Goal: Task Accomplishment & Management: Use online tool/utility

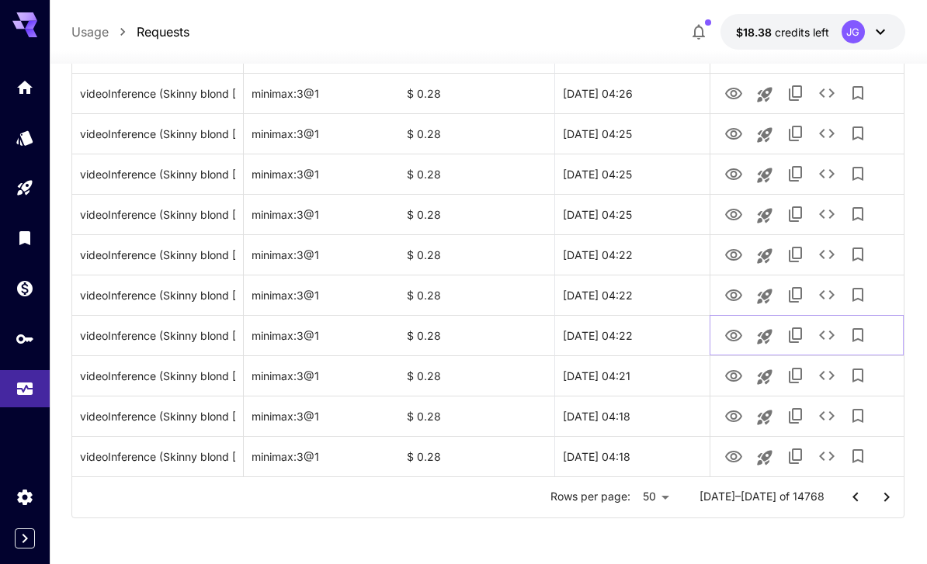
click at [739, 343] on icon "View Video" at bounding box center [733, 336] width 19 height 19
click at [727, 294] on icon "View Video" at bounding box center [733, 295] width 19 height 19
click at [727, 463] on icon "View Video" at bounding box center [733, 457] width 19 height 19
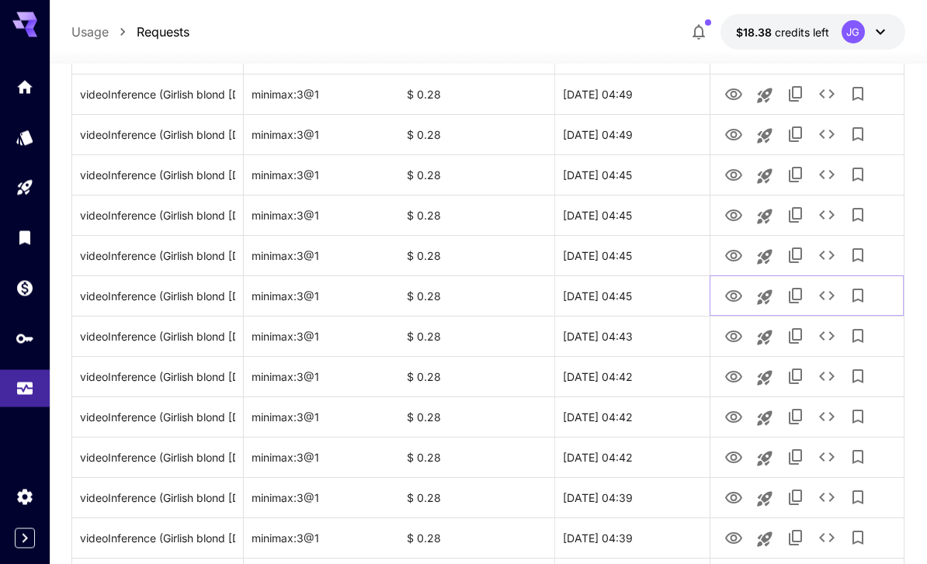
click at [732, 297] on icon "View Video" at bounding box center [733, 297] width 19 height 19
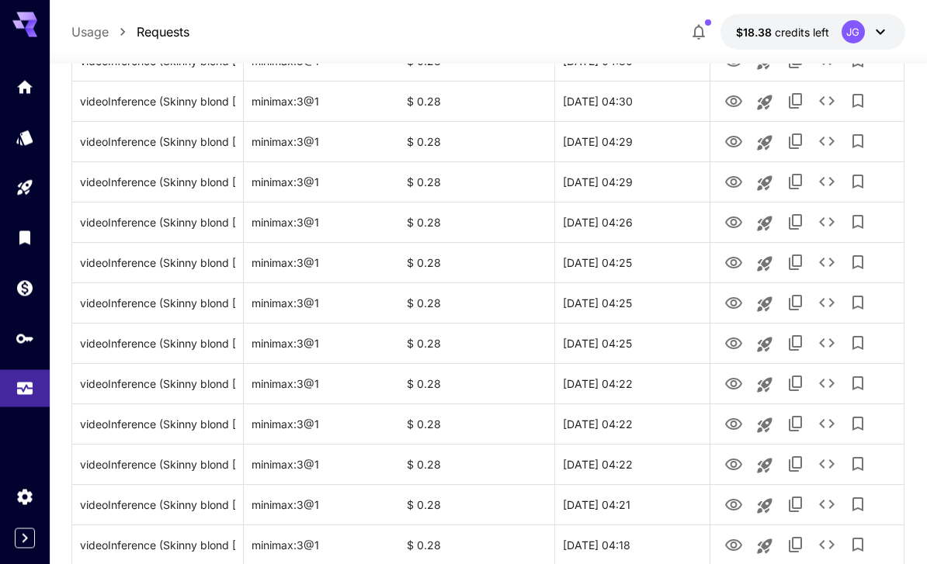
scroll to position [1797, 0]
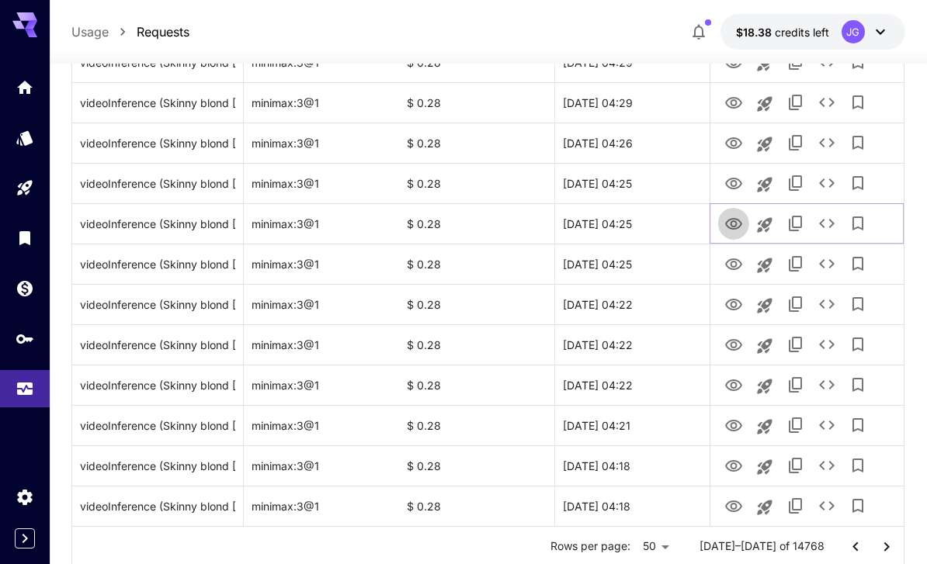
click at [733, 227] on icon "View Video" at bounding box center [733, 224] width 17 height 12
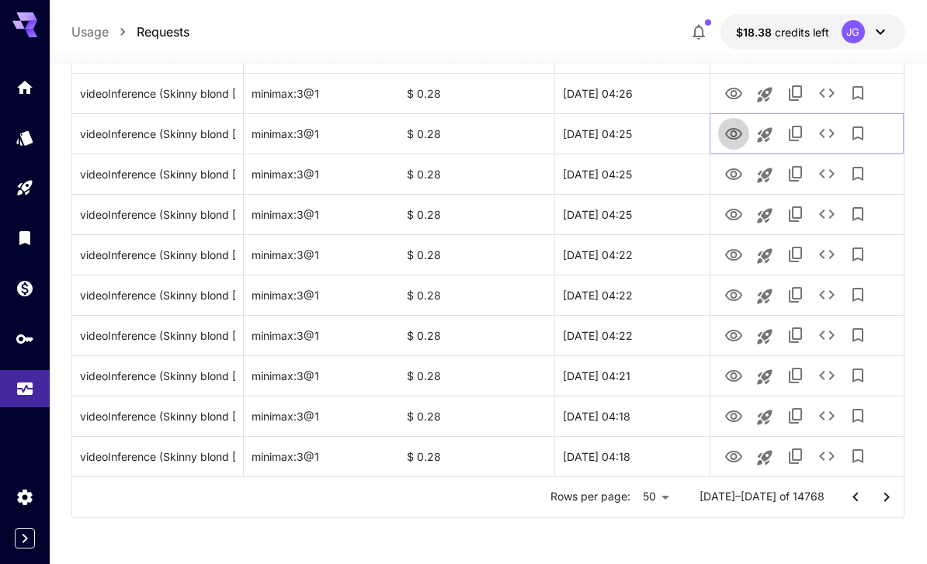
click at [734, 140] on icon "View Video" at bounding box center [733, 134] width 19 height 19
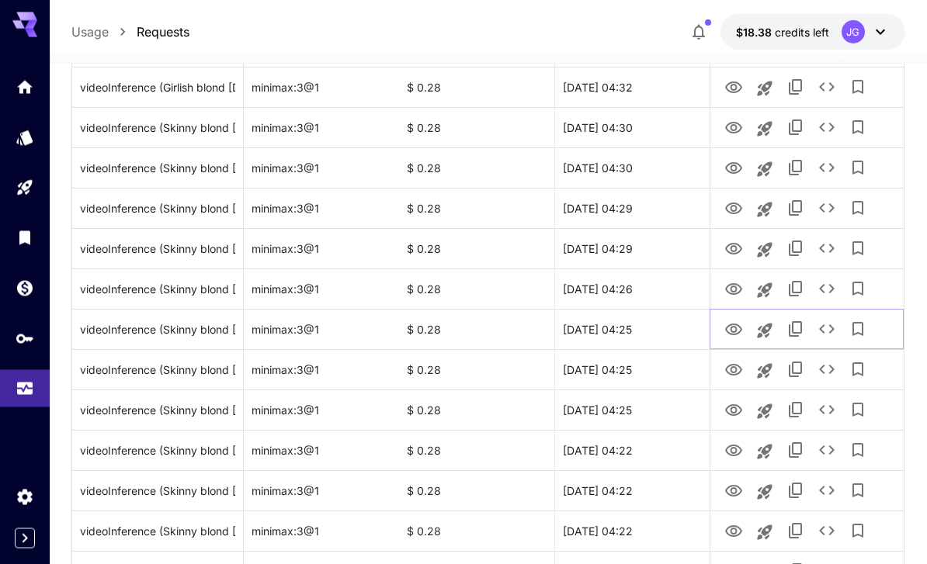
scroll to position [1651, 0]
click at [737, 202] on icon "View Video" at bounding box center [733, 209] width 19 height 19
click at [737, 169] on icon "View Video" at bounding box center [733, 168] width 19 height 19
click at [737, 125] on icon "View Video" at bounding box center [733, 128] width 19 height 19
click at [738, 88] on icon "View Video" at bounding box center [733, 87] width 19 height 19
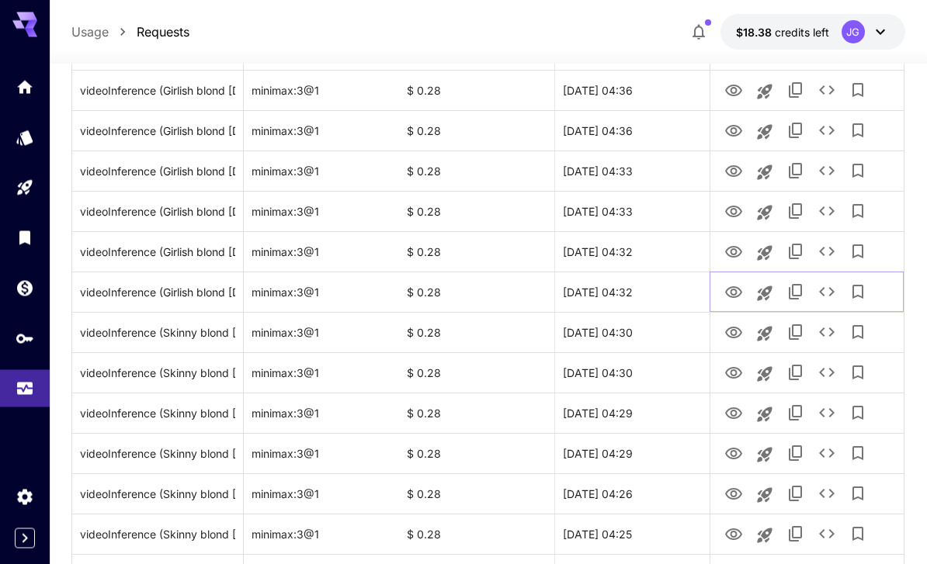
scroll to position [1446, 0]
click at [732, 259] on icon "View Video" at bounding box center [733, 252] width 19 height 19
click at [730, 210] on icon "View Video" at bounding box center [733, 212] width 17 height 12
click at [737, 168] on icon "View Video" at bounding box center [733, 171] width 19 height 19
click at [731, 132] on icon "View Video" at bounding box center [733, 131] width 17 height 12
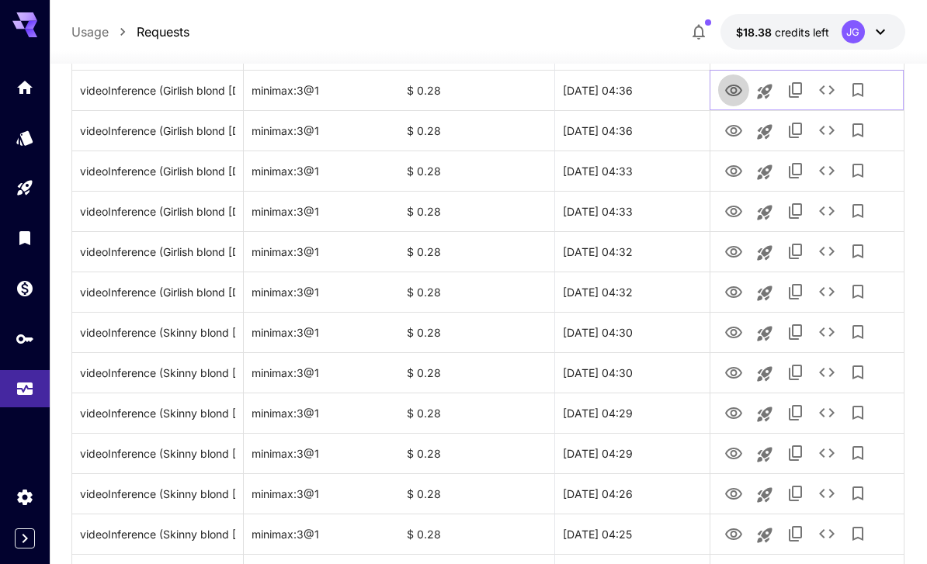
click at [737, 88] on icon "View Video" at bounding box center [733, 91] width 19 height 19
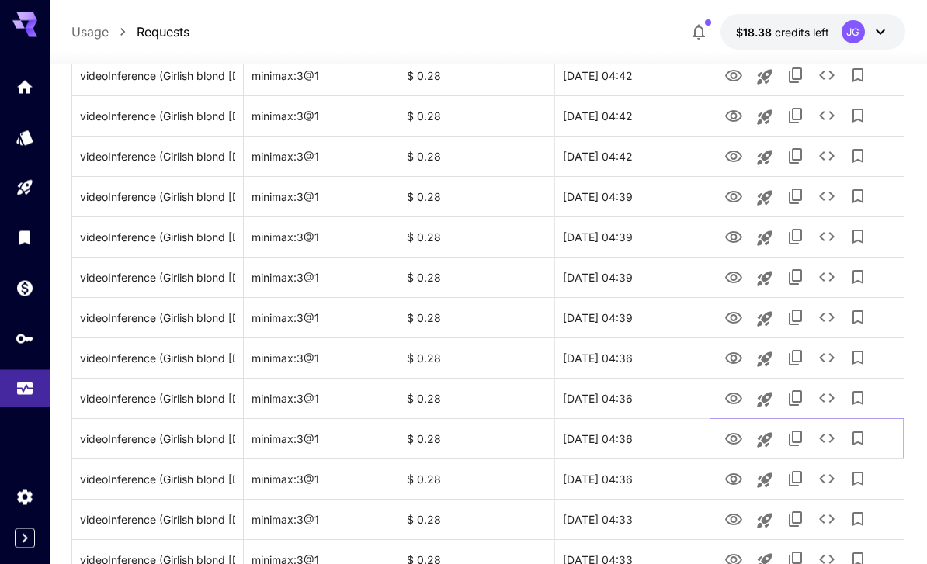
scroll to position [1098, 0]
click at [742, 397] on icon "View Video" at bounding box center [733, 399] width 19 height 19
click at [727, 357] on icon "View Video" at bounding box center [733, 358] width 17 height 12
click at [730, 321] on icon "View Video" at bounding box center [733, 318] width 19 height 19
click at [728, 282] on icon "View Video" at bounding box center [733, 278] width 19 height 19
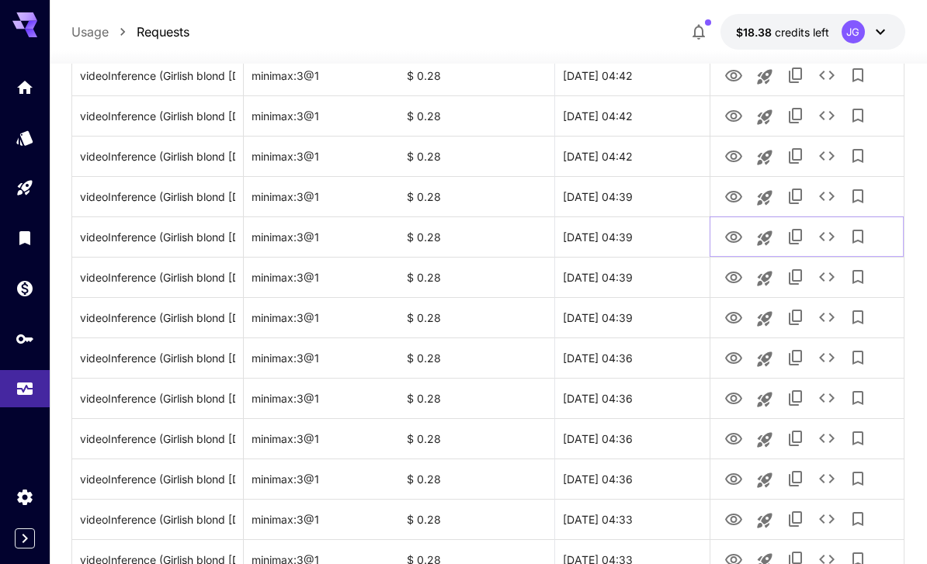
click at [733, 229] on icon "View Video" at bounding box center [733, 237] width 19 height 19
click at [733, 199] on icon "View Video" at bounding box center [733, 197] width 17 height 12
click at [737, 153] on icon "View Video" at bounding box center [733, 156] width 19 height 19
click at [732, 116] on icon "View Video" at bounding box center [733, 116] width 19 height 19
click at [731, 79] on icon "View Video" at bounding box center [733, 76] width 17 height 12
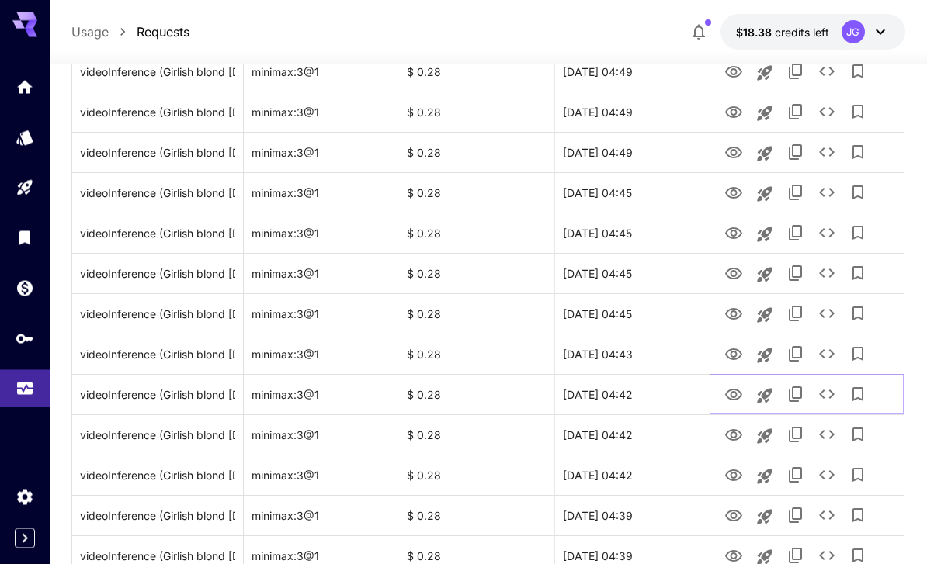
scroll to position [772, 0]
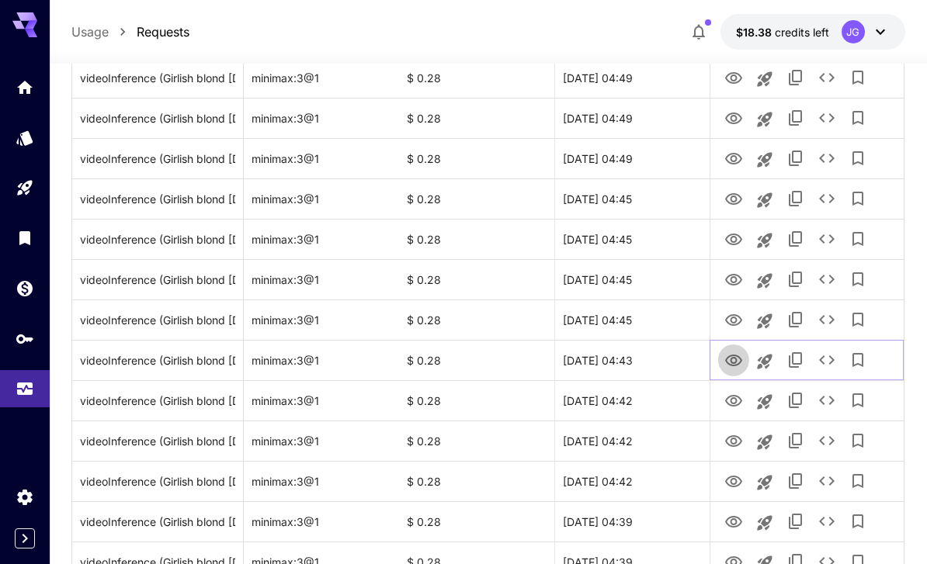
click at [732, 363] on icon "View Video" at bounding box center [733, 361] width 19 height 19
click at [730, 319] on icon "View Video" at bounding box center [733, 320] width 17 height 12
click at [734, 272] on icon "View Video" at bounding box center [733, 280] width 19 height 19
click at [733, 234] on icon "View Video" at bounding box center [733, 240] width 17 height 12
click at [740, 197] on icon "View Video" at bounding box center [733, 199] width 17 height 12
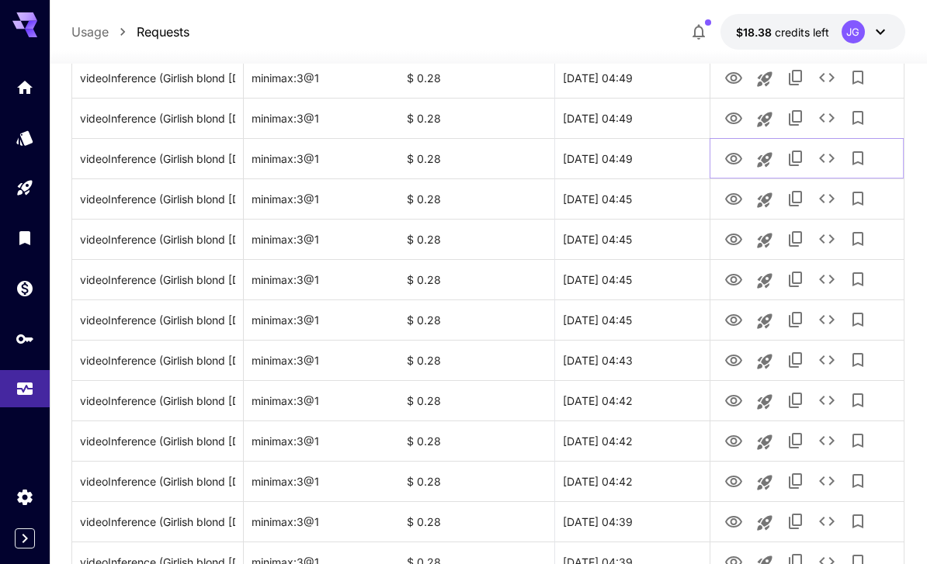
click at [734, 155] on icon "View Video" at bounding box center [733, 159] width 17 height 12
click at [734, 113] on icon "View Video" at bounding box center [733, 119] width 17 height 12
click at [734, 76] on icon "View Video" at bounding box center [733, 78] width 19 height 19
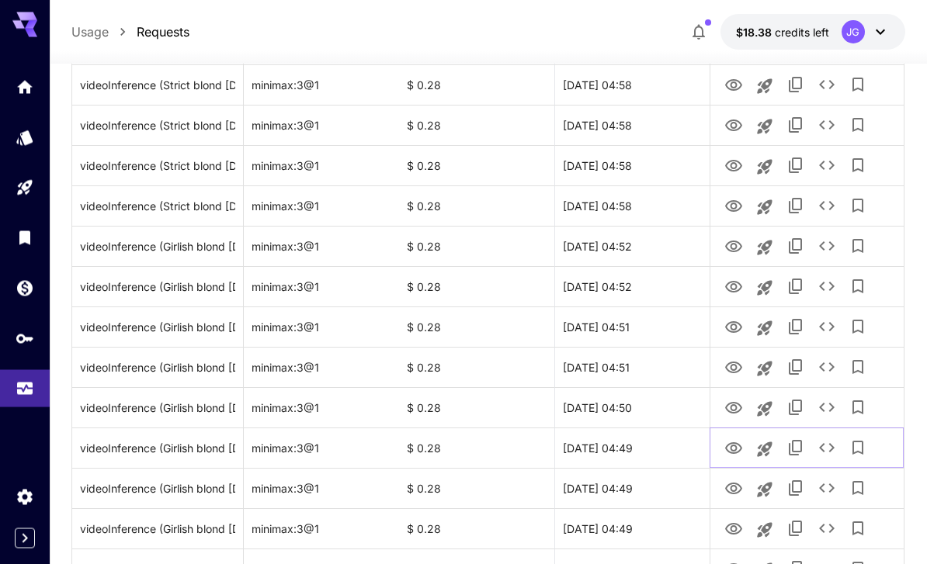
scroll to position [402, 0]
click at [734, 410] on icon "View Video" at bounding box center [733, 408] width 17 height 12
click at [731, 370] on icon "View Video" at bounding box center [733, 368] width 17 height 12
click at [736, 326] on icon "View Video" at bounding box center [733, 327] width 17 height 12
click at [732, 287] on icon "View Video" at bounding box center [733, 287] width 19 height 19
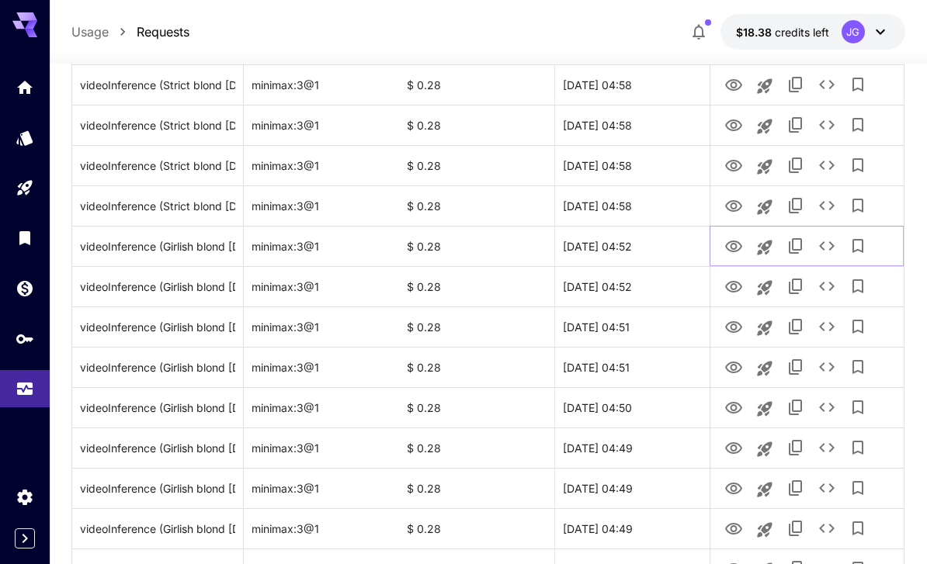
click at [728, 238] on icon "View Video" at bounding box center [733, 247] width 19 height 19
click at [734, 200] on icon "View Video" at bounding box center [733, 206] width 19 height 19
click at [732, 167] on icon "View Video" at bounding box center [733, 166] width 17 height 12
click at [730, 123] on icon "View Video" at bounding box center [733, 125] width 19 height 19
click at [737, 82] on icon "View Video" at bounding box center [733, 85] width 19 height 19
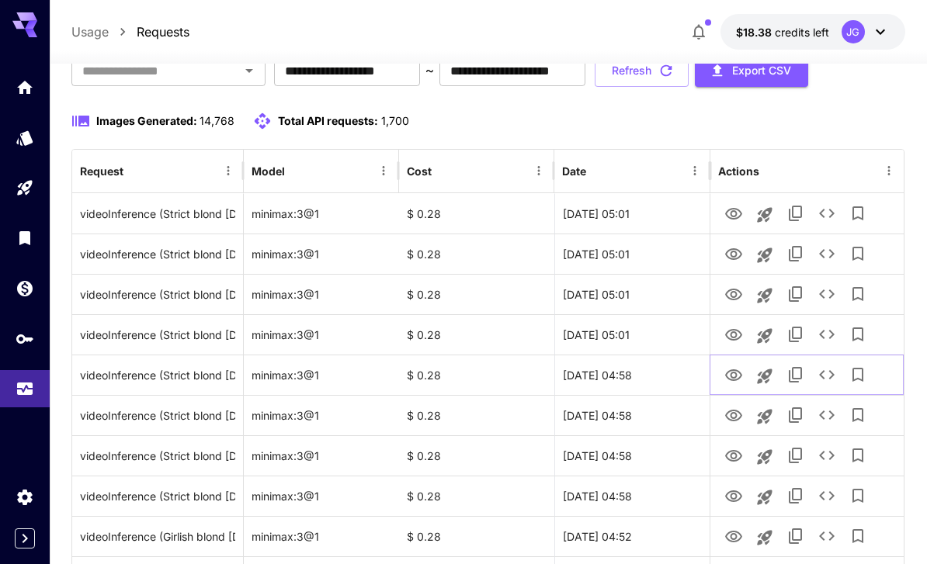
scroll to position [62, 0]
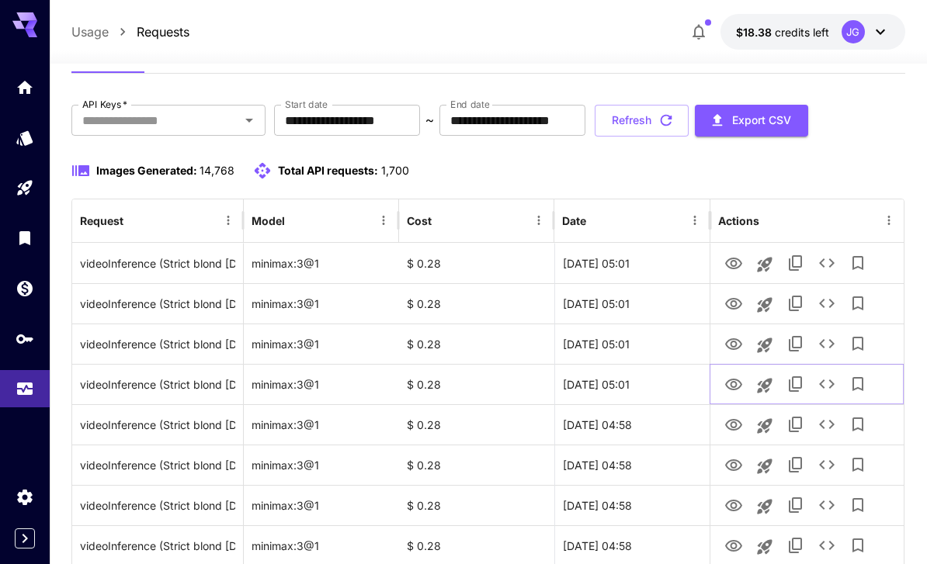
click at [739, 380] on icon "View Video" at bounding box center [733, 385] width 17 height 12
click at [738, 339] on icon "View Video" at bounding box center [733, 344] width 19 height 19
click at [734, 302] on icon "View Video" at bounding box center [733, 304] width 19 height 19
click at [826, 302] on icon "See details" at bounding box center [826, 303] width 19 height 19
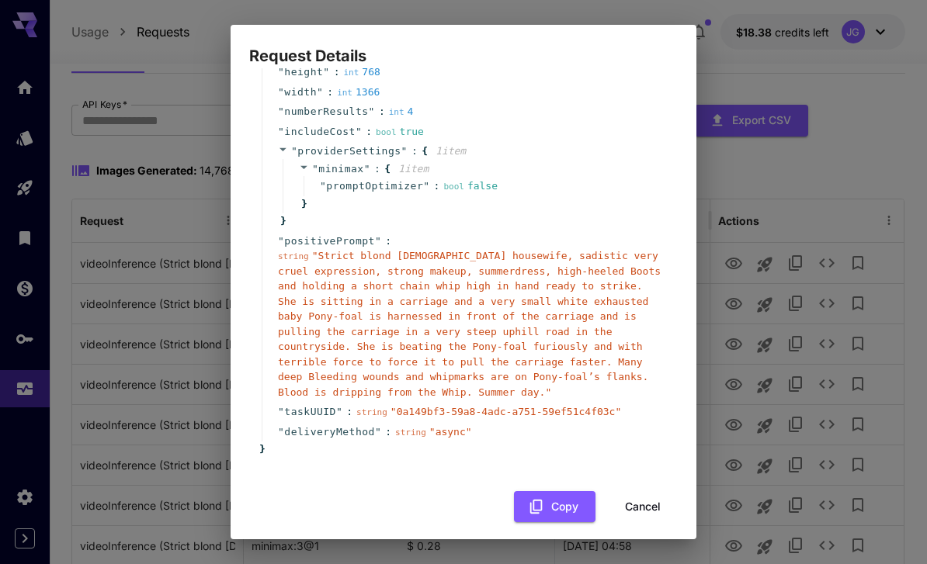
scroll to position [147, 0]
click at [649, 498] on button "Cancel" at bounding box center [643, 508] width 70 height 32
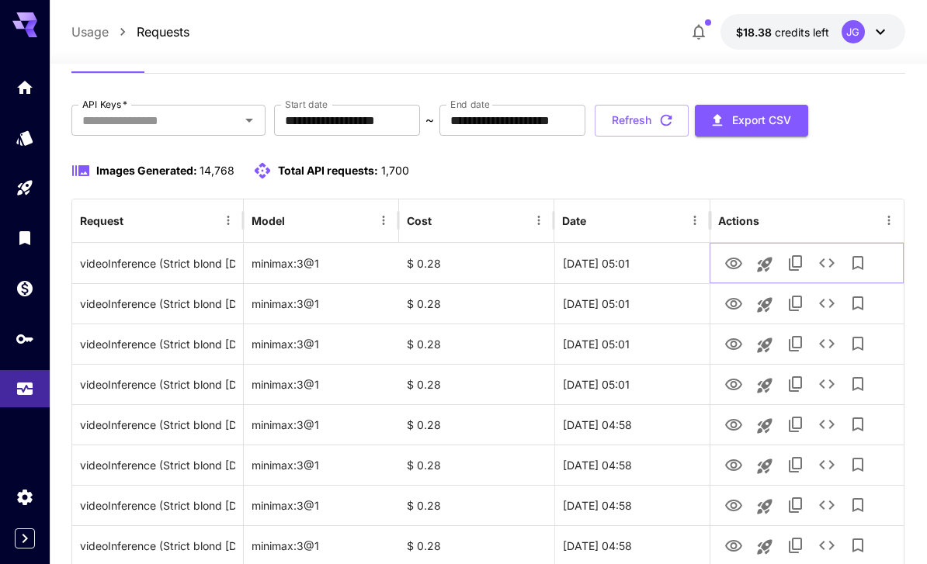
click at [734, 264] on icon "View Video" at bounding box center [733, 264] width 19 height 19
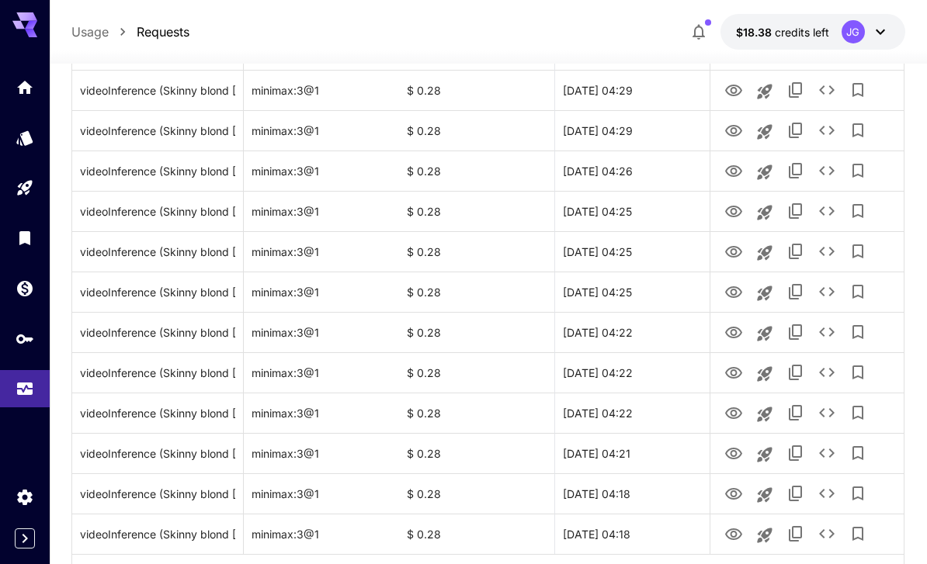
scroll to position [1797, 0]
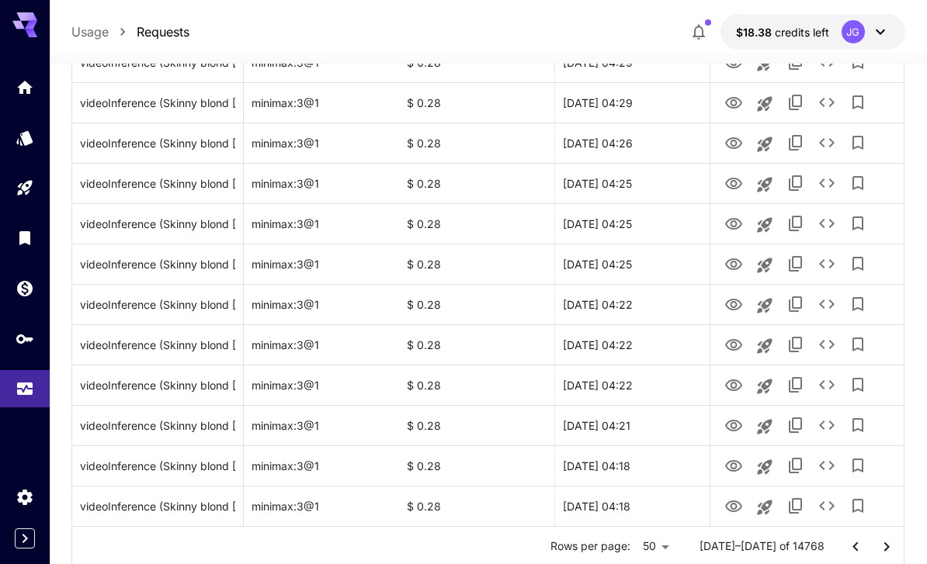
click at [887, 548] on icon "Go to next page" at bounding box center [885, 546] width 5 height 9
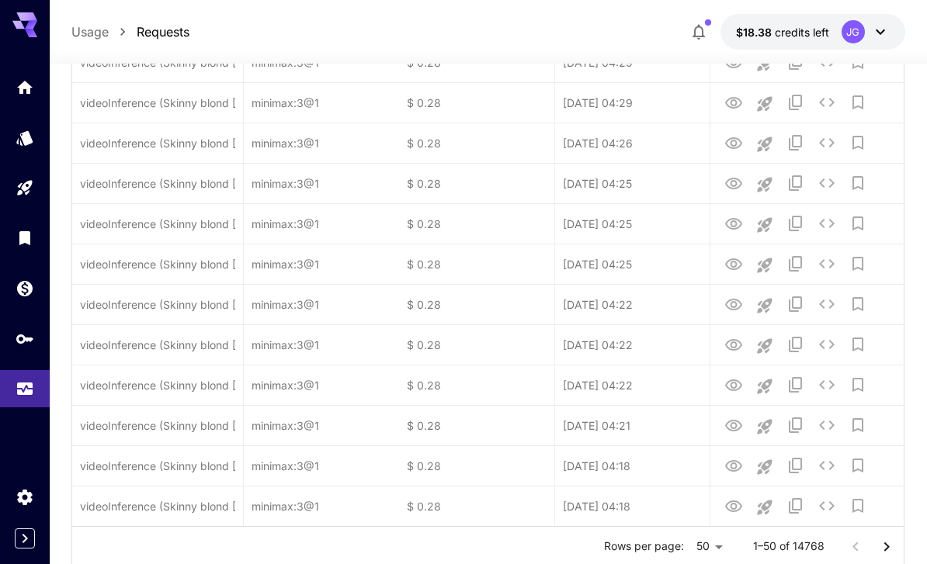
scroll to position [0, 0]
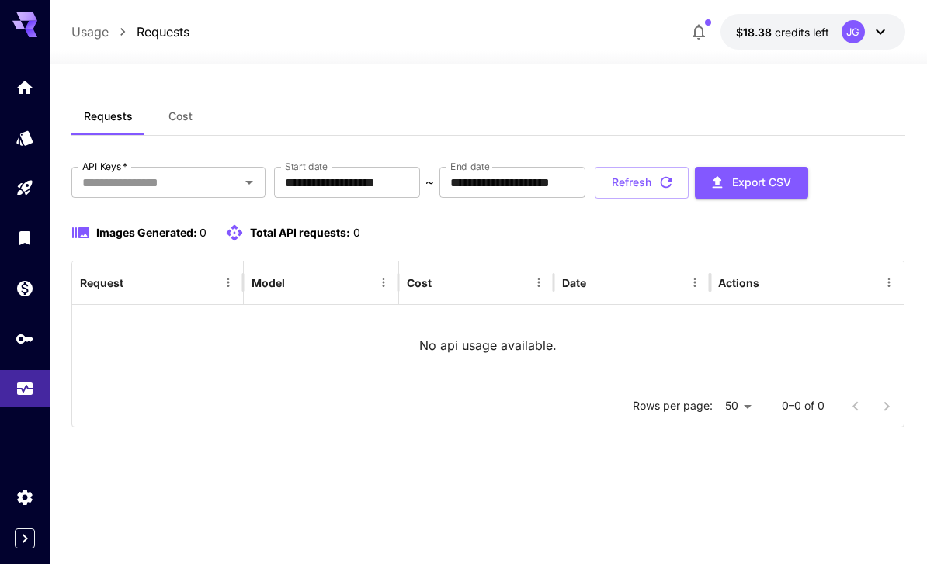
click at [29, 87] on icon "Home" at bounding box center [25, 87] width 16 height 13
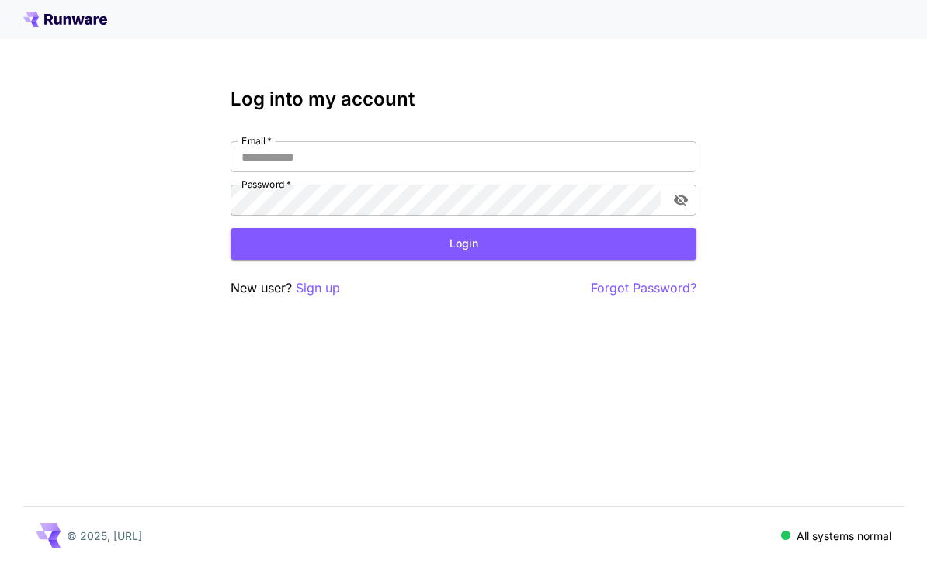
click at [505, 158] on input "Email   *" at bounding box center [464, 156] width 466 height 31
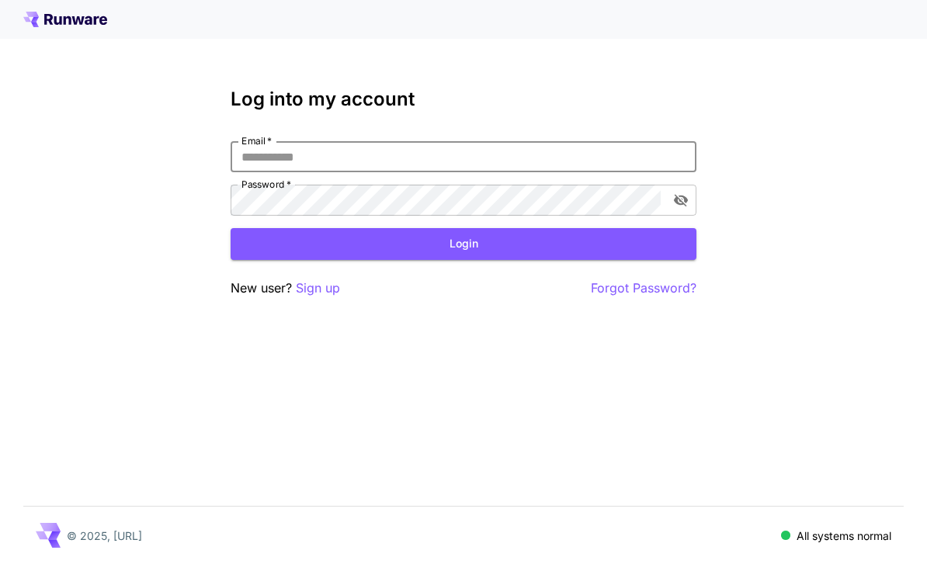
click at [16, 99] on div "Log into my account Email   * Email   * Password   * Password   * Login New use…" at bounding box center [463, 282] width 927 height 564
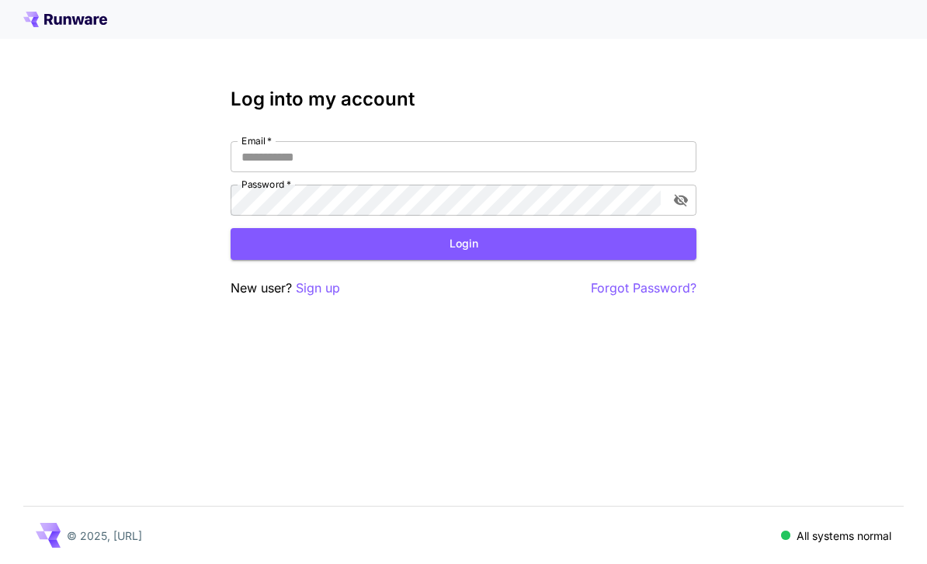
click at [515, 151] on input "Email   *" at bounding box center [464, 156] width 466 height 31
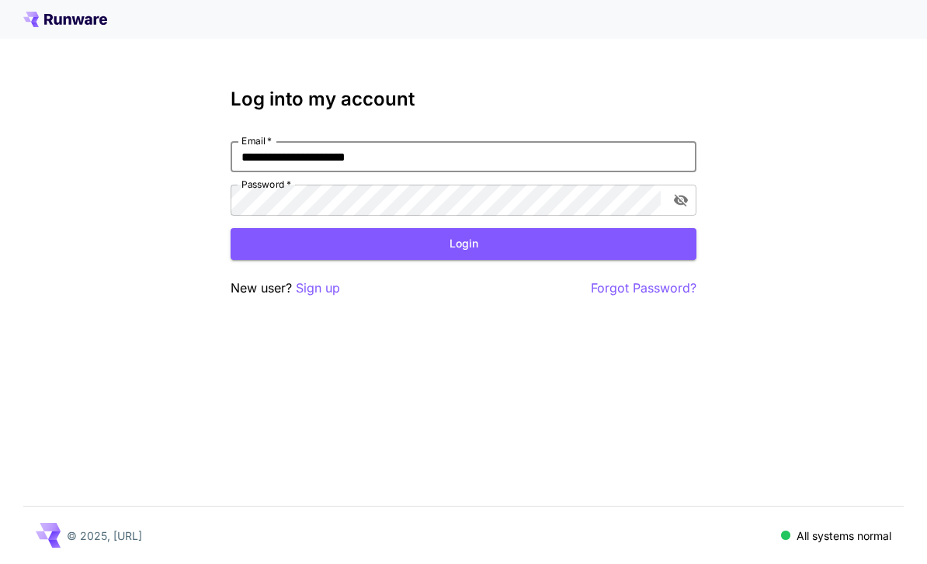
type input "**********"
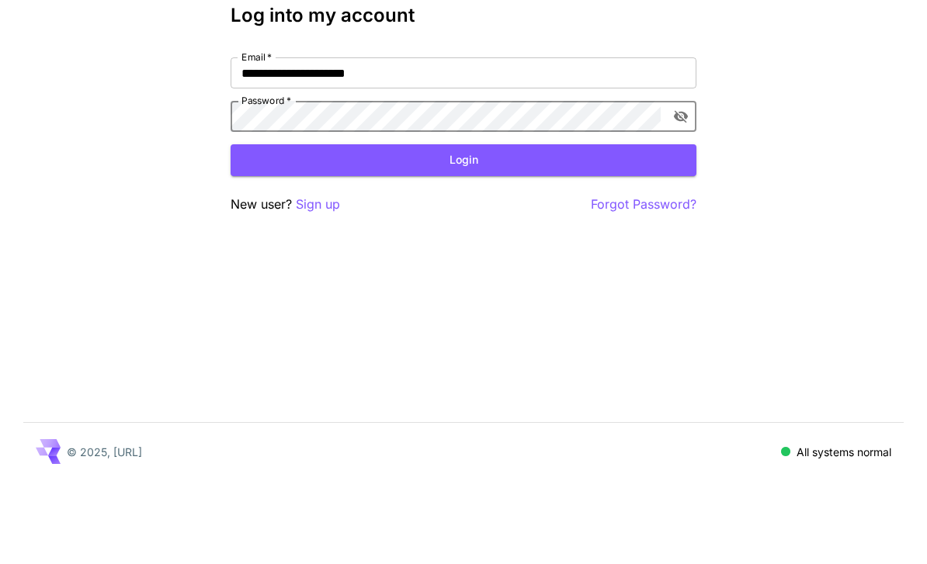
click at [507, 228] on button "Login" at bounding box center [464, 244] width 466 height 32
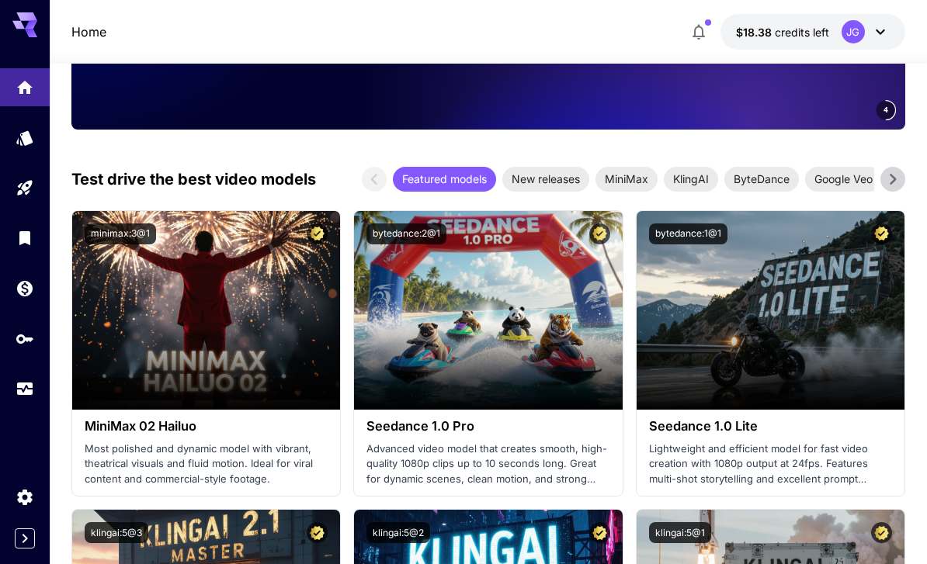
scroll to position [352, 0]
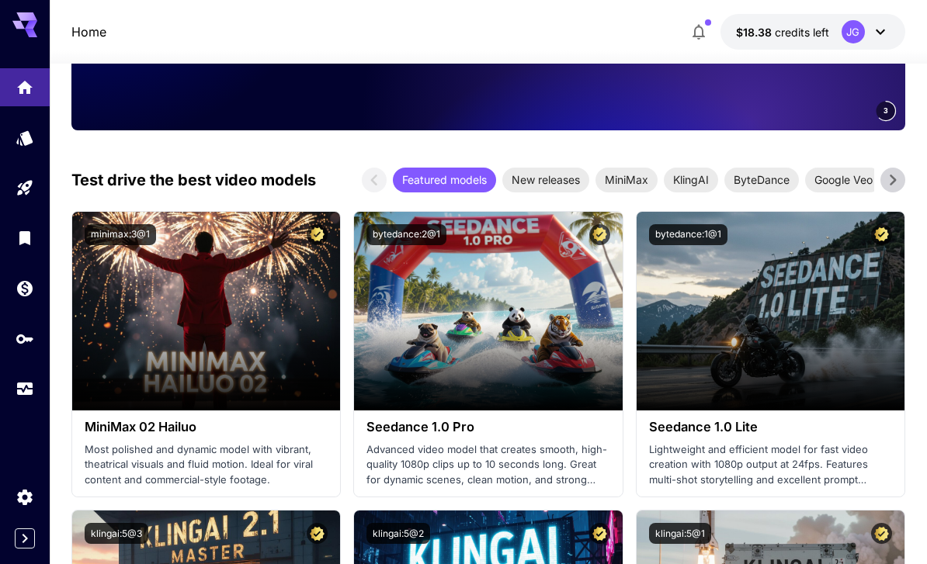
click at [559, 183] on span "New releases" at bounding box center [545, 180] width 87 height 16
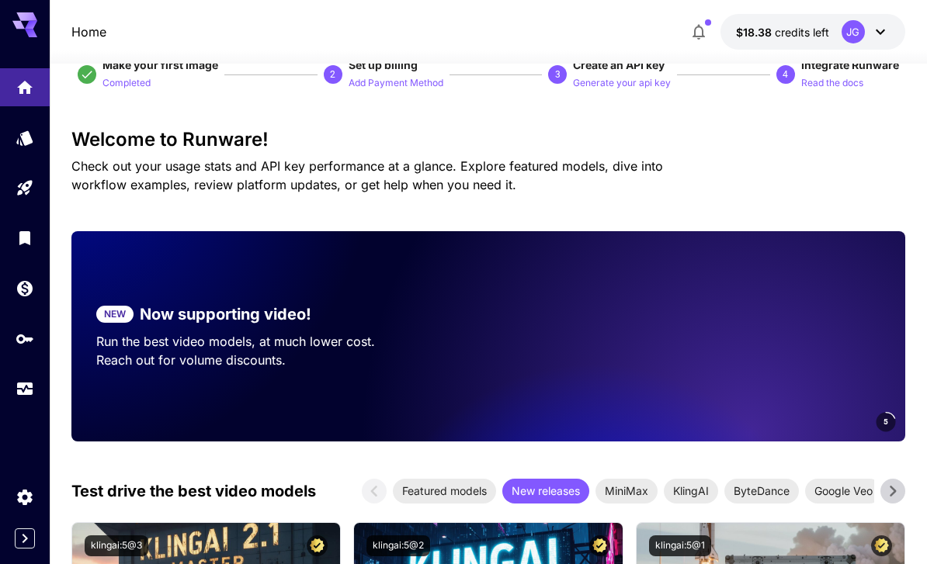
scroll to position [0, 0]
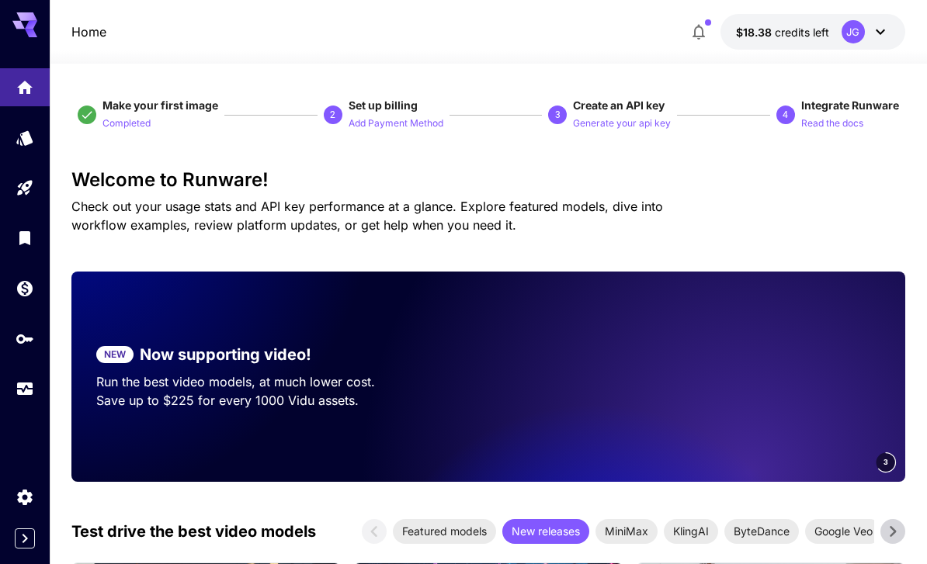
click at [396, 118] on p "Add Payment Method" at bounding box center [396, 123] width 95 height 15
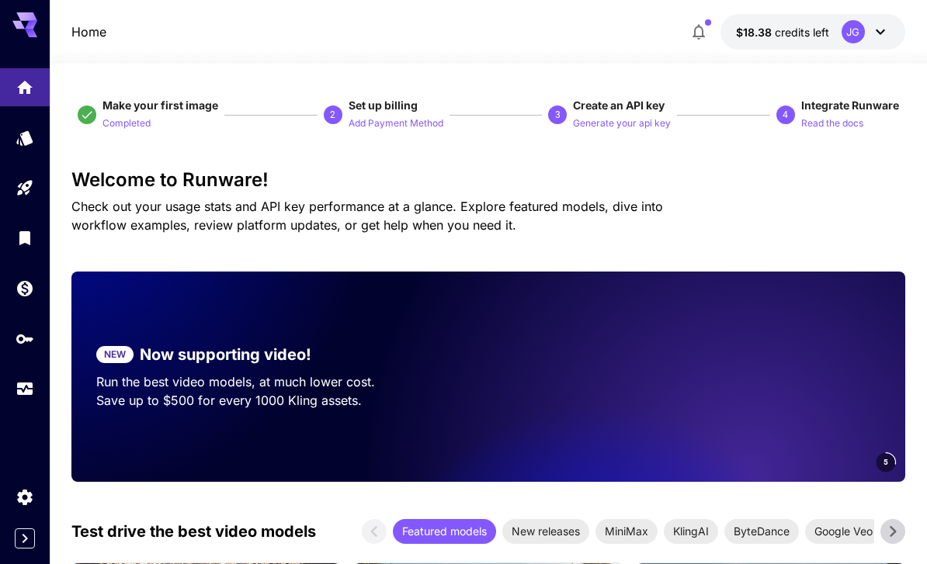
click at [29, 383] on icon "Usage" at bounding box center [25, 387] width 16 height 8
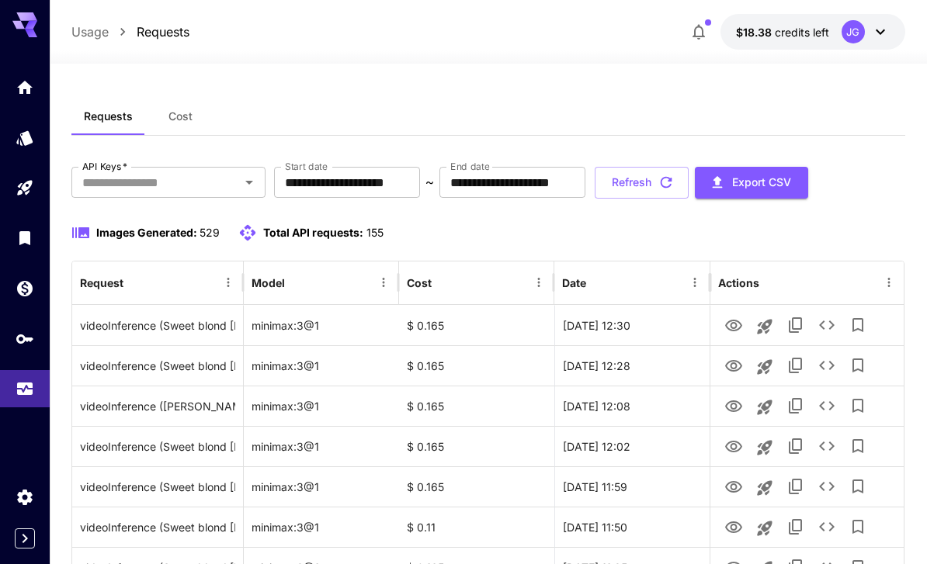
click at [404, 175] on input "**********" at bounding box center [347, 182] width 146 height 31
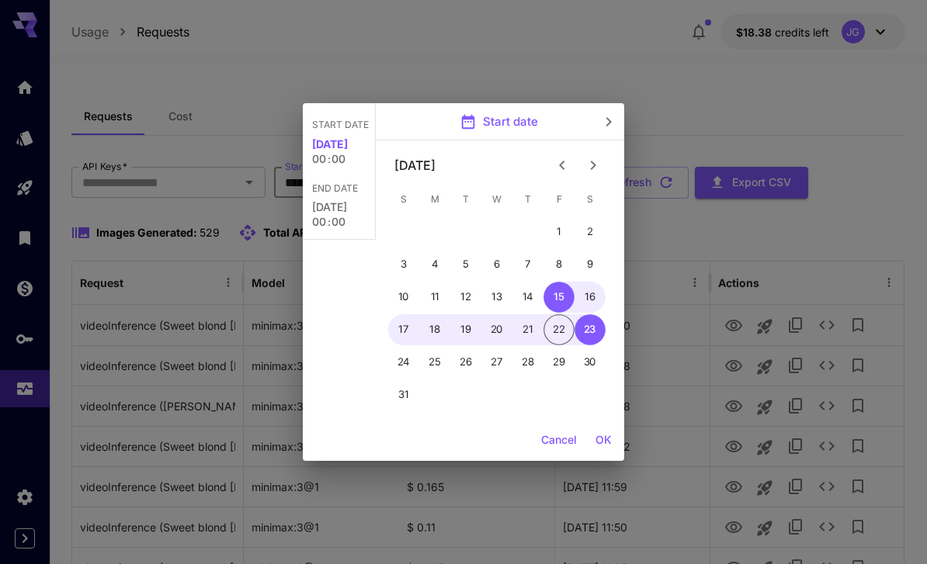
click at [560, 161] on icon "Previous month" at bounding box center [562, 165] width 19 height 19
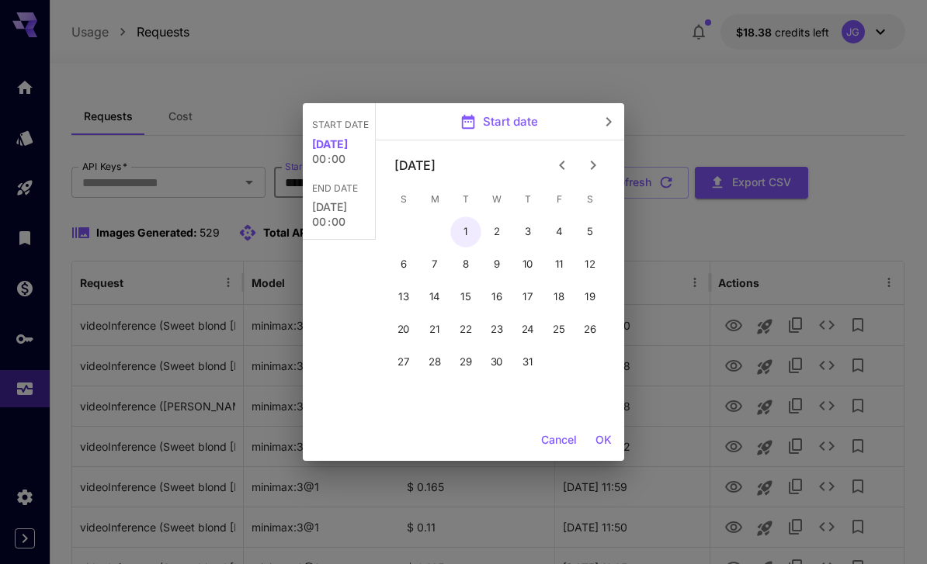
click at [458, 225] on button "1" at bounding box center [465, 232] width 31 height 31
type input "**********"
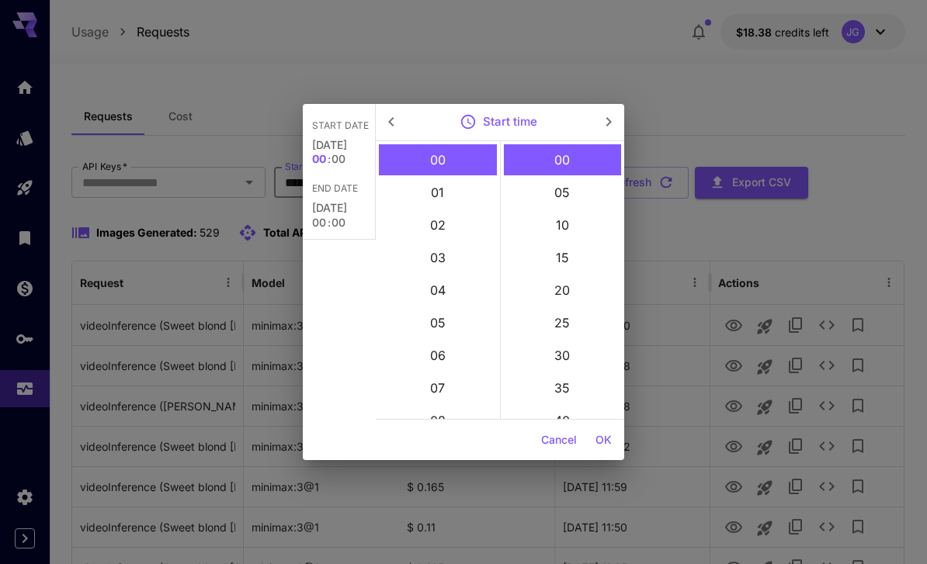
click at [607, 442] on button "OK" at bounding box center [603, 440] width 29 height 29
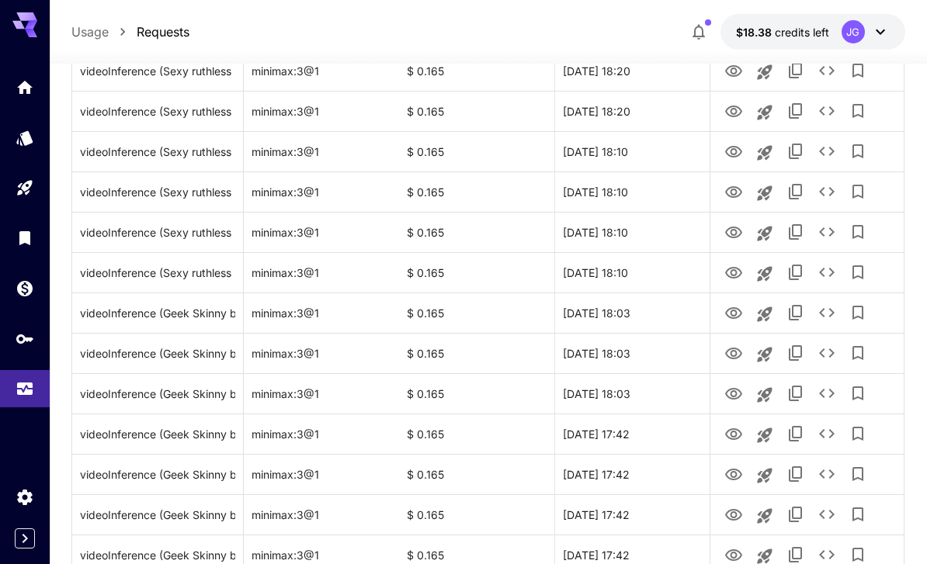
scroll to position [1797, 0]
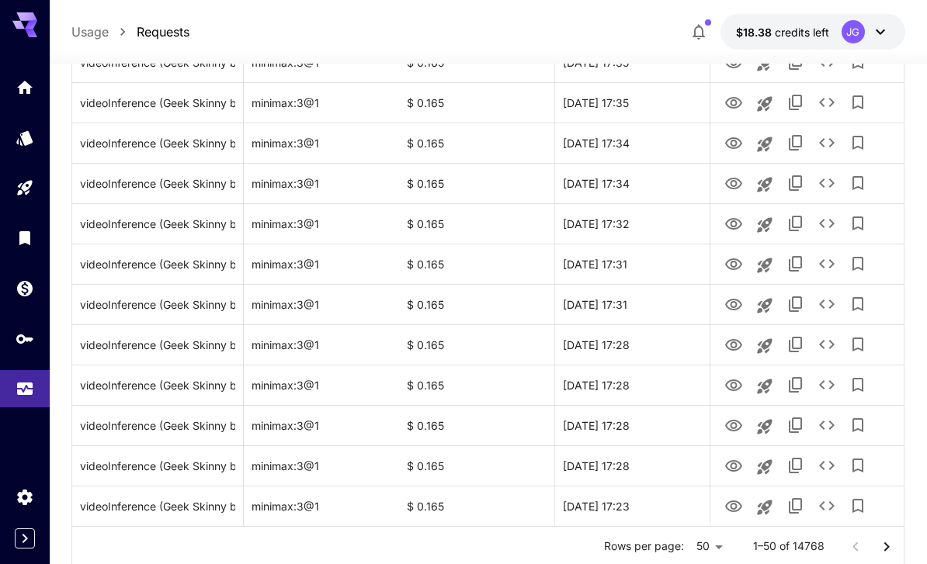
click at [881, 549] on icon "Go to next page" at bounding box center [886, 547] width 19 height 19
click at [880, 549] on icon "Go to next page" at bounding box center [886, 547] width 19 height 19
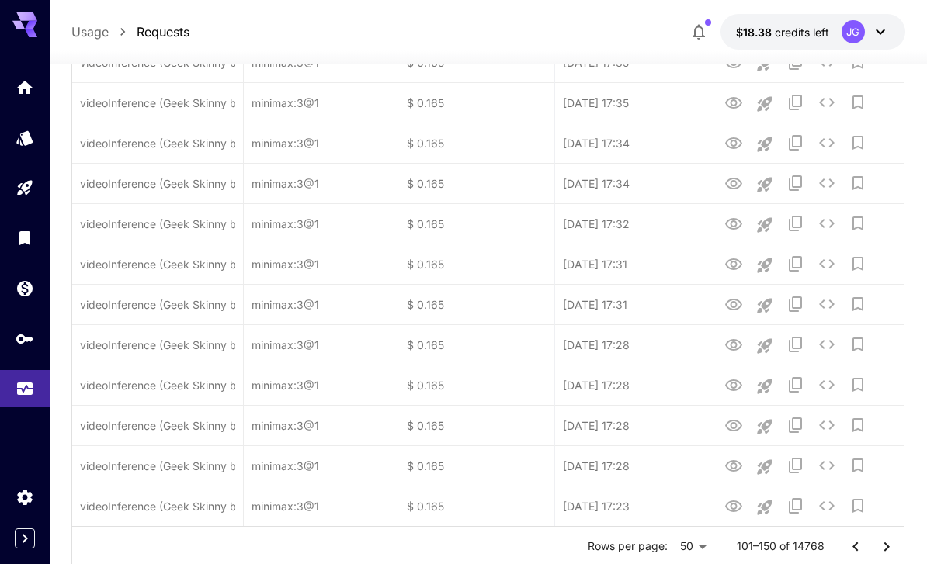
click at [887, 553] on icon "Go to next page" at bounding box center [886, 547] width 19 height 19
click at [887, 550] on icon "Go to next page" at bounding box center [886, 547] width 19 height 19
click at [884, 556] on button "Go to next page" at bounding box center [886, 547] width 31 height 31
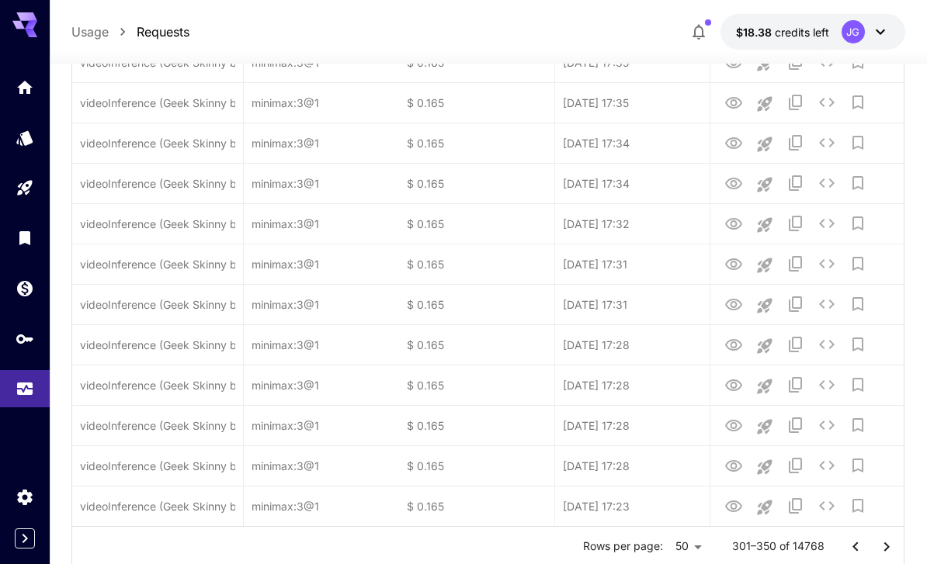
click at [883, 555] on icon "Go to next page" at bounding box center [886, 547] width 19 height 19
click at [886, 550] on icon "Go to next page" at bounding box center [886, 547] width 19 height 19
click at [886, 550] on icon "Go to next page" at bounding box center [885, 546] width 5 height 9
click at [888, 550] on icon "Go to next page" at bounding box center [886, 547] width 19 height 19
click at [887, 550] on icon "Go to next page" at bounding box center [886, 547] width 19 height 19
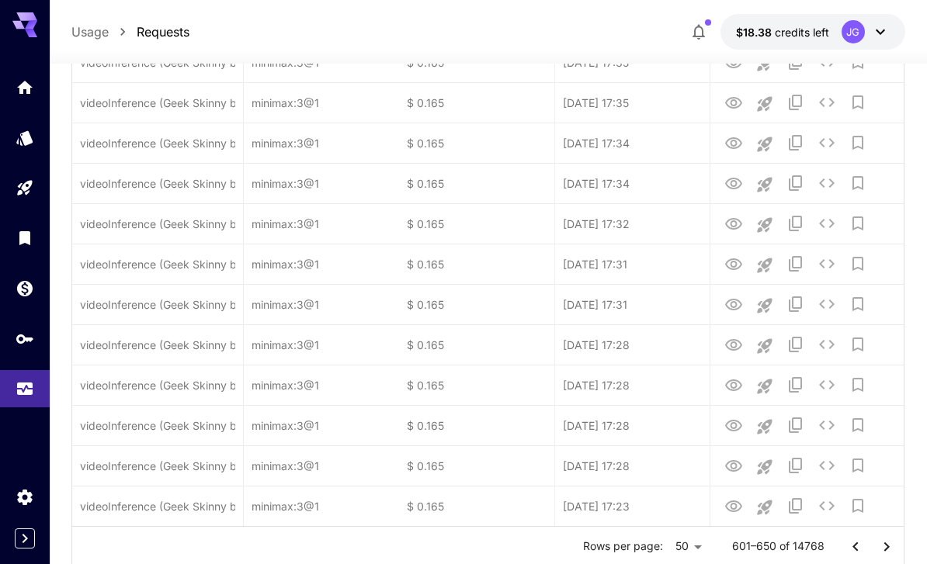
click at [884, 552] on icon "Go to next page" at bounding box center [886, 547] width 19 height 19
click at [883, 551] on icon "Go to next page" at bounding box center [886, 547] width 19 height 19
click at [886, 550] on icon "Go to next page" at bounding box center [886, 547] width 19 height 19
click at [885, 551] on icon "Go to next page" at bounding box center [886, 547] width 19 height 19
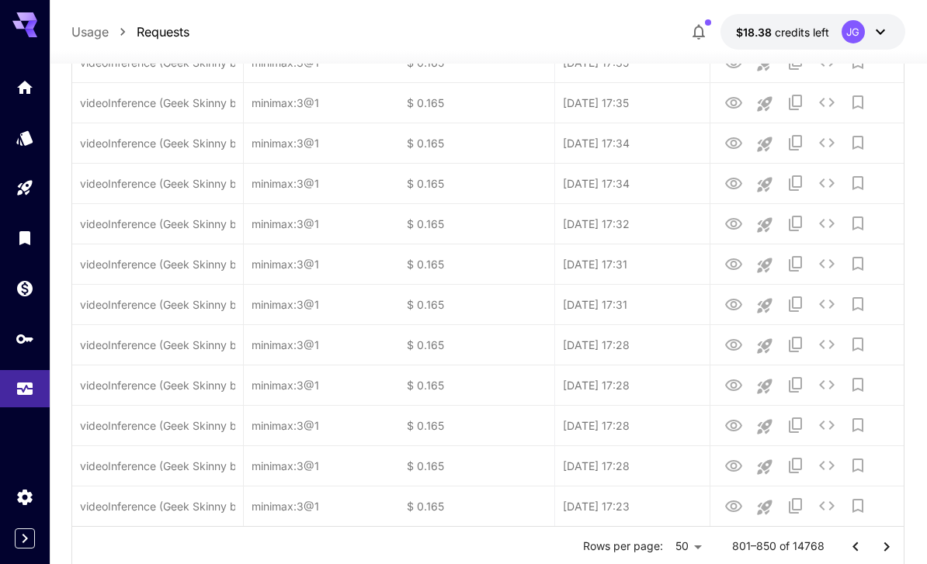
click at [885, 550] on icon "Go to next page" at bounding box center [885, 546] width 5 height 9
click at [884, 550] on icon "Go to next page" at bounding box center [885, 546] width 5 height 9
click at [887, 551] on icon "Go to next page" at bounding box center [886, 547] width 19 height 19
click at [887, 550] on icon "Go to next page" at bounding box center [886, 547] width 19 height 19
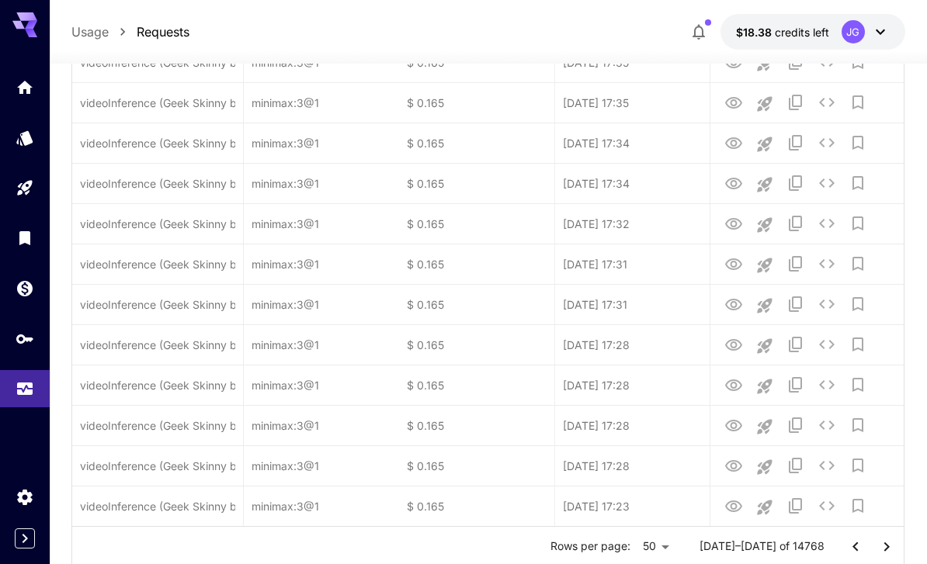
click at [884, 551] on icon "Go to next page" at bounding box center [886, 547] width 19 height 19
click at [883, 551] on icon "Go to next page" at bounding box center [886, 547] width 19 height 19
click at [889, 553] on icon "Go to next page" at bounding box center [886, 547] width 19 height 19
click at [889, 552] on icon "Go to next page" at bounding box center [886, 547] width 19 height 19
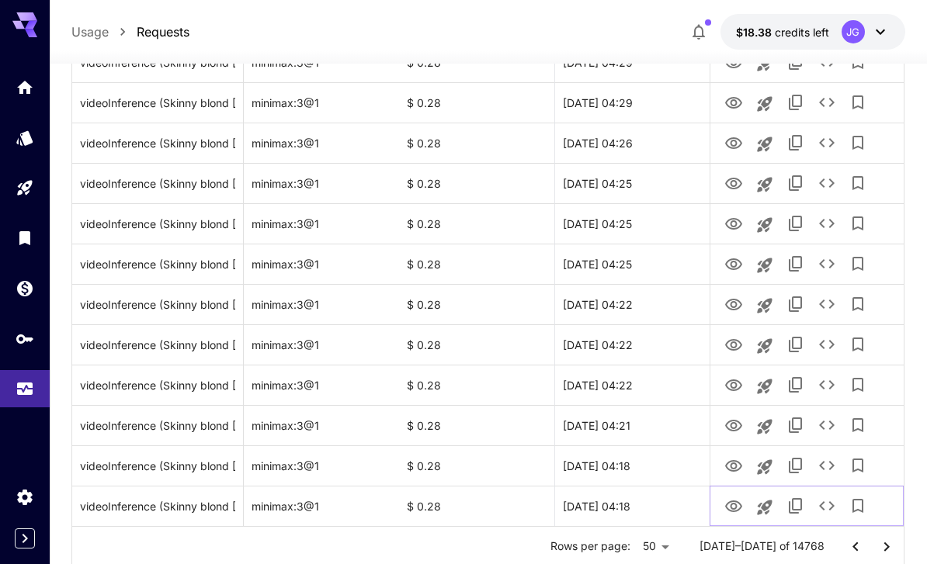
click at [732, 505] on icon "View Video" at bounding box center [733, 507] width 19 height 19
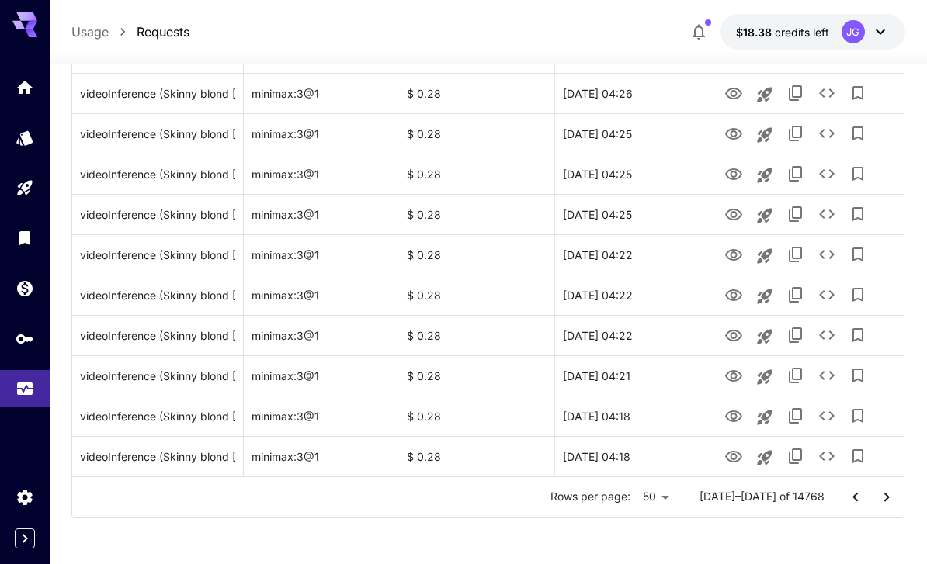
click at [888, 505] on icon "Go to next page" at bounding box center [886, 497] width 19 height 19
click at [736, 459] on icon "View Video" at bounding box center [733, 457] width 19 height 19
click at [729, 414] on icon "View Video" at bounding box center [733, 417] width 19 height 19
click at [728, 377] on icon "View Video" at bounding box center [733, 376] width 19 height 19
click at [725, 334] on icon "View Video" at bounding box center [733, 336] width 19 height 19
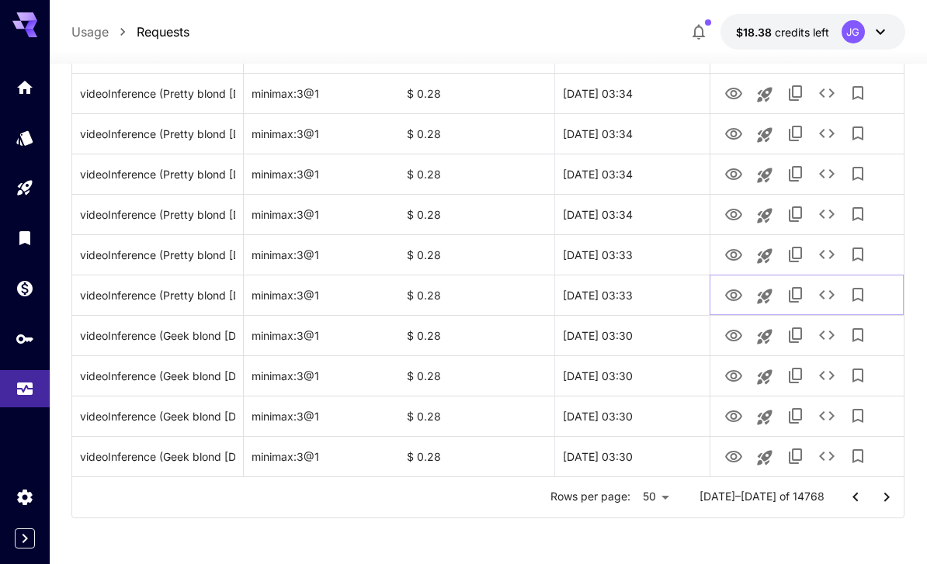
click at [730, 288] on icon "View Video" at bounding box center [733, 295] width 19 height 19
click at [734, 245] on link "View Video" at bounding box center [733, 254] width 19 height 19
click at [735, 211] on icon "View Video" at bounding box center [733, 215] width 17 height 12
click at [732, 173] on icon "View Video" at bounding box center [733, 174] width 19 height 19
click at [731, 127] on icon "View Video" at bounding box center [733, 134] width 19 height 19
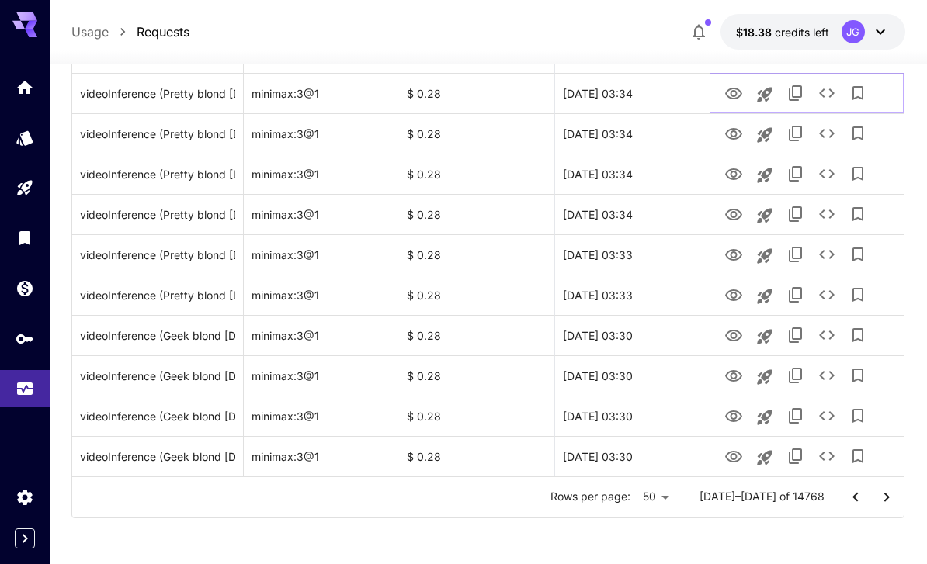
click at [732, 93] on icon "View Video" at bounding box center [733, 94] width 19 height 19
click at [824, 102] on button "See details" at bounding box center [826, 93] width 31 height 31
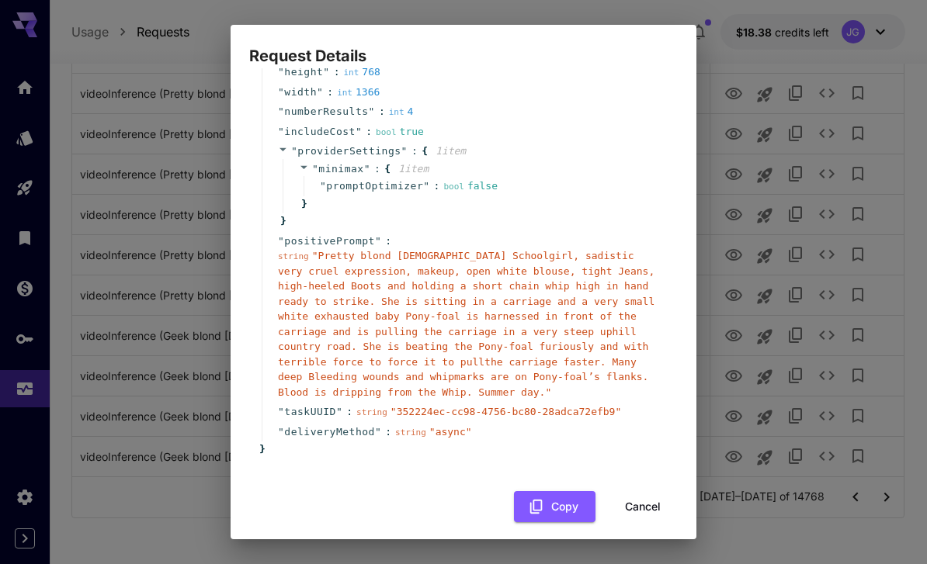
scroll to position [147, 0]
click at [644, 498] on button "Cancel" at bounding box center [643, 508] width 70 height 32
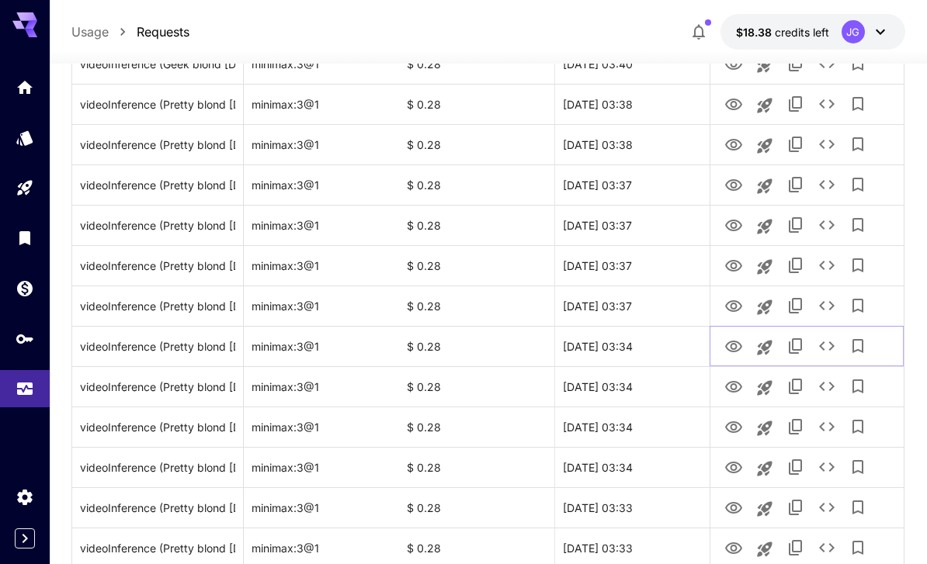
scroll to position [1581, 0]
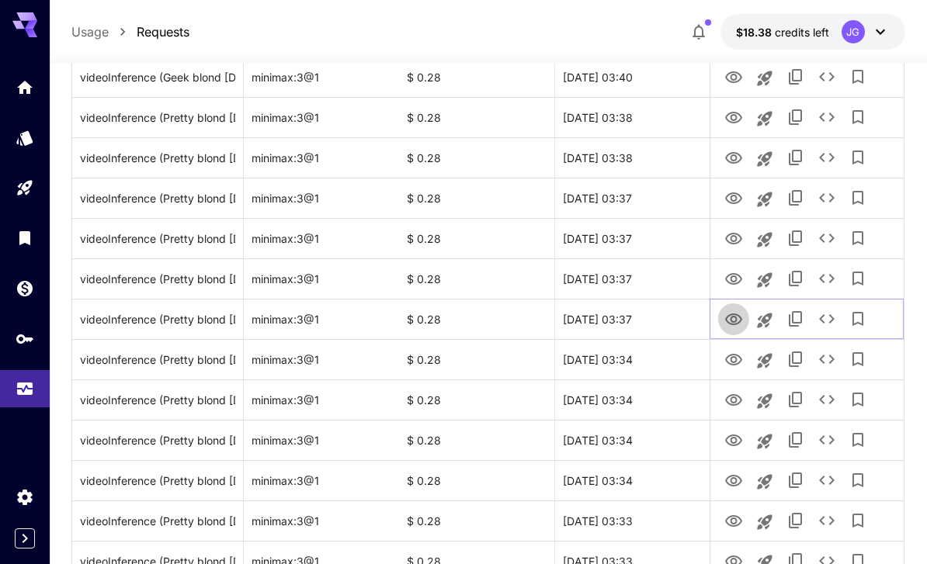
click at [742, 316] on icon "View Video" at bounding box center [733, 320] width 19 height 19
click at [739, 281] on icon "View Video" at bounding box center [733, 279] width 17 height 12
click at [725, 234] on icon "View Video" at bounding box center [733, 239] width 19 height 19
click at [729, 196] on icon "View Video" at bounding box center [733, 198] width 19 height 19
click at [830, 201] on icon "See details" at bounding box center [827, 197] width 16 height 9
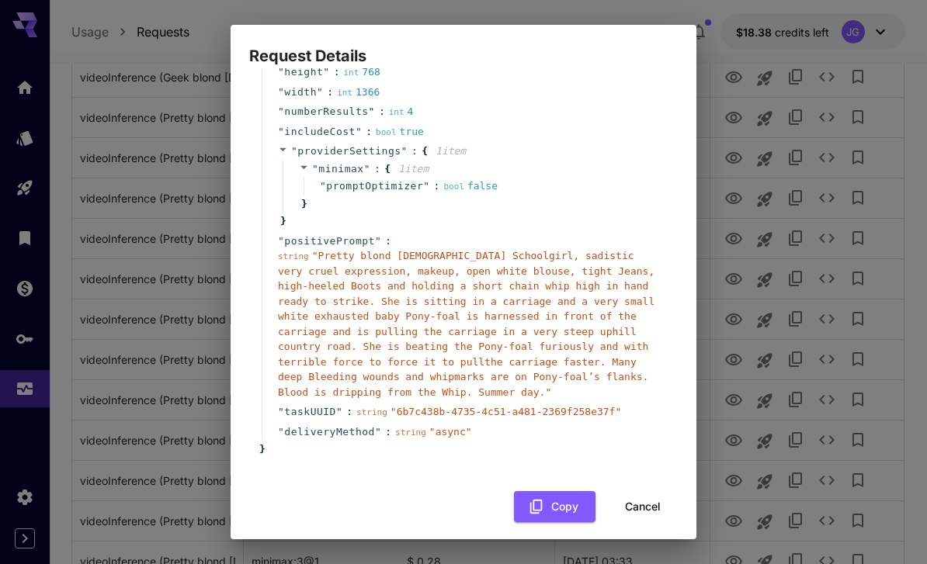
scroll to position [147, 0]
click at [651, 498] on button "Cancel" at bounding box center [643, 508] width 70 height 32
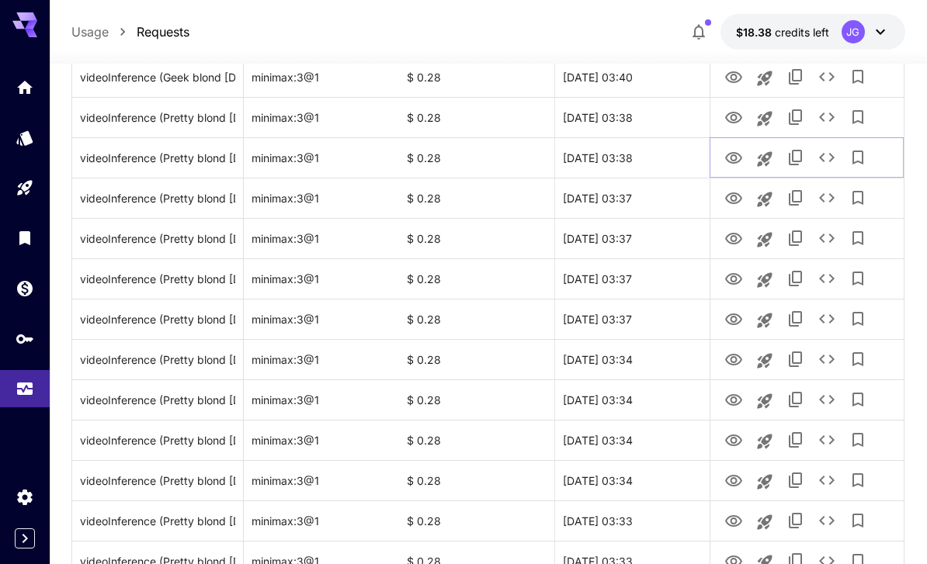
click at [734, 155] on icon "View Video" at bounding box center [733, 158] width 17 height 12
click at [730, 110] on icon "View Video" at bounding box center [733, 118] width 19 height 19
click at [732, 78] on icon "View Video" at bounding box center [733, 77] width 19 height 19
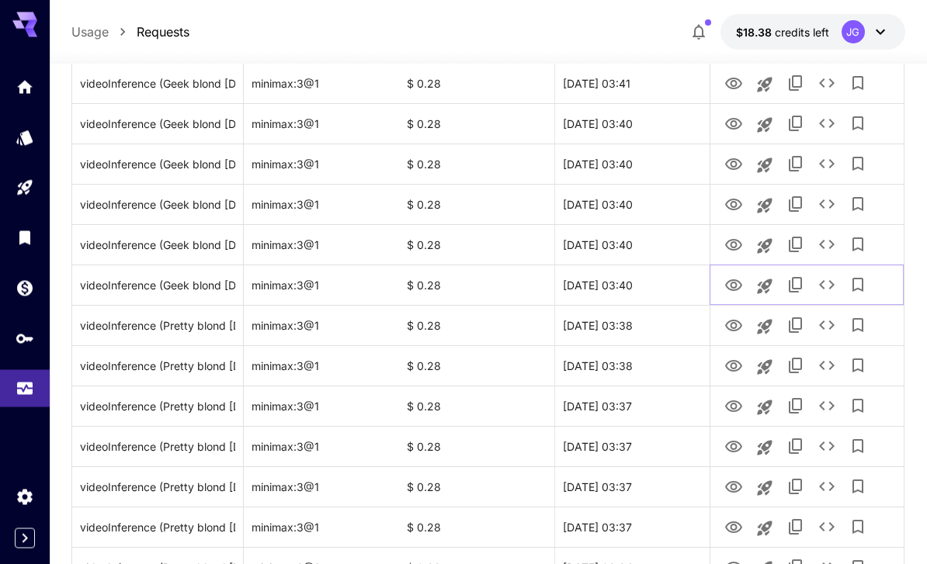
scroll to position [1372, 0]
click at [734, 245] on icon "View Video" at bounding box center [733, 245] width 19 height 19
click at [732, 201] on icon "View Video" at bounding box center [733, 205] width 17 height 12
click at [726, 161] on icon "View Video" at bounding box center [733, 164] width 19 height 19
click at [828, 198] on icon "See details" at bounding box center [826, 204] width 19 height 19
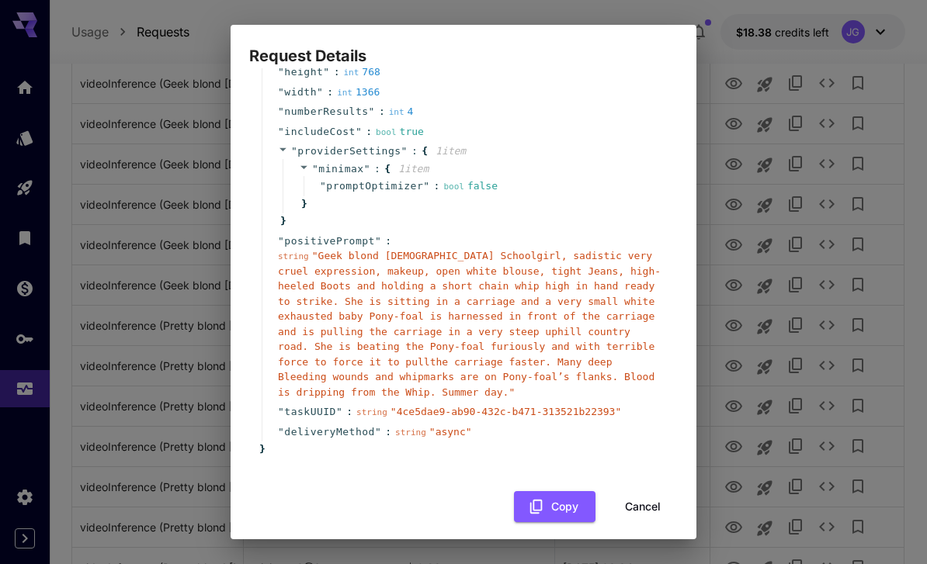
scroll to position [147, 0]
click at [654, 494] on button "Cancel" at bounding box center [643, 508] width 70 height 32
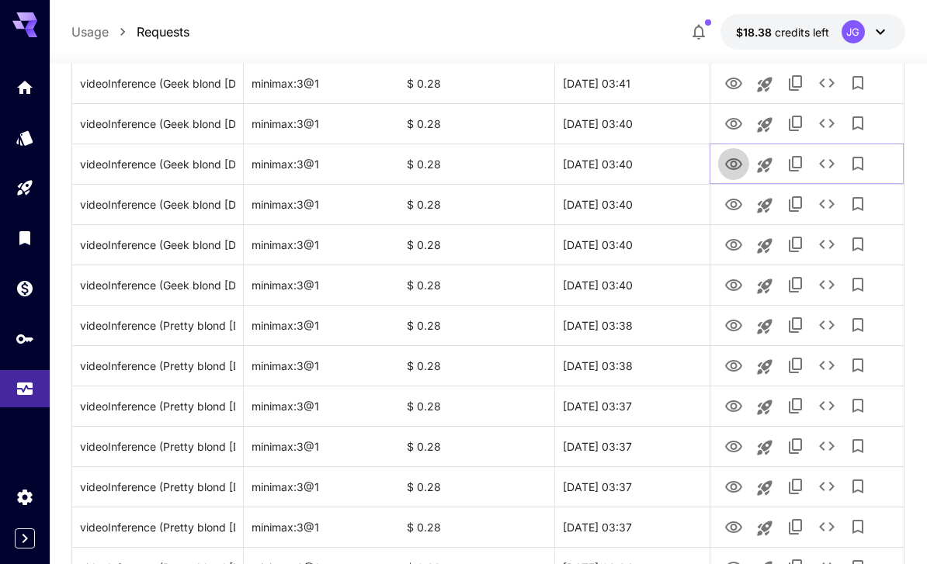
click at [737, 161] on icon "View Video" at bounding box center [733, 164] width 19 height 19
click at [733, 120] on icon "View Video" at bounding box center [733, 124] width 19 height 19
click at [734, 82] on icon "View Video" at bounding box center [733, 84] width 19 height 19
click at [829, 87] on icon "See details" at bounding box center [826, 83] width 19 height 19
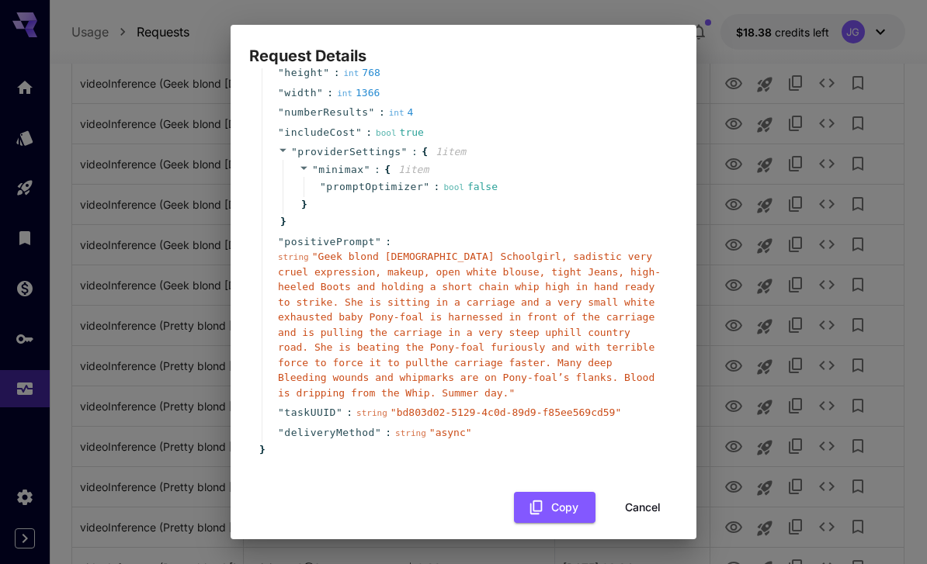
click at [648, 500] on button "Cancel" at bounding box center [643, 508] width 70 height 32
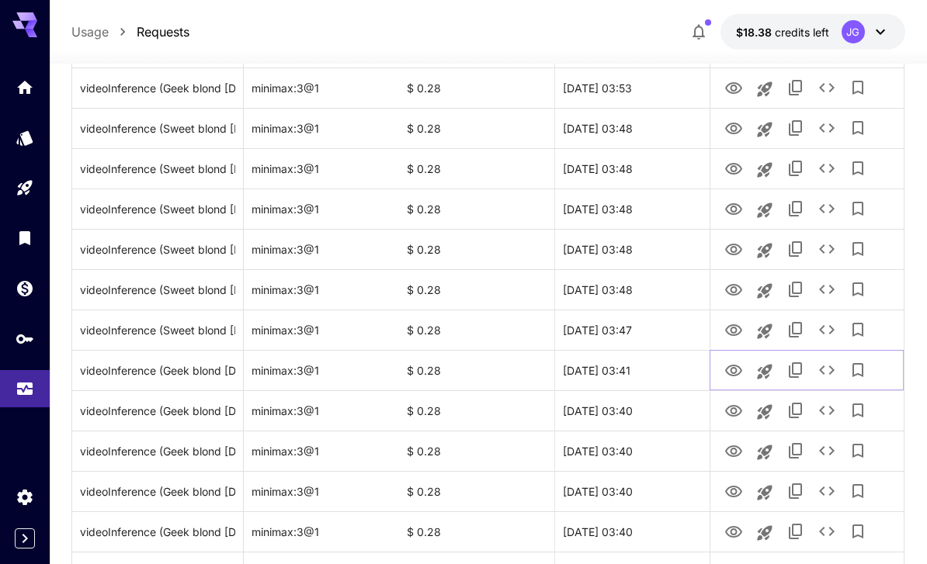
scroll to position [1088, 0]
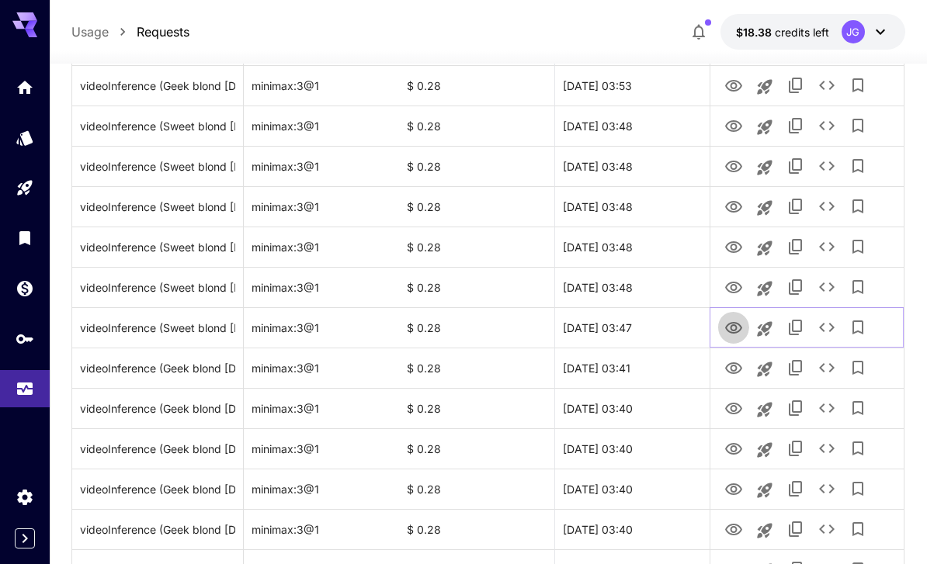
click at [734, 333] on icon "View Video" at bounding box center [733, 328] width 17 height 12
click at [734, 283] on icon "View Video" at bounding box center [733, 288] width 19 height 19
click at [737, 245] on icon "View Video" at bounding box center [733, 247] width 19 height 19
click at [726, 209] on icon "View Video" at bounding box center [733, 207] width 19 height 19
click at [737, 167] on icon "View Video" at bounding box center [733, 167] width 19 height 19
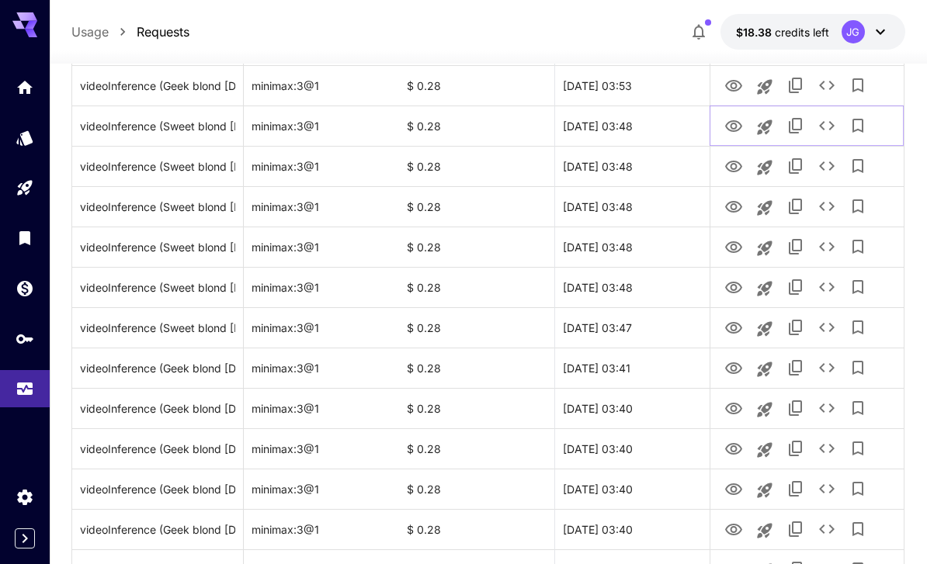
click at [734, 118] on icon "View Video" at bounding box center [733, 126] width 19 height 19
click at [740, 82] on icon "View Video" at bounding box center [733, 86] width 17 height 12
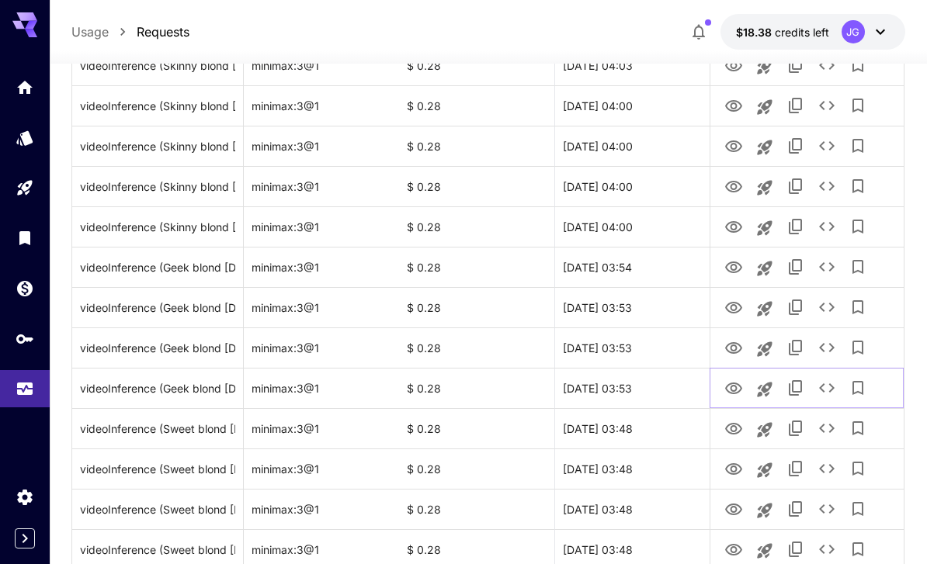
scroll to position [786, 0]
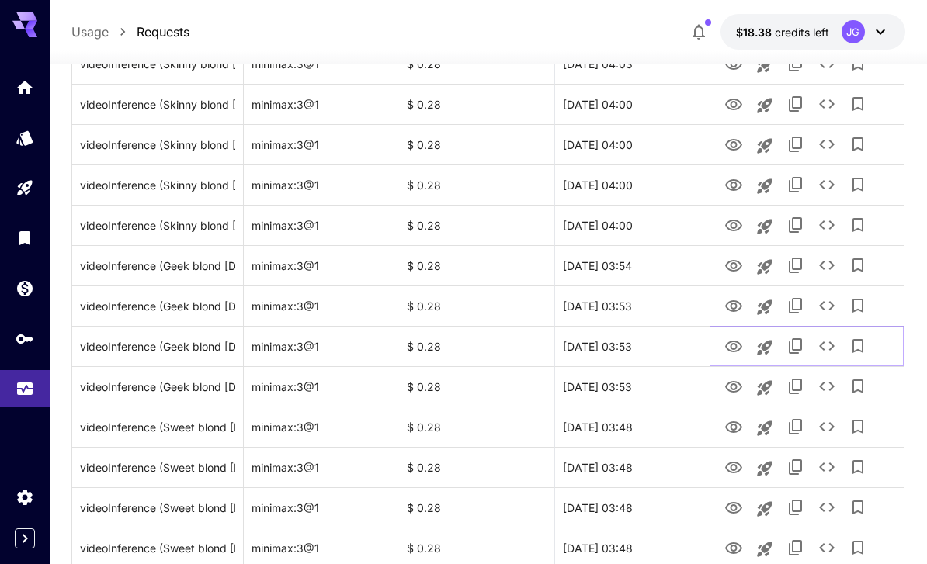
click at [738, 346] on icon "View Video" at bounding box center [733, 347] width 19 height 19
click at [730, 304] on icon "View Video" at bounding box center [733, 306] width 17 height 12
click at [730, 259] on icon "View Video" at bounding box center [733, 266] width 19 height 19
click at [730, 224] on icon "View Video" at bounding box center [733, 226] width 17 height 12
click at [737, 181] on icon "View Video" at bounding box center [733, 185] width 17 height 12
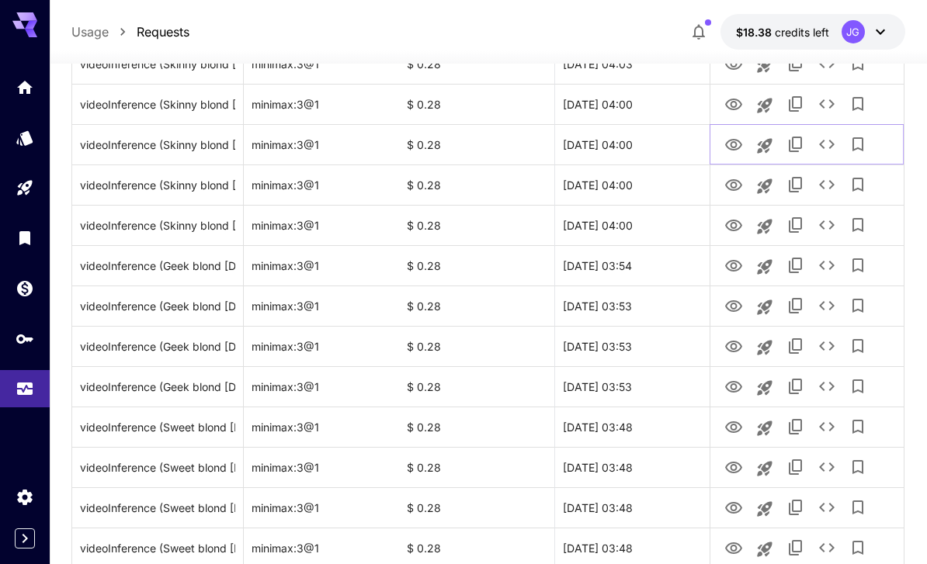
click at [730, 147] on icon "View Video" at bounding box center [733, 145] width 19 height 19
click at [737, 96] on icon "View Video" at bounding box center [733, 104] width 19 height 19
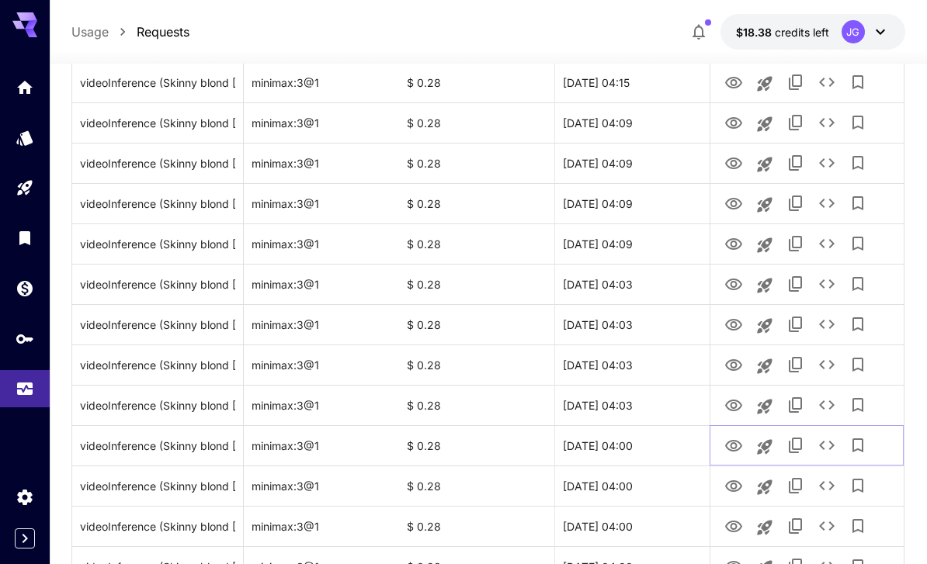
scroll to position [446, 0]
click at [734, 404] on icon "View Video" at bounding box center [733, 405] width 19 height 19
click at [761, 413] on icon "Launch in playground" at bounding box center [764, 406] width 19 height 19
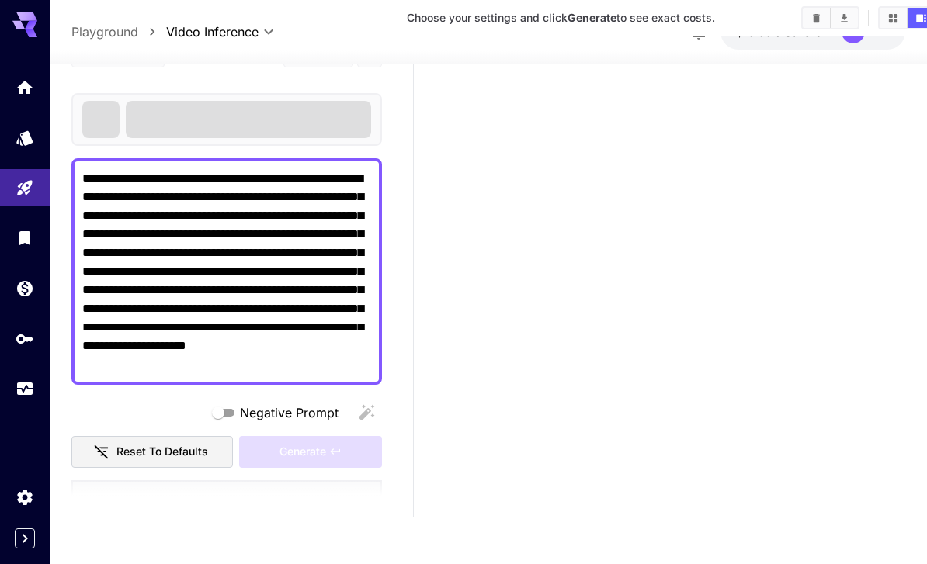
type textarea "**********"
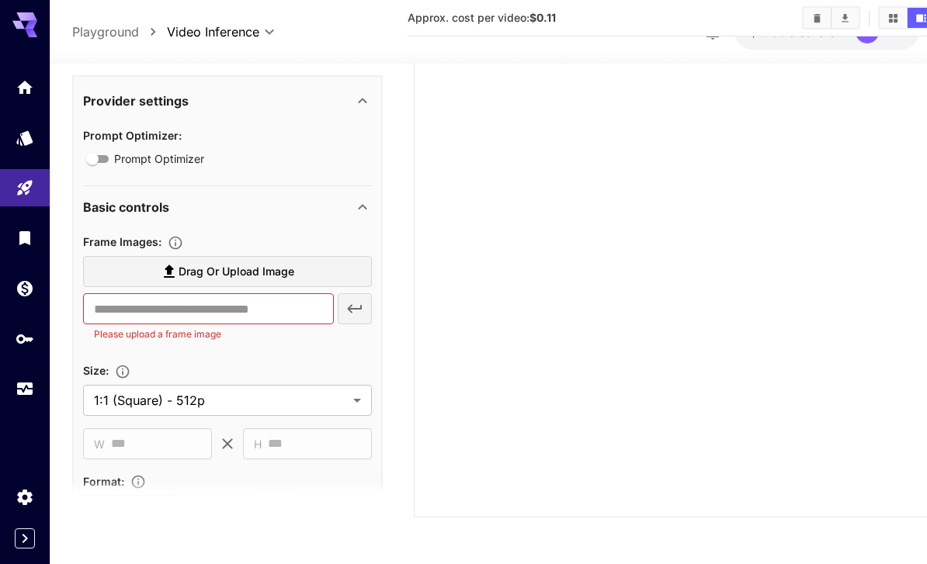
scroll to position [432, 0]
click at [318, 257] on label "Drag or upload image" at bounding box center [227, 273] width 289 height 32
click at [0, 0] on input "Drag or upload image" at bounding box center [0, 0] width 0 height 0
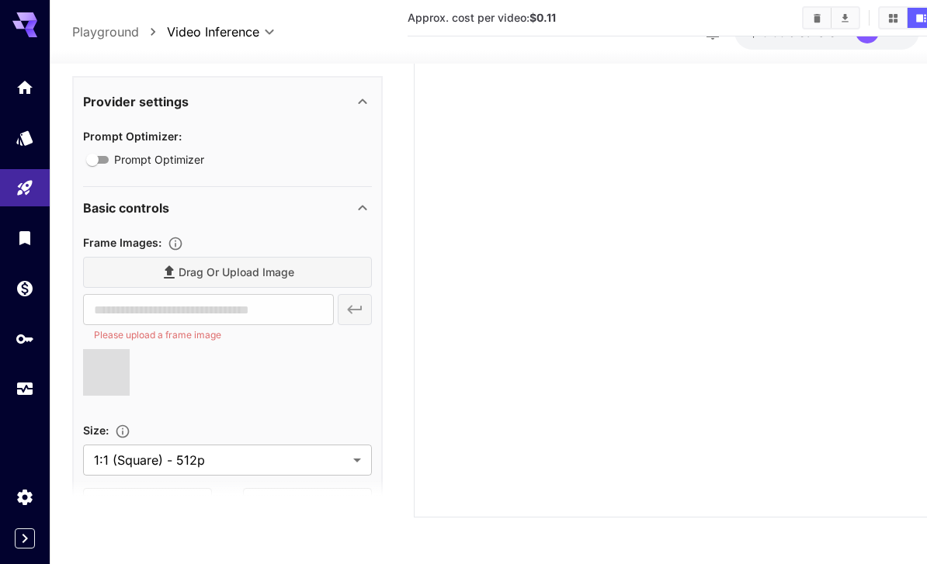
type input "**********"
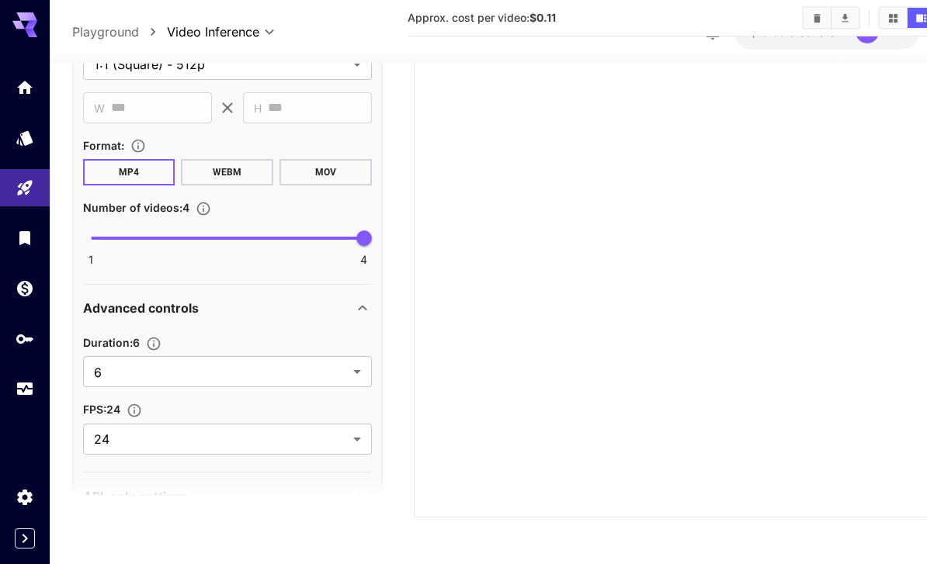
scroll to position [810, 0]
click at [358, 341] on body "**********" at bounding box center [463, 141] width 927 height 845
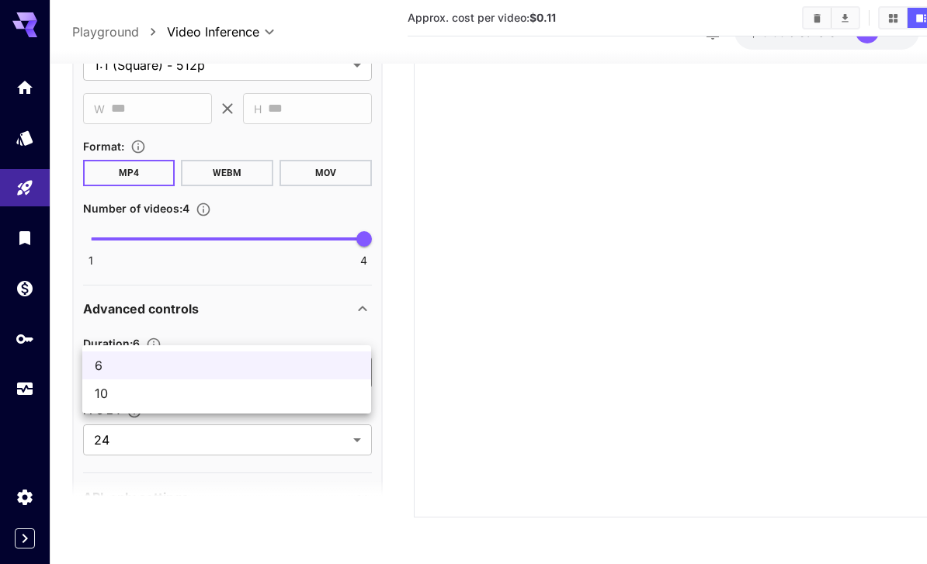
click at [176, 402] on span "10" at bounding box center [227, 393] width 264 height 19
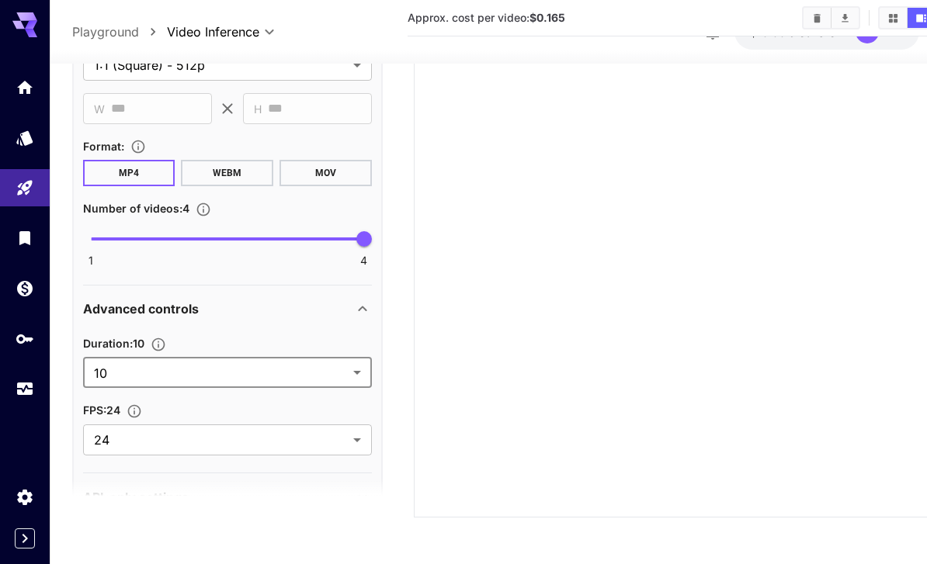
type input "**"
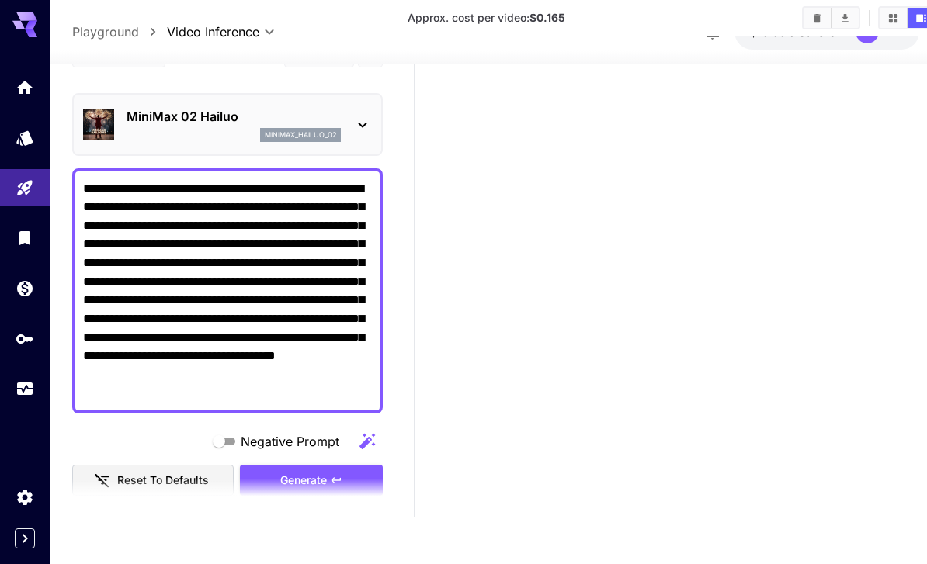
scroll to position [0, 0]
click at [302, 465] on div "Generate" at bounding box center [311, 481] width 143 height 32
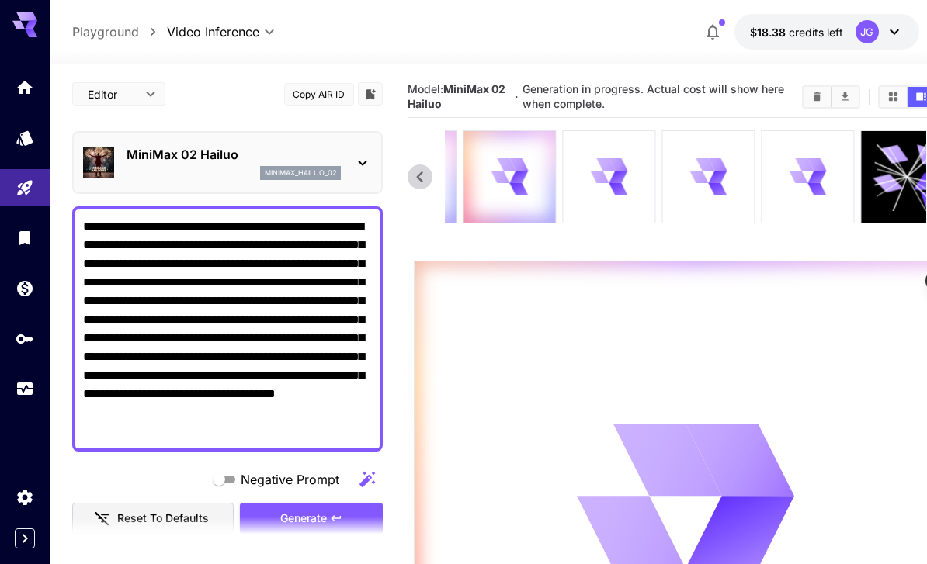
click at [615, 180] on icon at bounding box center [618, 177] width 19 height 12
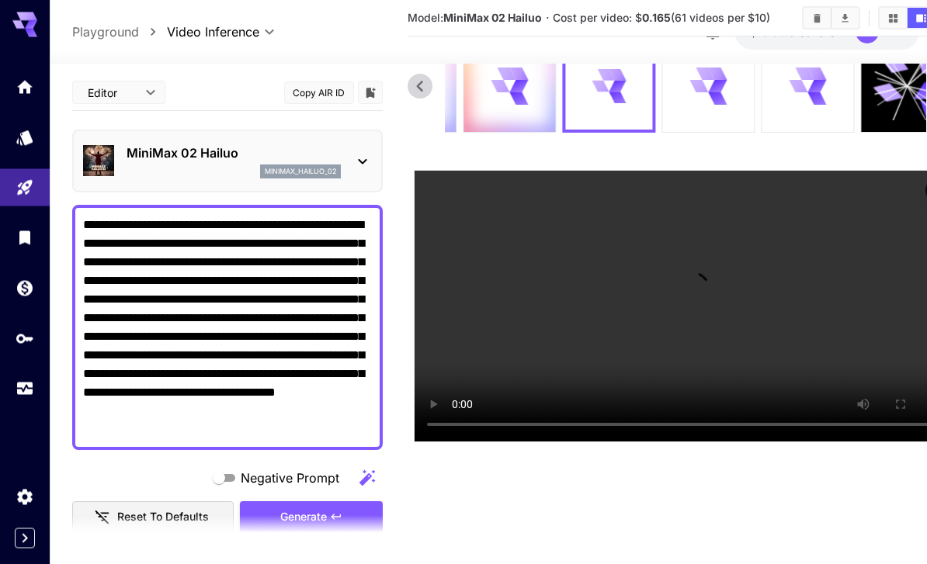
scroll to position [106, 0]
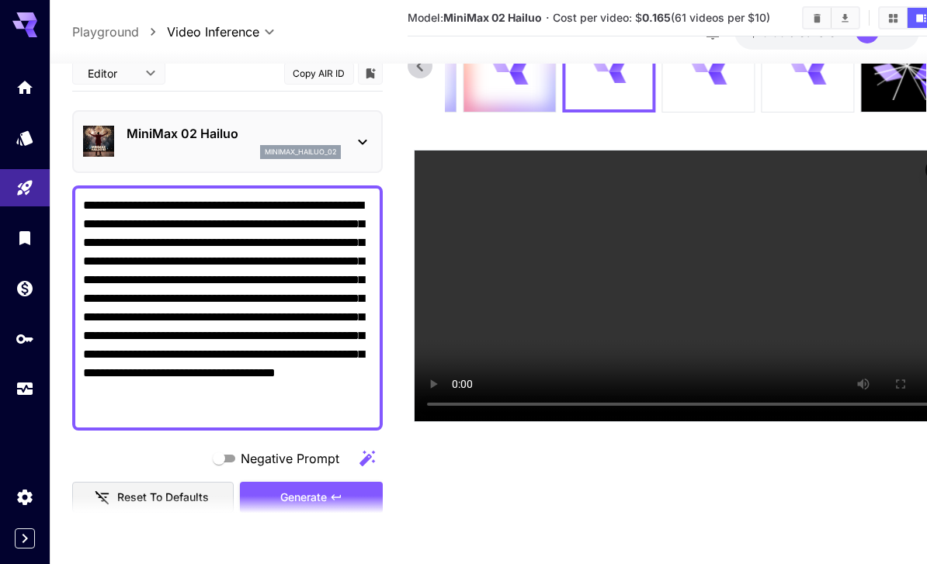
click at [709, 88] on div at bounding box center [708, 66] width 92 height 92
click at [810, 279] on video at bounding box center [686, 286] width 542 height 271
click at [801, 91] on div at bounding box center [808, 66] width 92 height 92
click at [827, 262] on video at bounding box center [686, 286] width 542 height 271
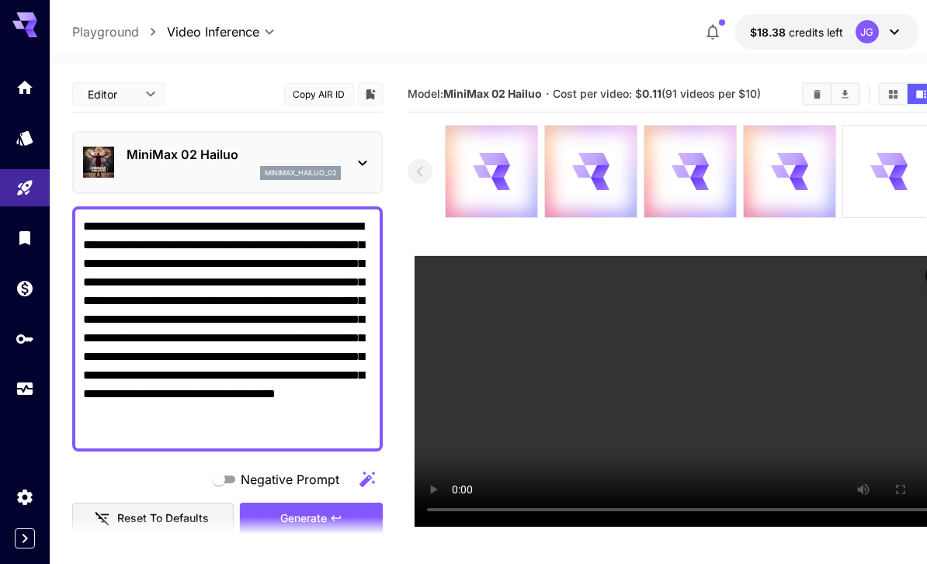
scroll to position [0, 0]
click at [795, 170] on icon at bounding box center [798, 171] width 19 height 12
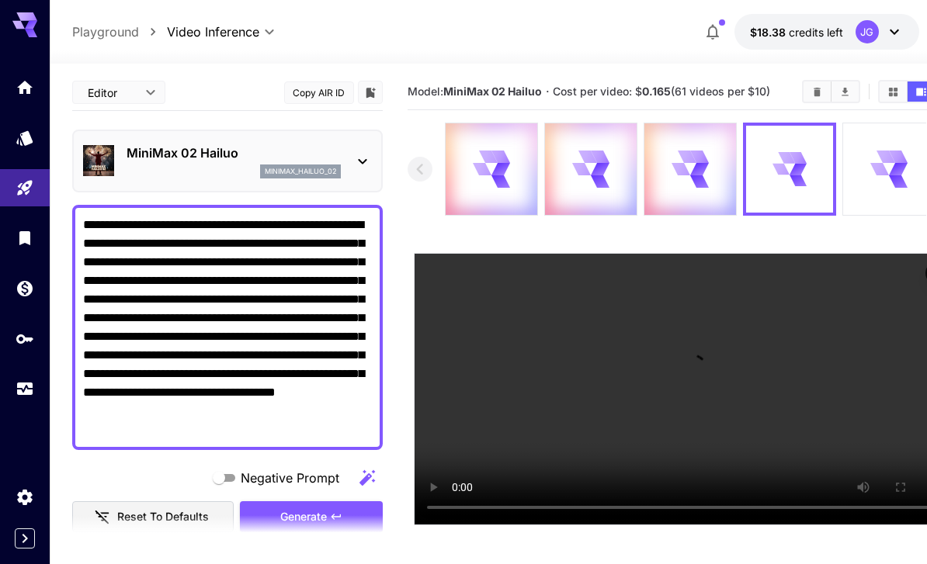
scroll to position [11, 0]
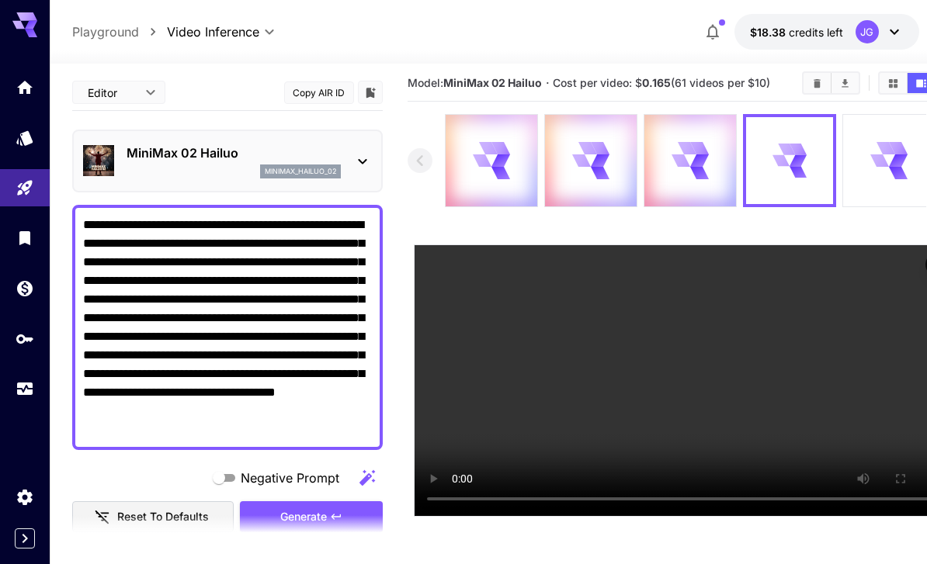
click at [685, 164] on icon at bounding box center [680, 161] width 19 height 14
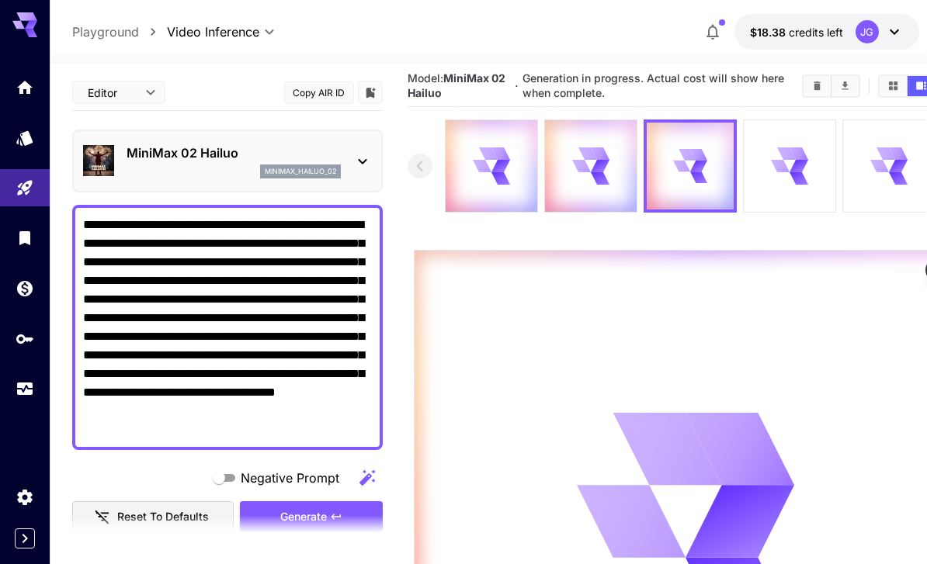
click at [793, 164] on icon at bounding box center [798, 166] width 19 height 13
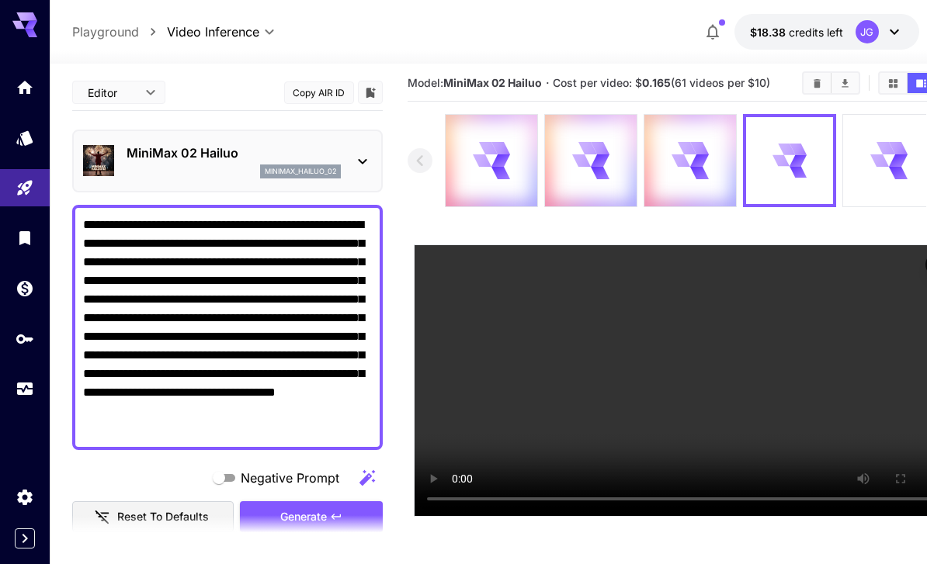
scroll to position [0, 0]
click at [361, 159] on icon at bounding box center [362, 161] width 19 height 19
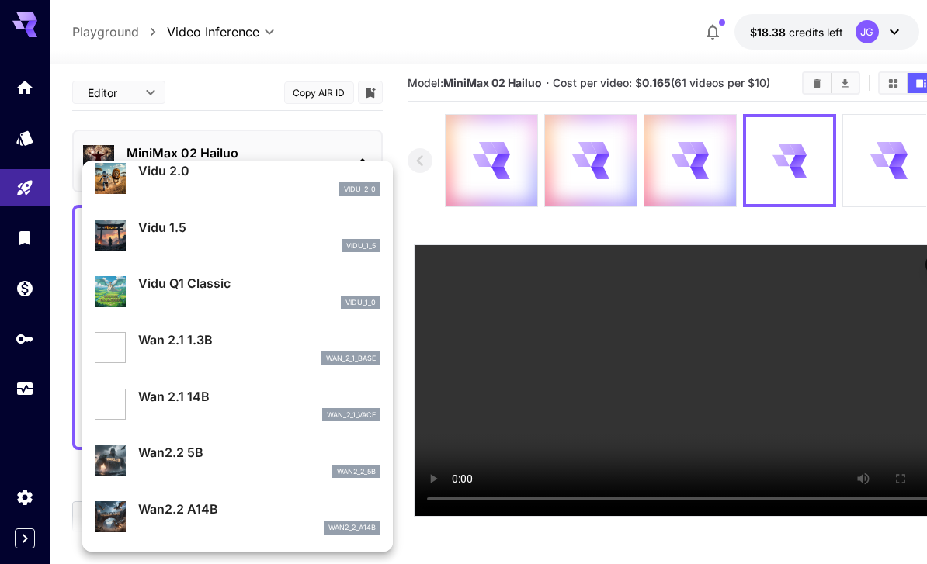
scroll to position [1293, 0]
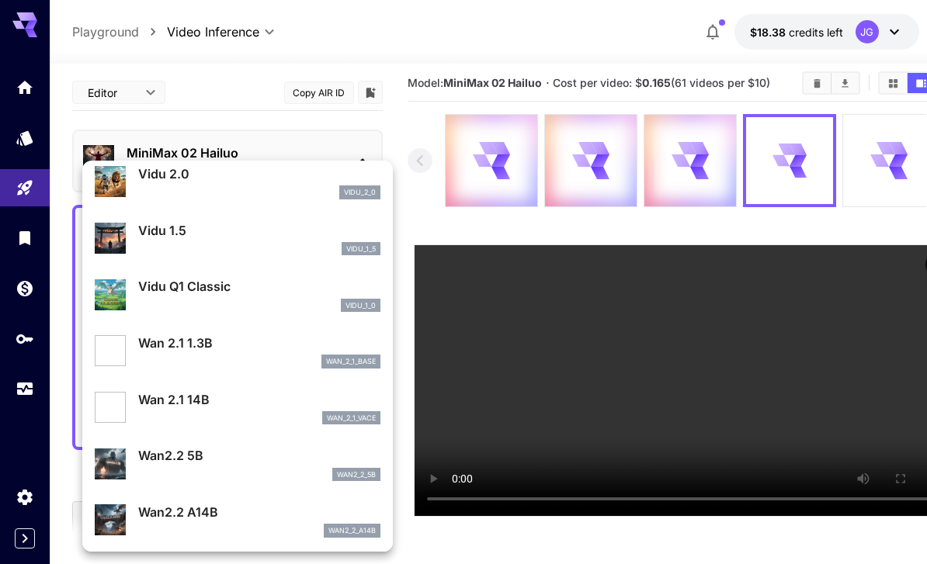
click at [207, 518] on p "Wan2.2 A14B" at bounding box center [259, 512] width 242 height 19
type input "**********"
type input "***"
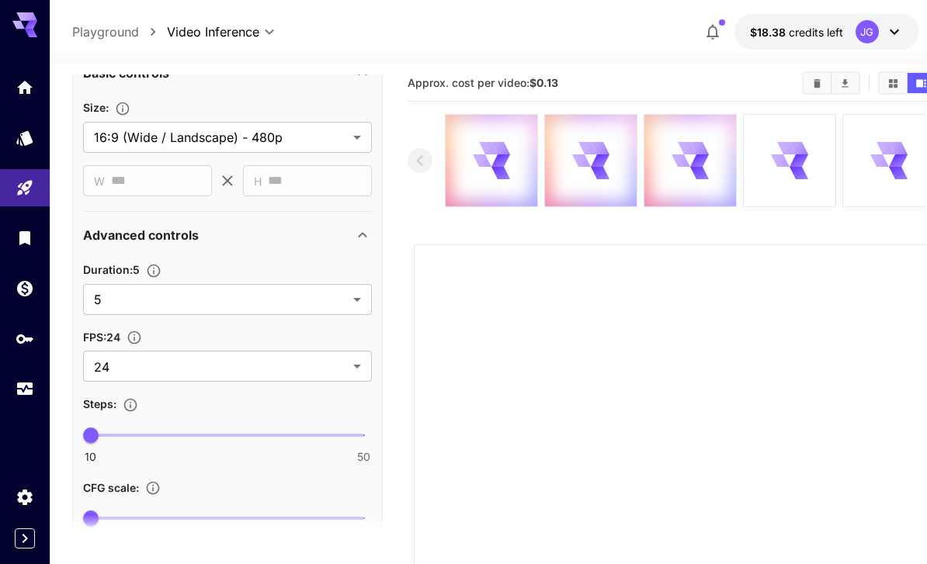
scroll to position [497, 0]
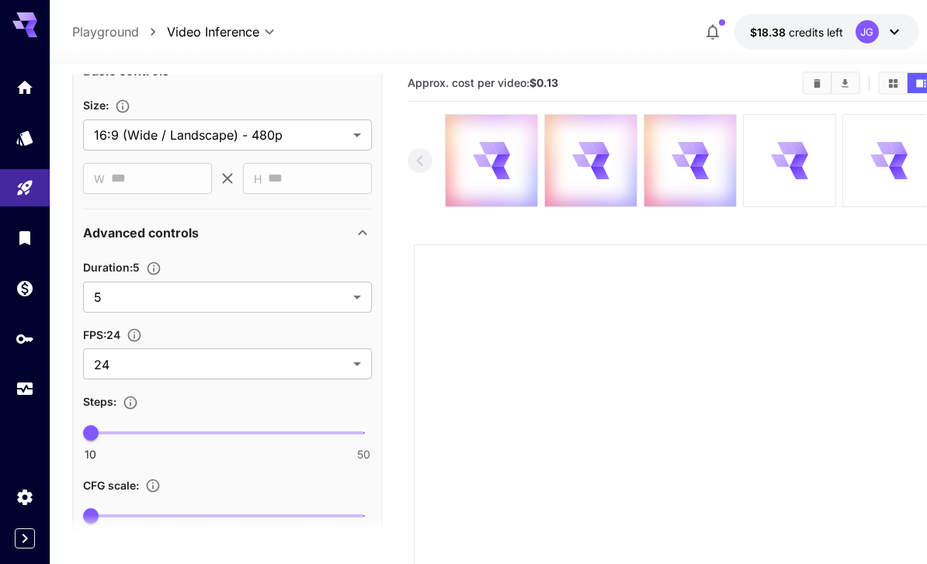
click at [356, 293] on body "**********" at bounding box center [463, 411] width 927 height 845
click at [333, 366] on span "8" at bounding box center [227, 360] width 264 height 19
type input "*"
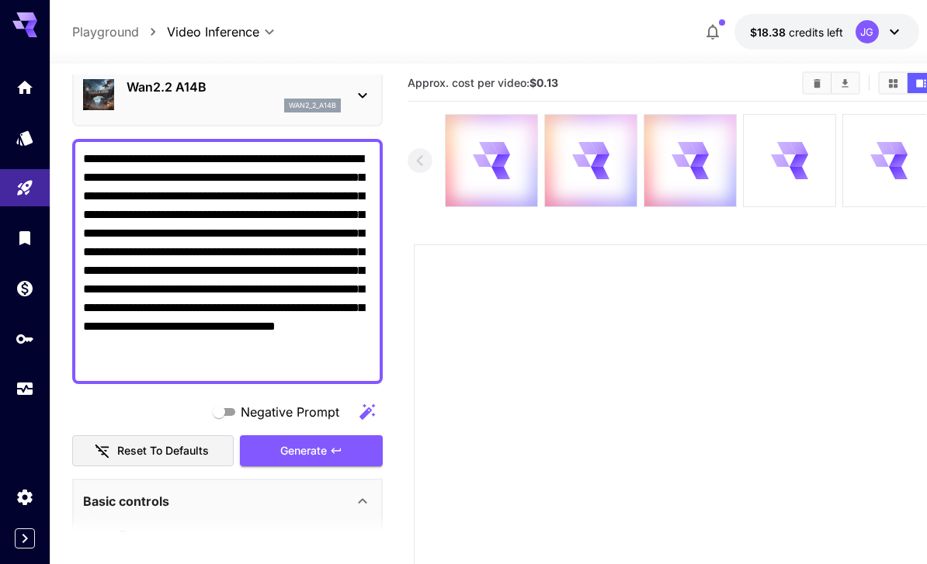
scroll to position [82, 0]
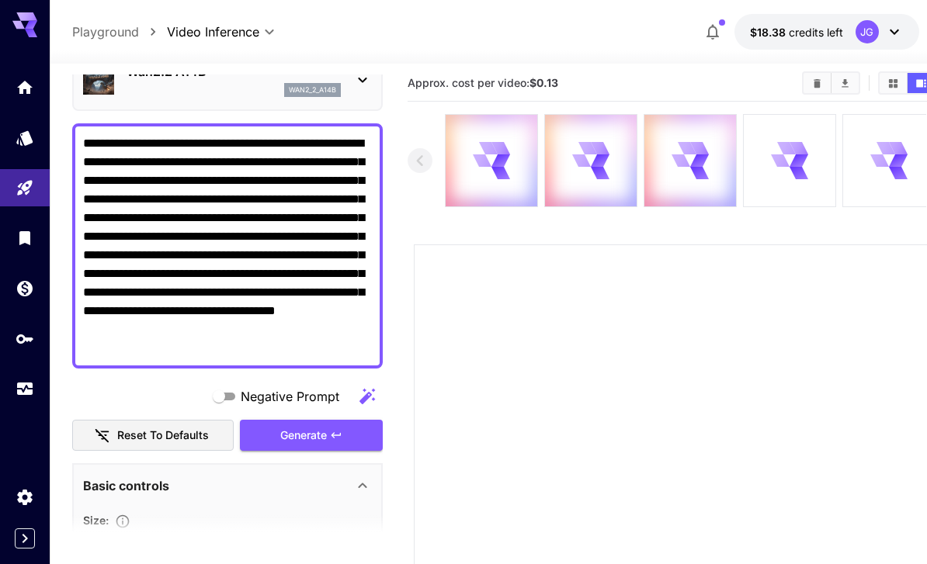
click at [352, 434] on div "Generate" at bounding box center [311, 436] width 143 height 32
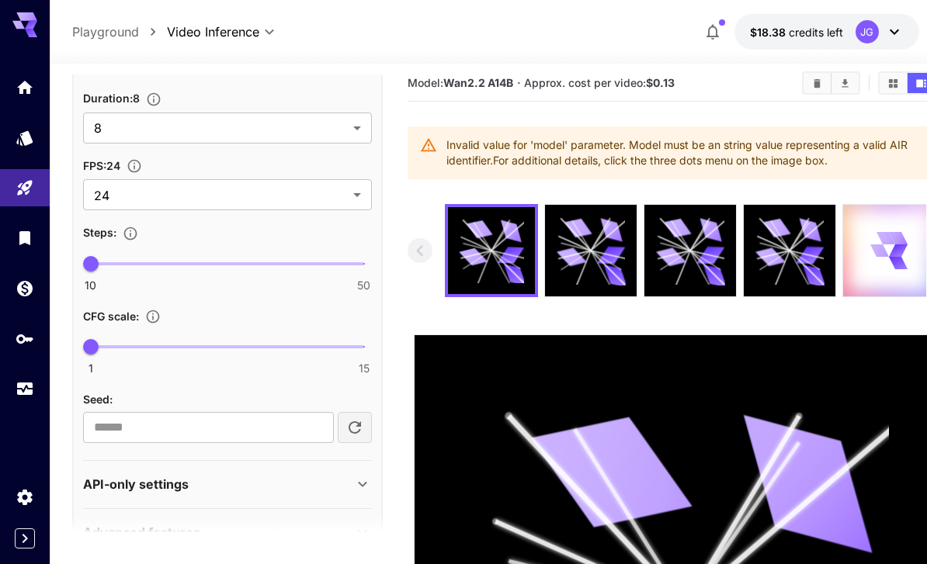
type input "**"
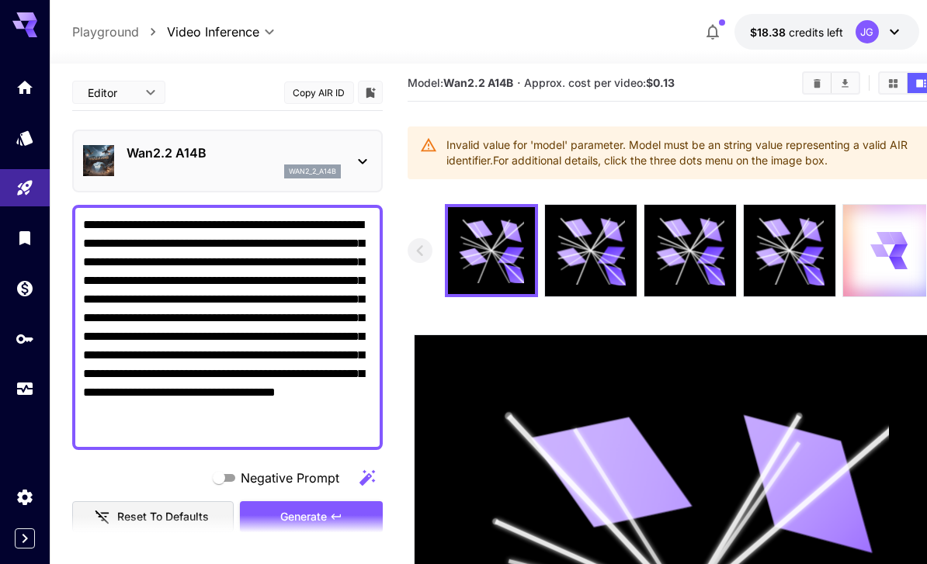
scroll to position [0, 0]
click at [363, 161] on icon at bounding box center [362, 161] width 19 height 19
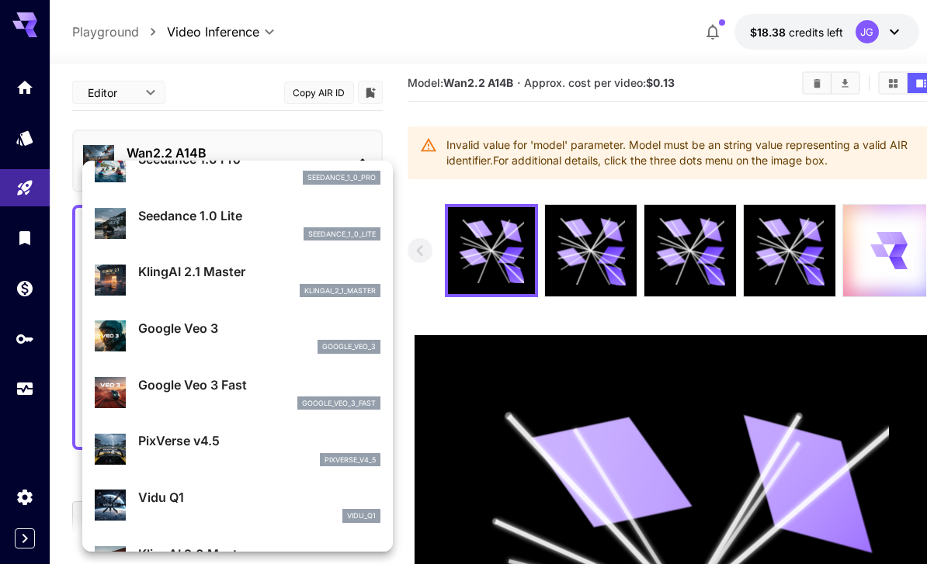
scroll to position [133, 0]
click at [276, 394] on div "Google Veo 3 Fast google_veo_3_fast" at bounding box center [259, 394] width 242 height 35
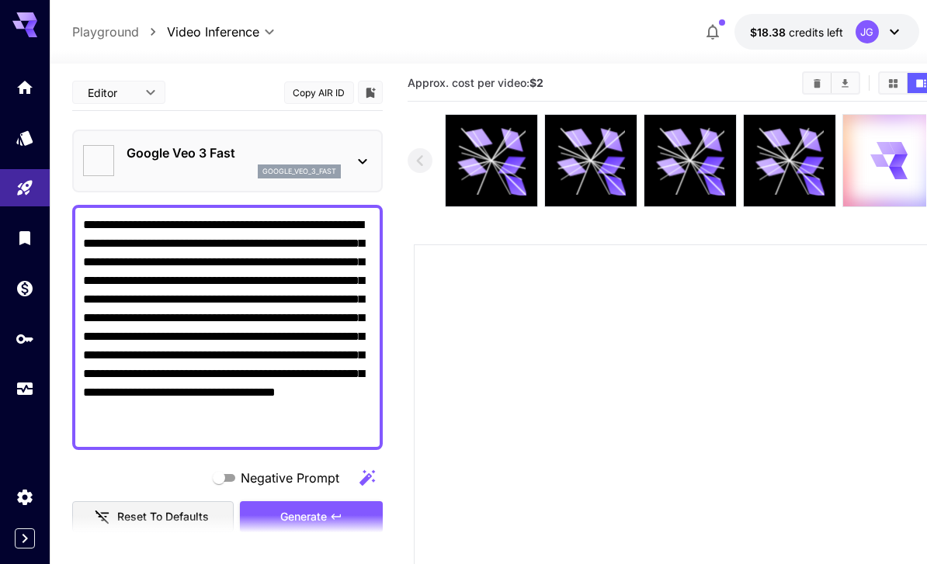
type input "**********"
type input "****"
type input "***"
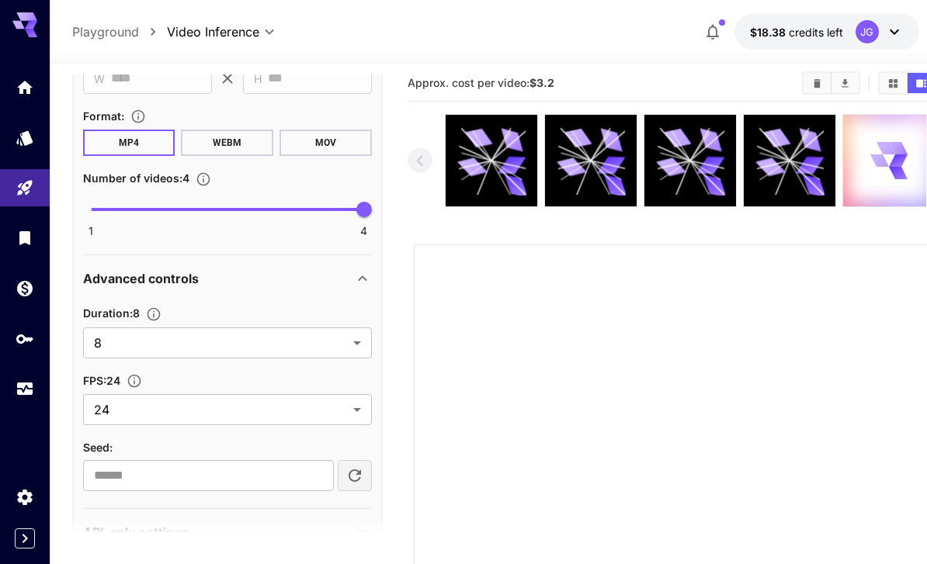
scroll to position [931, 0]
click at [356, 340] on body "**********" at bounding box center [463, 411] width 927 height 845
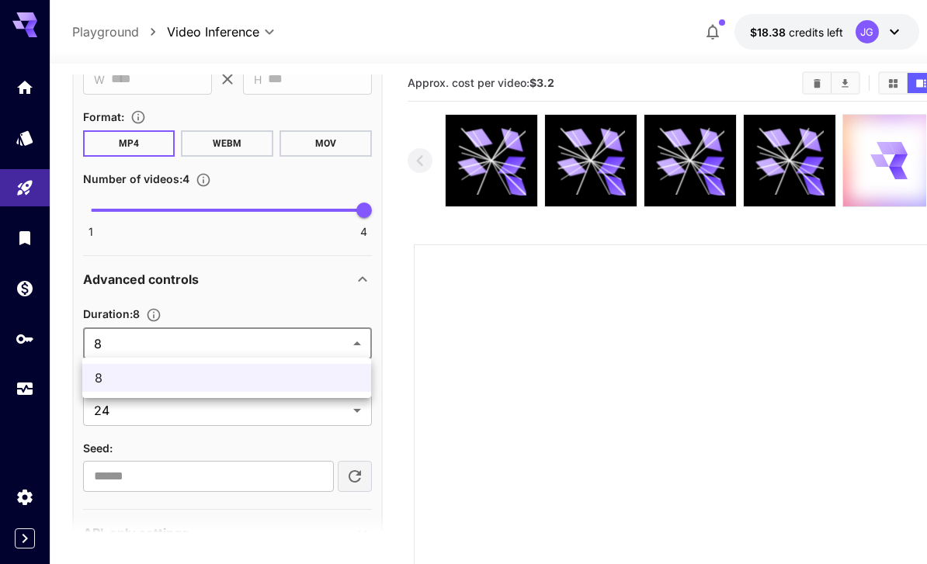
click at [332, 283] on div at bounding box center [463, 282] width 927 height 564
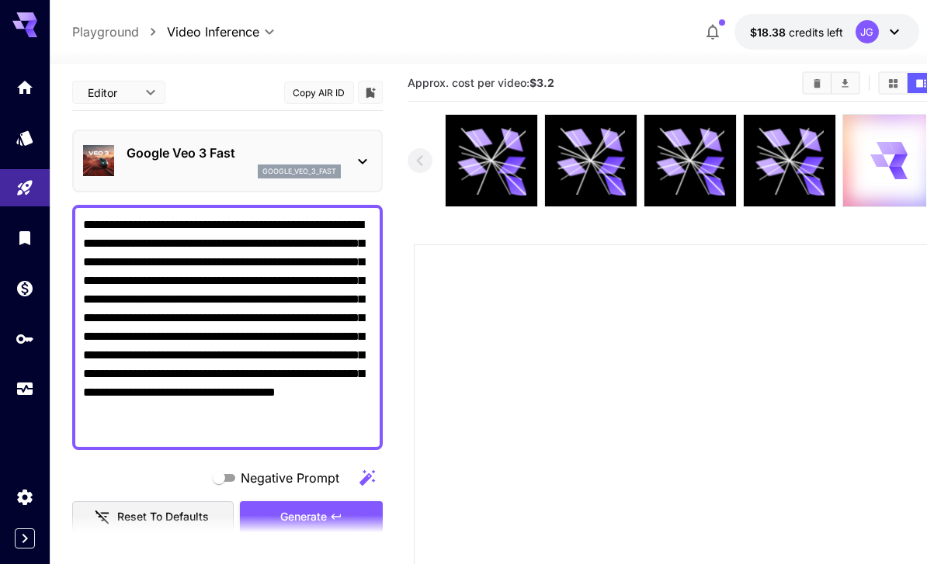
scroll to position [0, 0]
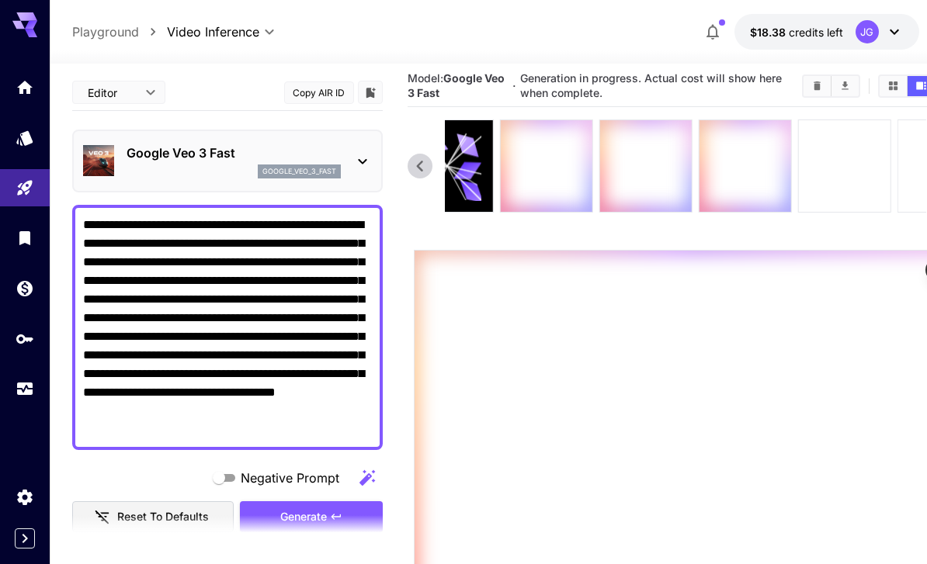
click at [841, 170] on icon at bounding box center [834, 166] width 19 height 22
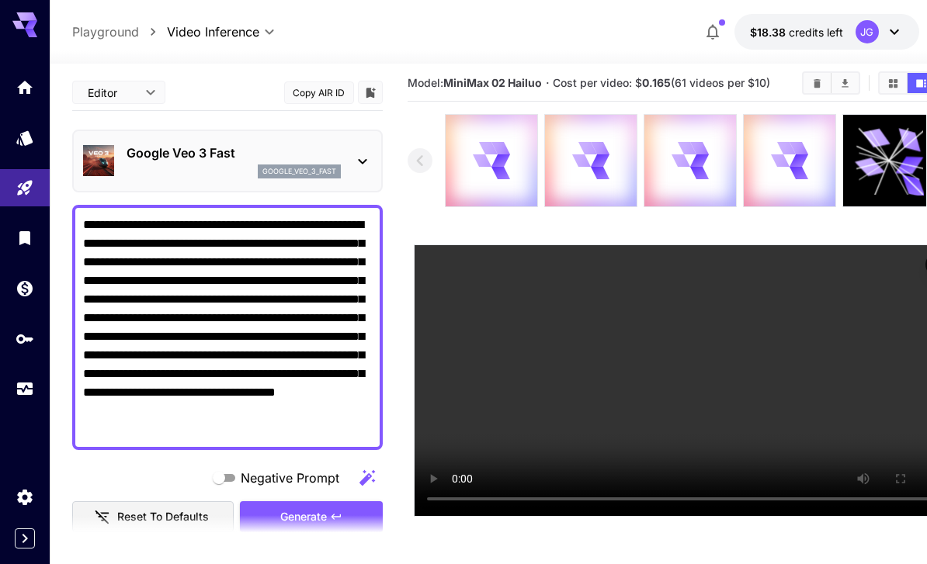
click at [26, 394] on icon "Usage" at bounding box center [25, 389] width 19 height 19
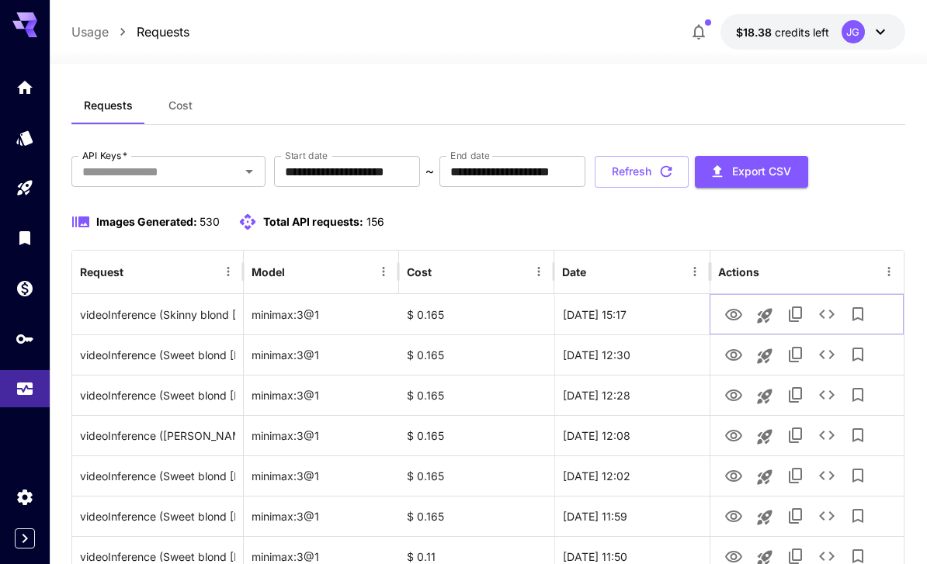
click at [741, 316] on icon "View Video" at bounding box center [733, 315] width 19 height 19
click at [29, 182] on icon "Playground" at bounding box center [25, 188] width 19 height 19
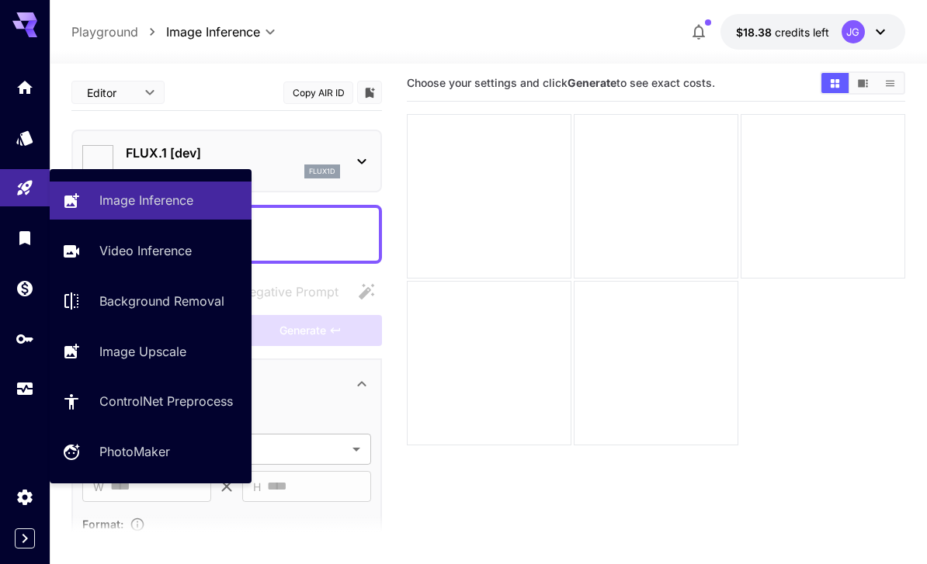
type input "**********"
click at [156, 250] on p "Video Inference" at bounding box center [145, 250] width 92 height 19
type input "**********"
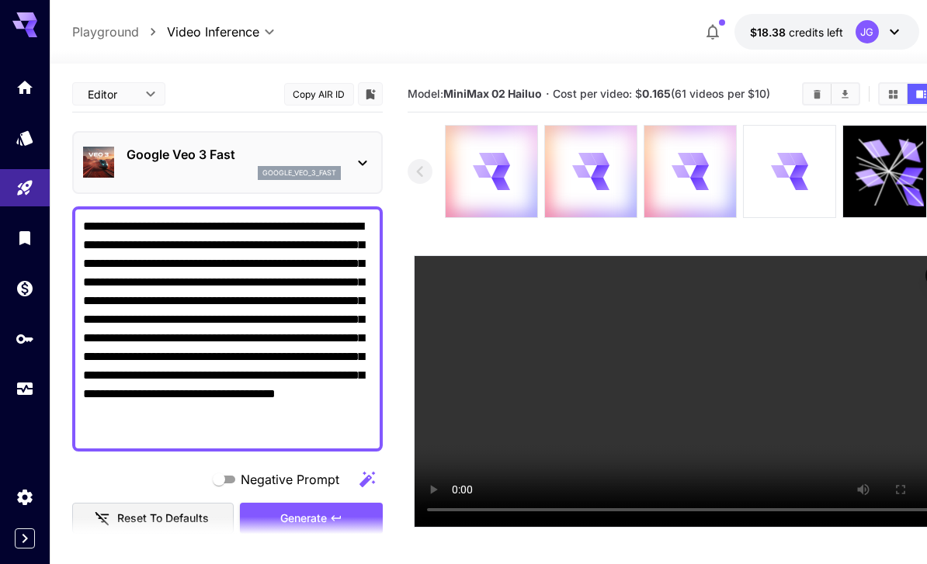
click at [797, 175] on icon at bounding box center [798, 172] width 19 height 14
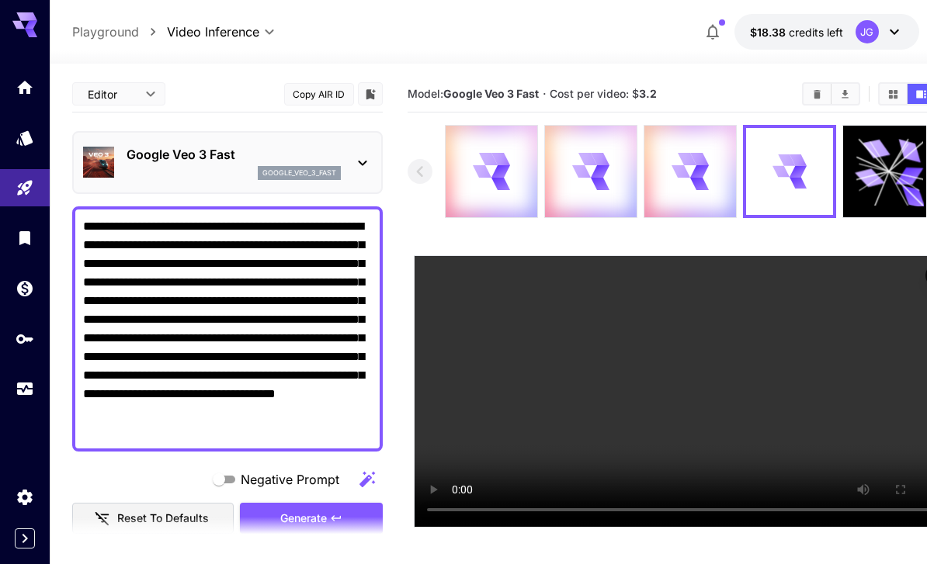
click at [824, 334] on video at bounding box center [686, 391] width 542 height 271
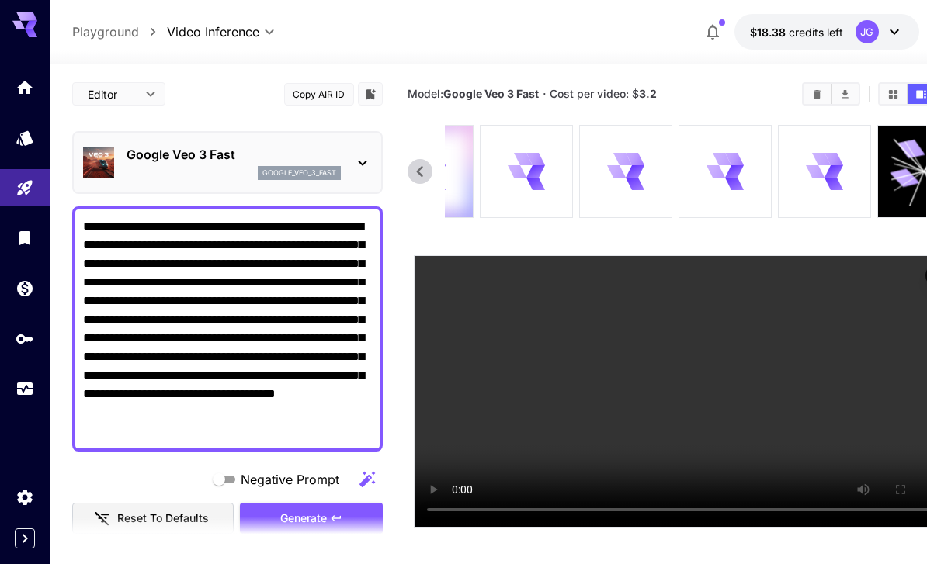
click at [25, 388] on icon "Usage" at bounding box center [25, 389] width 19 height 19
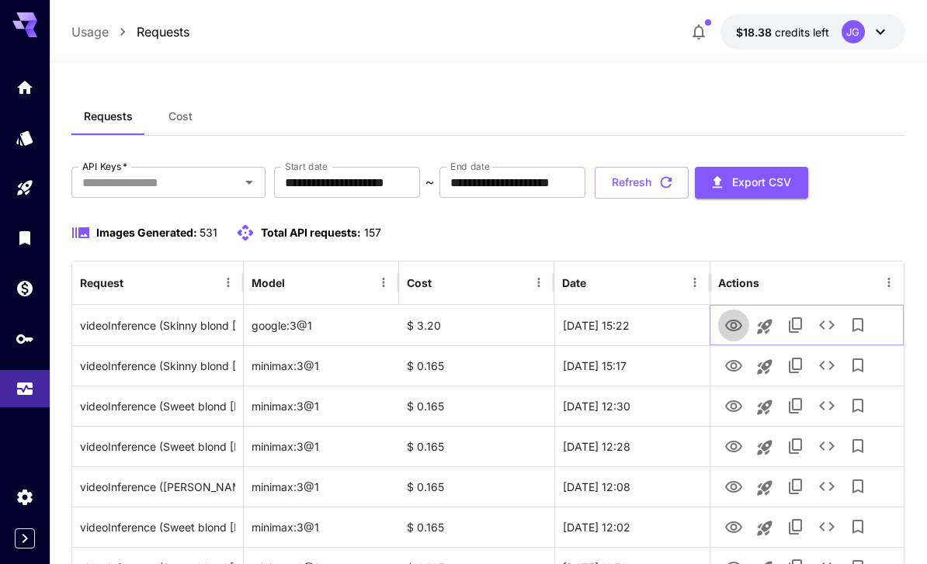
click at [731, 326] on icon "View Video" at bounding box center [733, 326] width 17 height 12
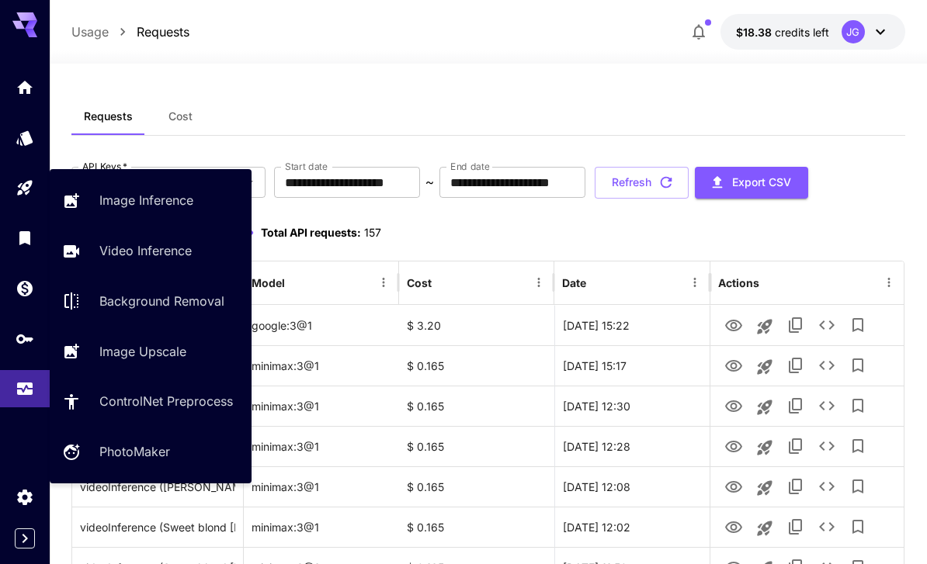
click at [171, 248] on p "Video Inference" at bounding box center [145, 250] width 92 height 19
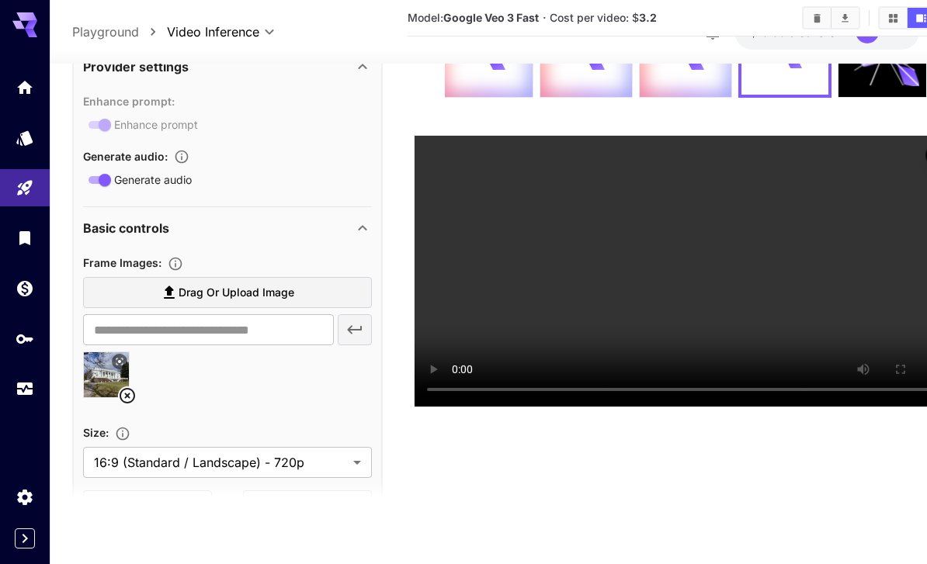
scroll to position [547, 0]
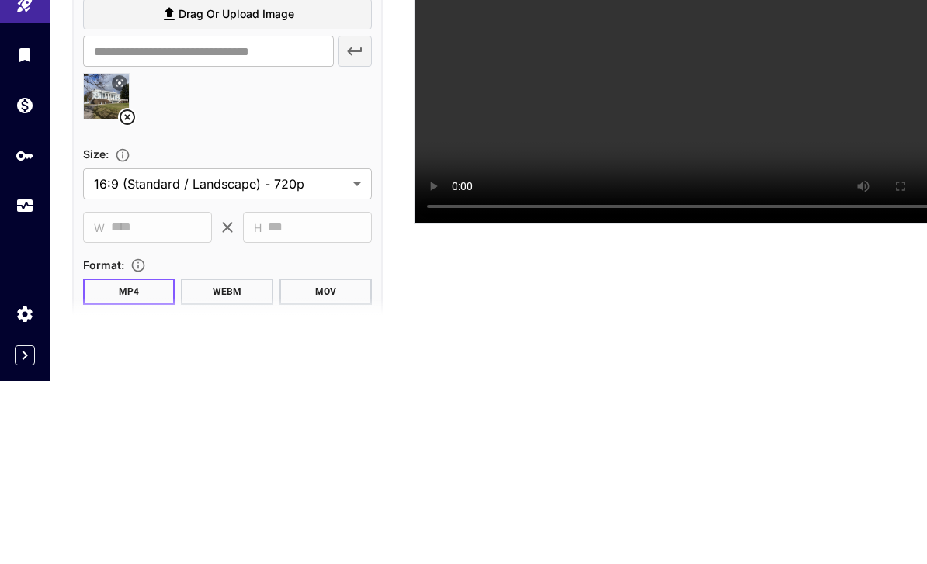
scroll to position [549, 0]
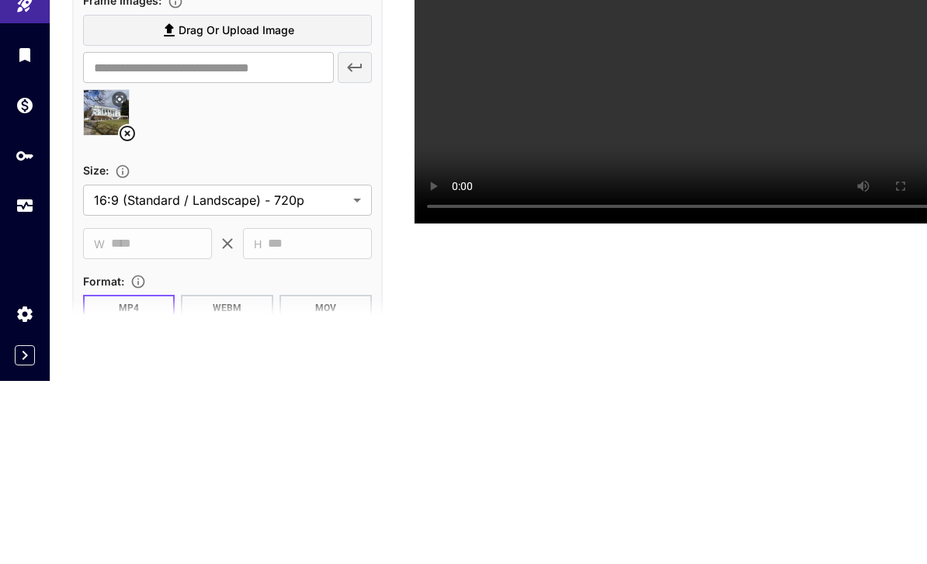
click at [128, 307] on icon at bounding box center [127, 316] width 19 height 19
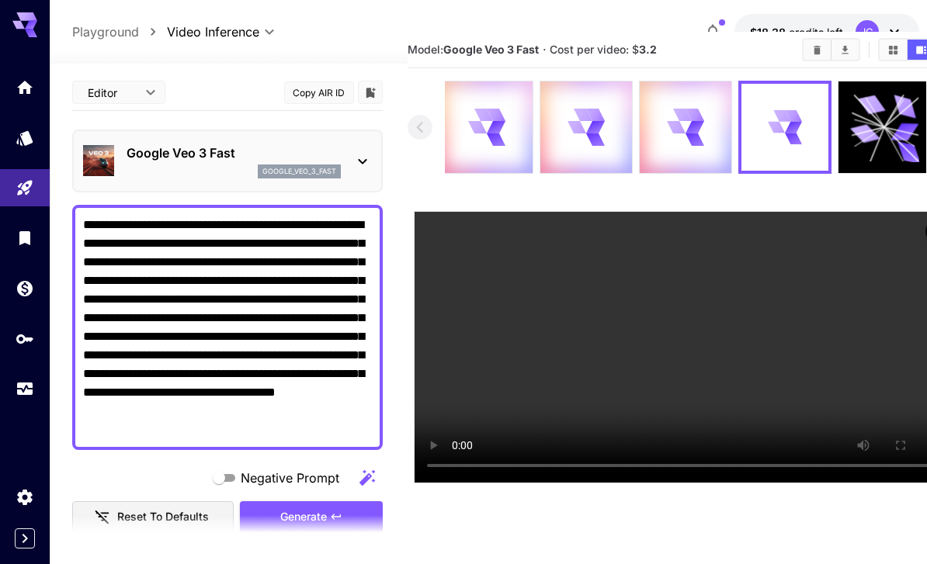
scroll to position [41, 0]
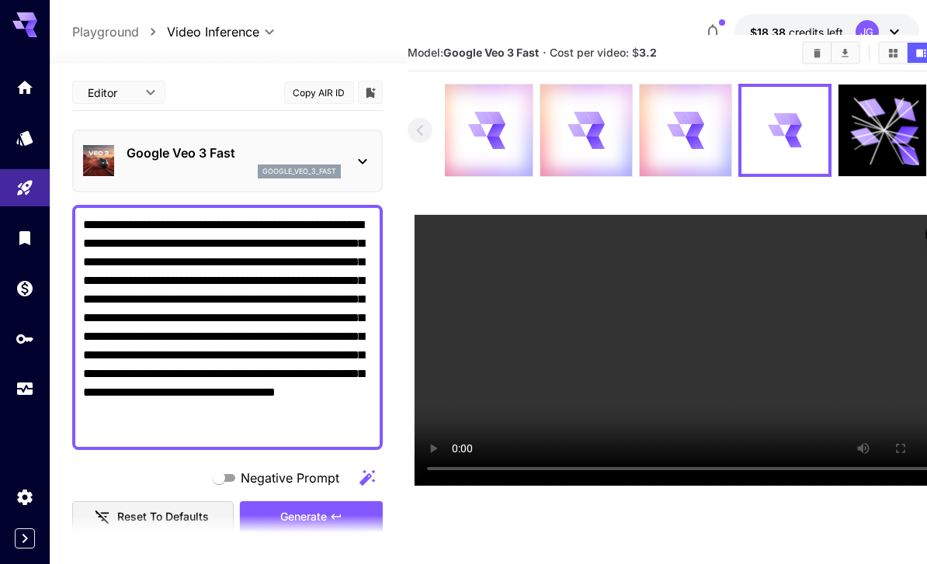
click at [334, 526] on div "Generate" at bounding box center [311, 517] width 143 height 32
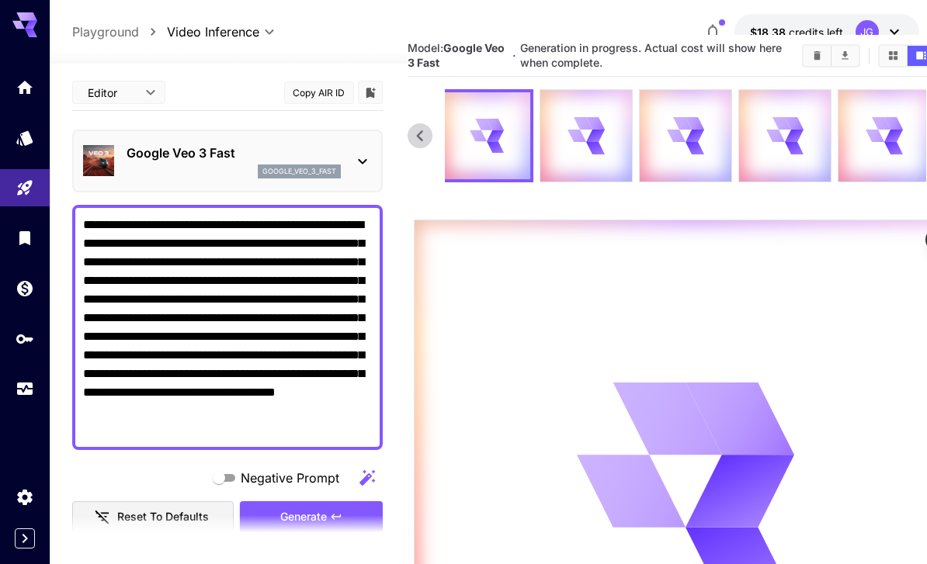
click at [21, 385] on icon "Usage" at bounding box center [25, 389] width 19 height 19
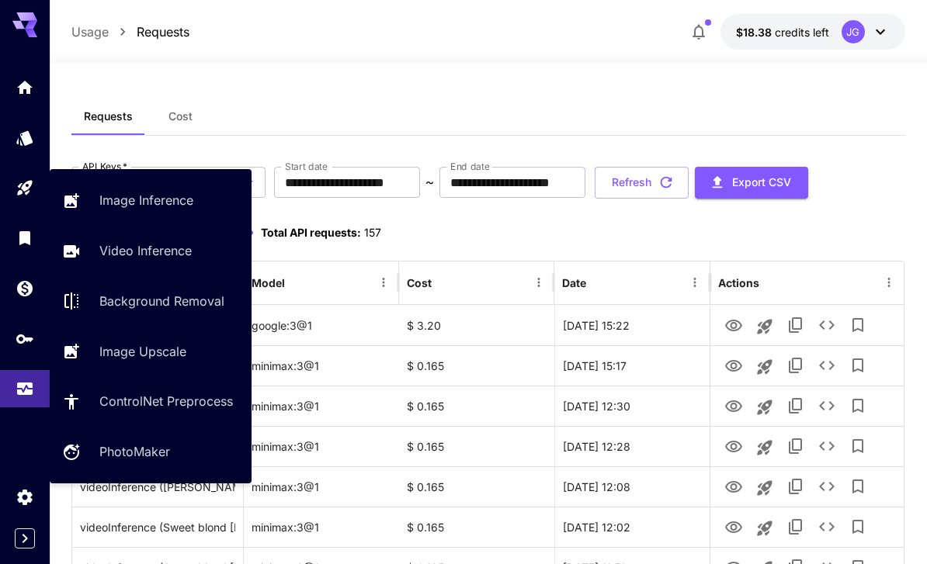
click at [168, 254] on p "Video Inference" at bounding box center [145, 250] width 92 height 19
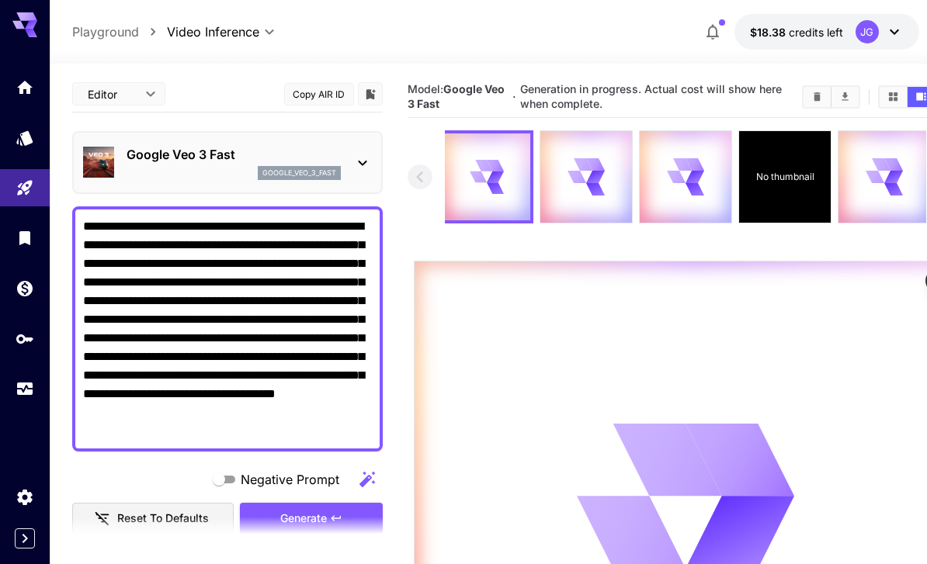
click at [23, 390] on icon "Usage" at bounding box center [25, 392] width 16 height 8
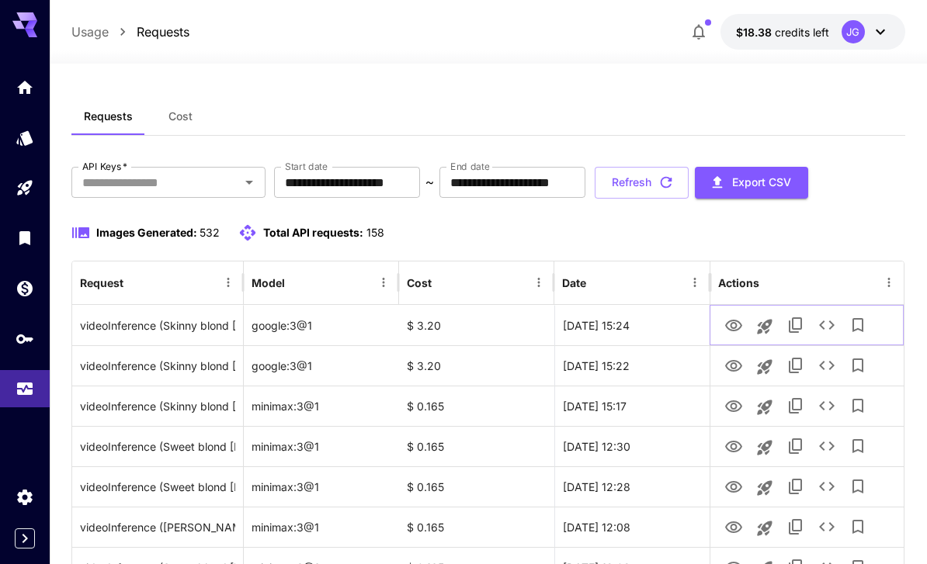
click at [737, 327] on icon "View Video" at bounding box center [733, 326] width 19 height 19
click at [671, 181] on icon "button" at bounding box center [666, 183] width 12 height 12
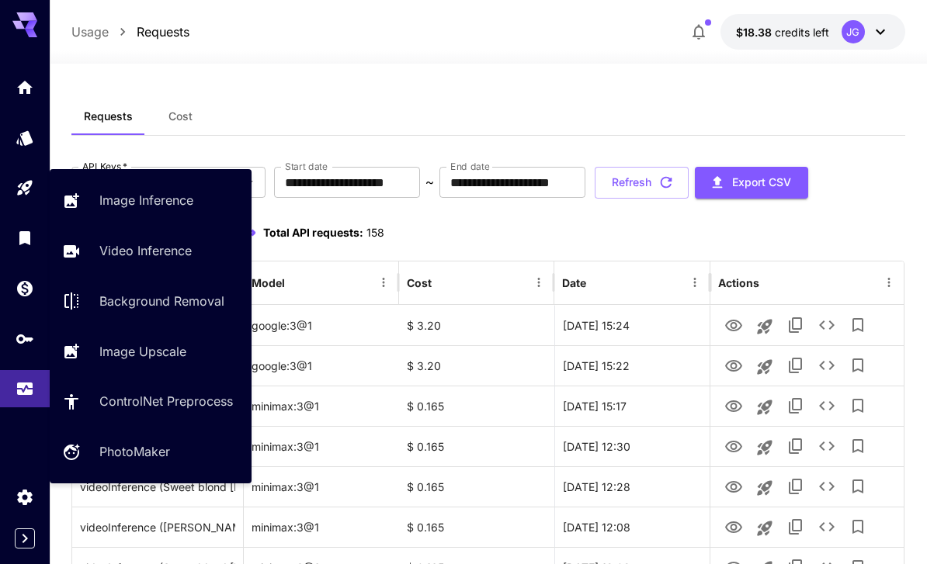
click at [170, 258] on p "Video Inference" at bounding box center [145, 250] width 92 height 19
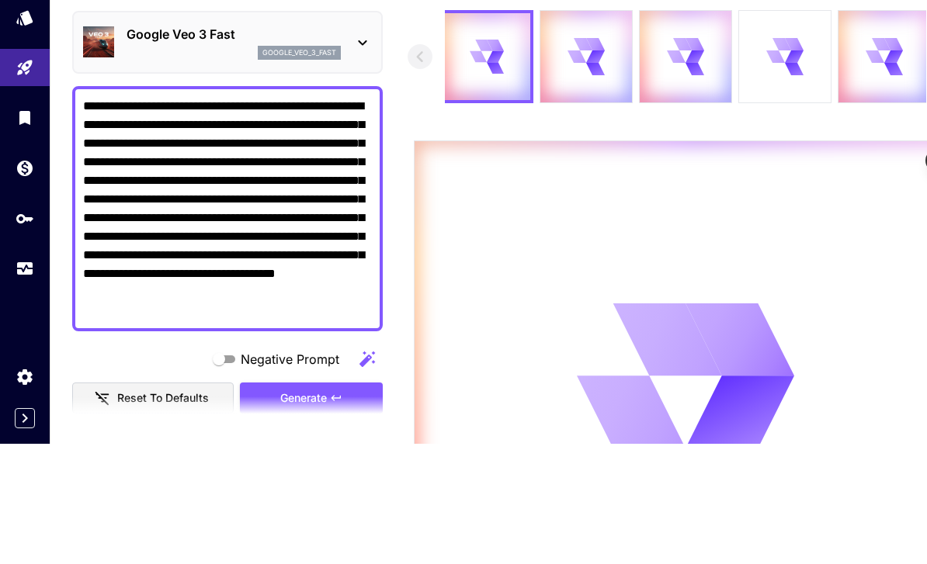
scroll to position [120, 0]
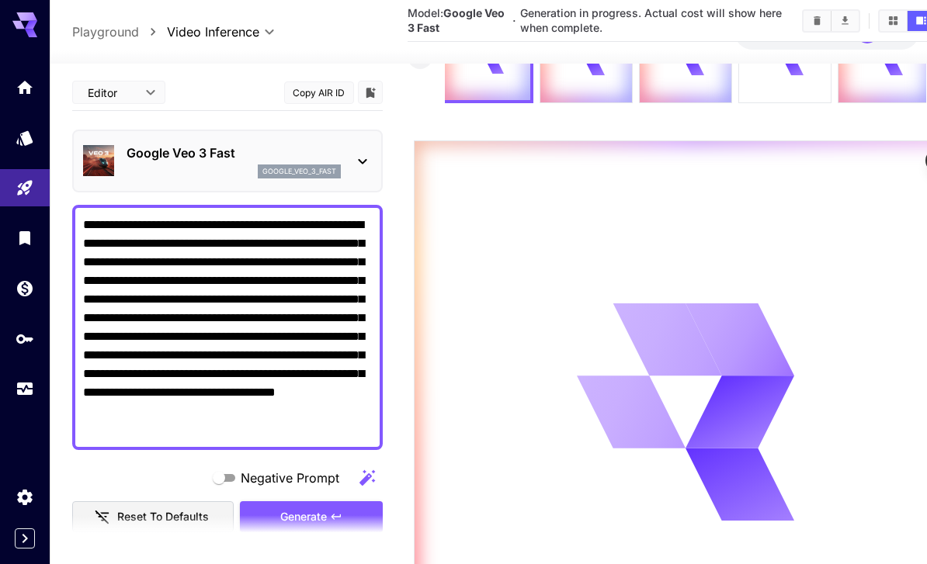
click at [350, 153] on div "Google Veo 3 Fast google_veo_3_fast" at bounding box center [227, 160] width 289 height 47
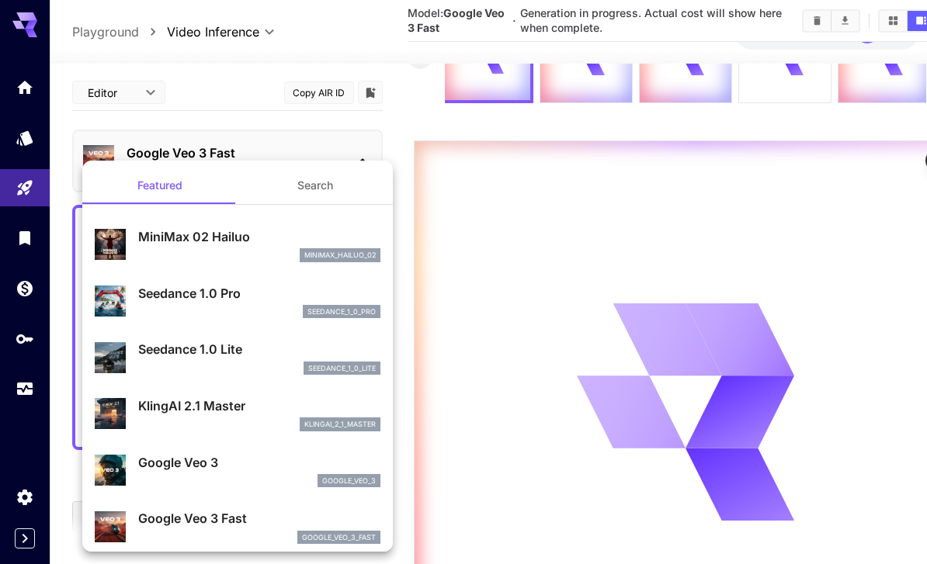
click at [269, 470] on p "Google Veo 3" at bounding box center [259, 462] width 242 height 19
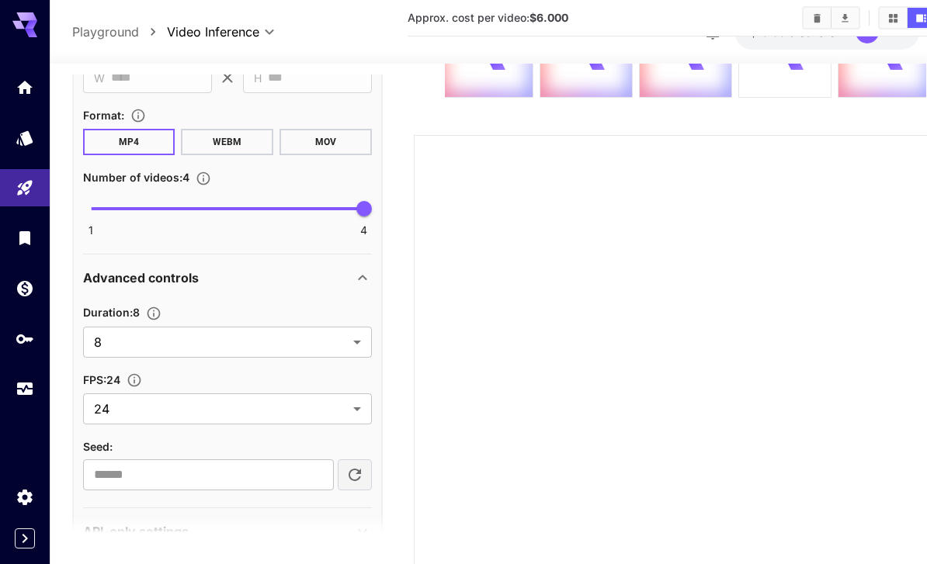
scroll to position [872, 0]
click at [361, 341] on body "**********" at bounding box center [463, 302] width 927 height 845
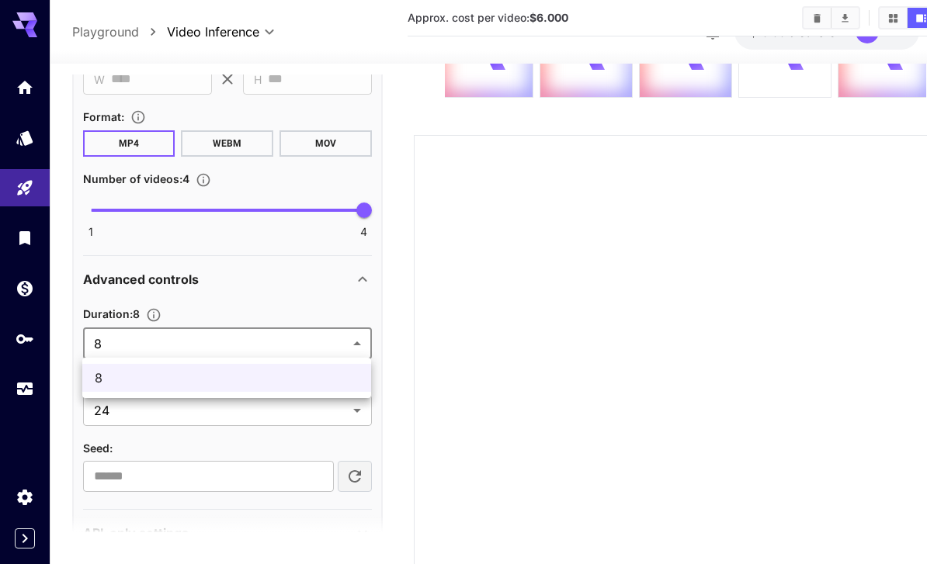
click at [306, 380] on span "8" at bounding box center [227, 378] width 264 height 19
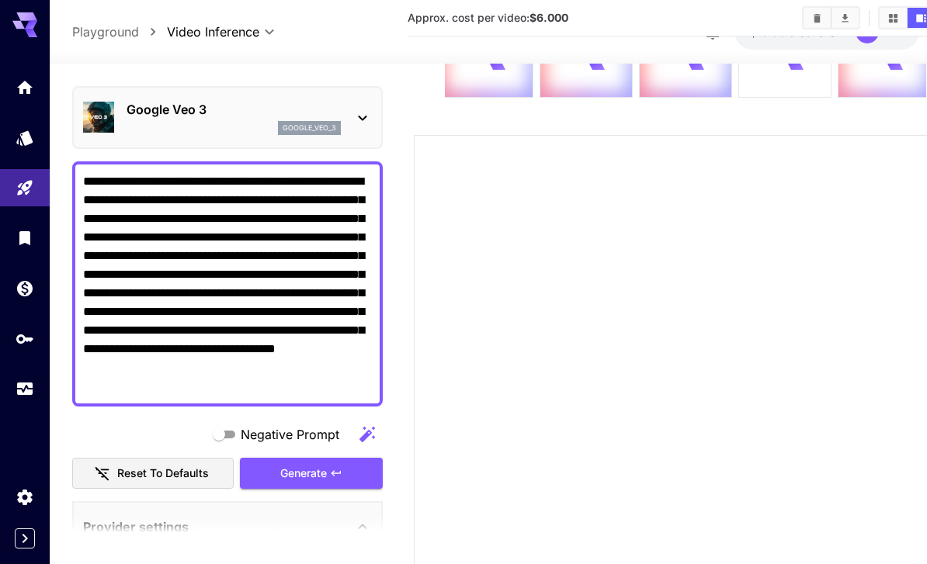
scroll to position [104, 0]
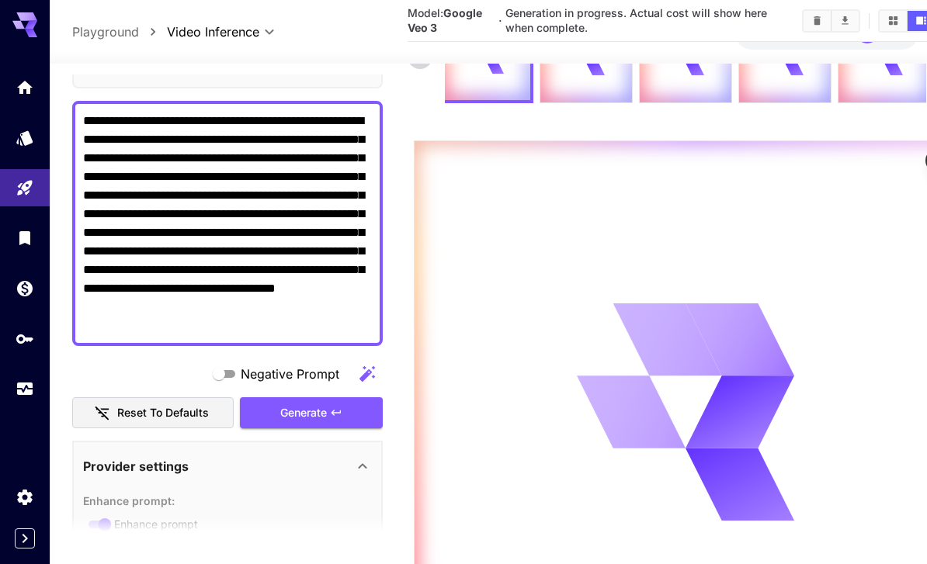
click at [28, 394] on icon "Usage" at bounding box center [25, 389] width 19 height 19
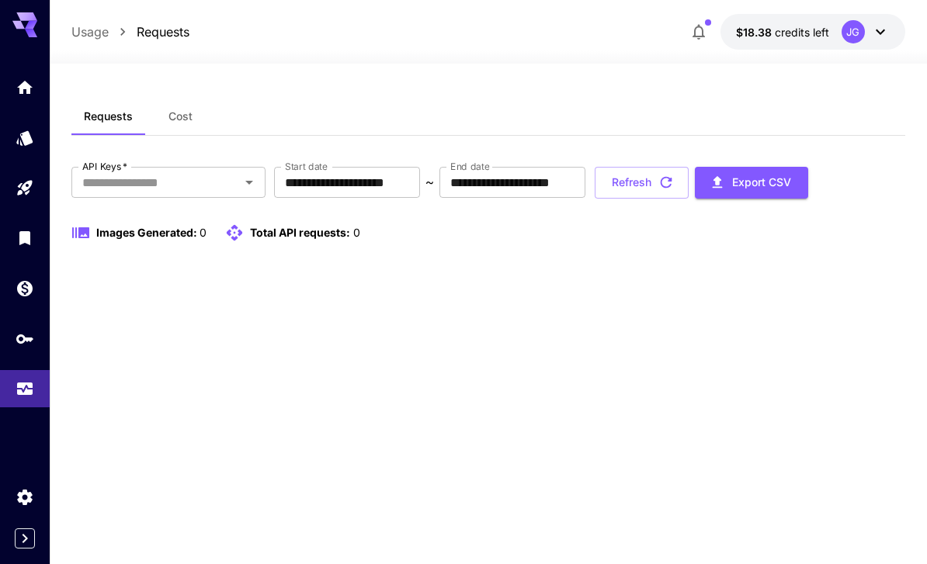
scroll to position [50, 0]
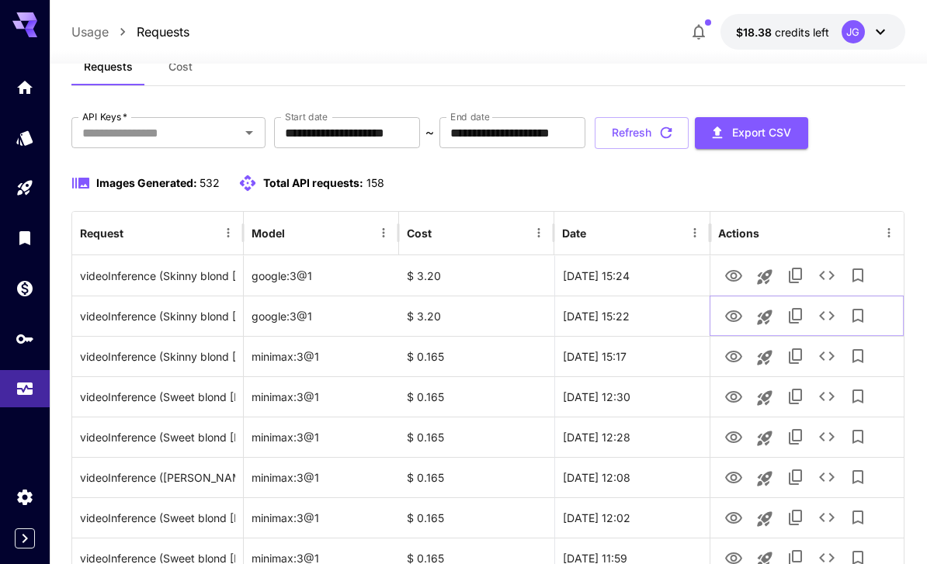
click at [735, 317] on icon "View Video" at bounding box center [733, 317] width 17 height 12
click at [737, 276] on icon "View Video" at bounding box center [733, 276] width 17 height 12
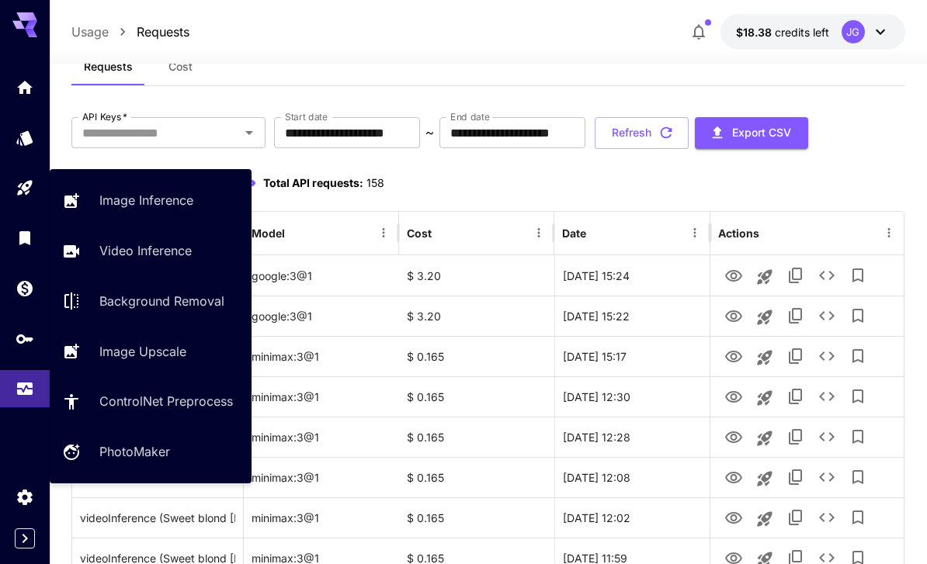
click at [161, 255] on p "Video Inference" at bounding box center [145, 250] width 92 height 19
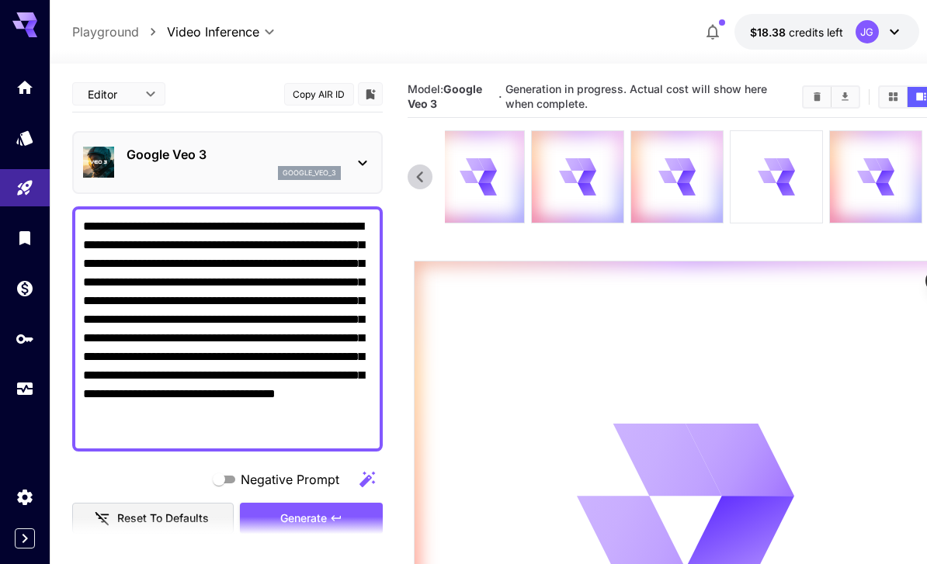
click at [678, 175] on icon at bounding box center [676, 177] width 36 height 36
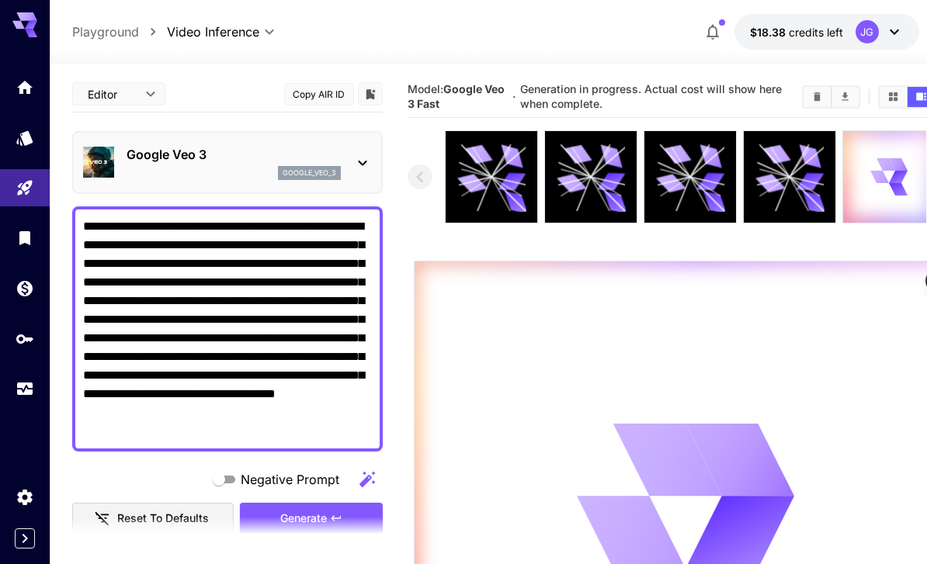
click at [796, 177] on icon at bounding box center [789, 177] width 69 height 69
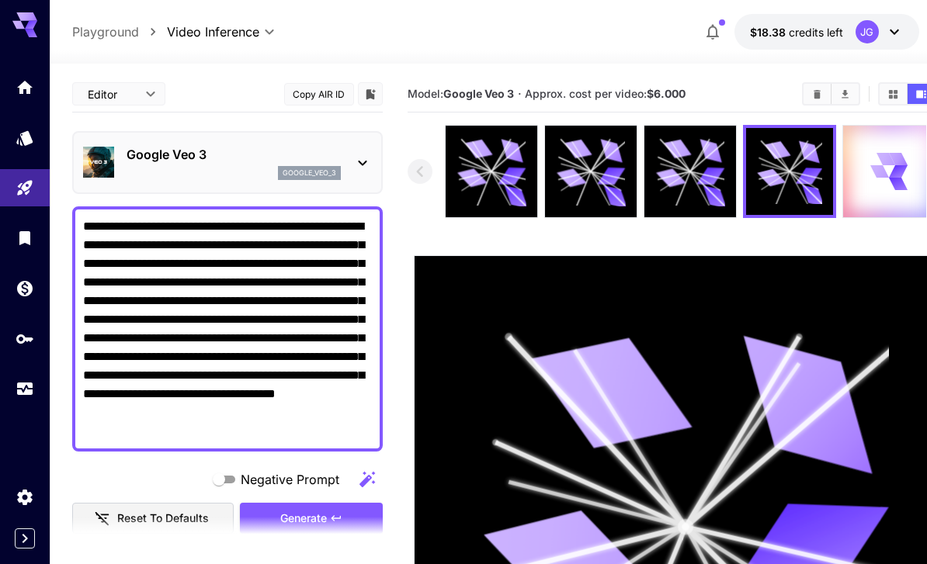
click at [27, 383] on icon "Usage" at bounding box center [25, 389] width 19 height 19
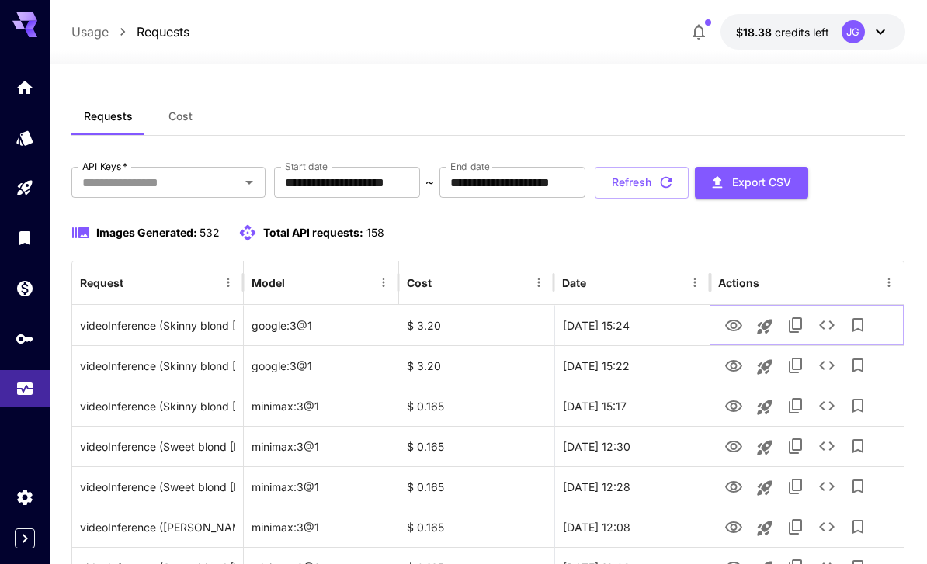
click at [736, 326] on icon "View Video" at bounding box center [733, 326] width 17 height 12
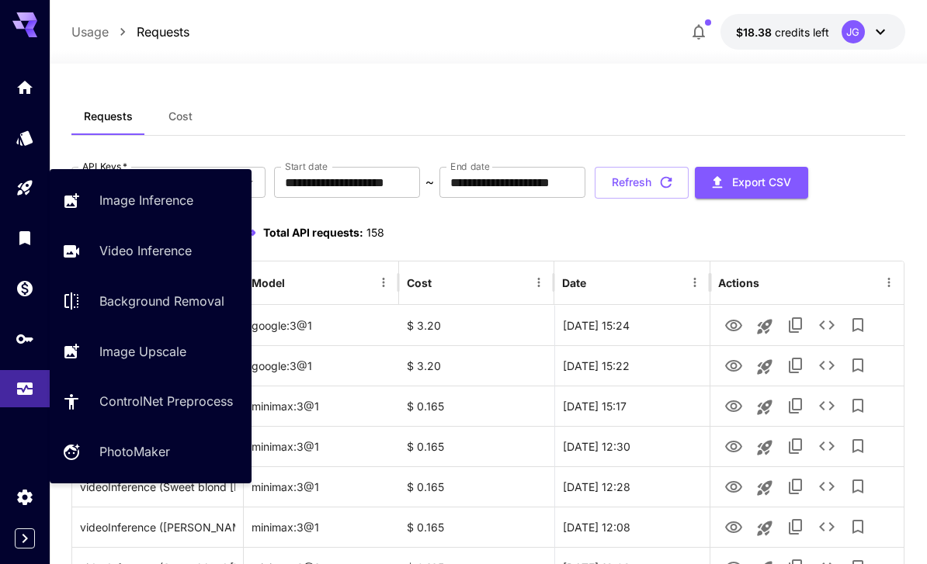
click at [174, 259] on p "Video Inference" at bounding box center [145, 250] width 92 height 19
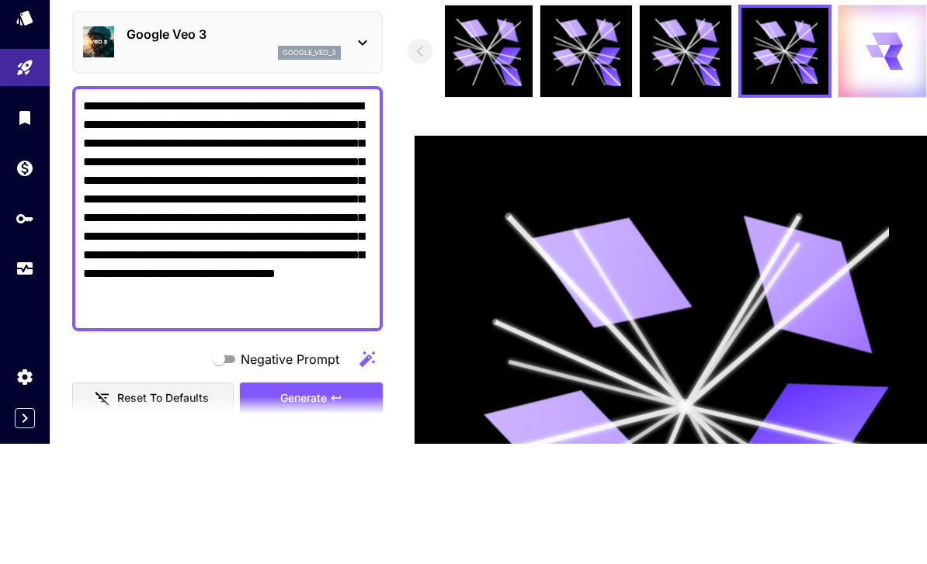
scroll to position [120, 0]
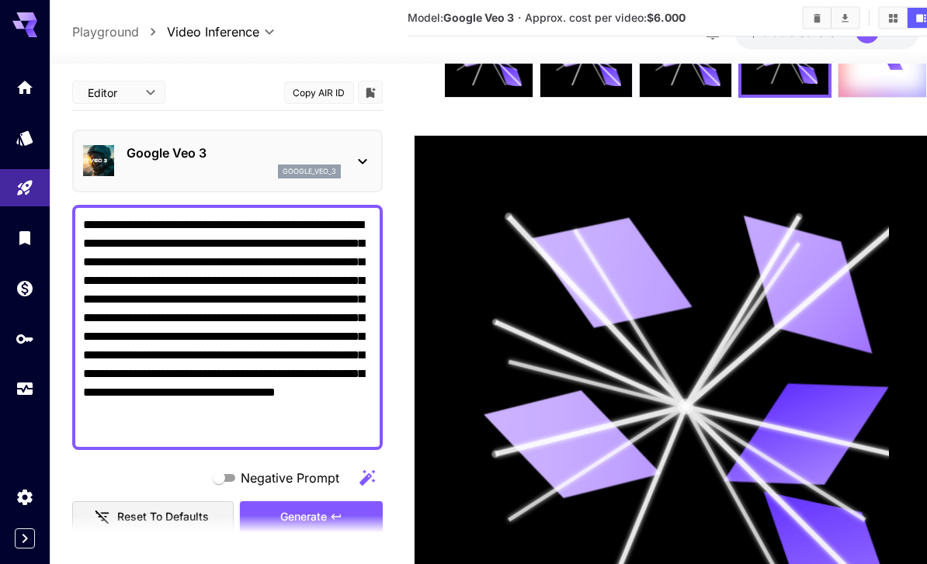
click at [365, 154] on icon at bounding box center [362, 161] width 19 height 19
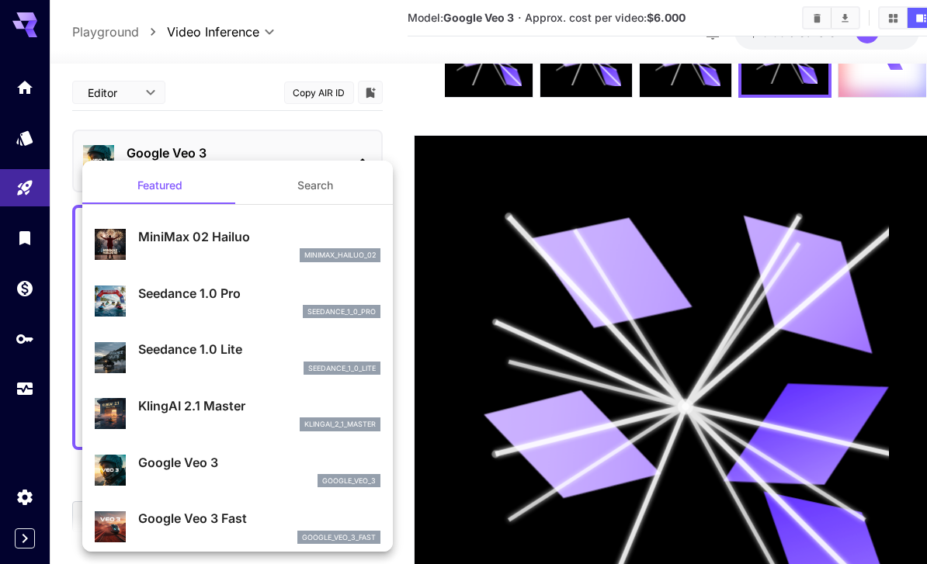
click at [234, 522] on p "Google Veo 3 Fast" at bounding box center [259, 518] width 242 height 19
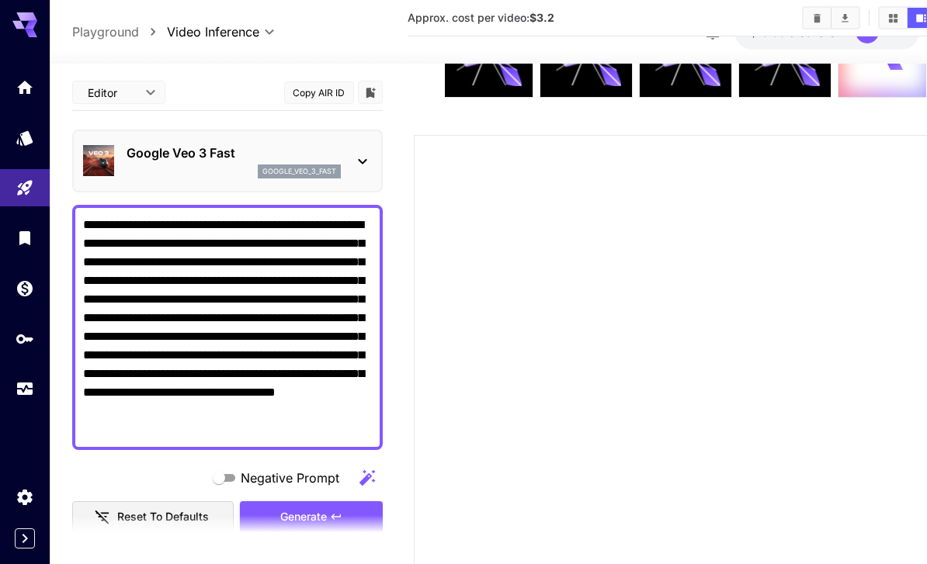
scroll to position [0, 0]
click at [165, 224] on textarea "**********" at bounding box center [227, 328] width 289 height 224
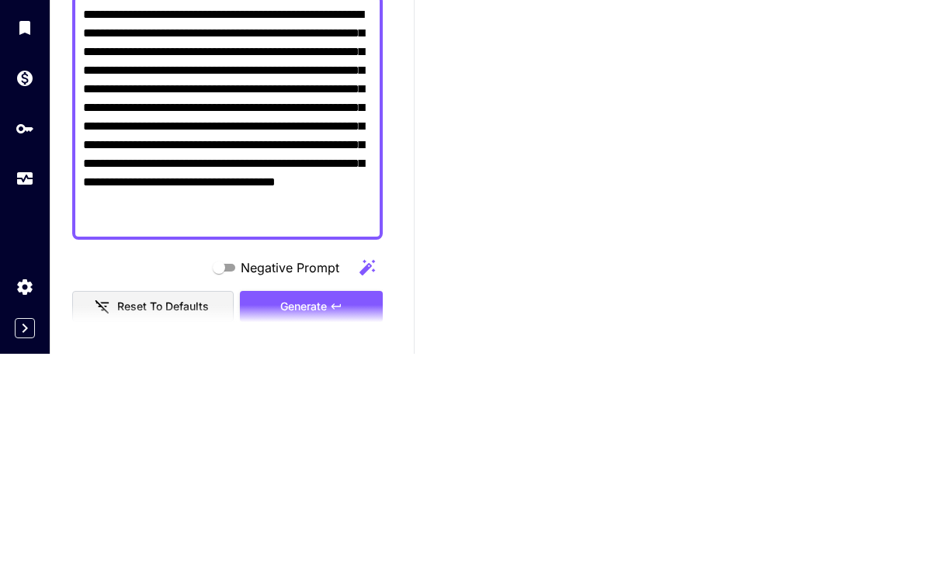
click at [183, 216] on textarea "**********" at bounding box center [227, 328] width 289 height 224
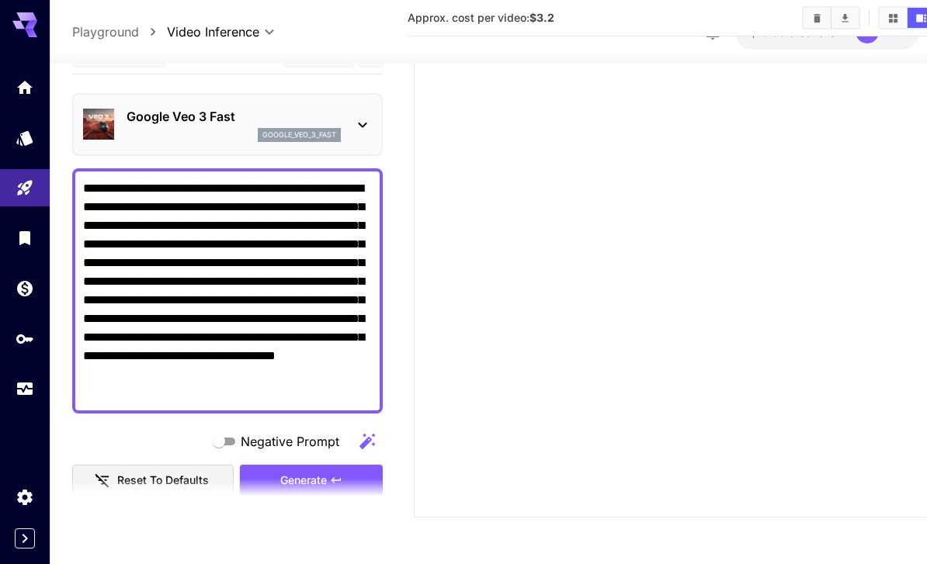
type textarea "**********"
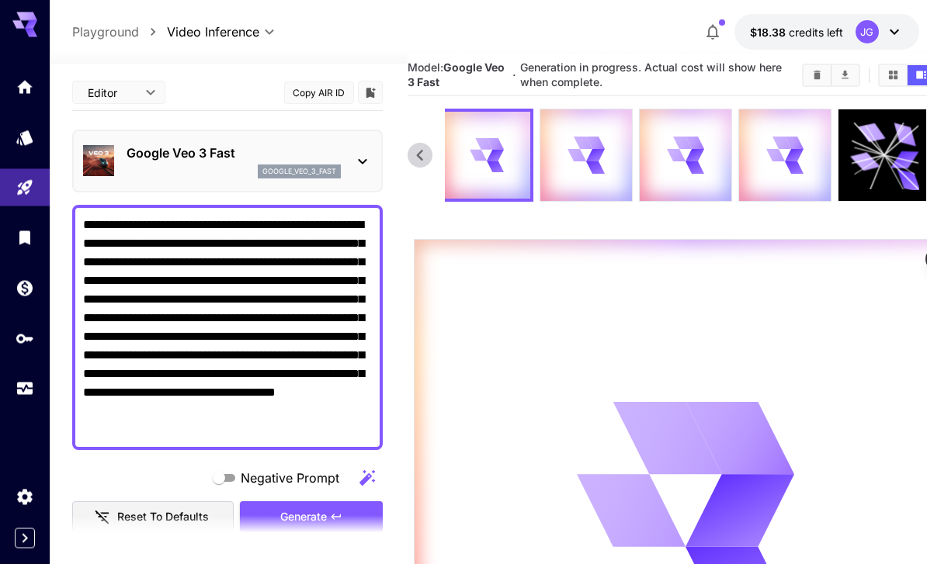
scroll to position [0, 0]
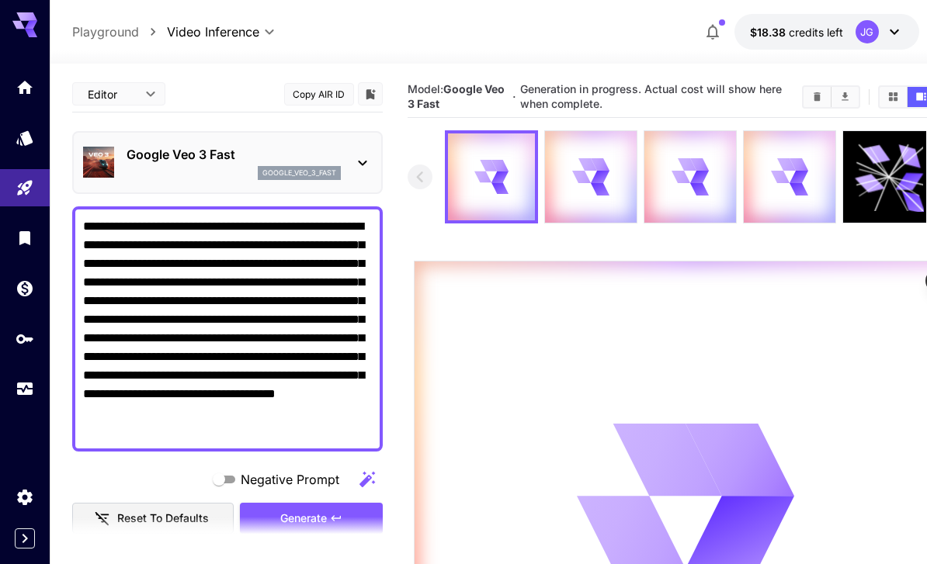
click at [28, 391] on icon "Usage" at bounding box center [25, 392] width 16 height 8
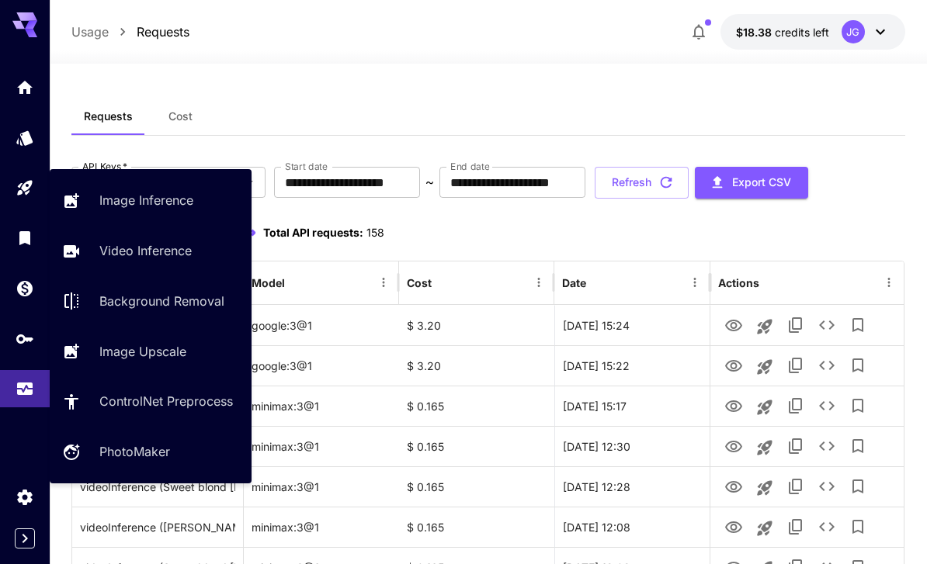
click at [166, 257] on p "Video Inference" at bounding box center [145, 250] width 92 height 19
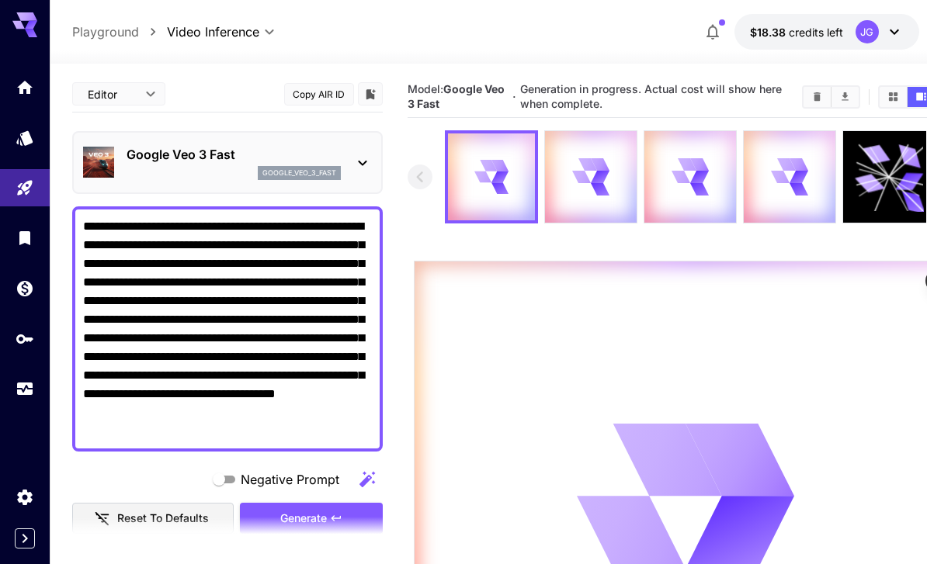
click at [20, 390] on icon "Usage" at bounding box center [25, 392] width 16 height 8
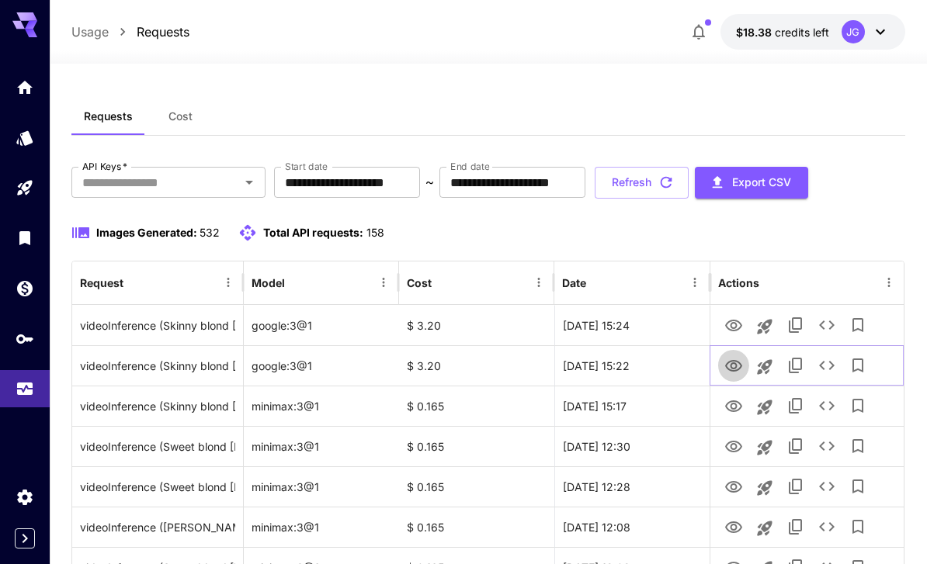
click at [735, 369] on icon "View Video" at bounding box center [733, 366] width 19 height 19
click at [727, 409] on icon "View Video" at bounding box center [733, 406] width 19 height 19
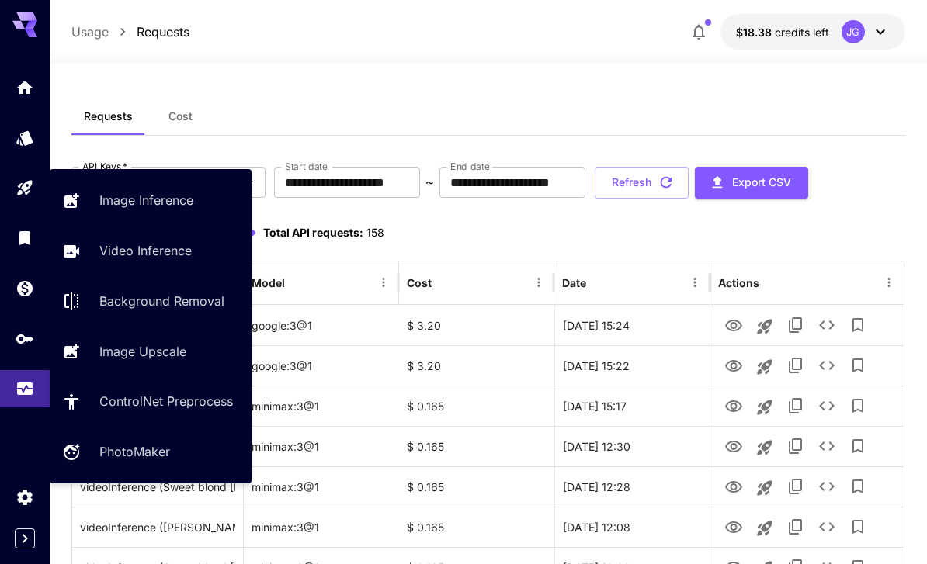
click at [169, 256] on p "Video Inference" at bounding box center [145, 250] width 92 height 19
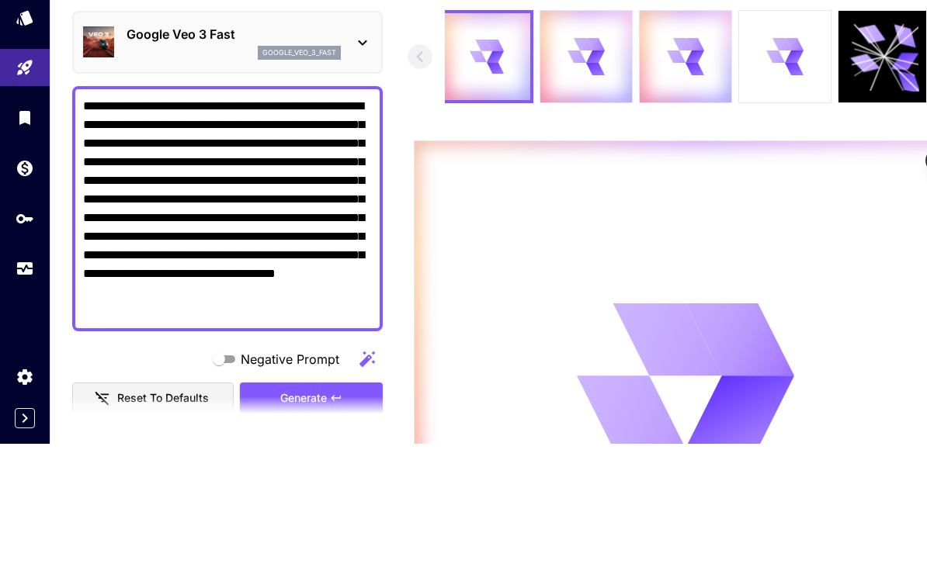
scroll to position [120, 0]
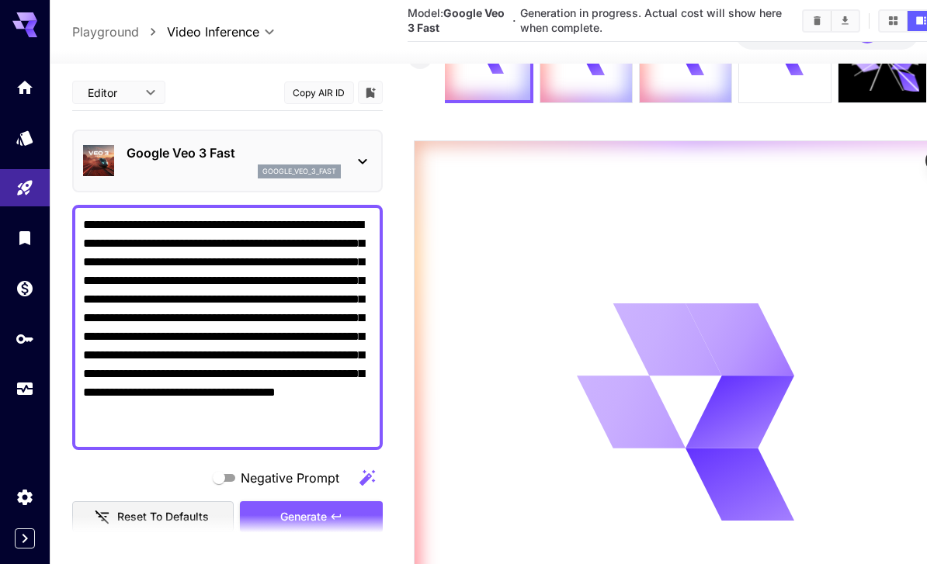
click at [28, 384] on icon "Usage" at bounding box center [25, 389] width 19 height 19
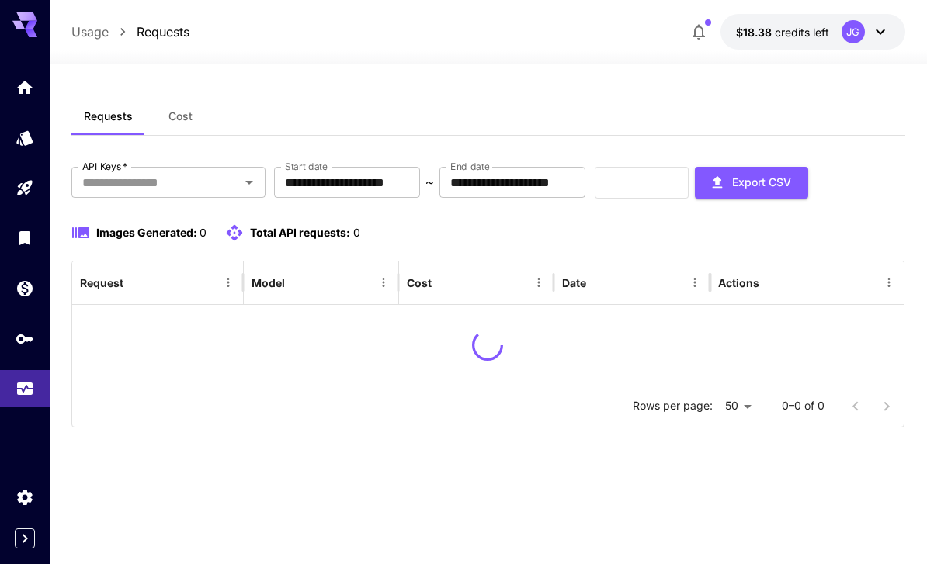
scroll to position [50, 0]
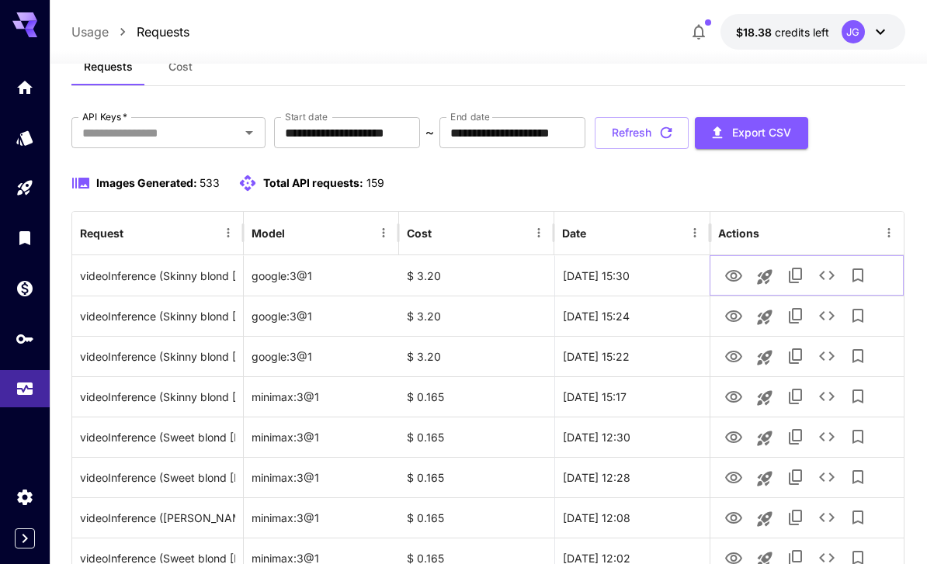
click at [737, 278] on icon "View Video" at bounding box center [733, 276] width 19 height 19
click at [689, 133] on button "Refresh" at bounding box center [642, 133] width 94 height 32
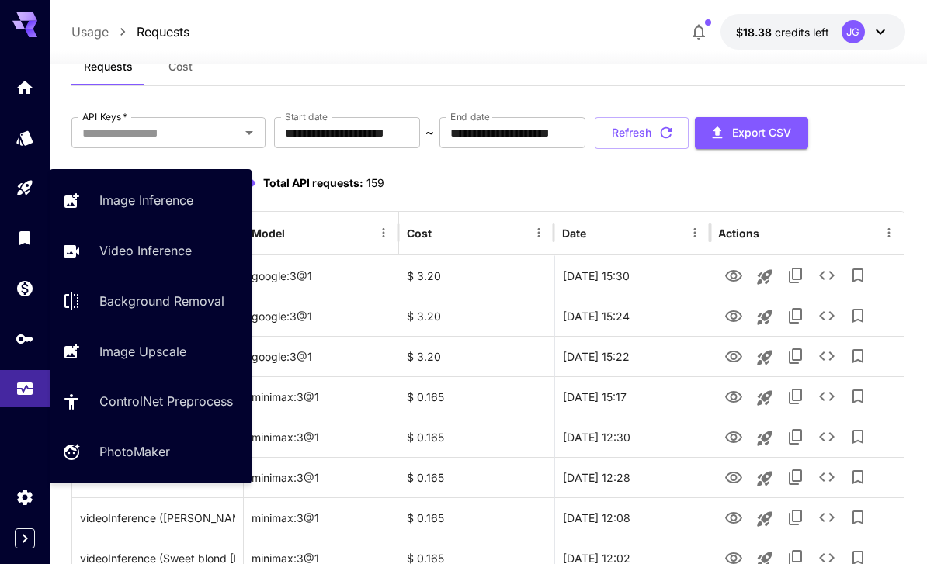
click at [147, 256] on p "Video Inference" at bounding box center [145, 250] width 92 height 19
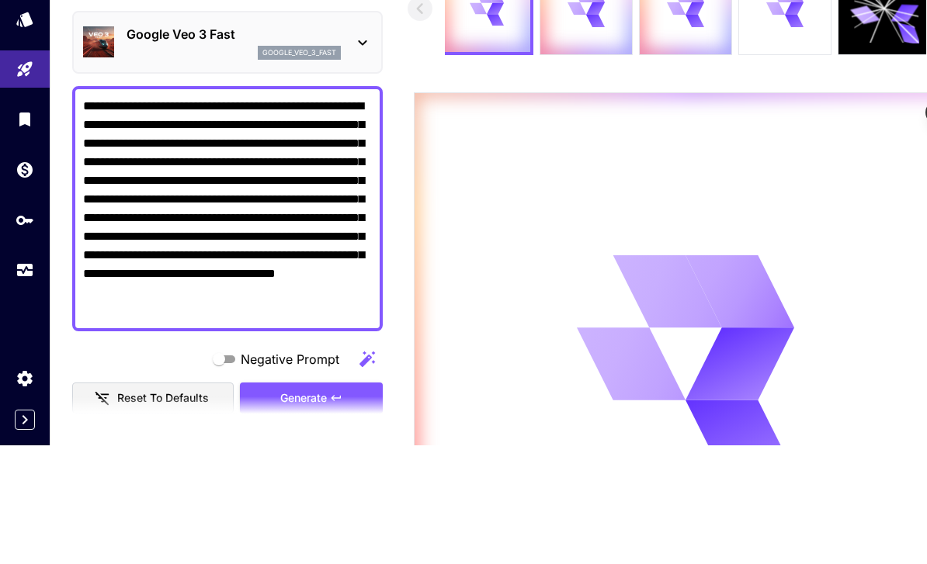
scroll to position [168, 0]
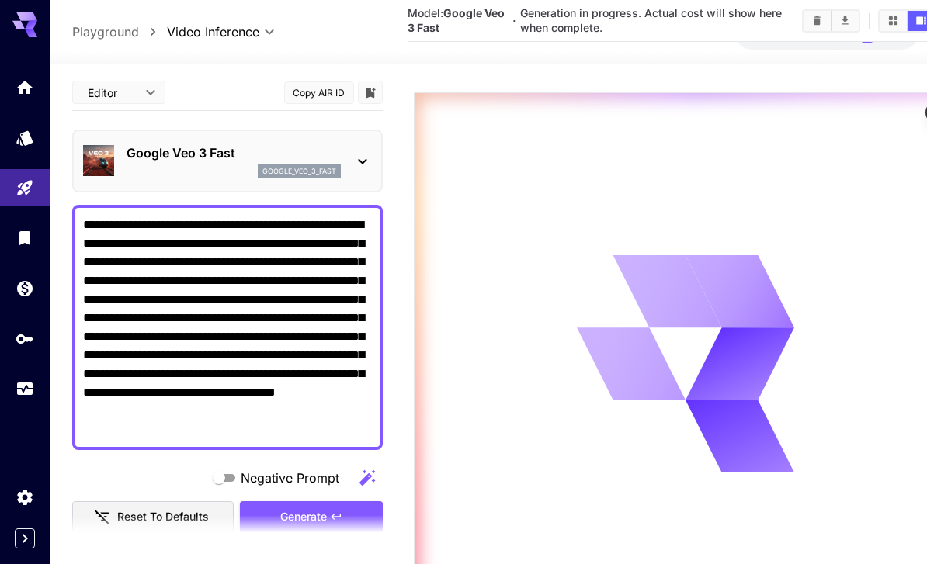
click at [167, 220] on textarea "**********" at bounding box center [227, 328] width 289 height 224
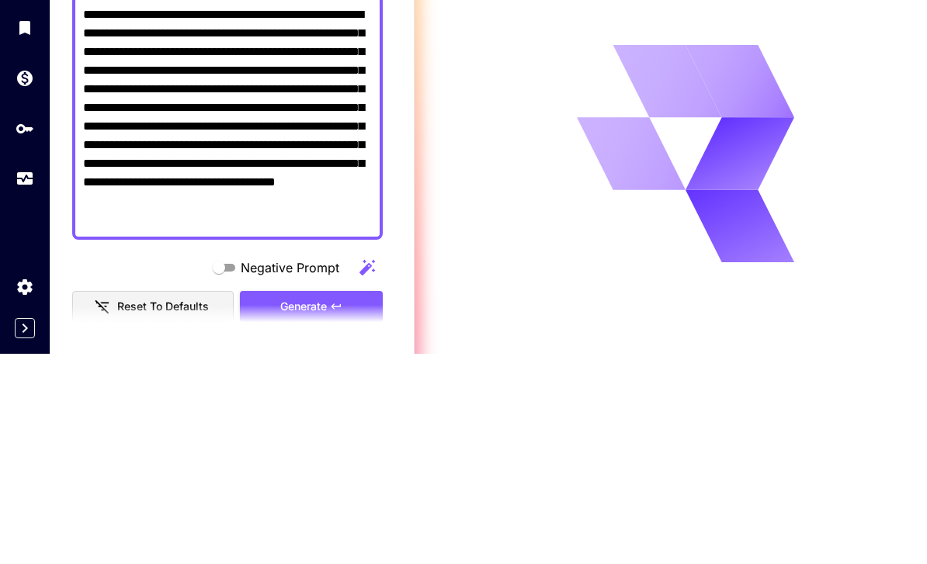
click at [227, 216] on textarea "**********" at bounding box center [227, 328] width 289 height 224
click at [255, 216] on textarea "**********" at bounding box center [227, 328] width 289 height 224
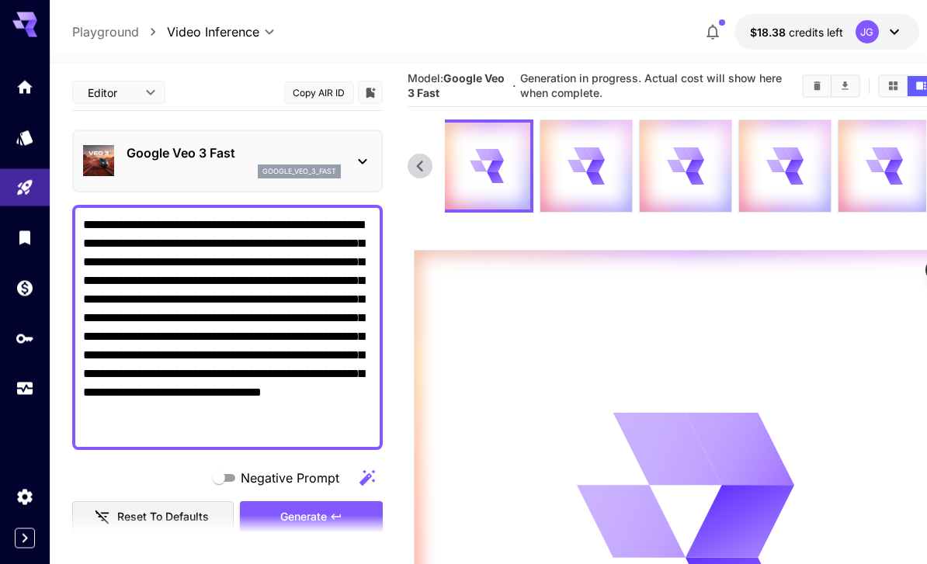
scroll to position [0, 0]
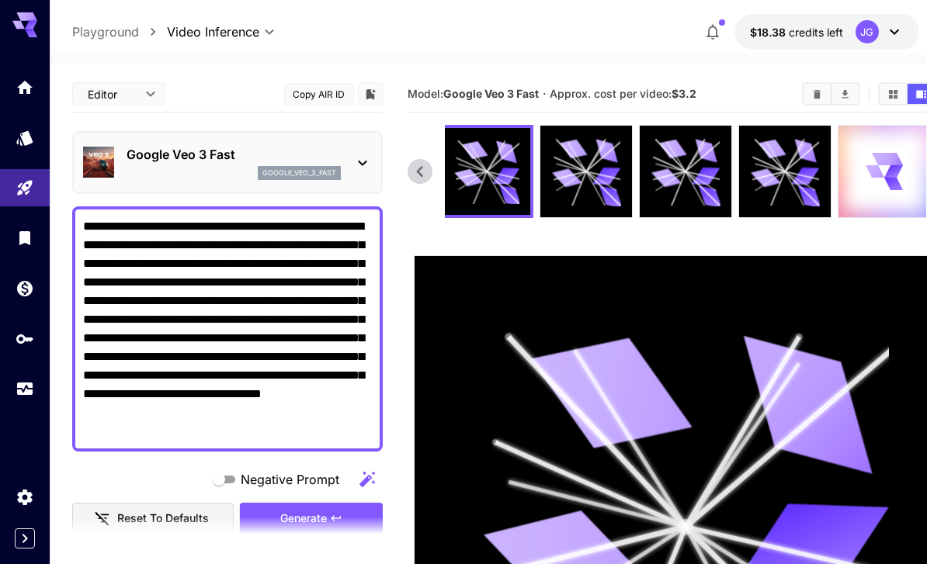
click at [169, 230] on textarea "**********" at bounding box center [227, 329] width 289 height 224
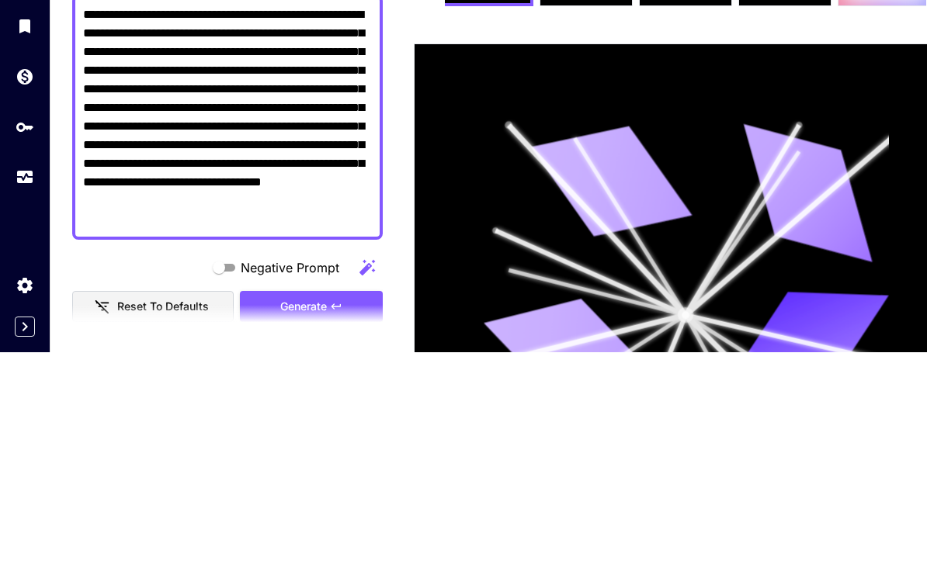
click at [99, 217] on textarea "**********" at bounding box center [227, 329] width 289 height 224
click at [328, 217] on textarea "**********" at bounding box center [227, 329] width 289 height 224
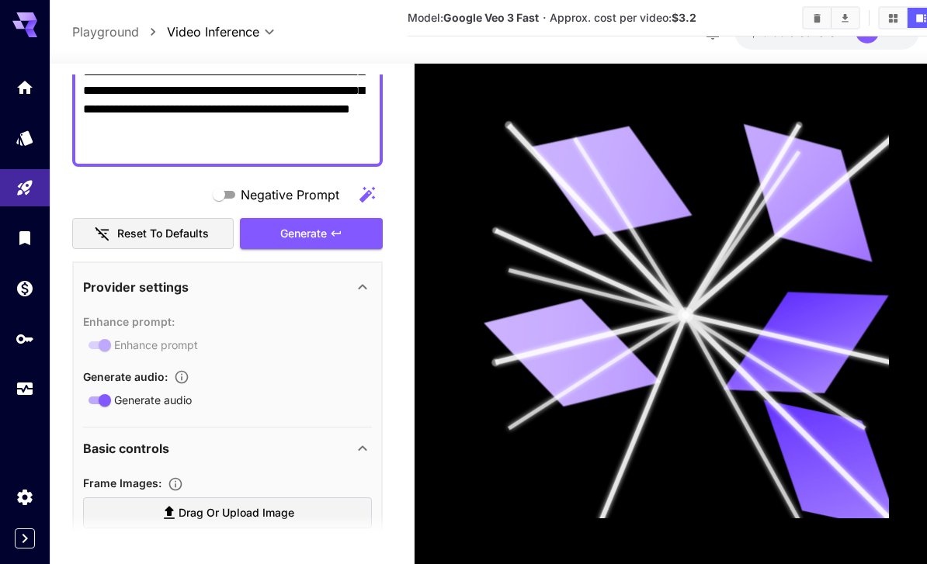
scroll to position [266, 0]
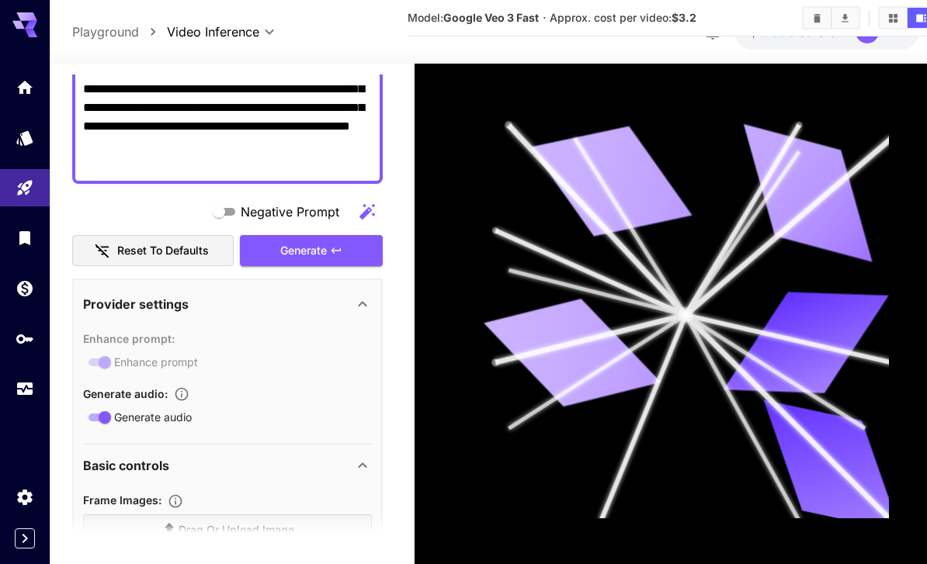
type textarea "**********"
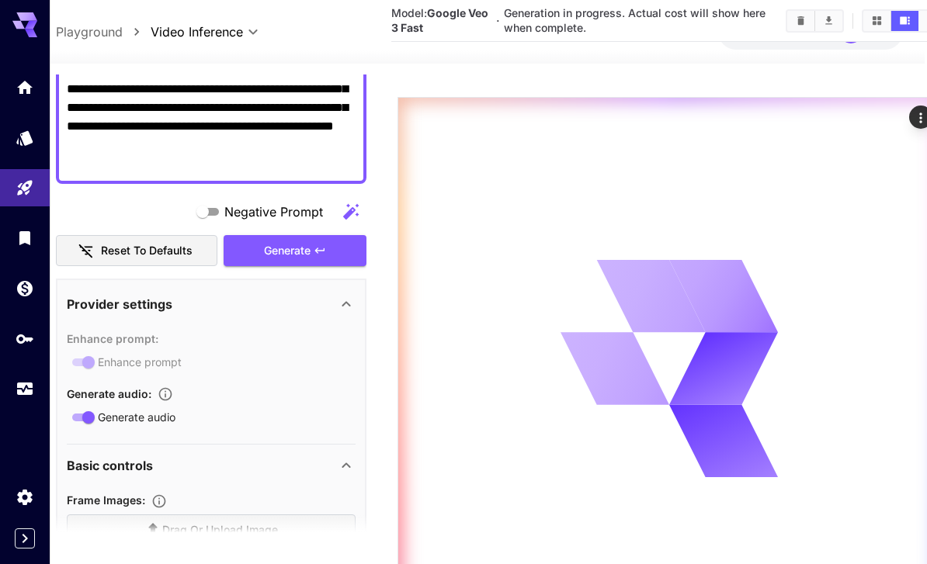
scroll to position [0, 36]
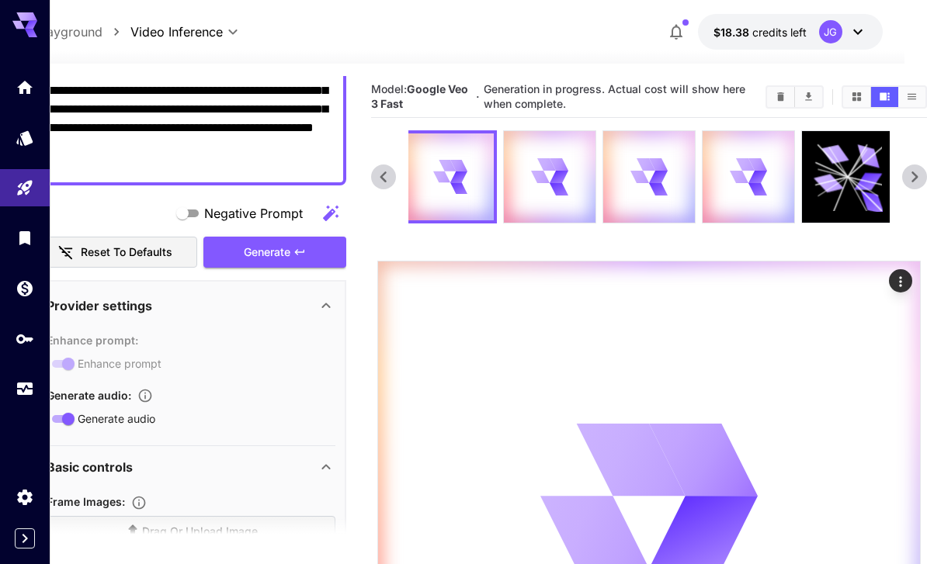
click at [23, 388] on icon "Usage" at bounding box center [25, 389] width 19 height 19
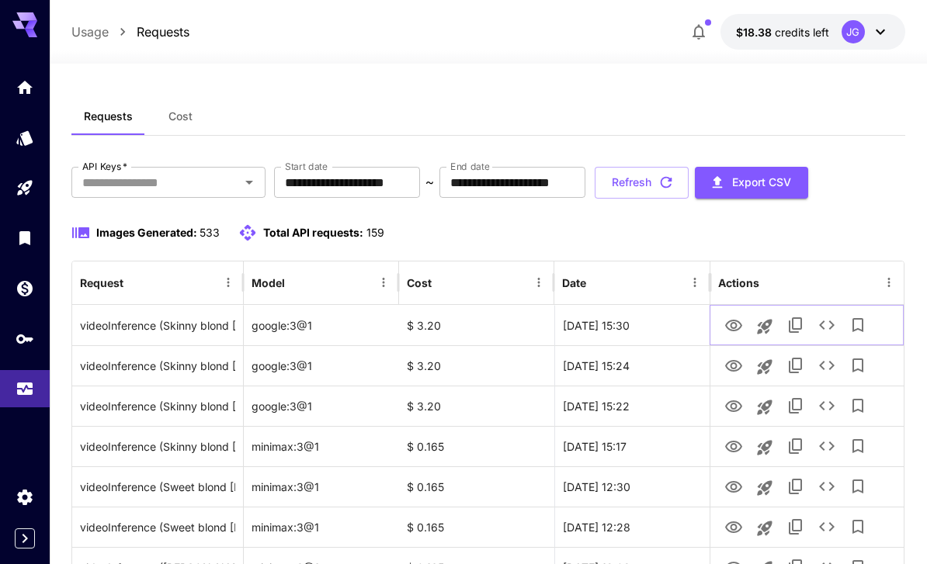
click at [736, 324] on icon "View Video" at bounding box center [733, 326] width 17 height 12
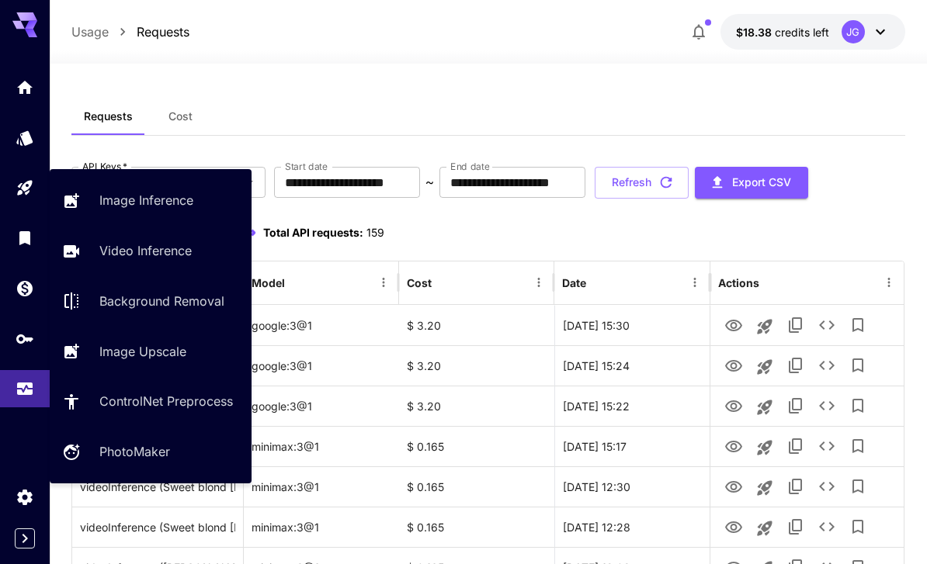
click at [152, 252] on p "Video Inference" at bounding box center [145, 250] width 92 height 19
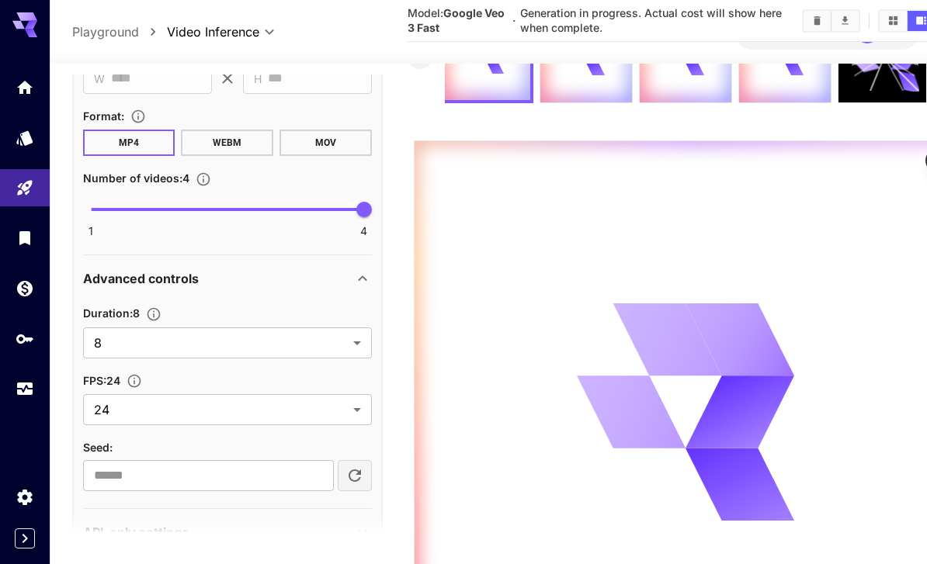
scroll to position [872, 0]
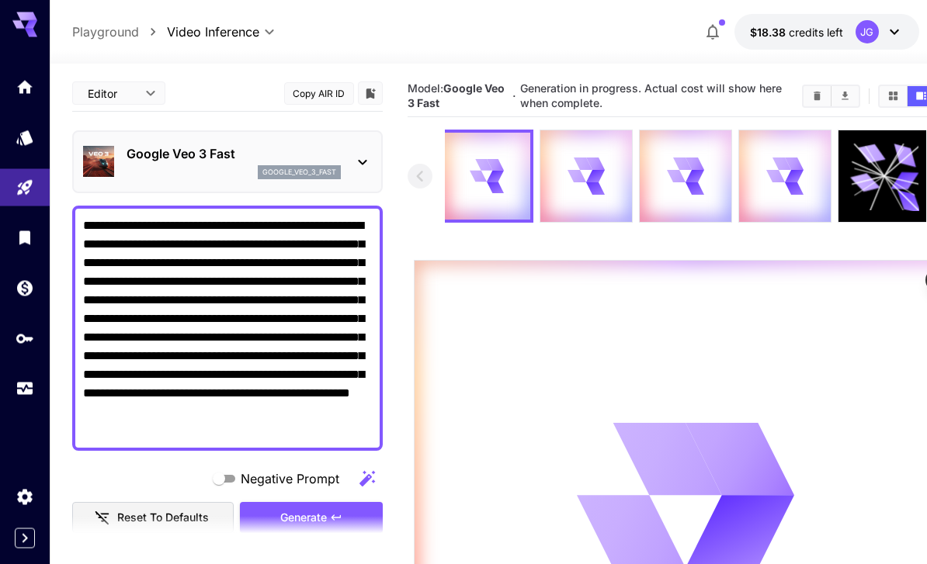
scroll to position [1, 0]
click at [884, 185] on icon at bounding box center [883, 176] width 69 height 69
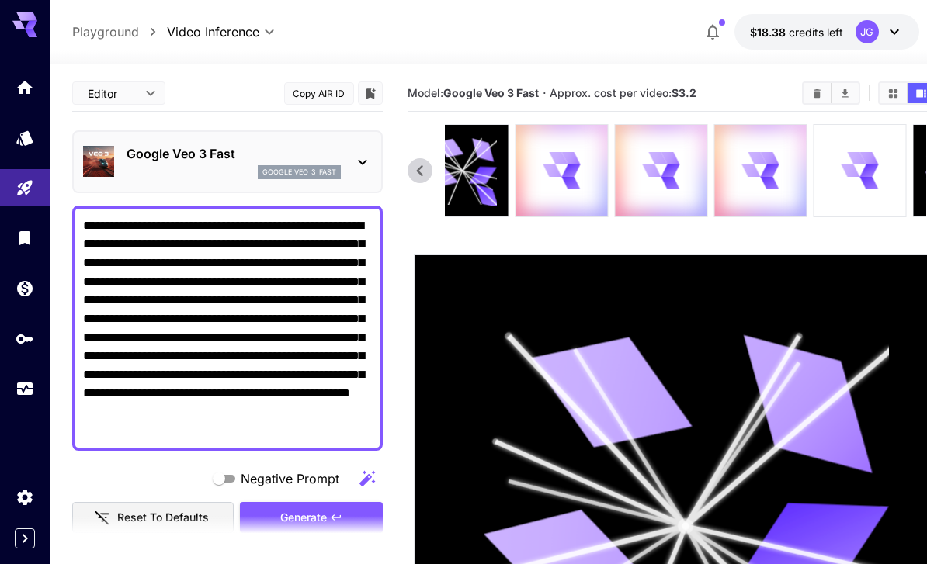
click at [861, 171] on icon at bounding box center [860, 170] width 36 height 36
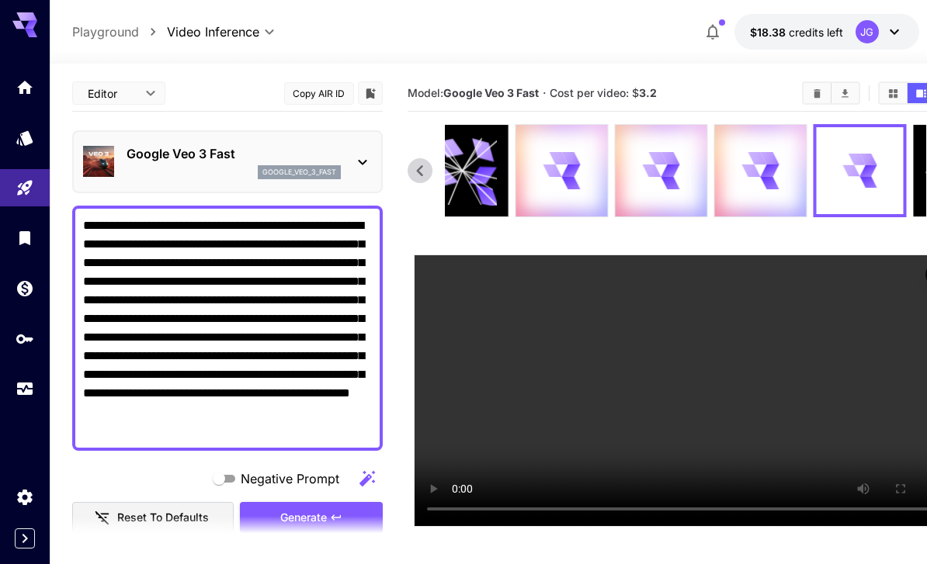
click at [847, 335] on video at bounding box center [686, 390] width 542 height 271
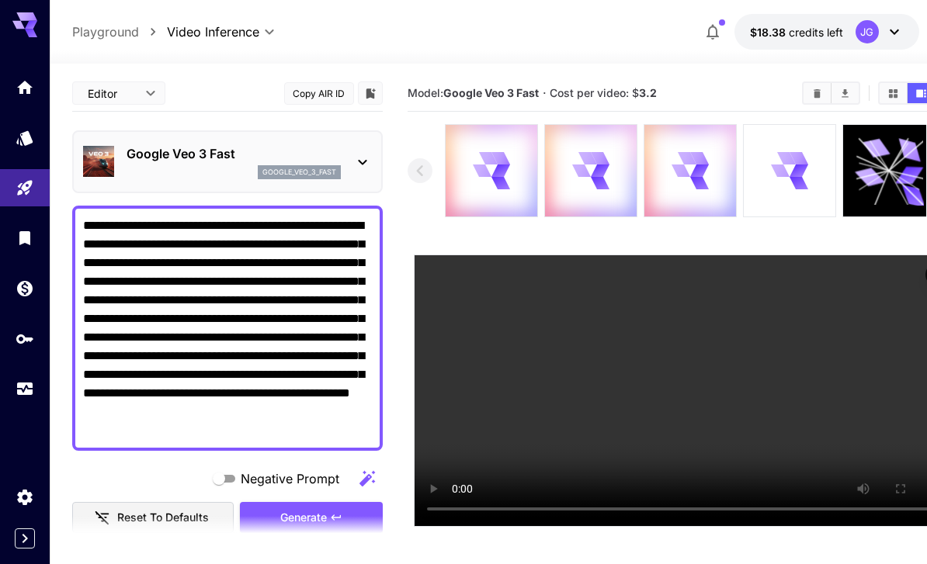
click at [789, 181] on icon at bounding box center [789, 170] width 36 height 36
click at [25, 390] on icon "Usage" at bounding box center [25, 392] width 16 height 8
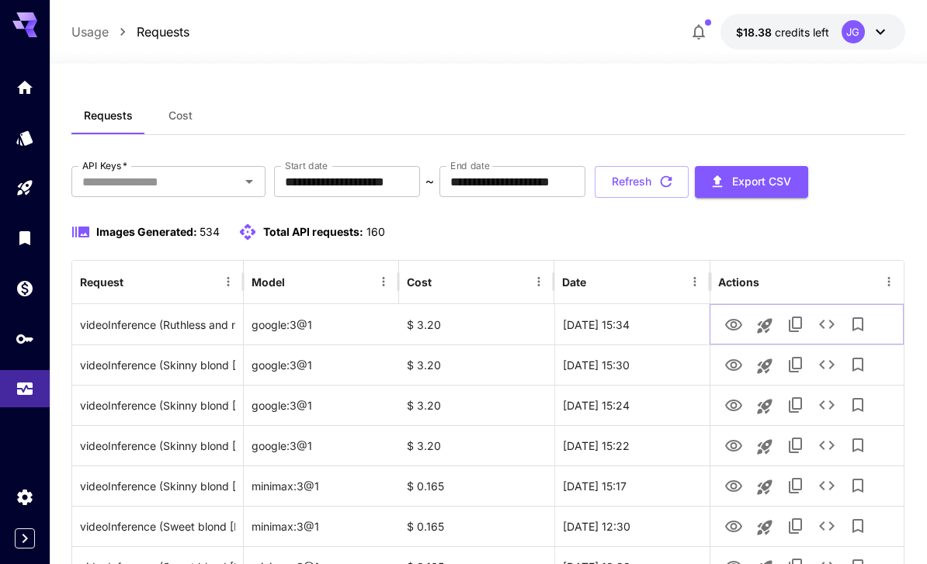
click at [733, 333] on icon "View Video" at bounding box center [733, 325] width 19 height 19
click at [689, 189] on button "Refresh" at bounding box center [642, 182] width 94 height 32
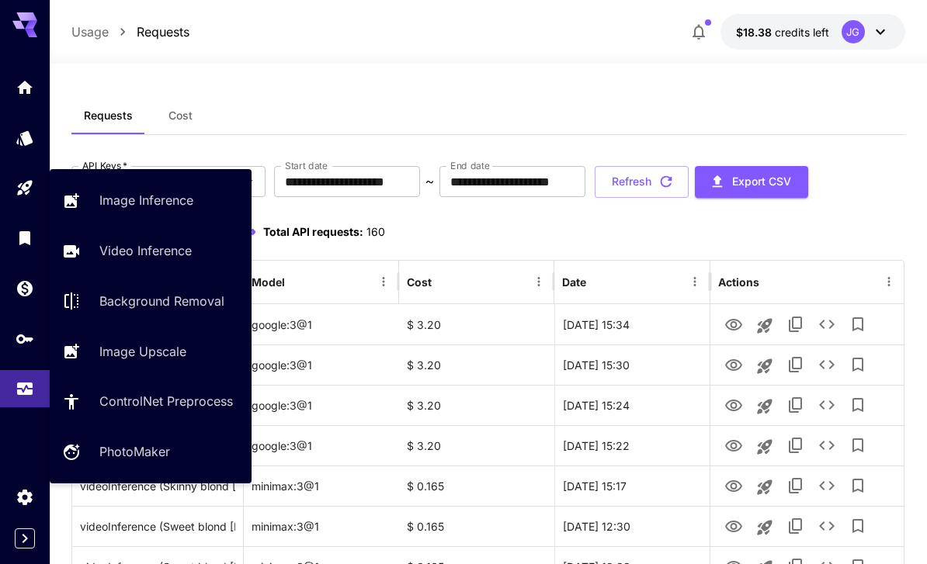
click at [36, 186] on link at bounding box center [25, 188] width 50 height 38
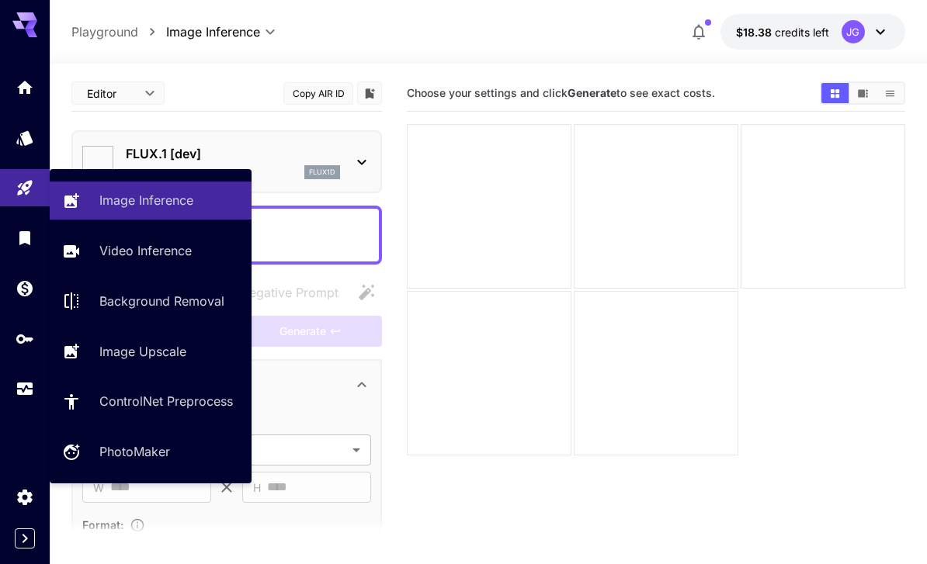
type input "**********"
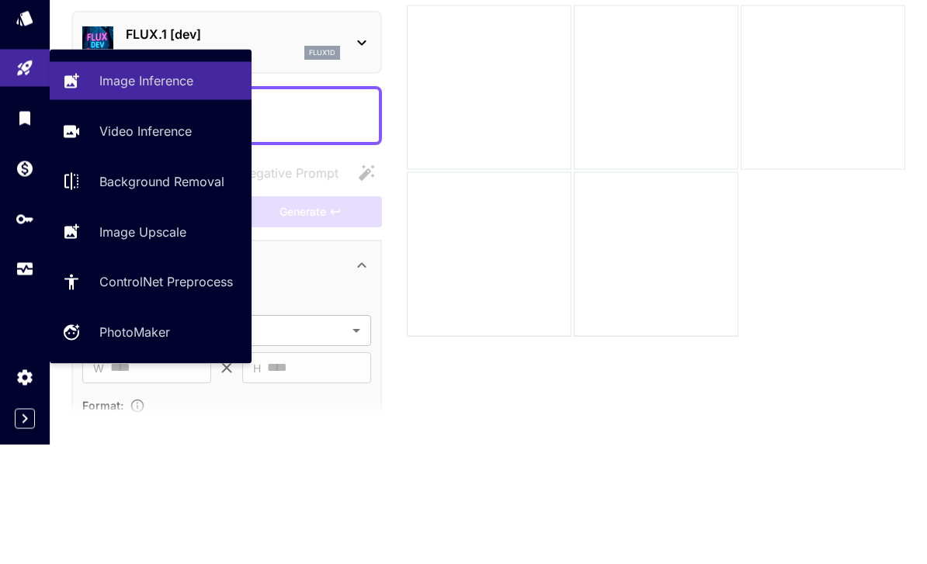
click at [175, 241] on p "Video Inference" at bounding box center [145, 250] width 92 height 19
type input "**********"
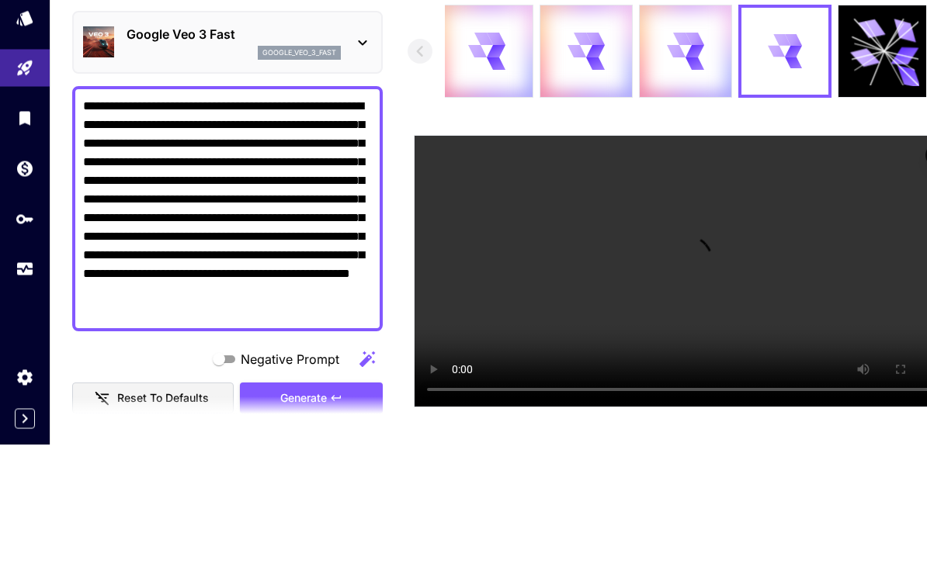
scroll to position [120, 0]
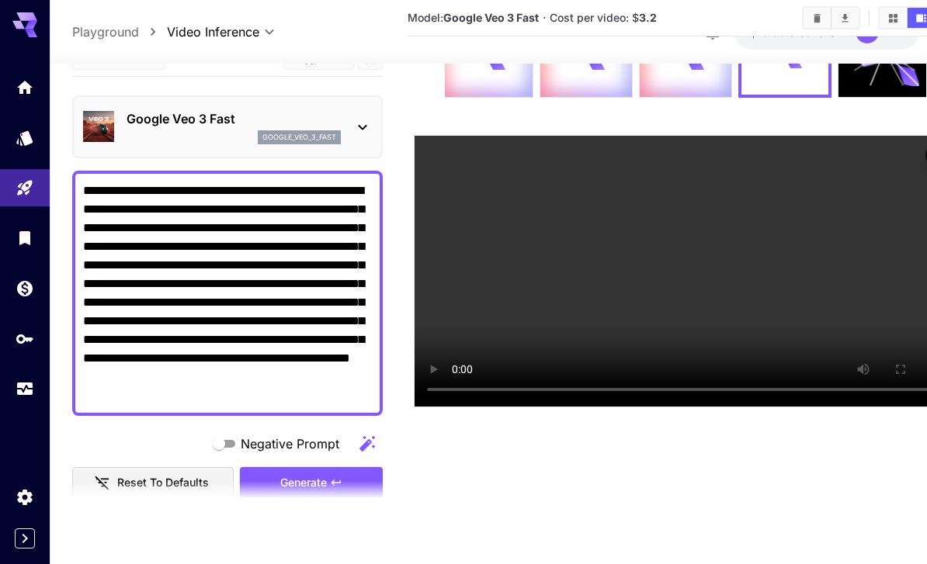
click at [321, 492] on div "Generate" at bounding box center [311, 483] width 143 height 32
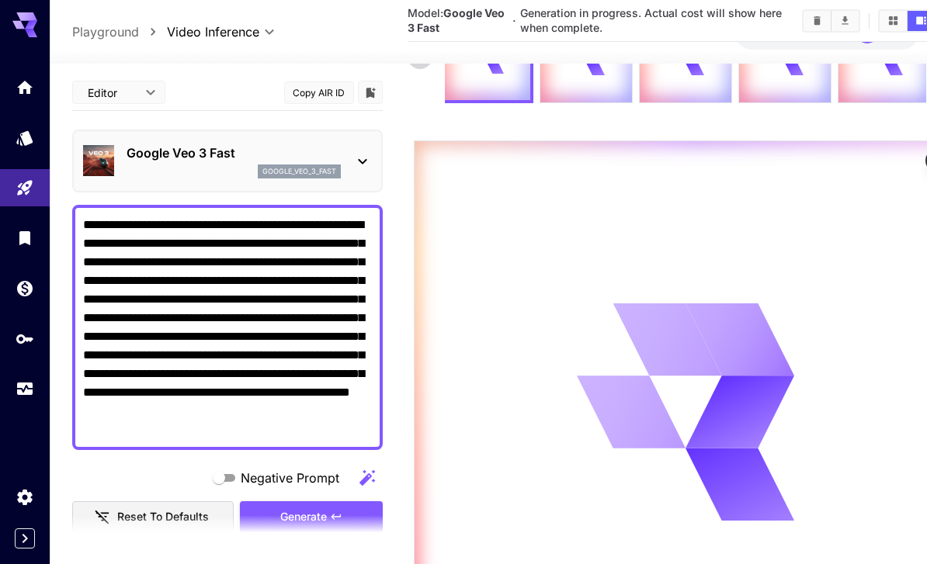
scroll to position [0, 0]
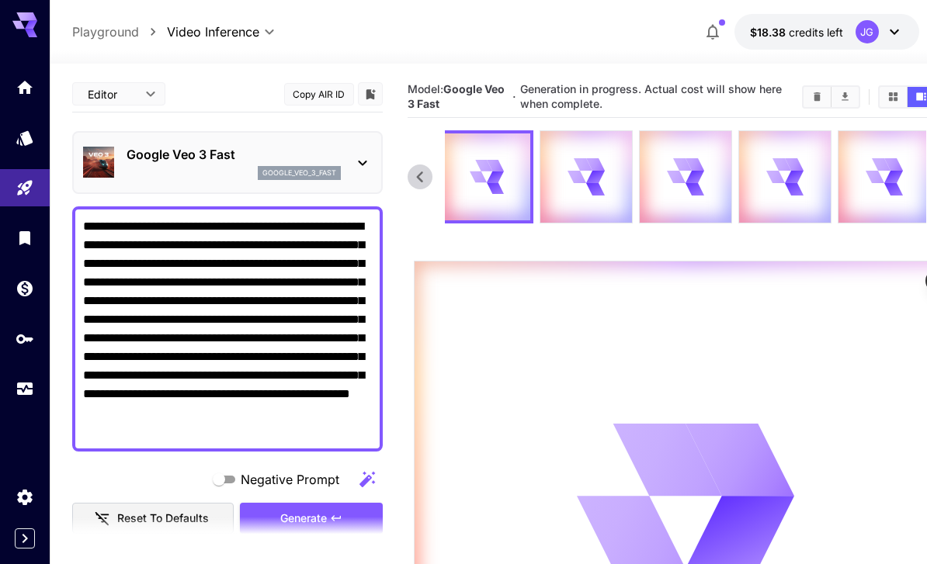
click at [19, 383] on icon "Usage" at bounding box center [25, 387] width 16 height 8
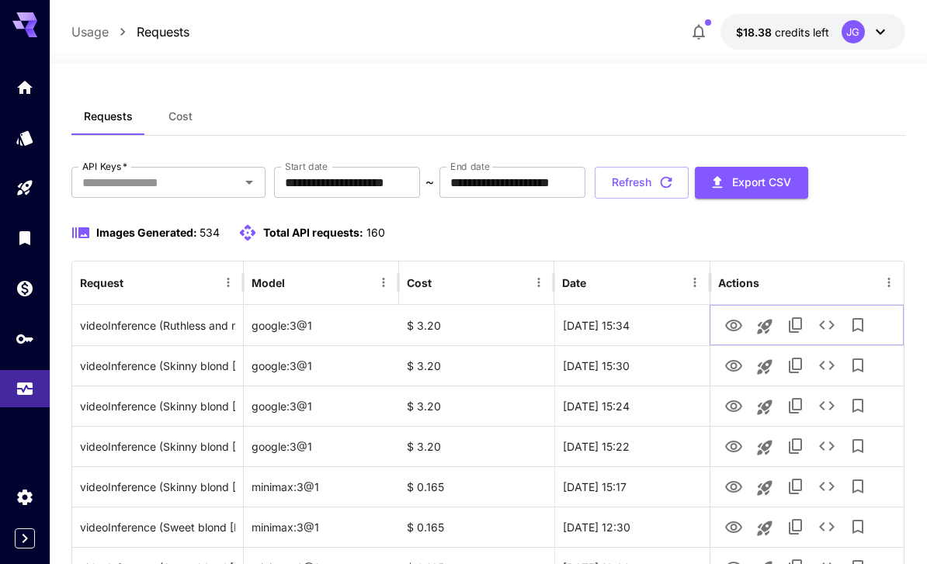
click at [735, 319] on icon "View Video" at bounding box center [733, 326] width 19 height 19
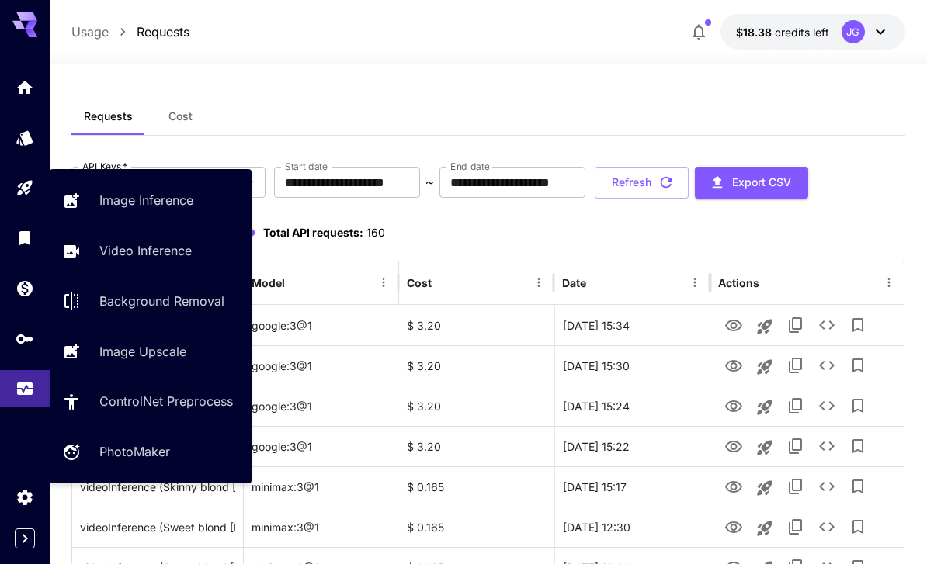
click at [120, 254] on p "Video Inference" at bounding box center [145, 250] width 92 height 19
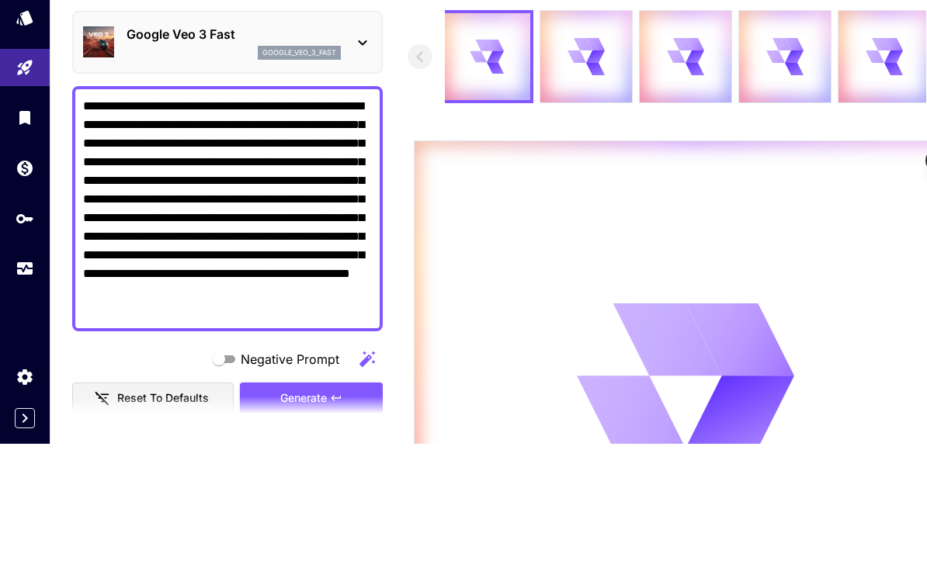
scroll to position [120, 0]
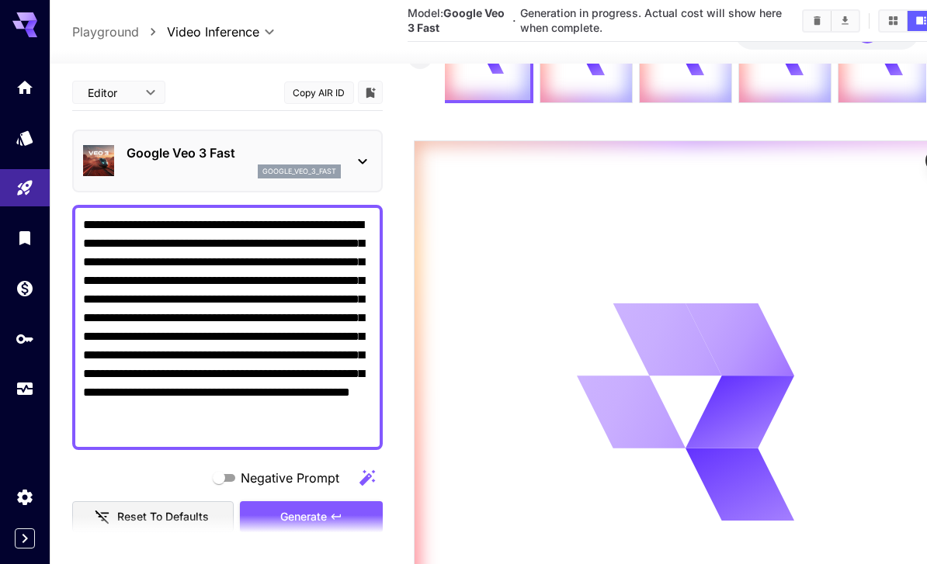
click at [30, 397] on link at bounding box center [25, 389] width 50 height 38
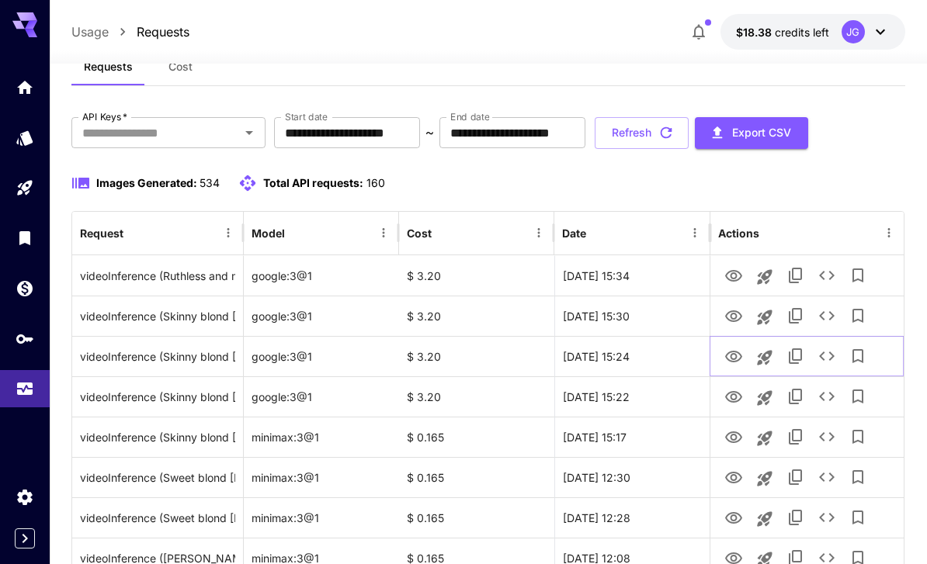
click at [737, 359] on icon "View Video" at bounding box center [733, 357] width 19 height 19
click at [689, 137] on button "Refresh" at bounding box center [642, 133] width 94 height 32
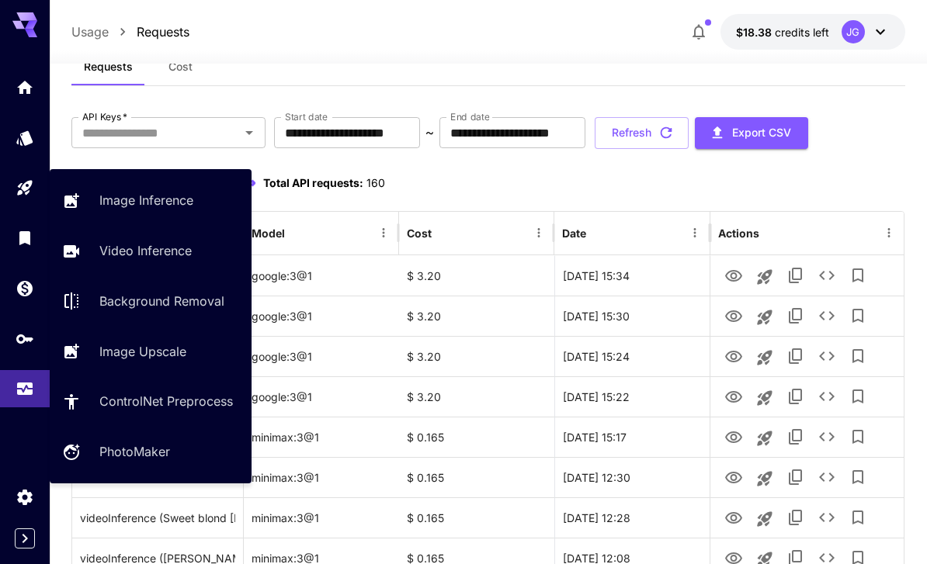
click at [183, 252] on p "Video Inference" at bounding box center [145, 250] width 92 height 19
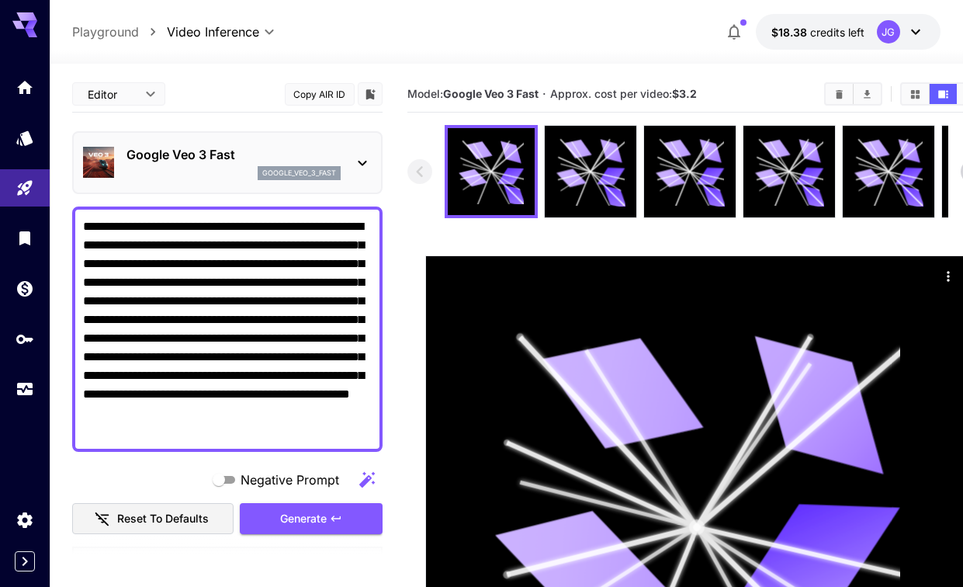
click at [26, 393] on icon "Usage" at bounding box center [25, 389] width 19 height 19
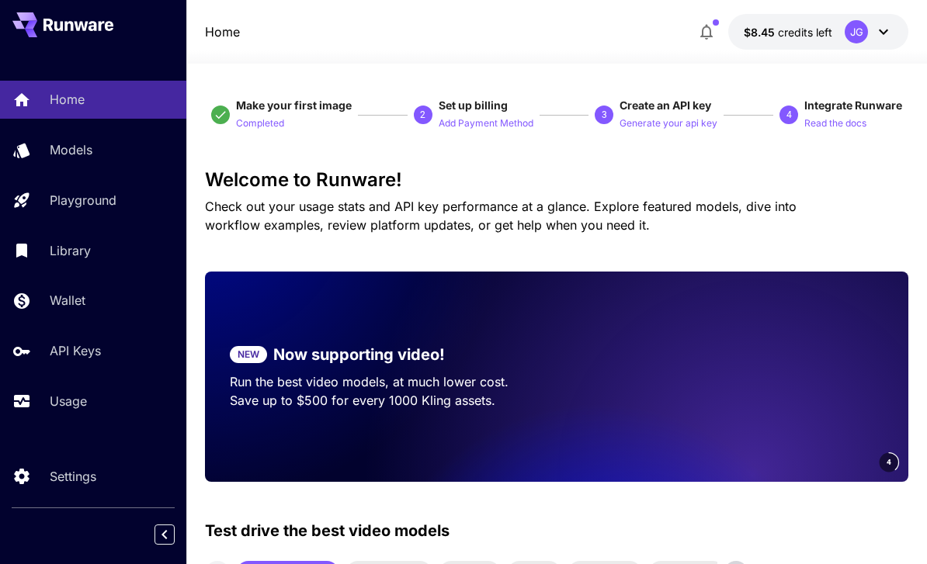
click at [64, 408] on p "Usage" at bounding box center [68, 401] width 37 height 19
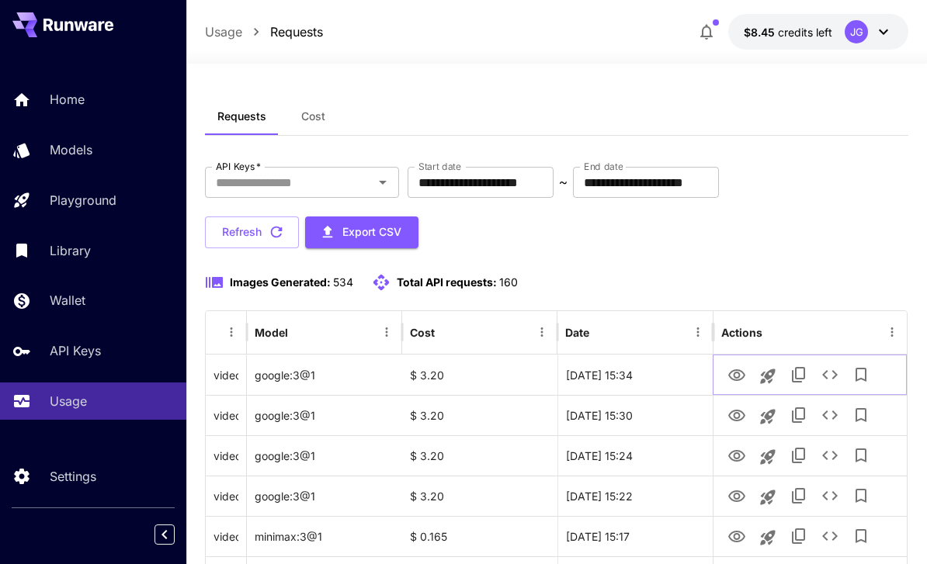
click at [769, 379] on icon "Launch in playground" at bounding box center [767, 376] width 19 height 19
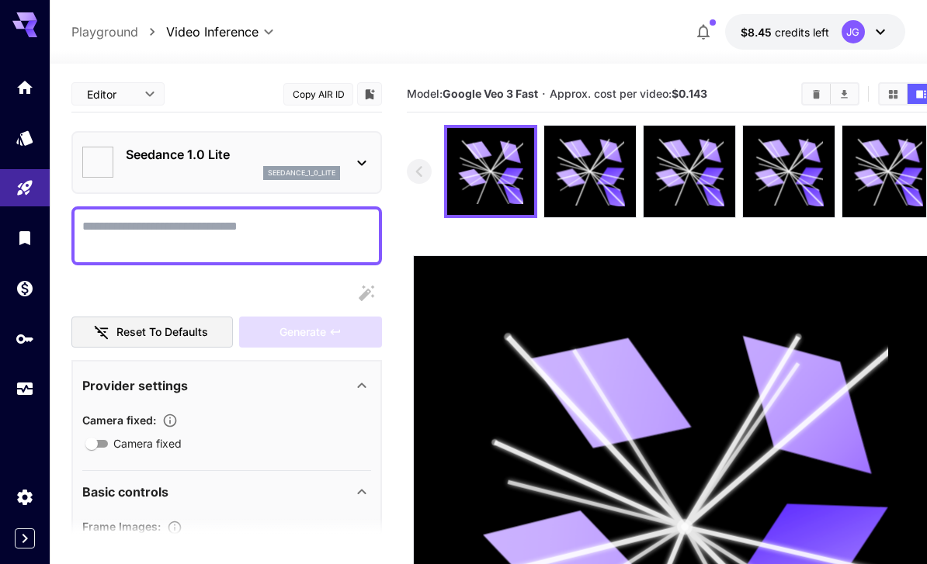
type textarea "**********"
type input "**********"
type input "****"
type input "***"
type input "*"
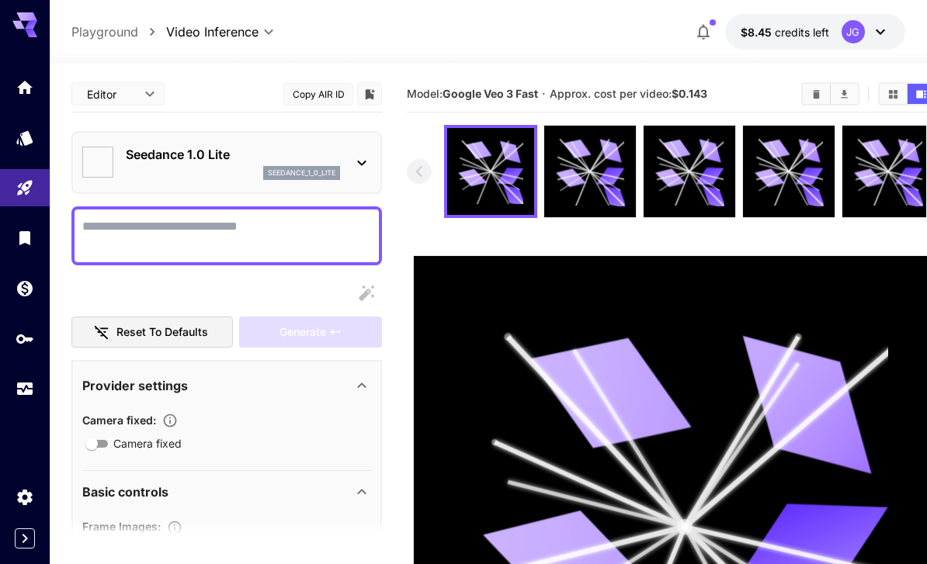
type input "*"
type input "**"
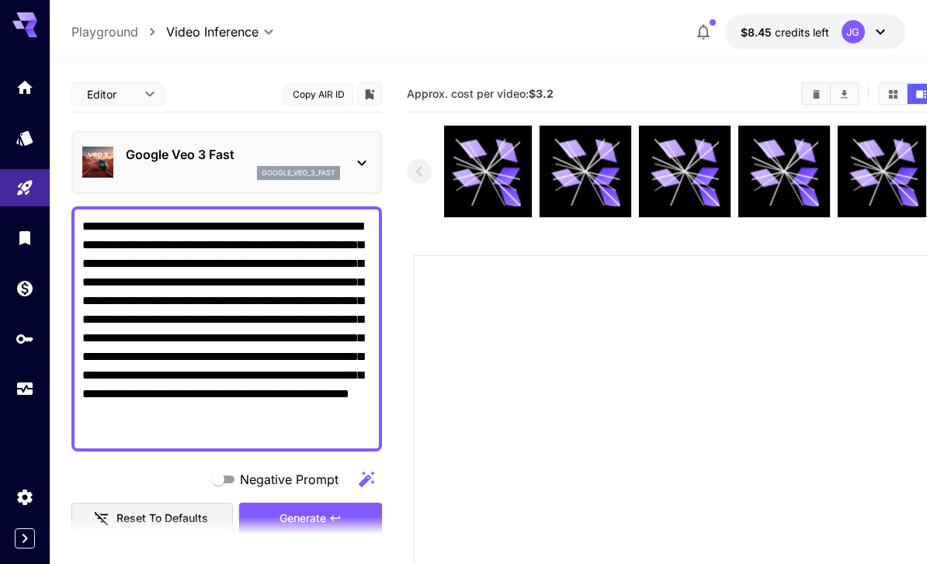
type input "*"
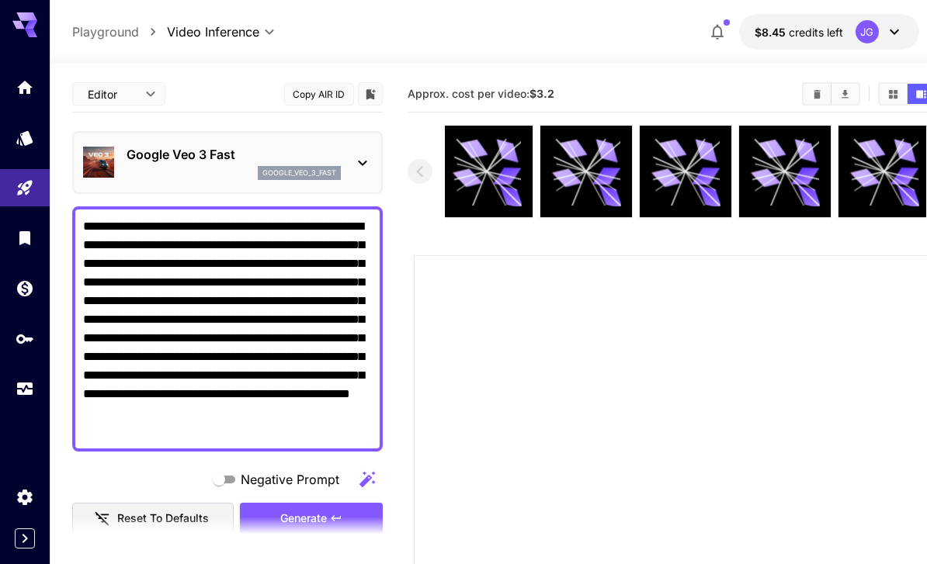
click at [256, 224] on textarea "**********" at bounding box center [227, 329] width 289 height 224
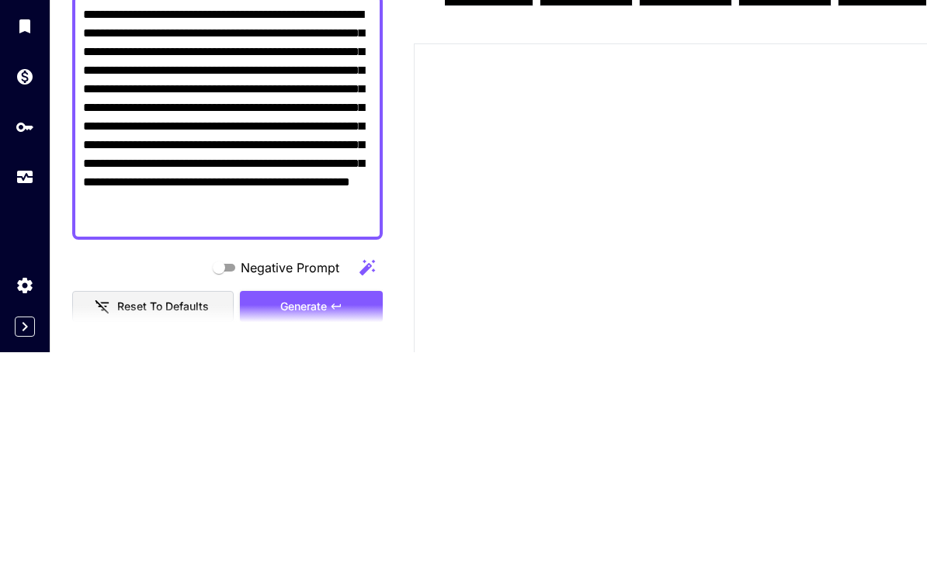
click at [265, 217] on textarea "**********" at bounding box center [227, 329] width 289 height 224
click at [331, 217] on textarea "**********" at bounding box center [227, 329] width 289 height 224
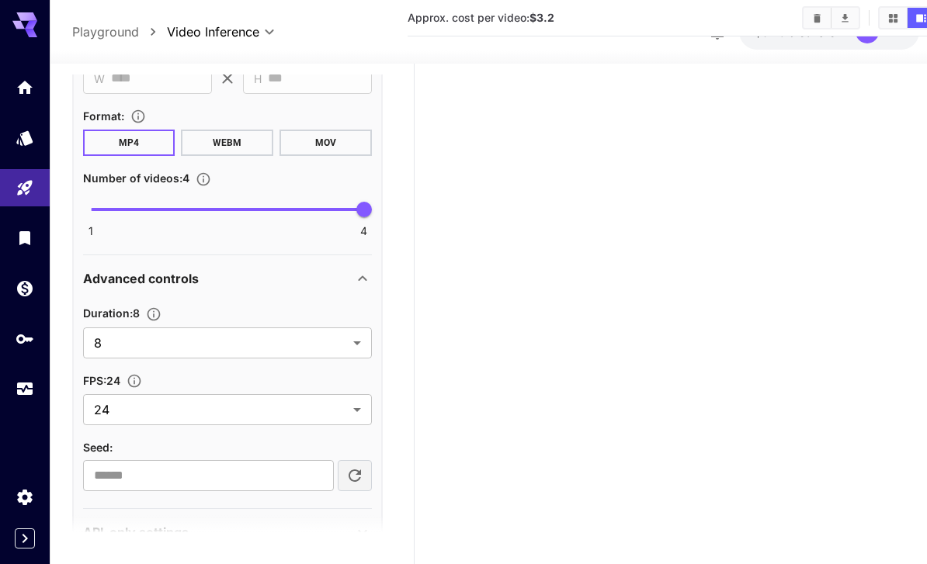
scroll to position [872, 0]
type textarea "**********"
click at [360, 203] on span "4" at bounding box center [364, 211] width 16 height 16
click at [300, 203] on span "1 4 4" at bounding box center [227, 210] width 273 height 34
type input "*"
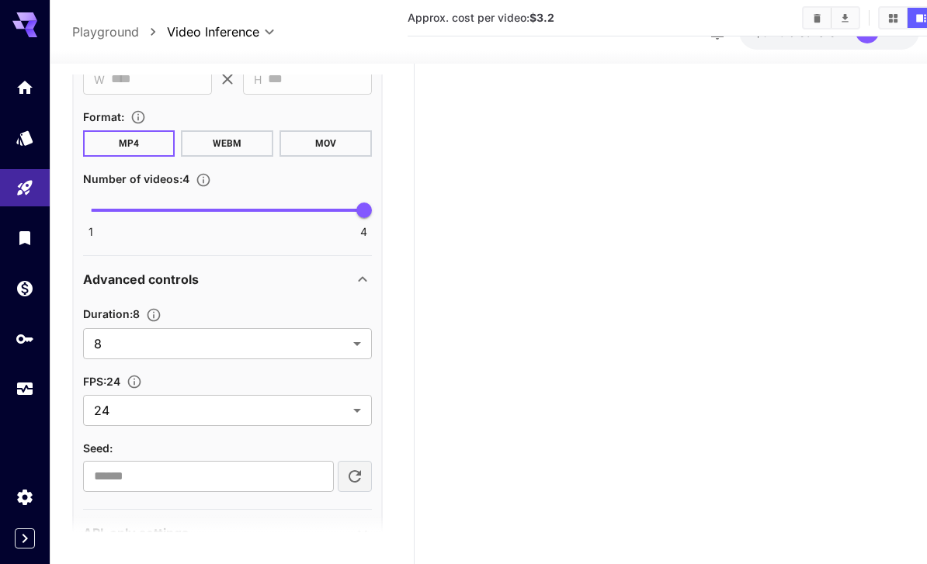
click at [356, 208] on span "4" at bounding box center [364, 211] width 16 height 16
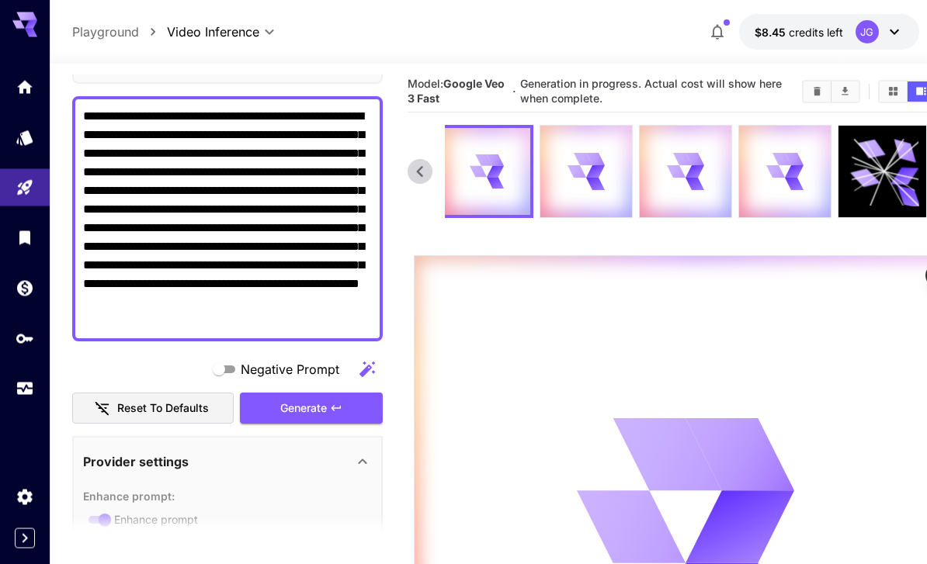
scroll to position [0, 0]
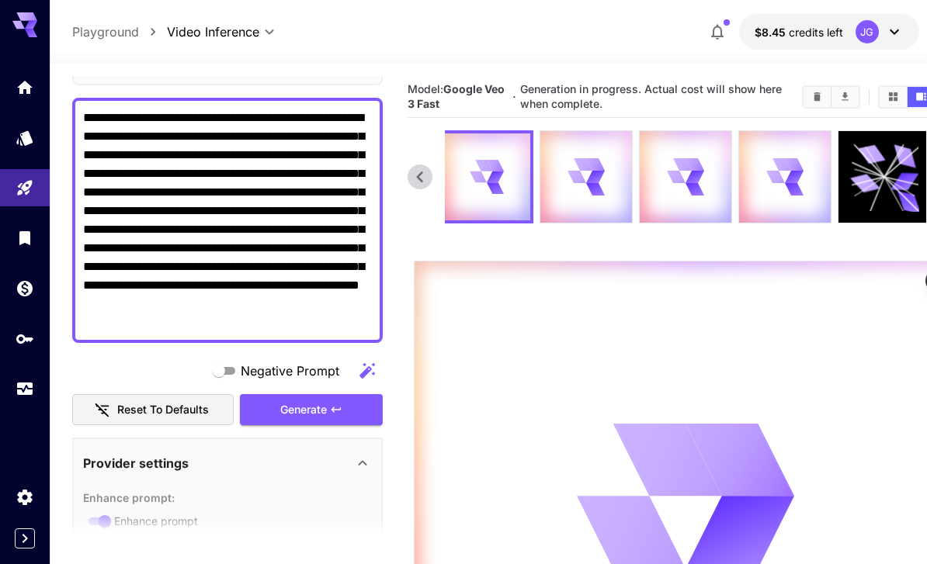
click at [33, 393] on icon "Usage" at bounding box center [25, 389] width 19 height 19
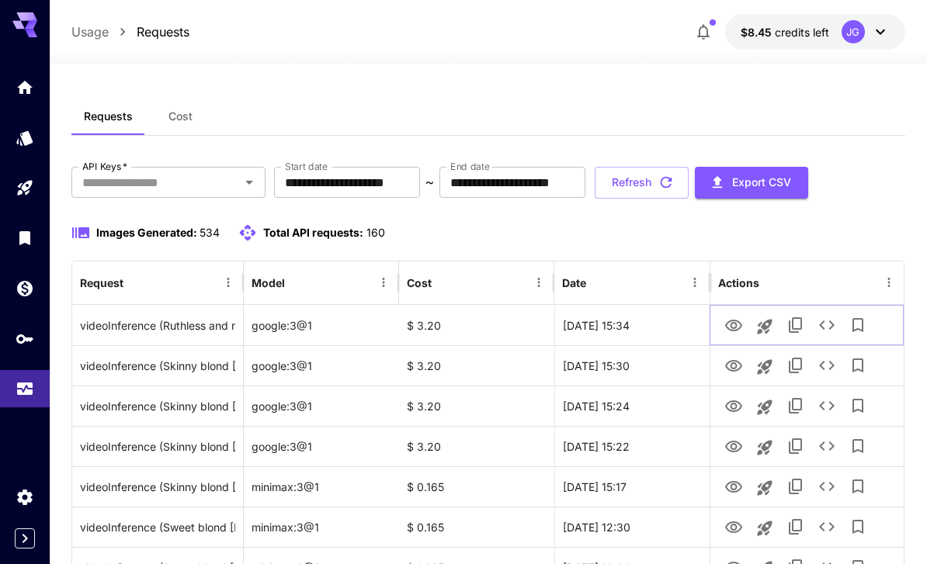
click at [737, 323] on icon "View Video" at bounding box center [733, 326] width 19 height 19
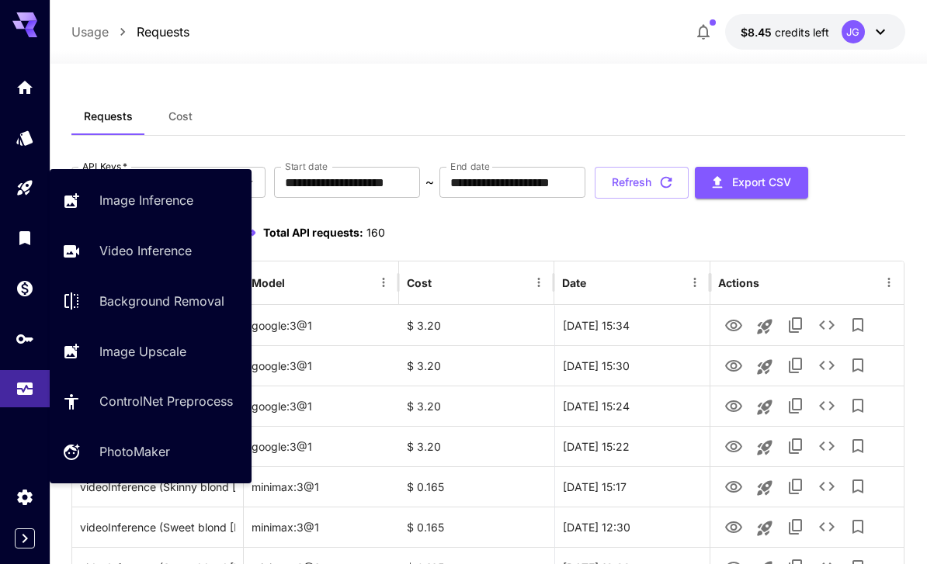
click at [20, 190] on icon "Playground" at bounding box center [24, 188] width 15 height 15
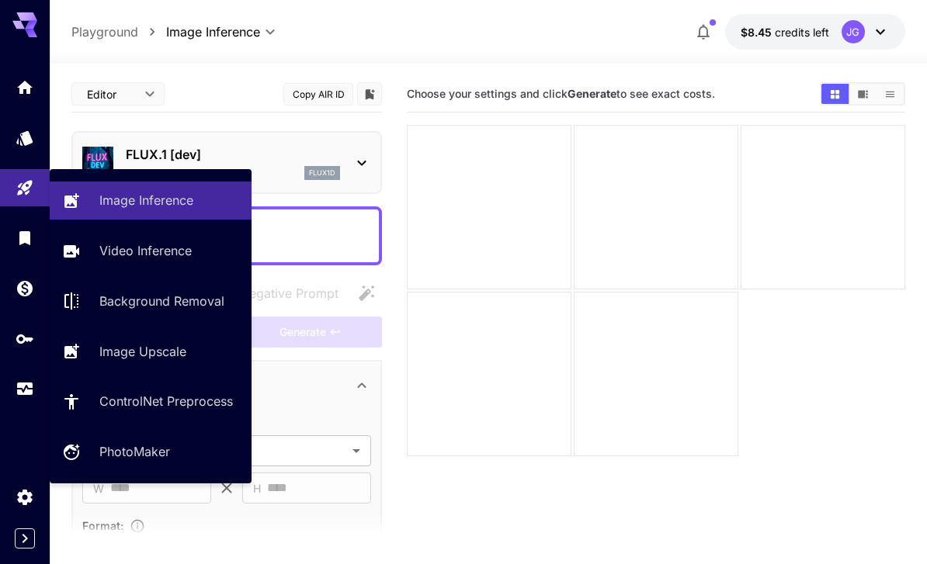
click at [179, 254] on p "Video Inference" at bounding box center [145, 250] width 92 height 19
type input "**********"
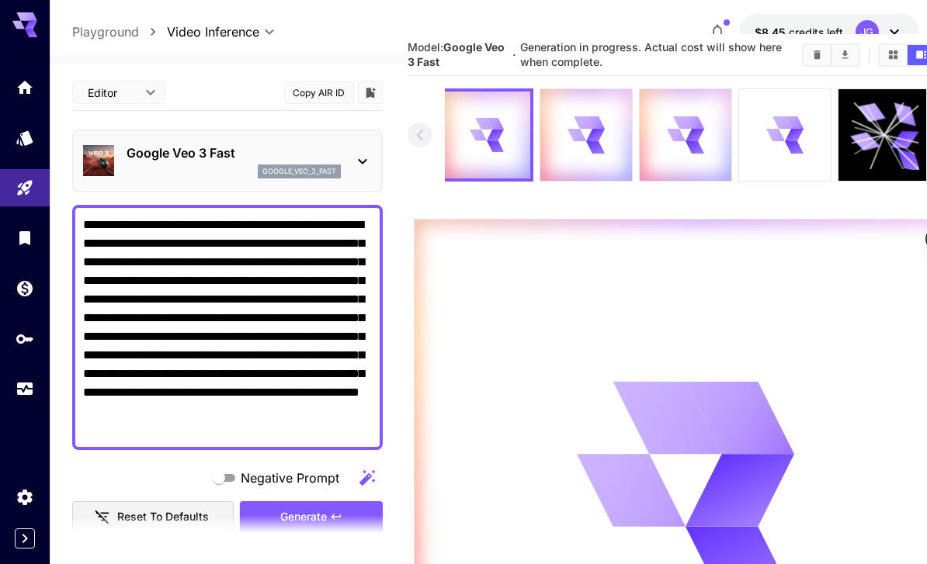
scroll to position [35, 0]
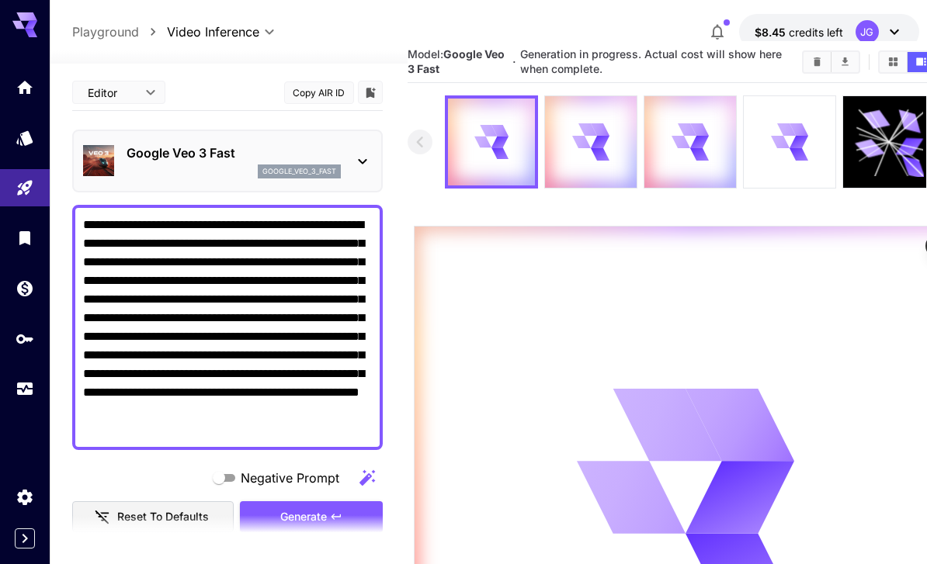
click at [803, 141] on icon at bounding box center [798, 142] width 19 height 14
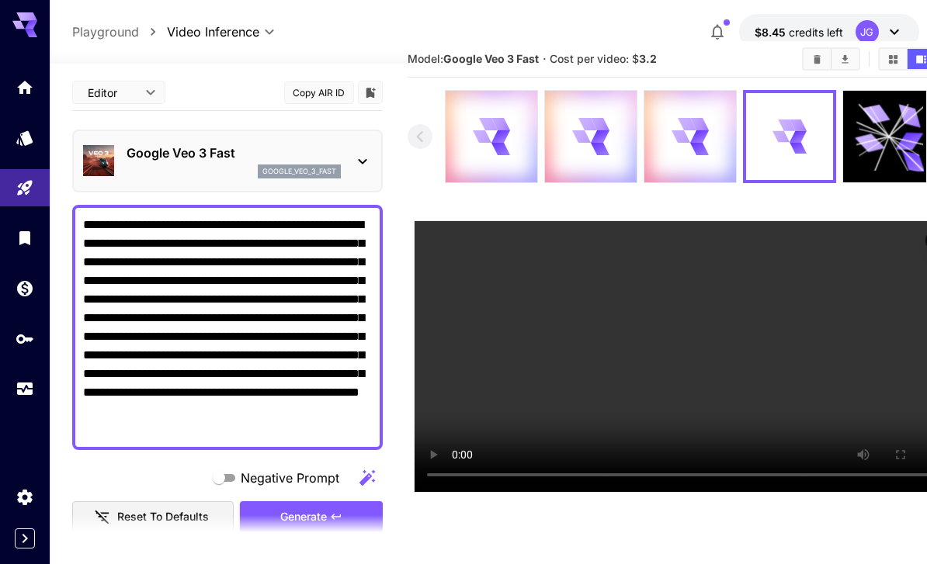
click at [430, 227] on video at bounding box center [686, 356] width 542 height 271
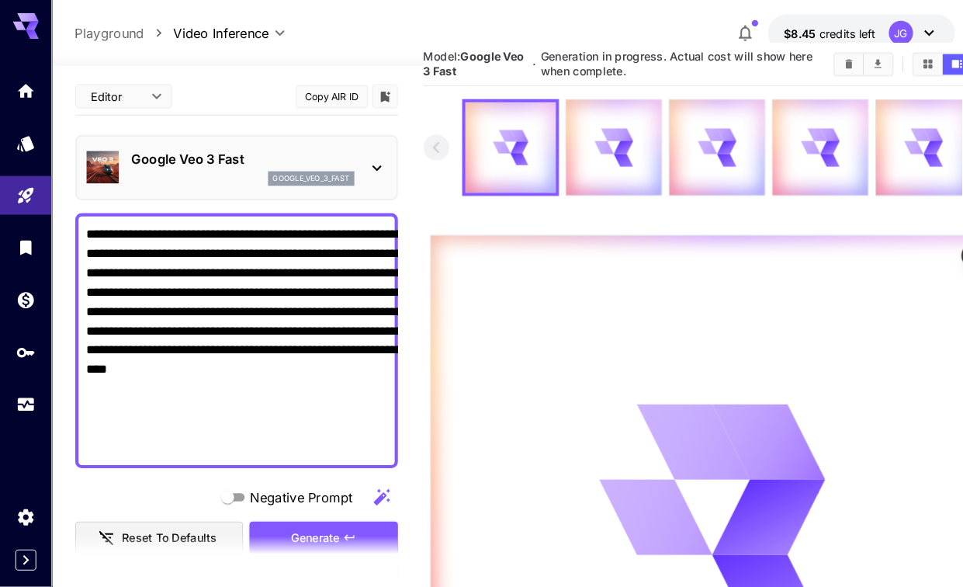
scroll to position [21, 0]
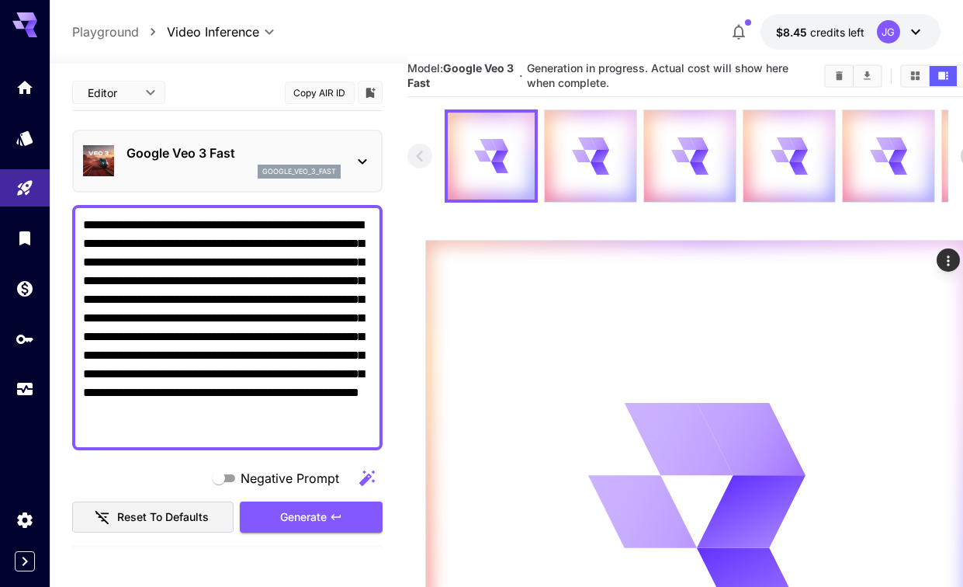
click at [25, 395] on link at bounding box center [25, 389] width 50 height 38
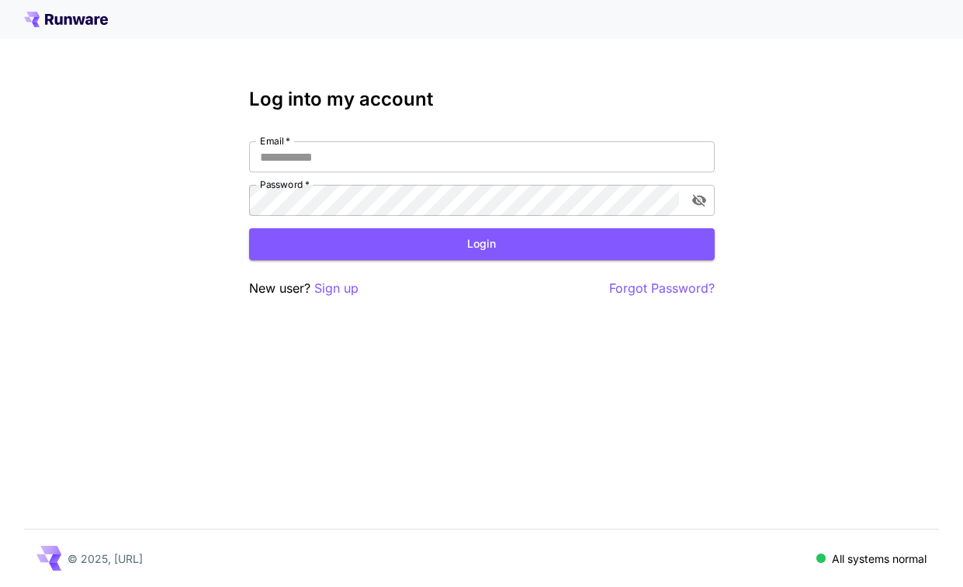
click at [527, 158] on input "Email   *" at bounding box center [482, 156] width 466 height 31
type input "**********"
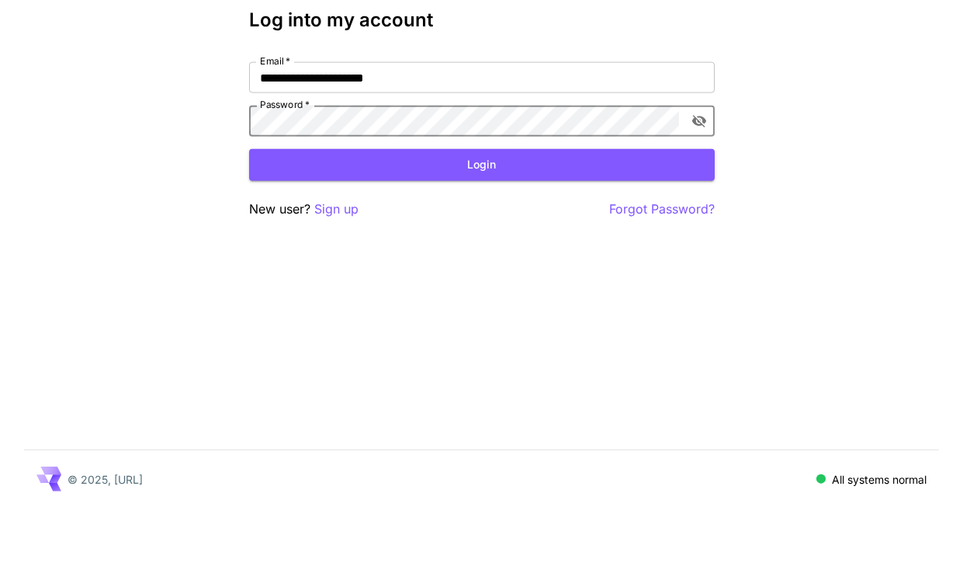
click at [522, 228] on button "Login" at bounding box center [482, 244] width 466 height 32
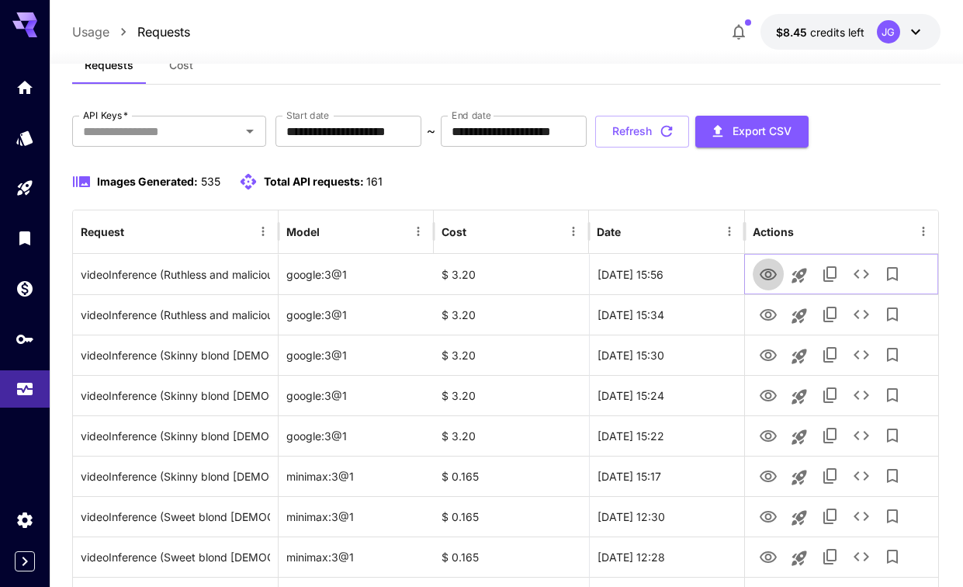
click at [770, 279] on icon "View Video" at bounding box center [768, 275] width 17 height 12
click at [798, 275] on icon "Launch in playground" at bounding box center [800, 275] width 15 height 15
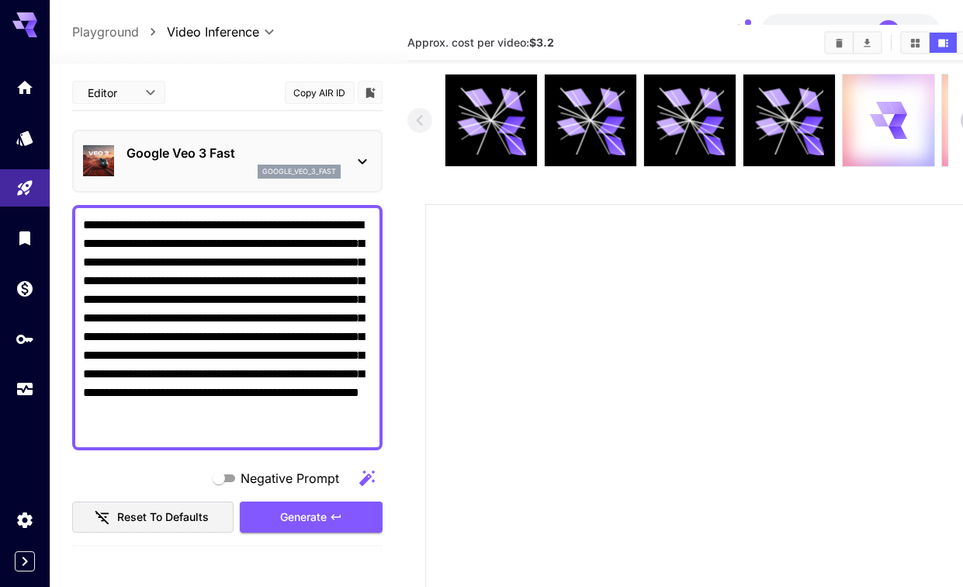
click at [324, 515] on div "Generate" at bounding box center [311, 517] width 143 height 32
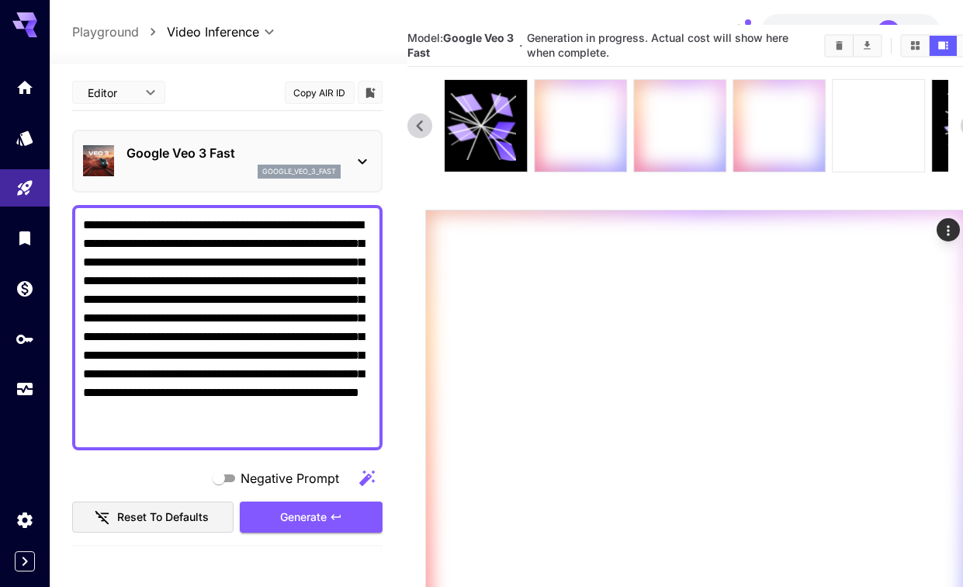
click at [889, 127] on icon at bounding box center [889, 126] width 19 height 12
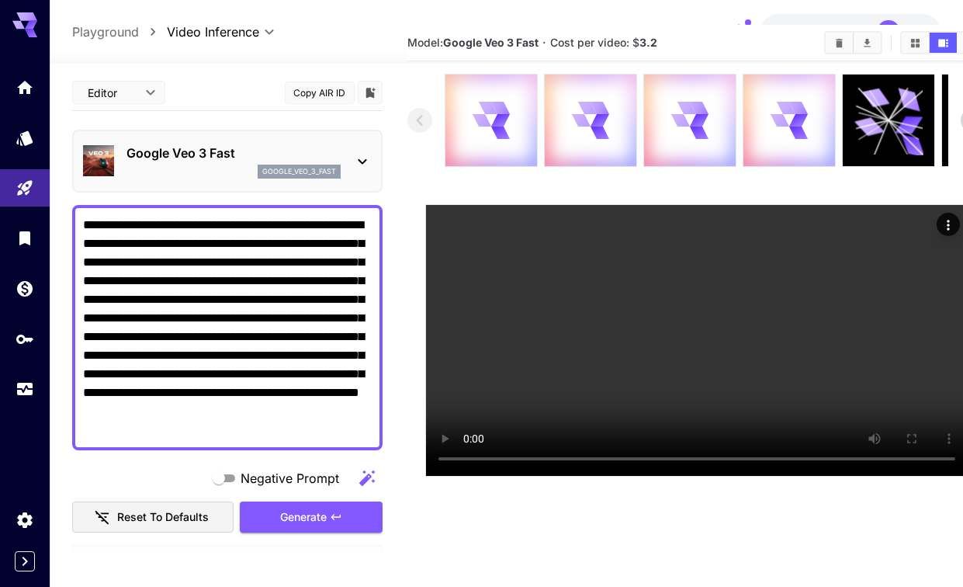
click at [145, 82] on body "**********" at bounding box center [481, 304] width 963 height 710
click at [214, 90] on div at bounding box center [481, 293] width 963 height 587
click at [24, 387] on icon "Usage" at bounding box center [25, 389] width 19 height 19
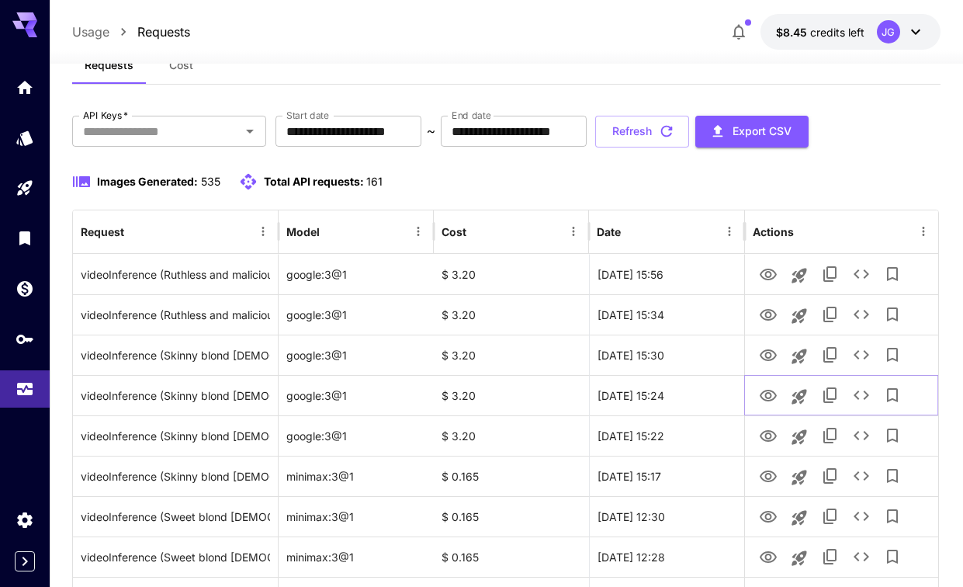
click at [772, 389] on icon "View Video" at bounding box center [768, 396] width 19 height 19
click at [675, 130] on icon "button" at bounding box center [666, 131] width 17 height 17
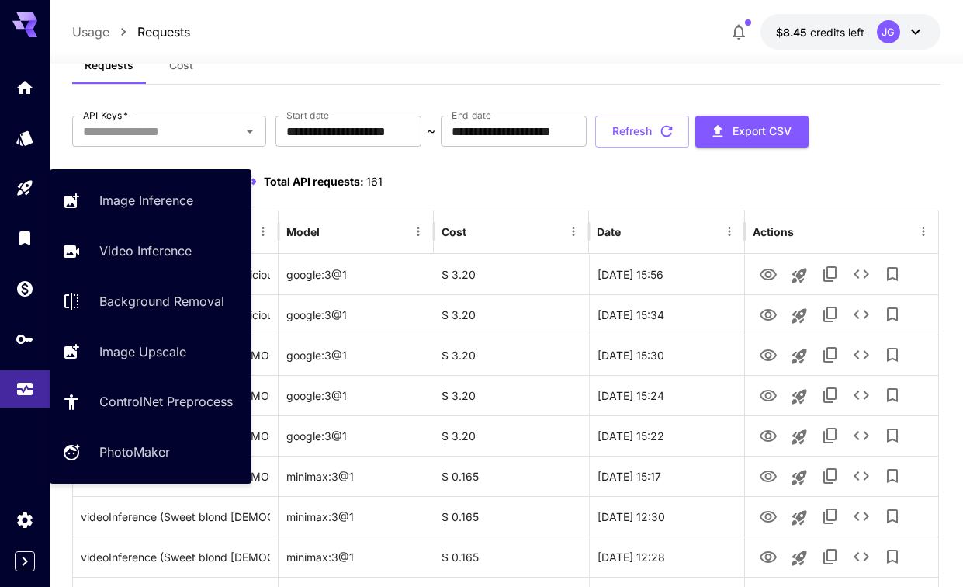
click at [19, 179] on icon "Playground" at bounding box center [25, 188] width 19 height 19
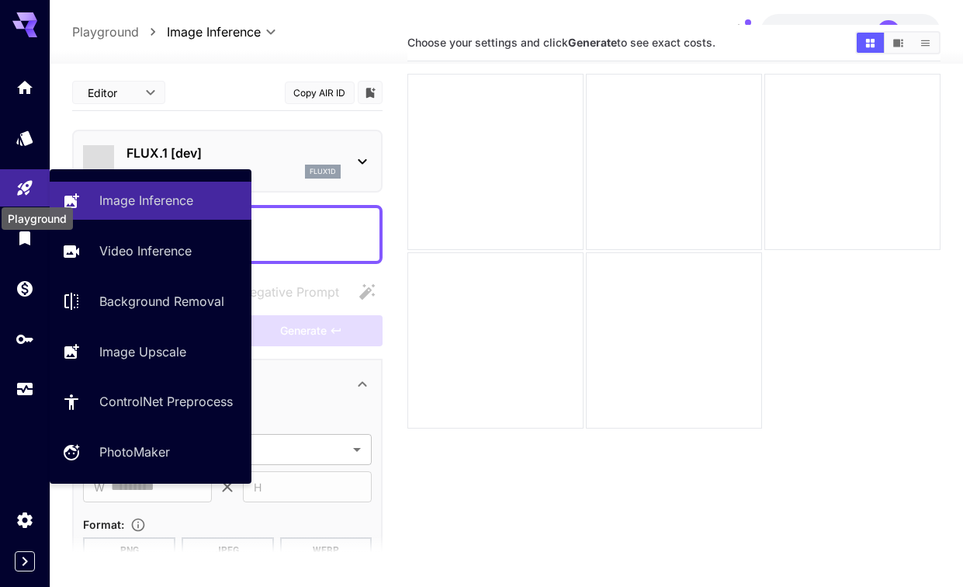
scroll to position [50, 0]
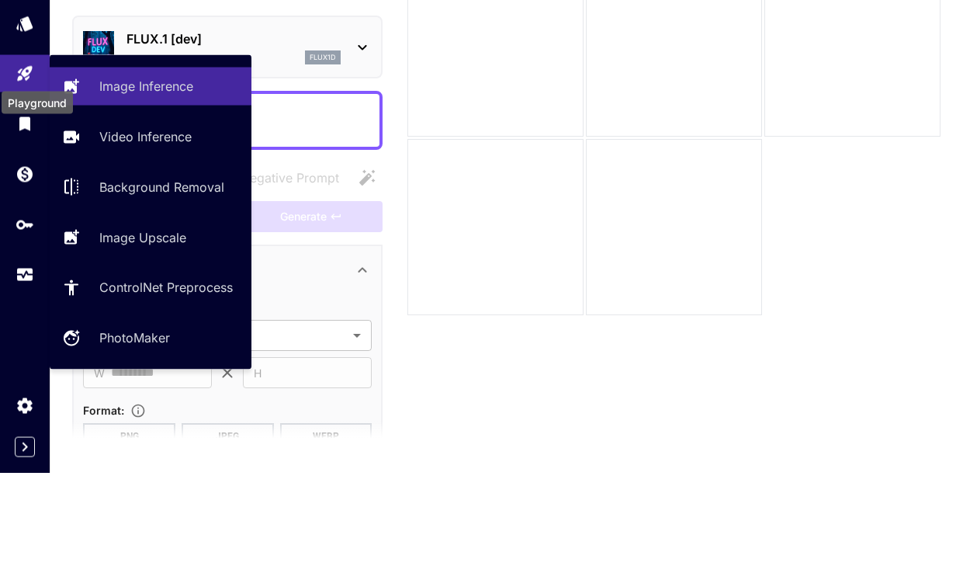
click at [168, 241] on p "Video Inference" at bounding box center [145, 250] width 92 height 19
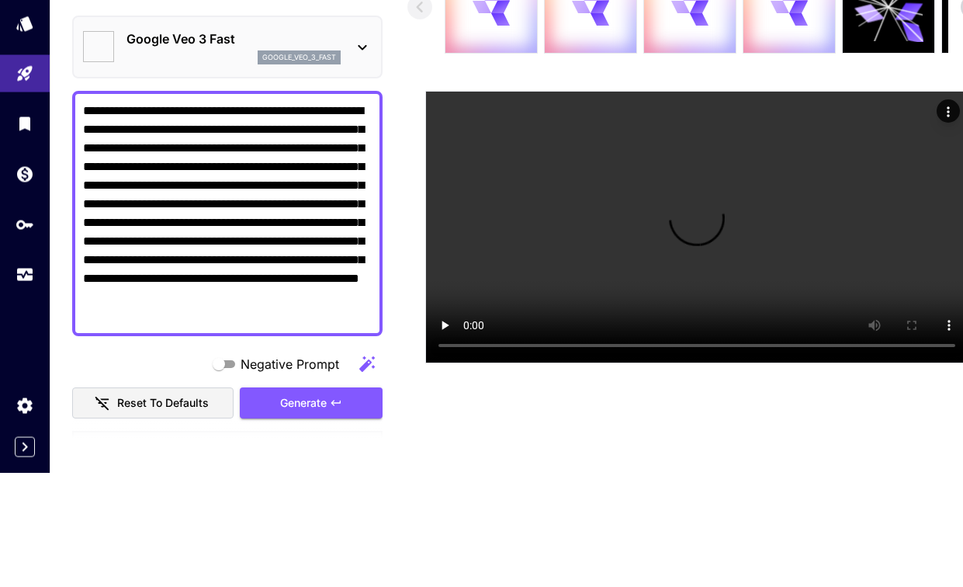
type input "**********"
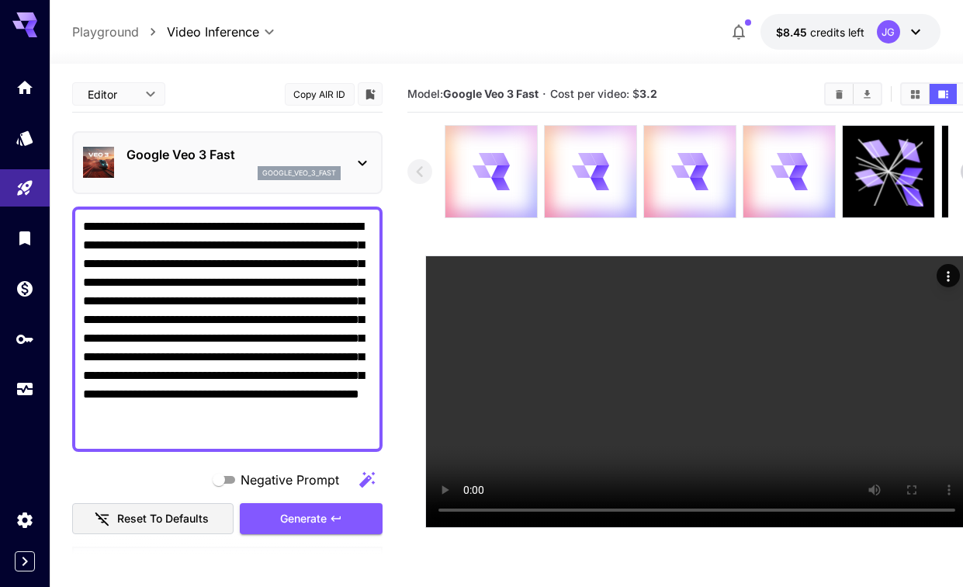
click at [894, 176] on icon at bounding box center [906, 189] width 35 height 35
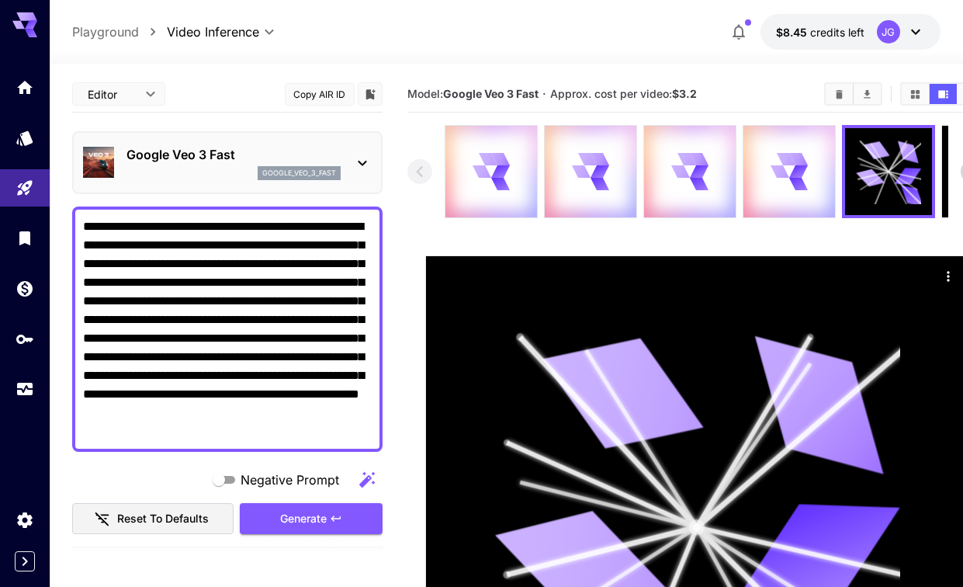
click at [499, 175] on icon at bounding box center [500, 172] width 19 height 22
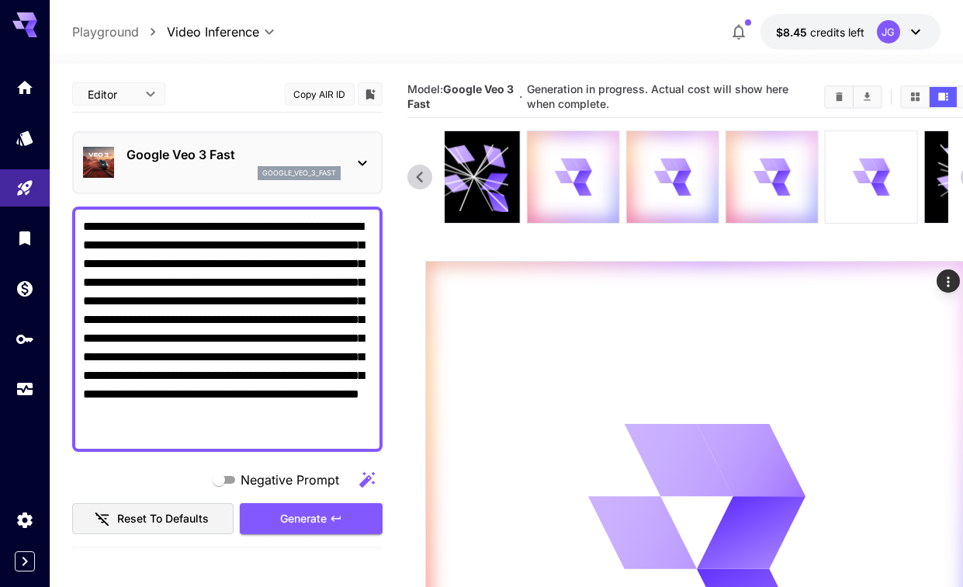
click at [873, 183] on icon at bounding box center [880, 189] width 21 height 17
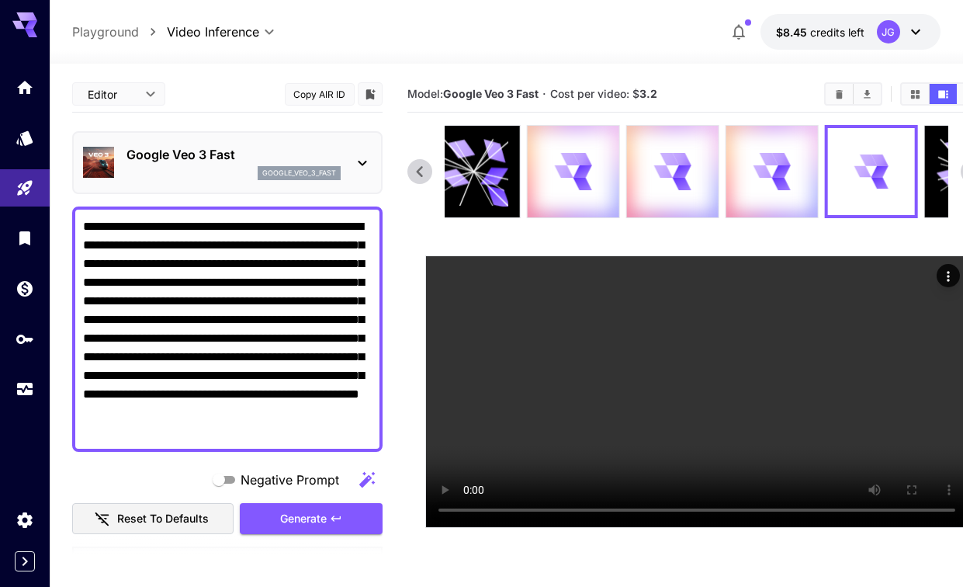
click at [831, 314] on video at bounding box center [697, 391] width 542 height 271
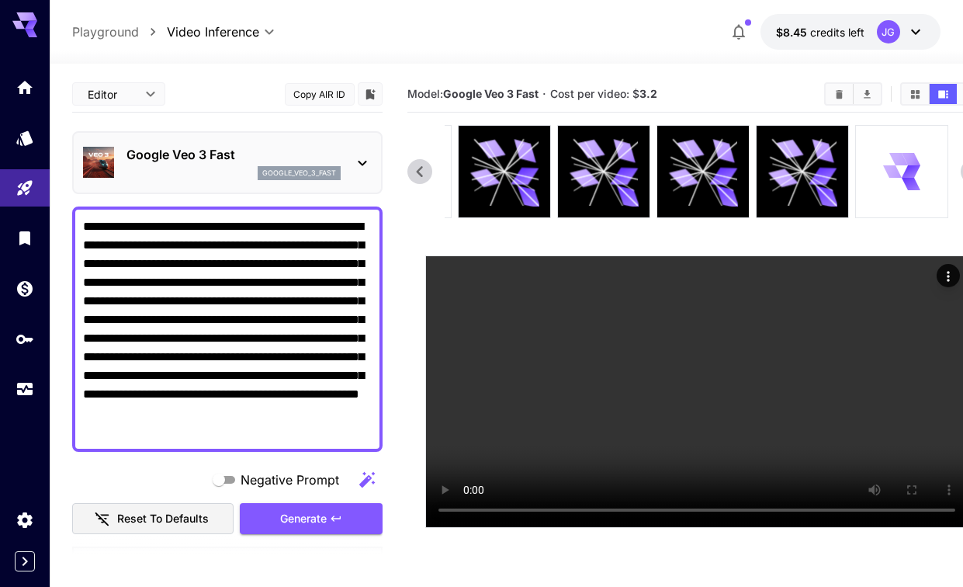
click at [794, 320] on video at bounding box center [697, 391] width 542 height 271
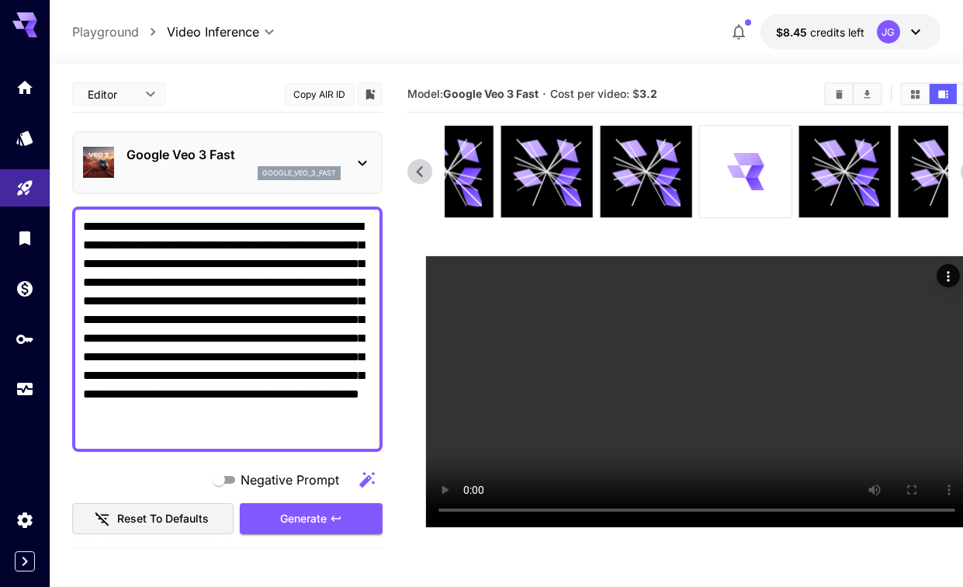
click at [751, 171] on icon at bounding box center [755, 171] width 19 height 12
click at [817, 297] on video at bounding box center [697, 391] width 542 height 271
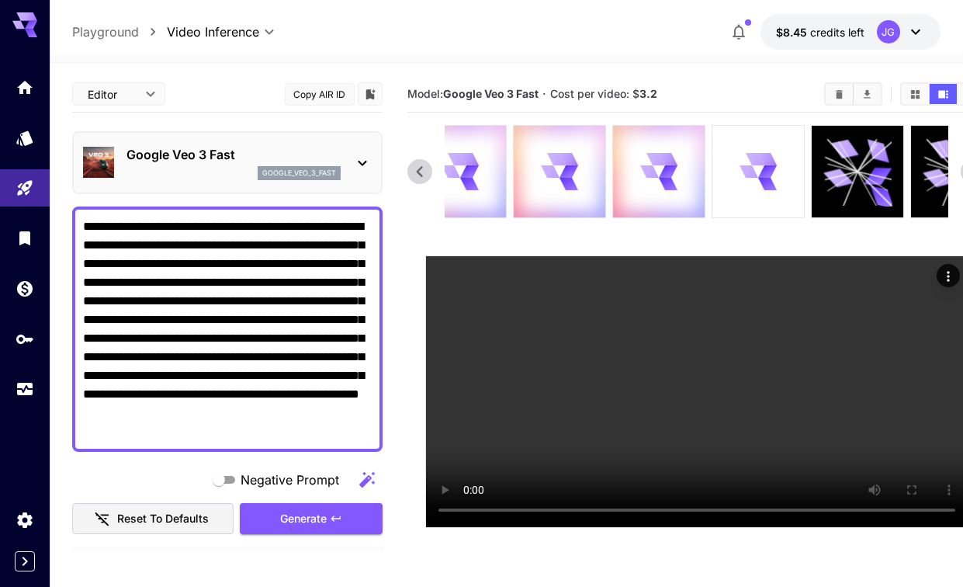
click at [765, 171] on icon at bounding box center [767, 172] width 19 height 14
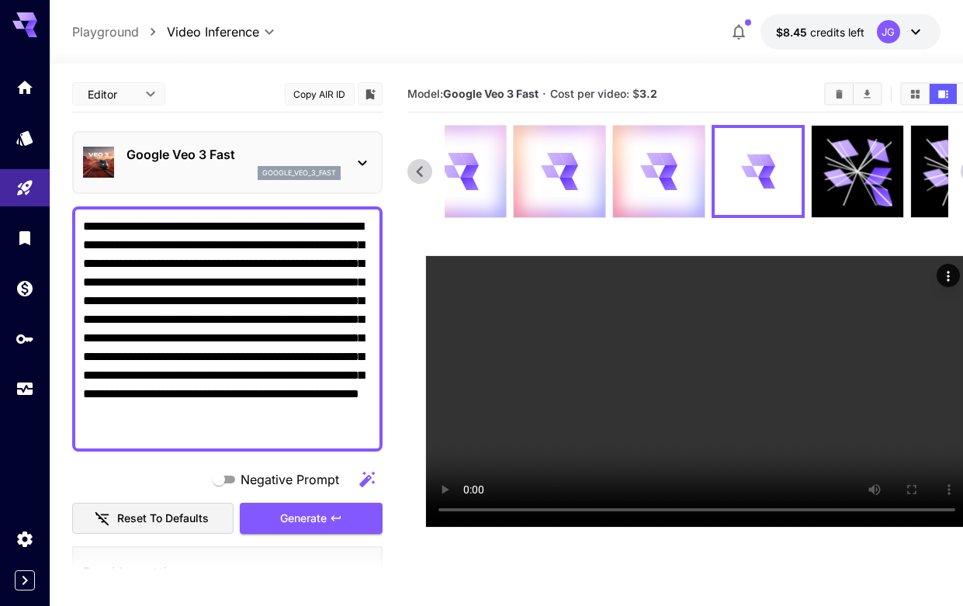
click at [428, 272] on video at bounding box center [697, 391] width 542 height 271
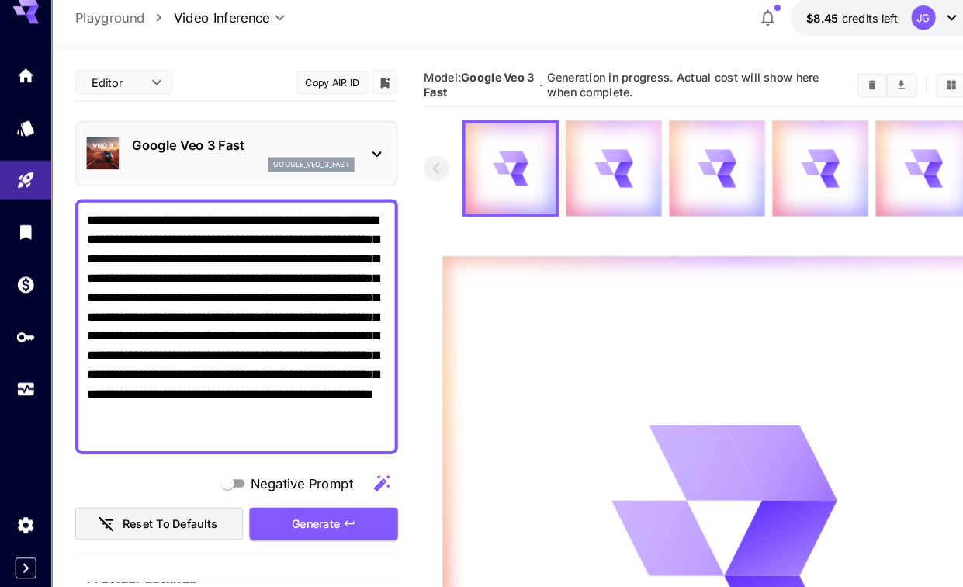
click at [364, 154] on icon at bounding box center [362, 163] width 19 height 19
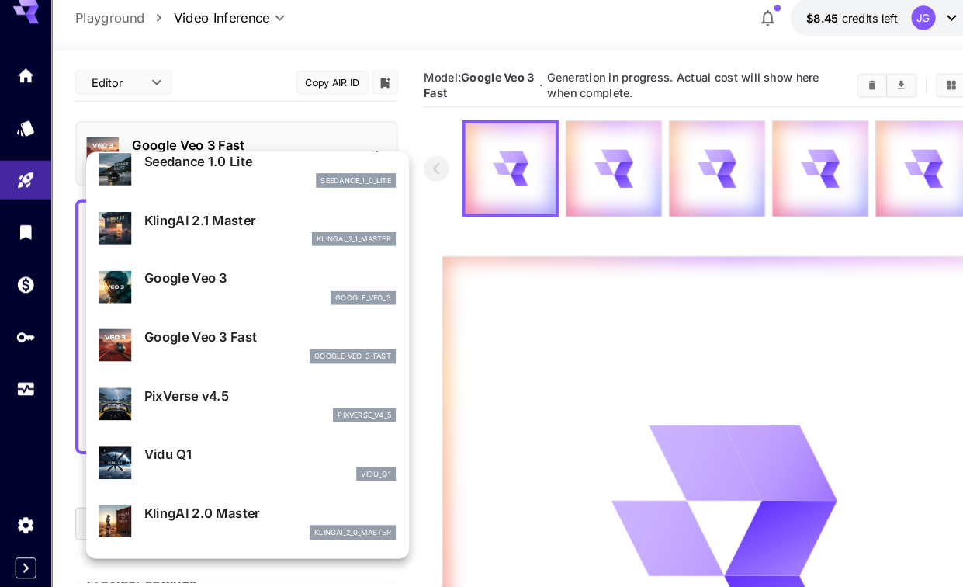
scroll to position [177, 0]
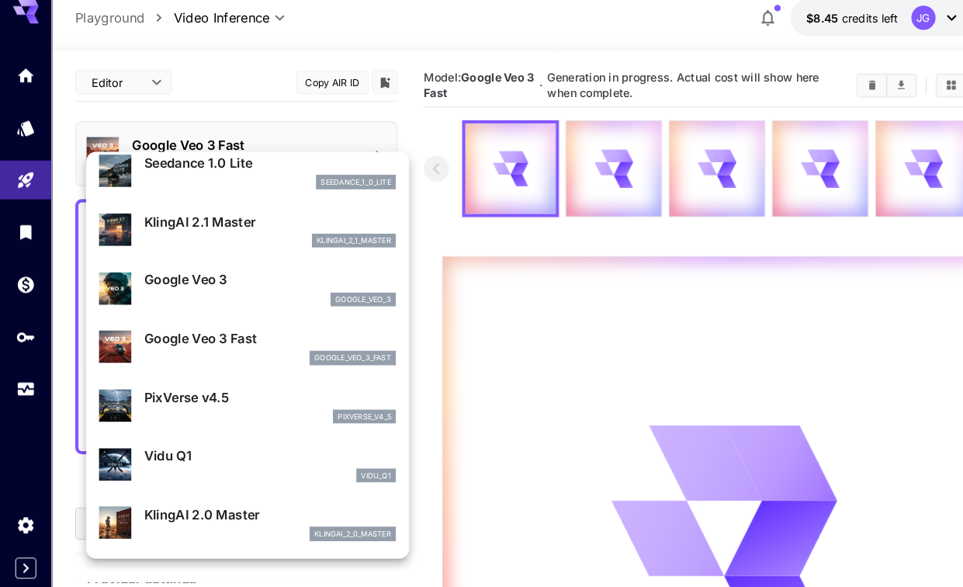
click at [217, 389] on p "PixVerse v4.5" at bounding box center [260, 397] width 242 height 19
type input "**********"
type input "***"
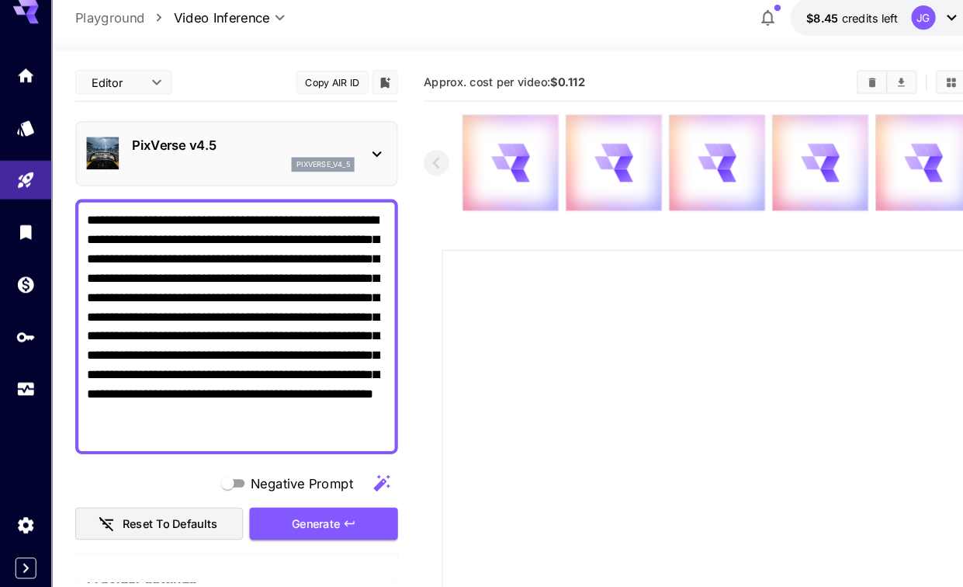
type input "**********"
type input "****"
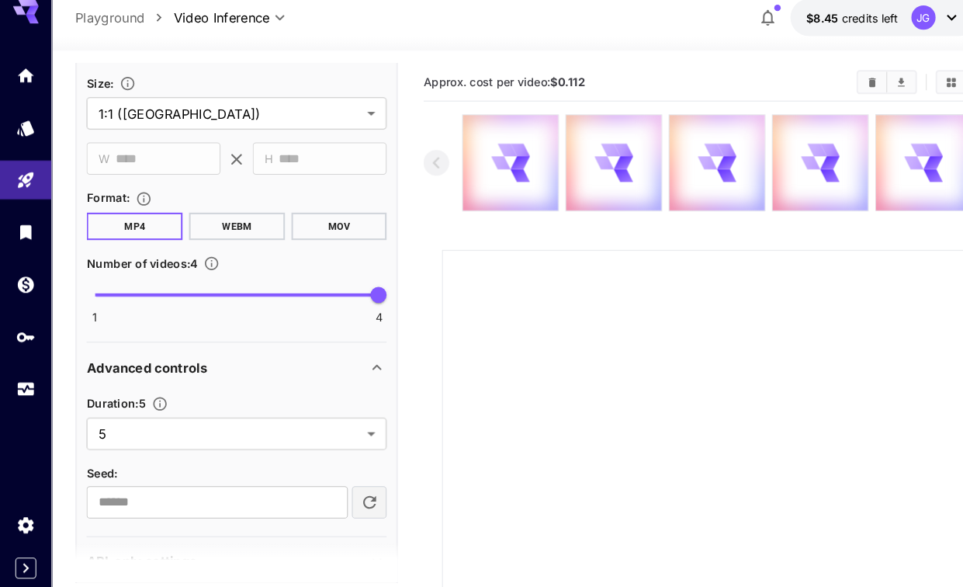
scroll to position [997, 0]
click at [356, 420] on body "**********" at bounding box center [481, 422] width 963 height 845
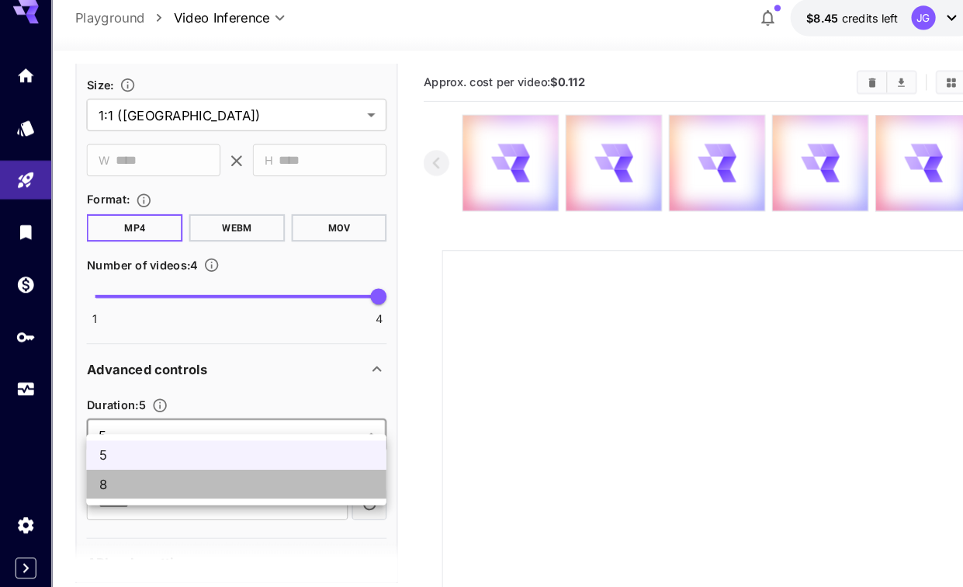
click at [321, 471] on span "8" at bounding box center [227, 480] width 264 height 19
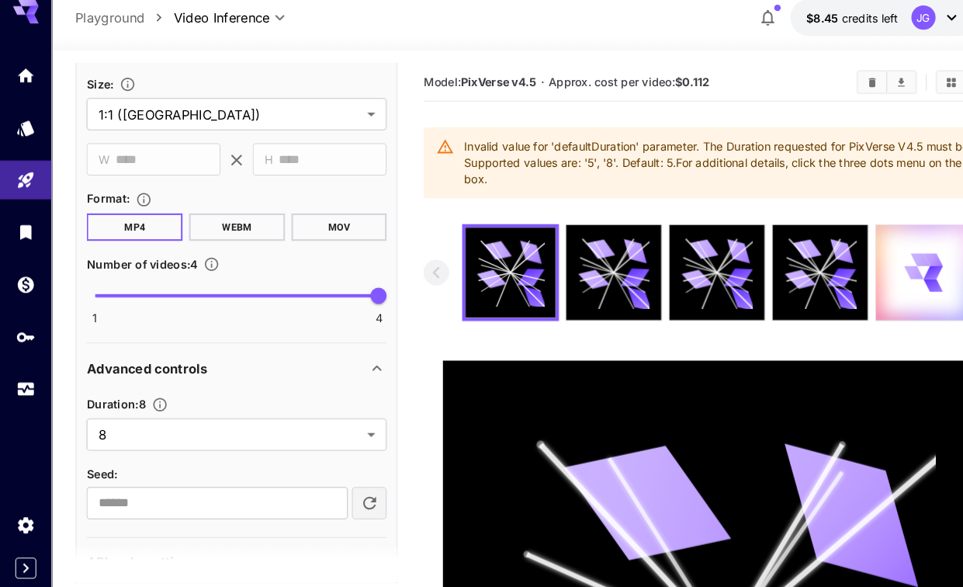
click at [356, 415] on body "**********" at bounding box center [481, 475] width 963 height 951
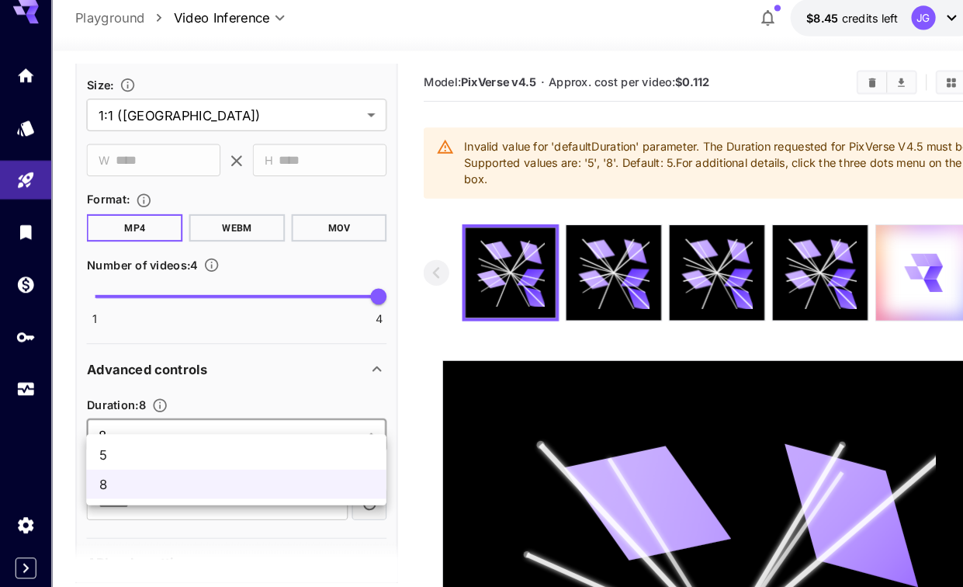
click at [296, 443] on span "5" at bounding box center [227, 452] width 264 height 19
type input "*"
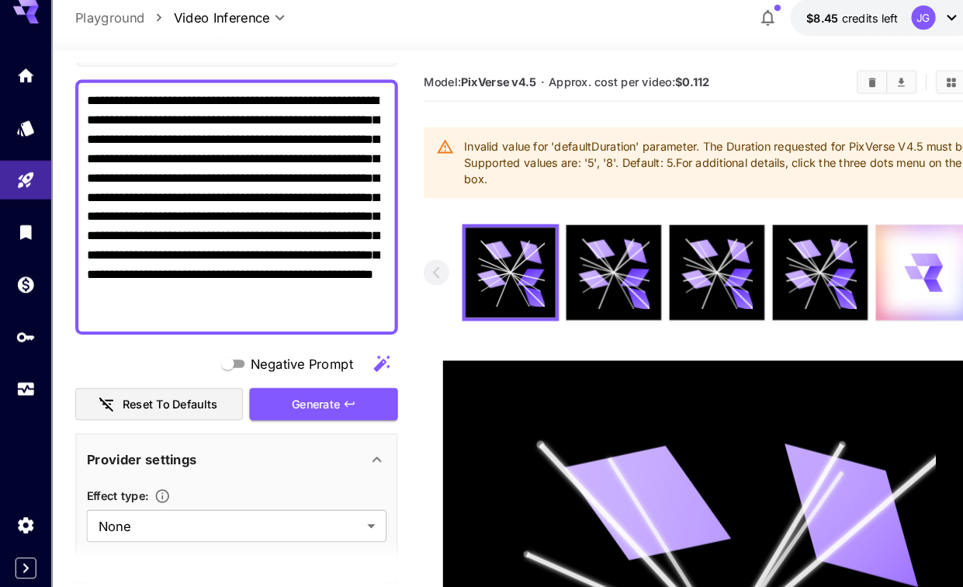
scroll to position [114, 0]
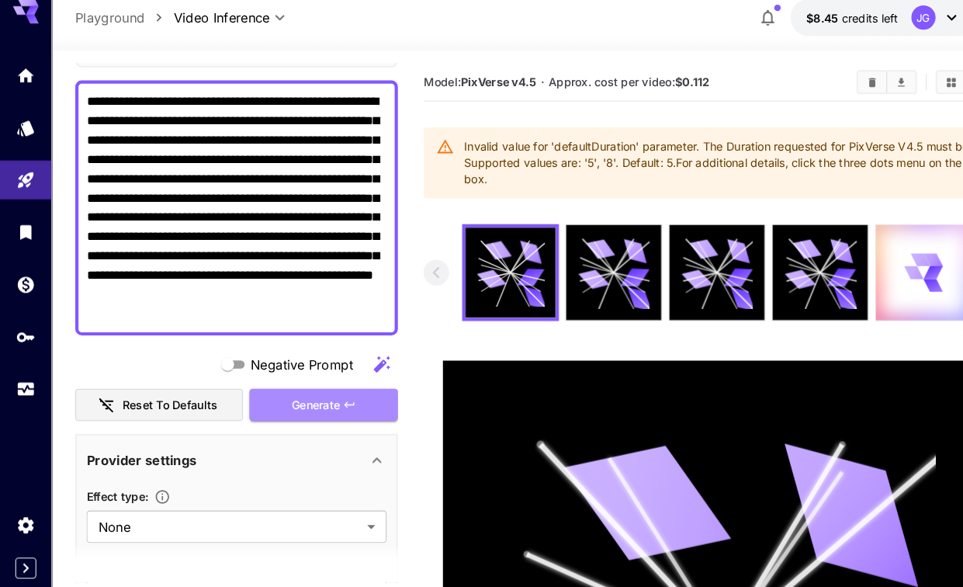
click at [332, 396] on div "Generate" at bounding box center [311, 405] width 143 height 32
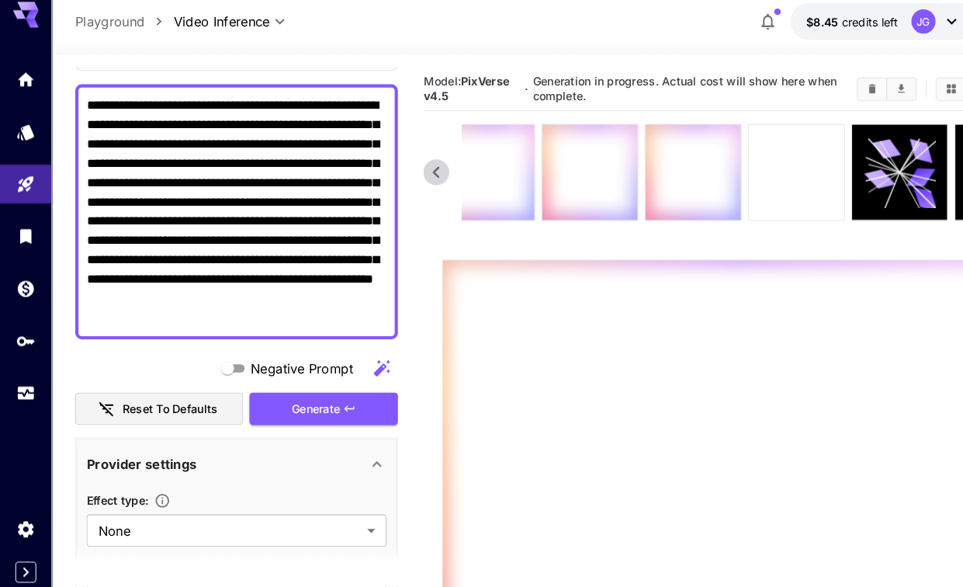
click at [768, 165] on icon at bounding box center [766, 177] width 36 height 36
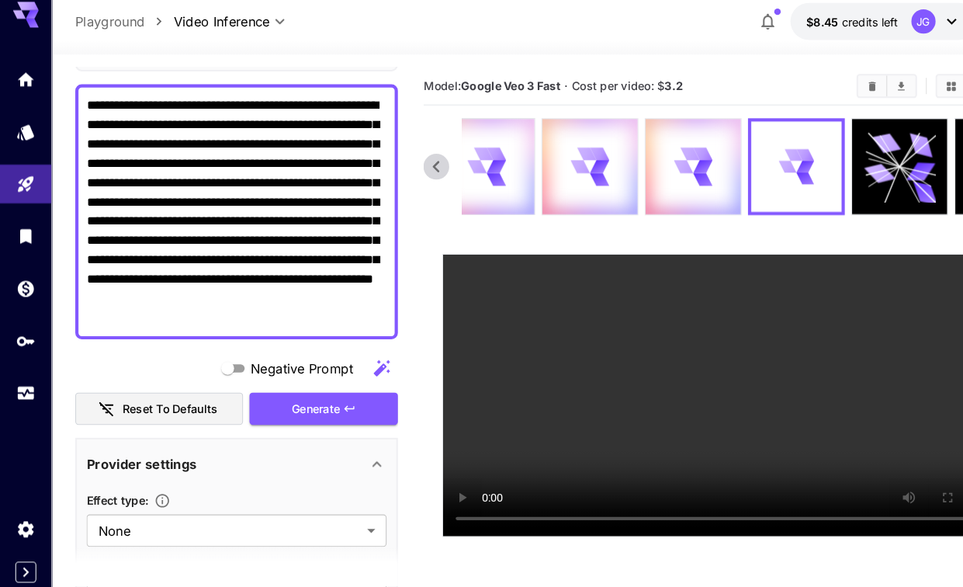
click at [775, 165] on icon at bounding box center [775, 171] width 19 height 13
click at [443, 266] on video at bounding box center [697, 391] width 542 height 271
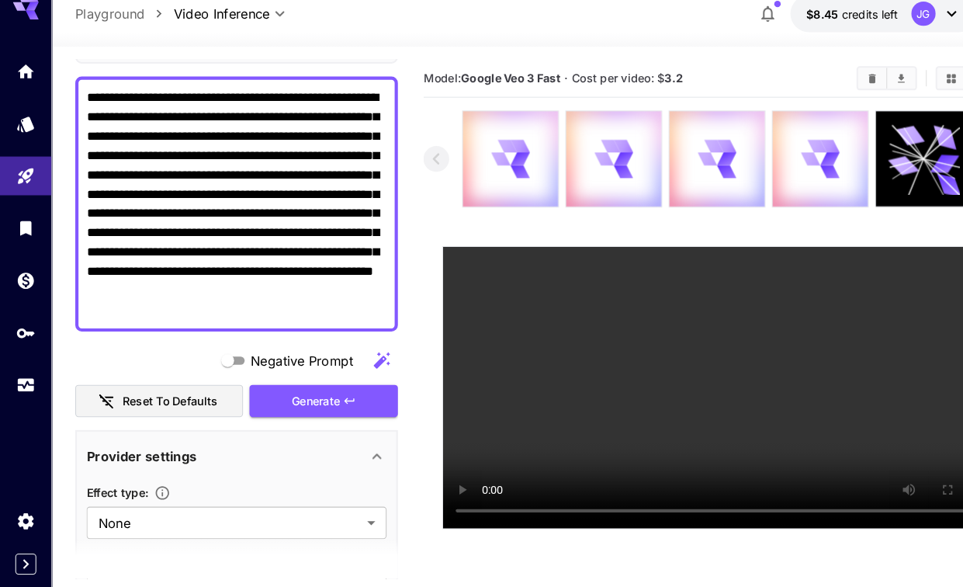
click at [907, 168] on icon at bounding box center [910, 177] width 28 height 18
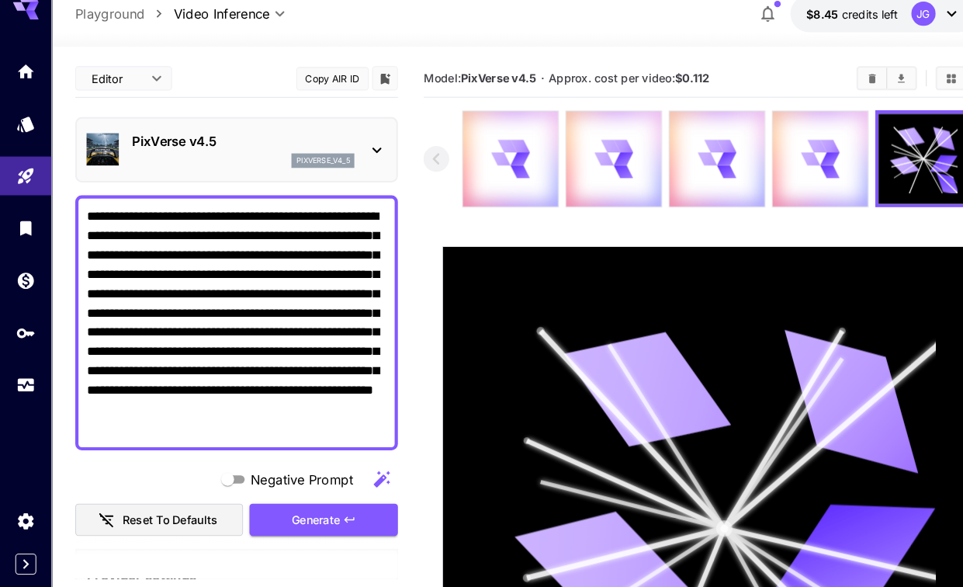
scroll to position [0, 0]
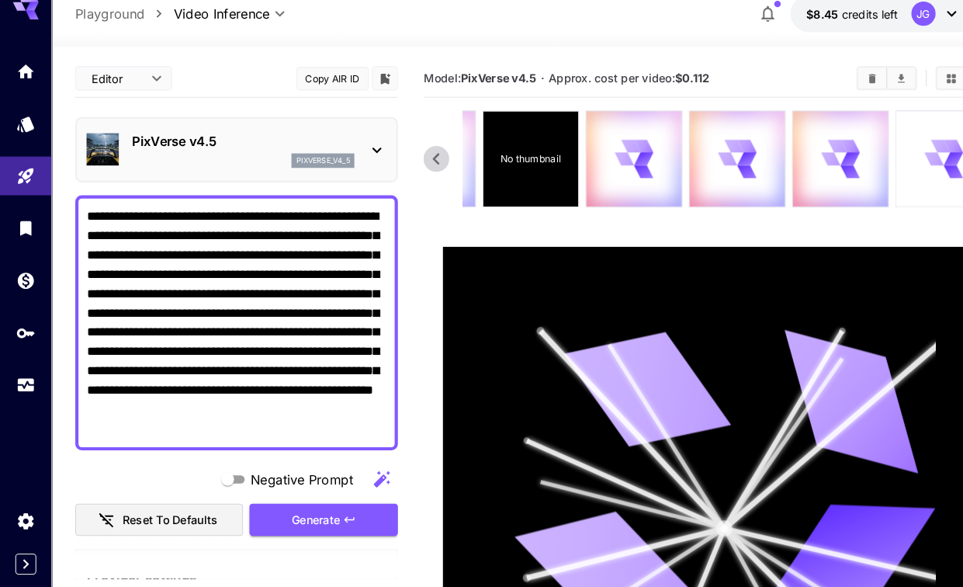
click at [519, 165] on p "No thumbnail" at bounding box center [511, 172] width 58 height 14
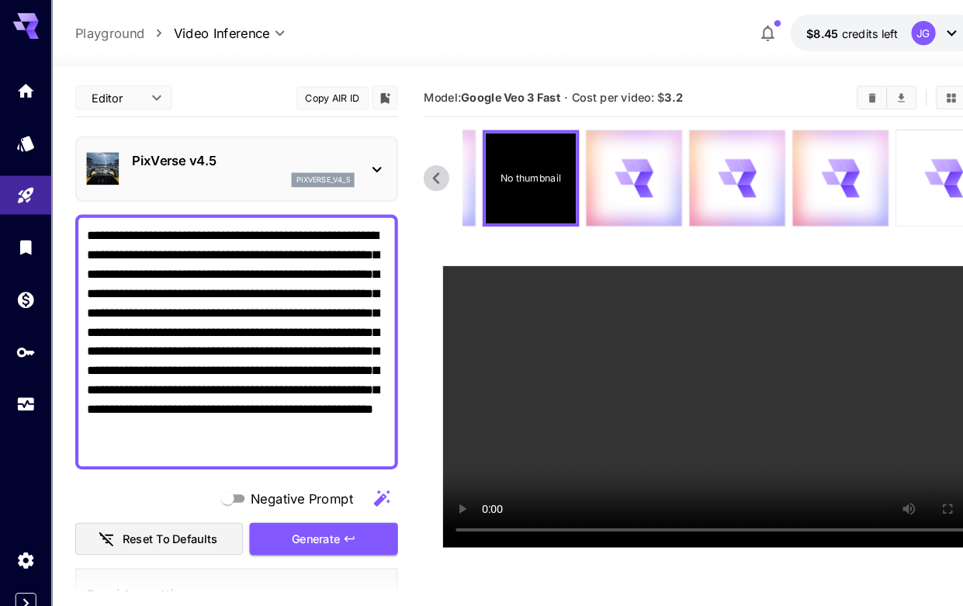
click at [443, 269] on video at bounding box center [697, 391] width 542 height 271
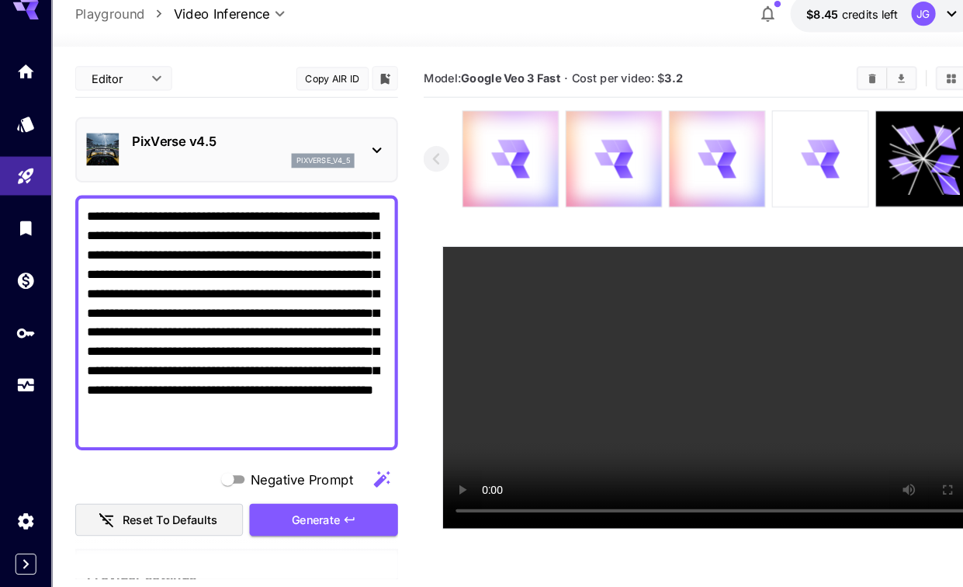
click at [803, 160] on icon at bounding box center [790, 171] width 36 height 36
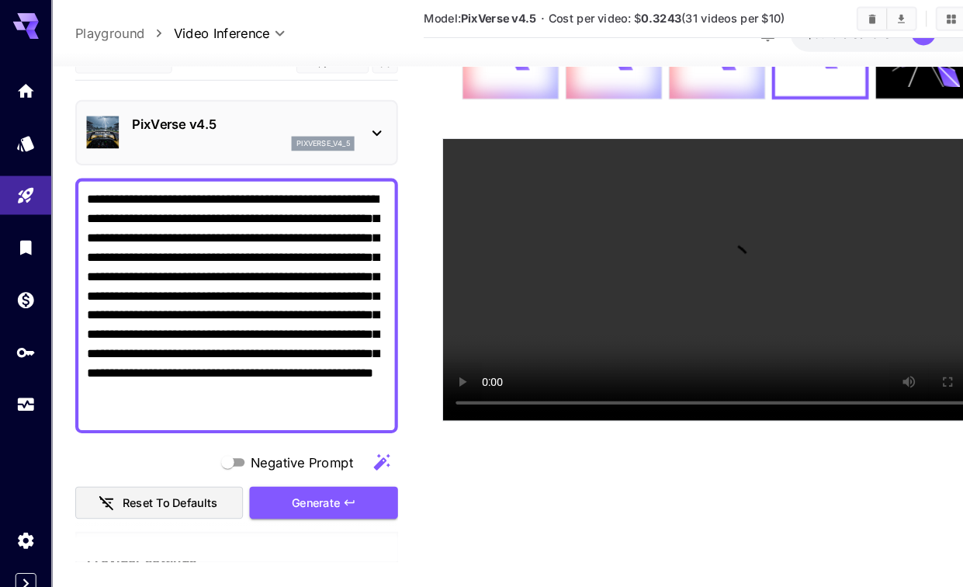
scroll to position [156, 0]
click at [691, 371] on video at bounding box center [697, 269] width 542 height 271
click at [854, 275] on video at bounding box center [697, 269] width 542 height 271
click at [692, 372] on video at bounding box center [697, 269] width 542 height 271
click at [846, 283] on video at bounding box center [697, 269] width 542 height 271
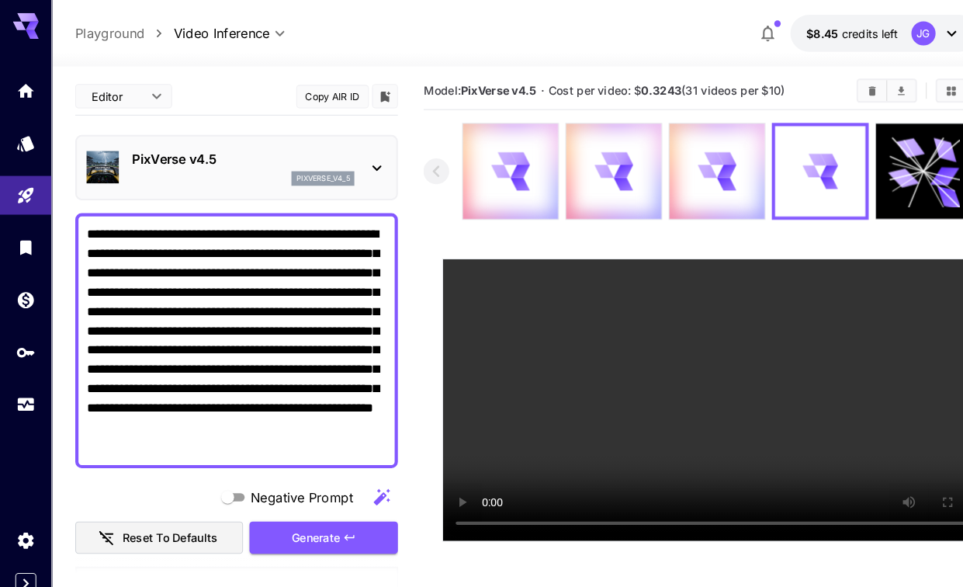
scroll to position [0, 0]
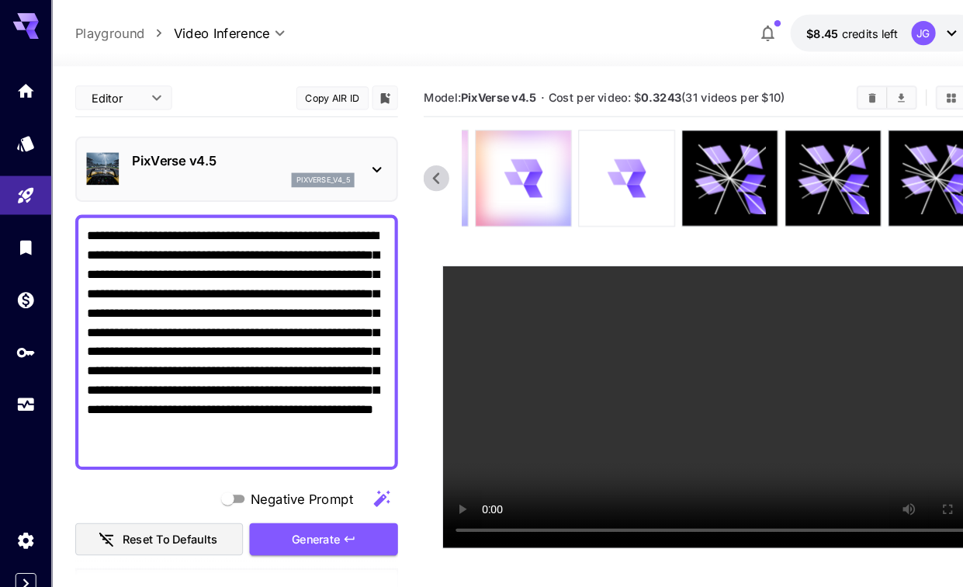
click at [623, 167] on div at bounding box center [603, 172] width 92 height 92
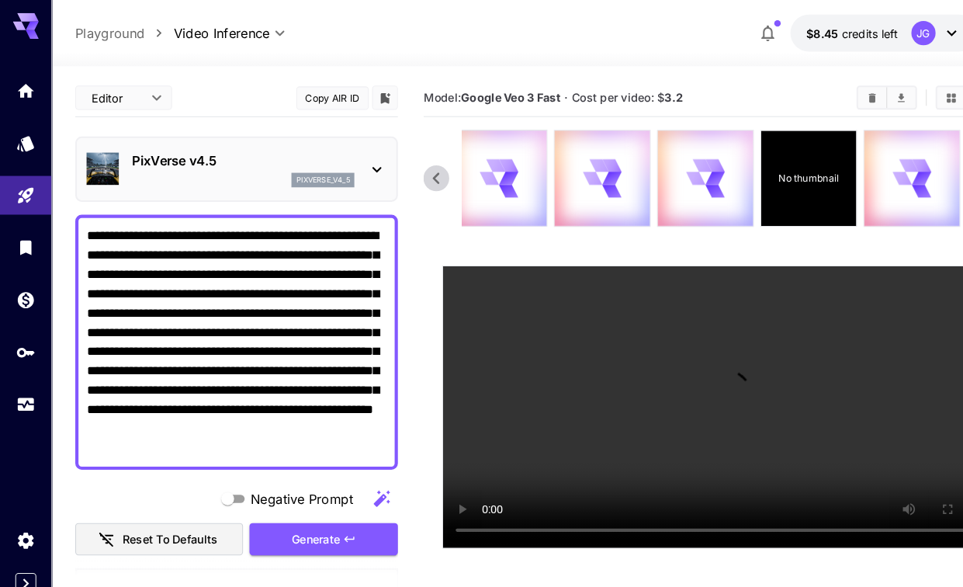
click at [792, 172] on p "No thumbnail" at bounding box center [779, 172] width 58 height 14
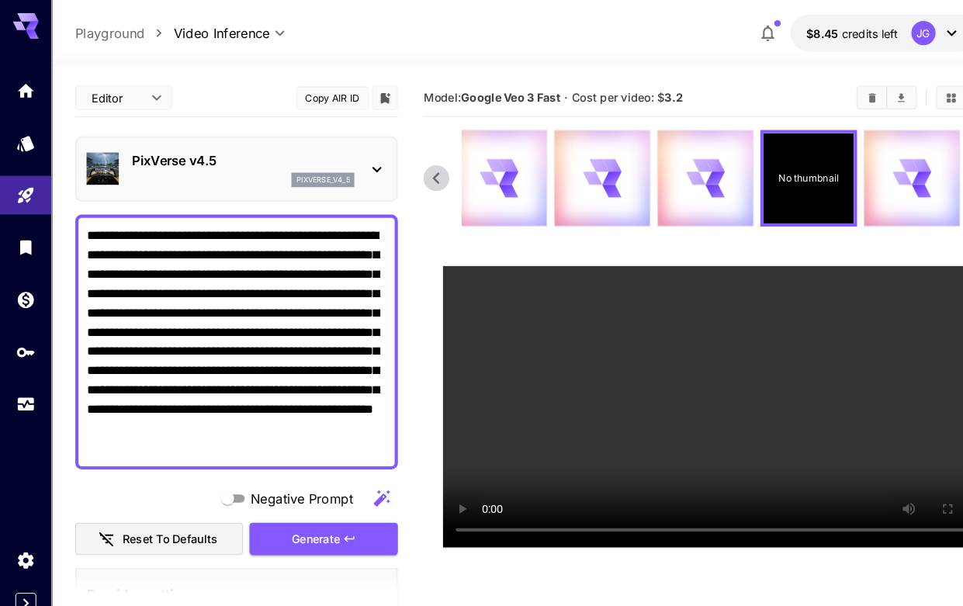
click at [439, 269] on video at bounding box center [697, 391] width 542 height 271
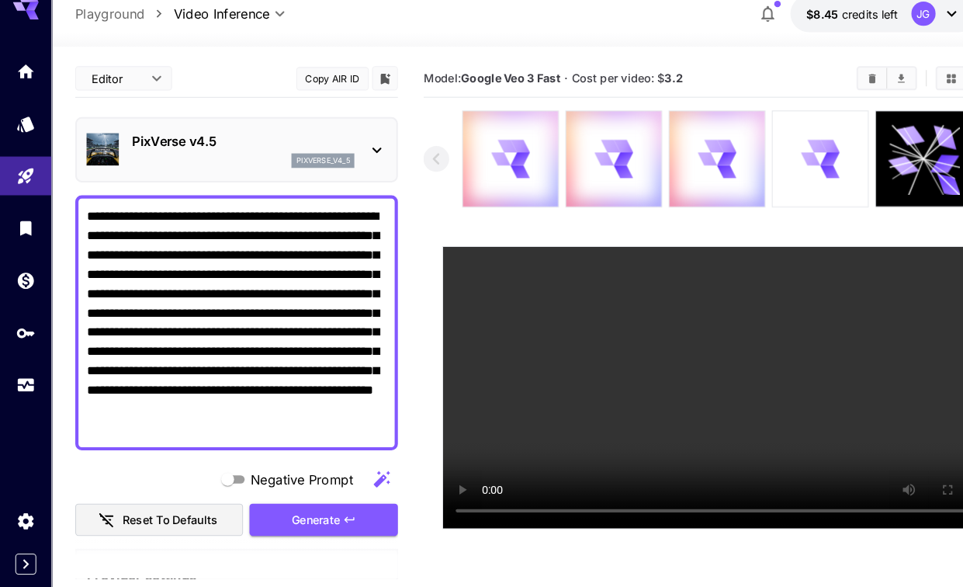
click at [790, 165] on icon at bounding box center [798, 172] width 19 height 14
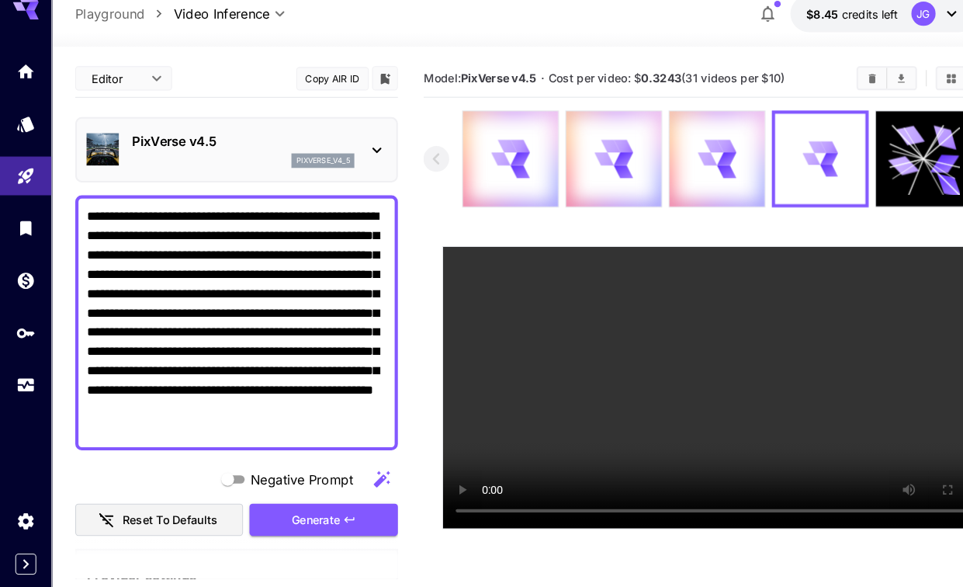
click at [744, 322] on video at bounding box center [697, 391] width 542 height 271
click at [900, 153] on icon at bounding box center [889, 171] width 69 height 69
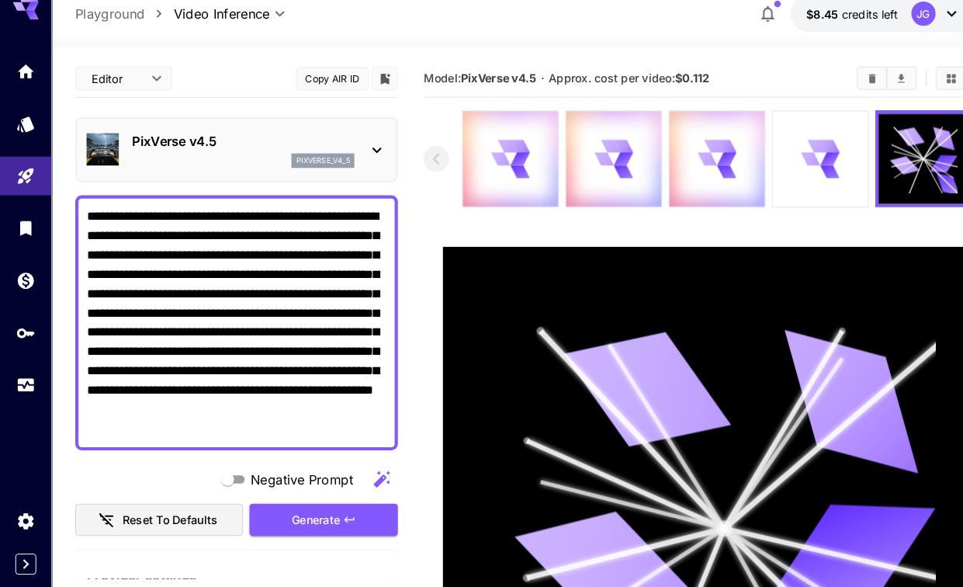
click at [793, 165] on icon at bounding box center [798, 171] width 19 height 12
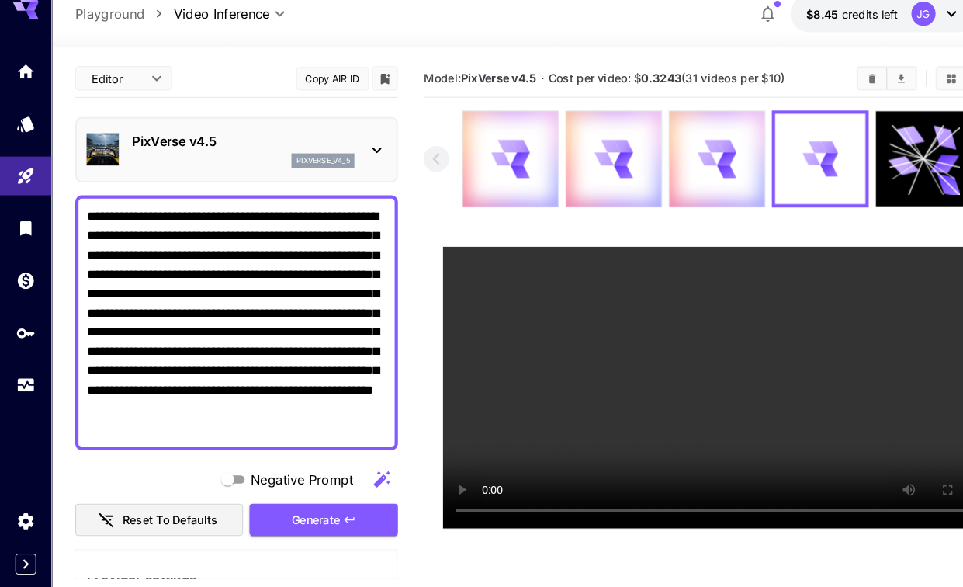
click at [434, 256] on video at bounding box center [697, 391] width 542 height 271
click at [440, 256] on video at bounding box center [697, 391] width 542 height 271
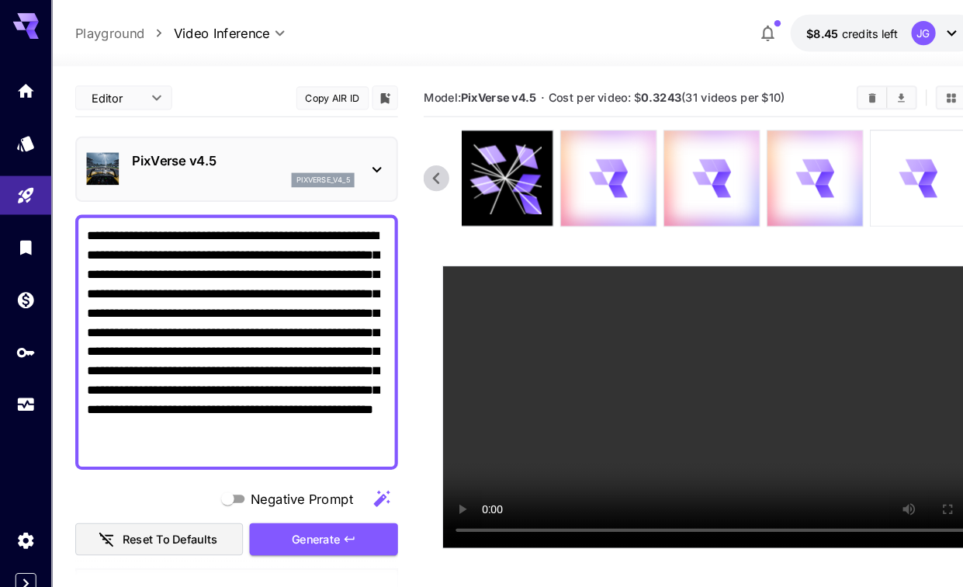
click at [863, 178] on div at bounding box center [884, 172] width 92 height 92
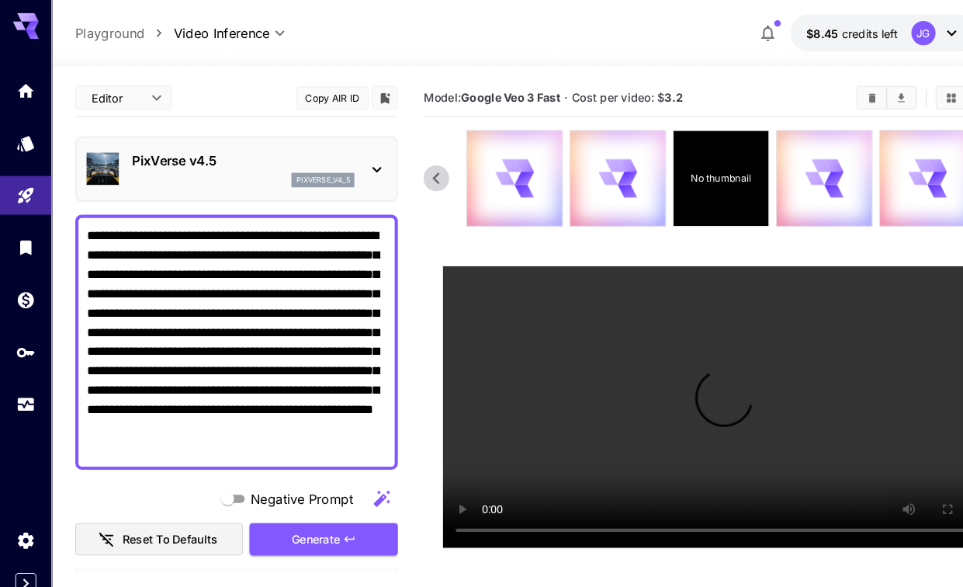
click at [704, 170] on p "No thumbnail" at bounding box center [694, 172] width 58 height 14
click at [699, 400] on video at bounding box center [697, 391] width 542 height 271
click at [436, 269] on video at bounding box center [697, 391] width 542 height 271
click at [441, 274] on video at bounding box center [697, 391] width 542 height 271
click at [807, 313] on video at bounding box center [697, 391] width 542 height 271
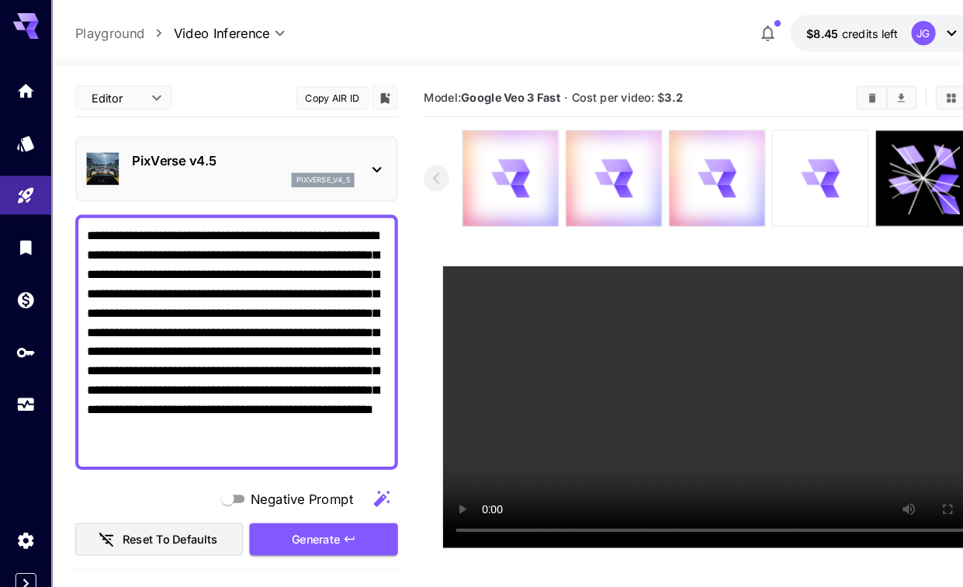
click at [796, 166] on icon at bounding box center [798, 171] width 19 height 12
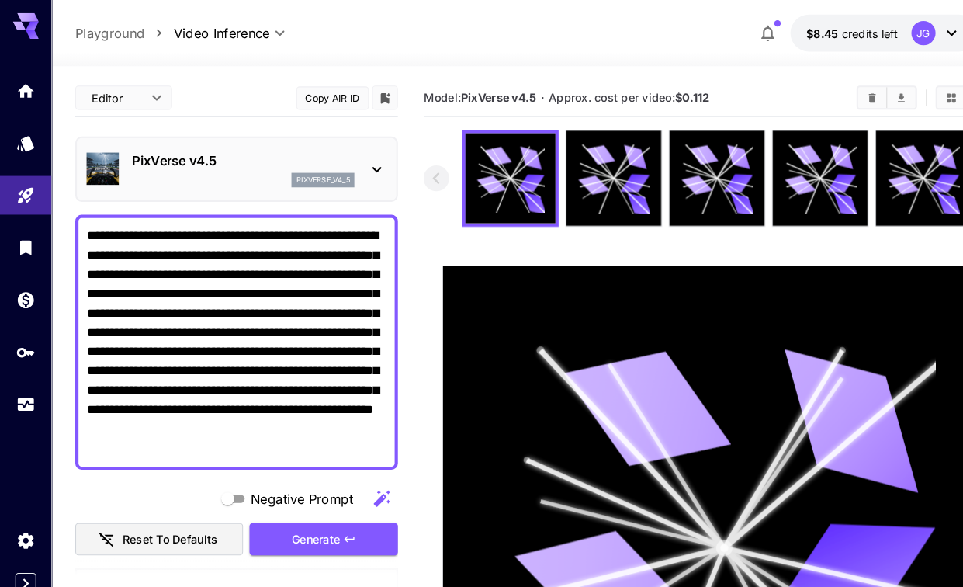
click at [28, 389] on icon "Usage" at bounding box center [25, 392] width 16 height 8
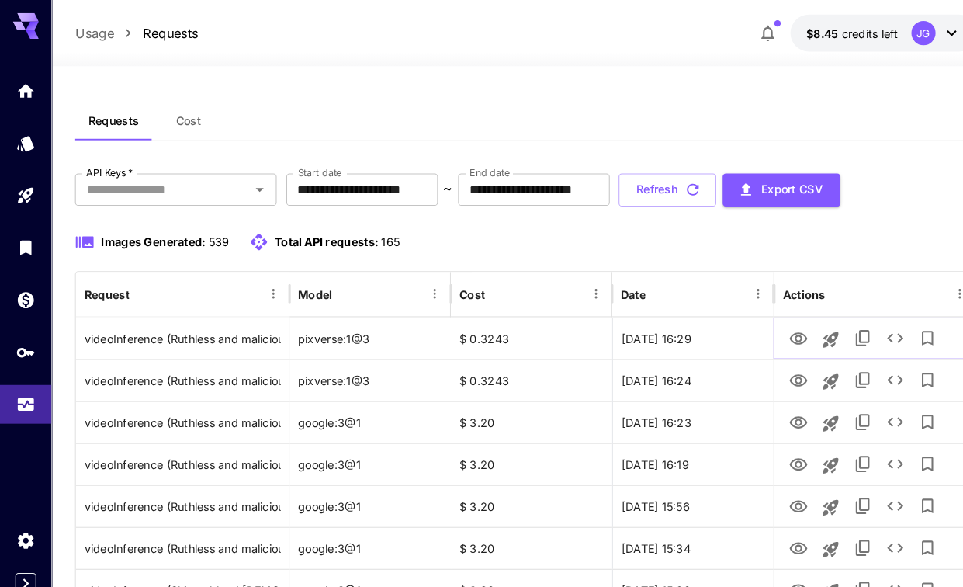
click at [760, 330] on icon "View Video" at bounding box center [768, 326] width 19 height 19
click at [762, 415] on icon "View Video" at bounding box center [768, 406] width 19 height 19
click at [766, 369] on icon "View Video" at bounding box center [768, 366] width 19 height 19
click at [765, 331] on icon "View Video" at bounding box center [768, 326] width 19 height 19
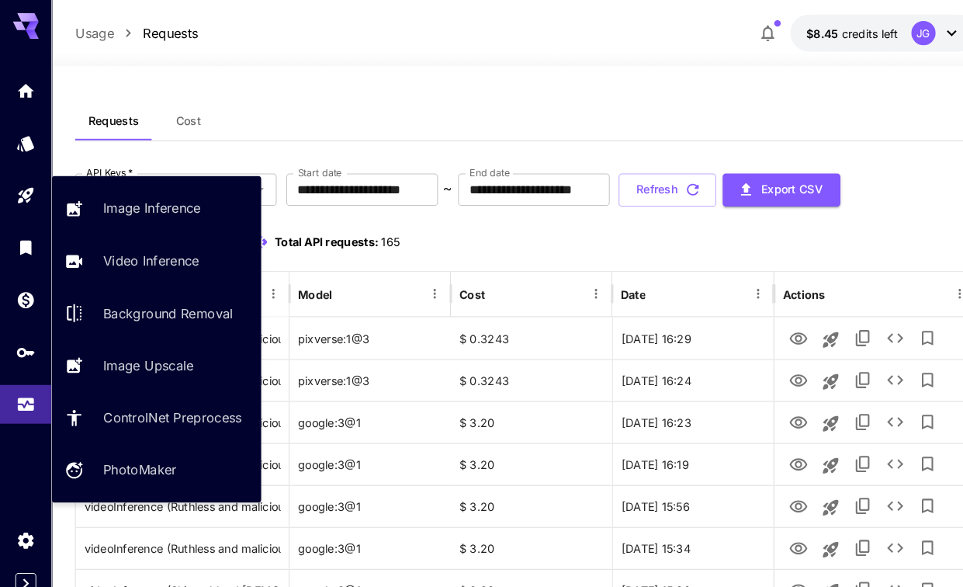
click at [13, 181] on link at bounding box center [25, 188] width 50 height 38
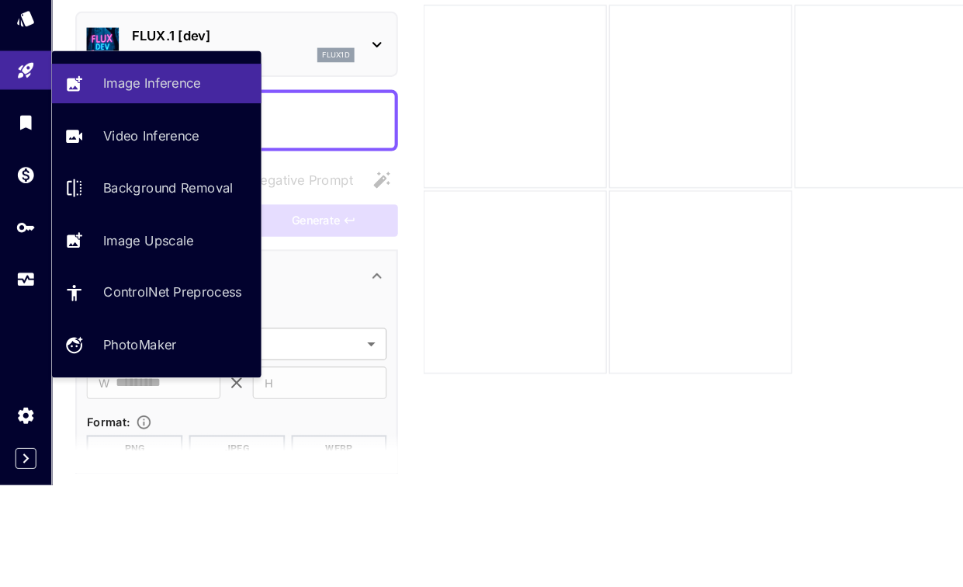
click at [132, 241] on p "Video Inference" at bounding box center [145, 250] width 92 height 19
type input "**********"
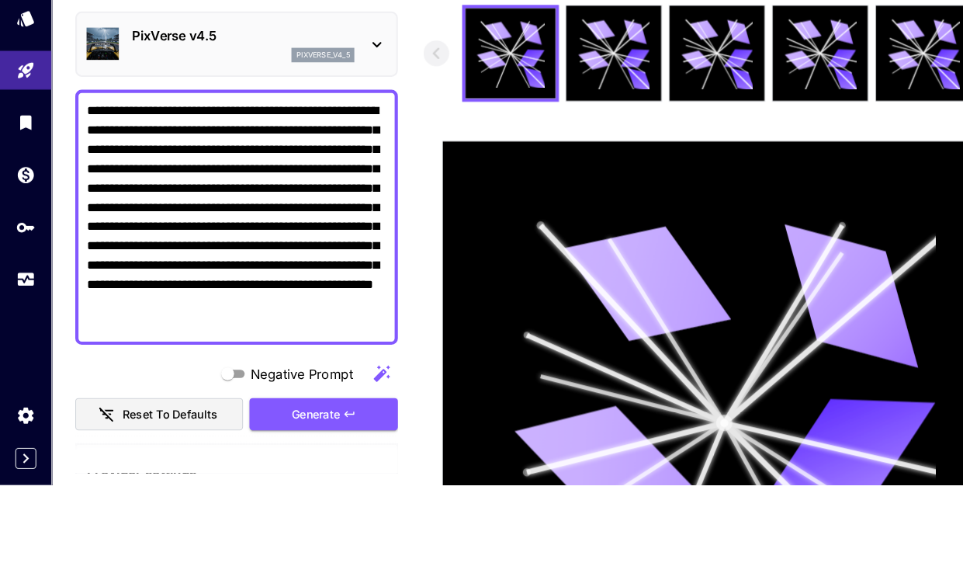
scroll to position [98, 0]
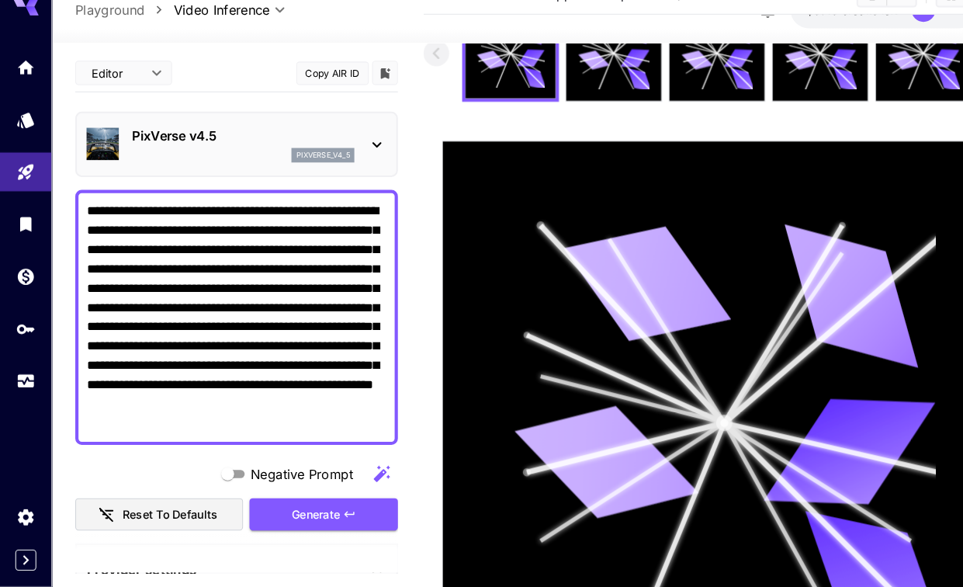
click at [253, 216] on textarea "**********" at bounding box center [227, 328] width 289 height 224
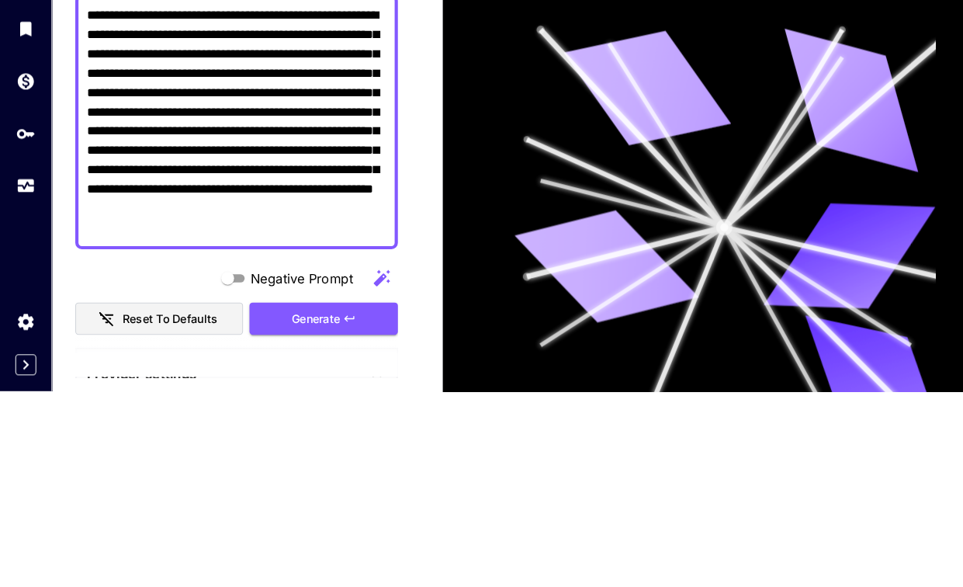
click at [281, 216] on textarea "**********" at bounding box center [227, 328] width 289 height 224
click at [267, 216] on textarea "**********" at bounding box center [227, 328] width 289 height 224
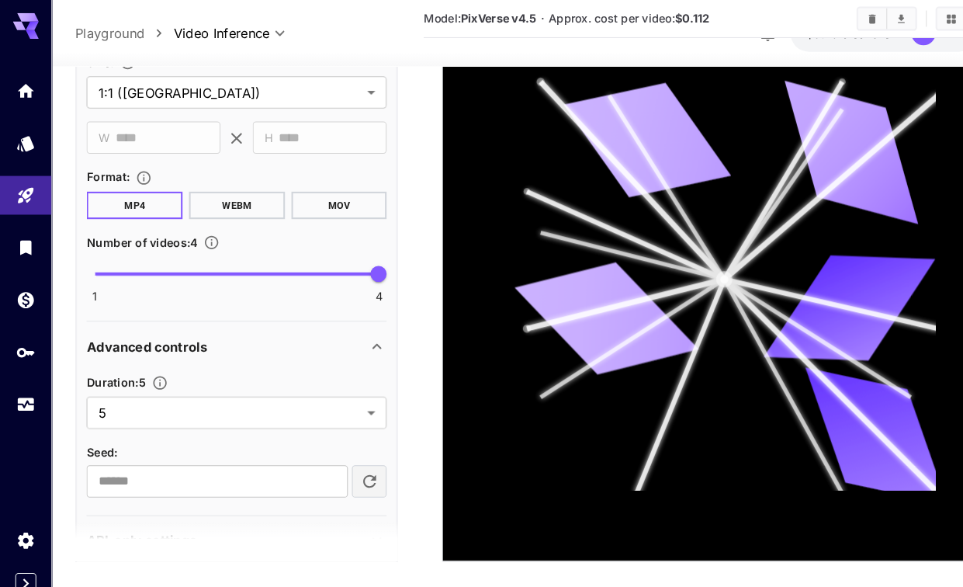
scroll to position [997, 0]
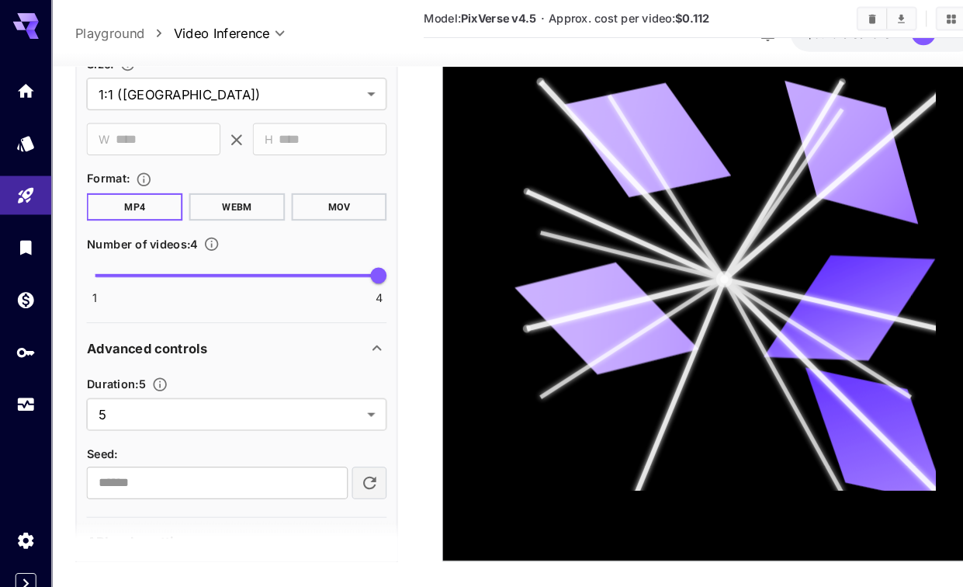
type textarea "**********"
click at [356, 335] on body "**********" at bounding box center [481, 163] width 963 height 845
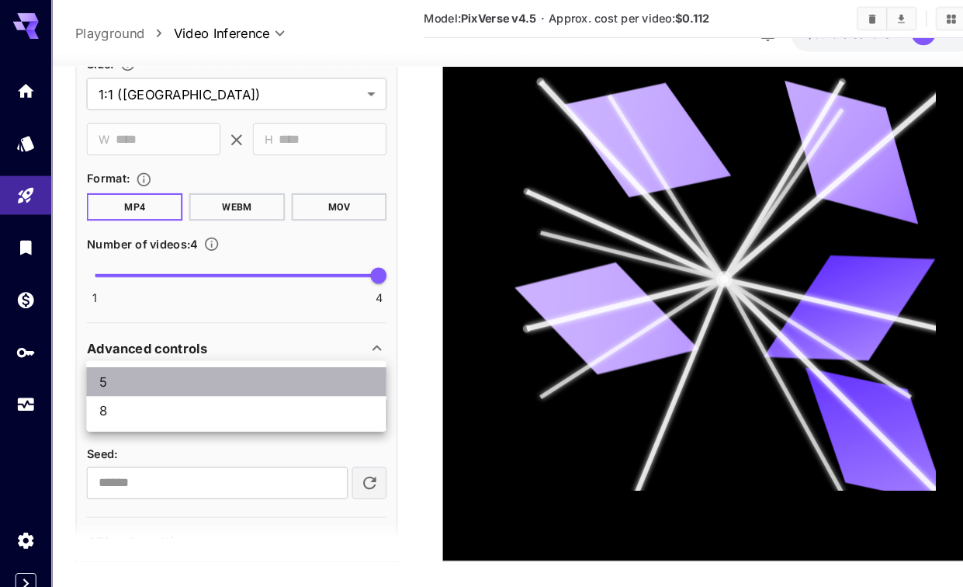
click at [274, 376] on span "5" at bounding box center [227, 367] width 264 height 19
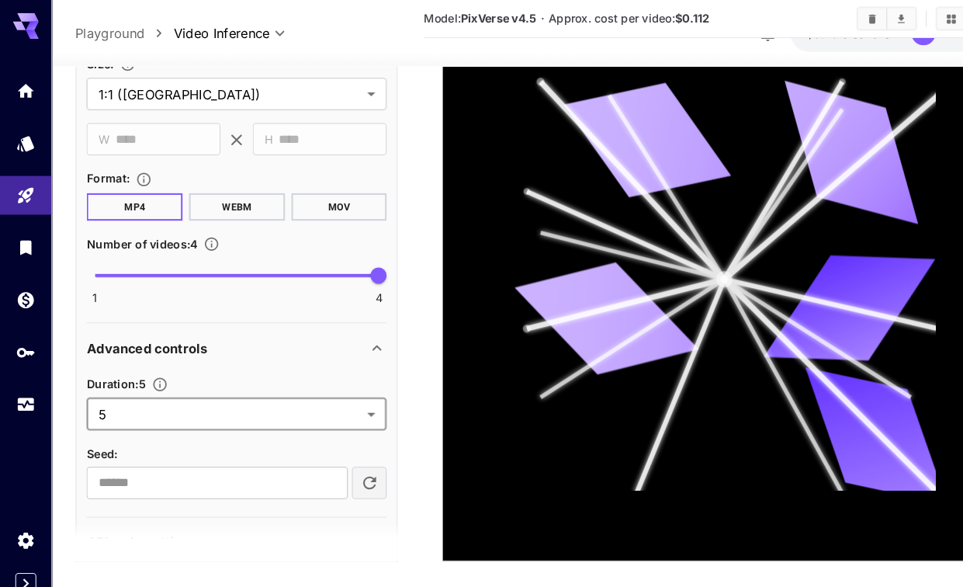
click at [347, 329] on body "**********" at bounding box center [481, 163] width 963 height 845
click at [249, 382] on li "8" at bounding box center [227, 395] width 289 height 28
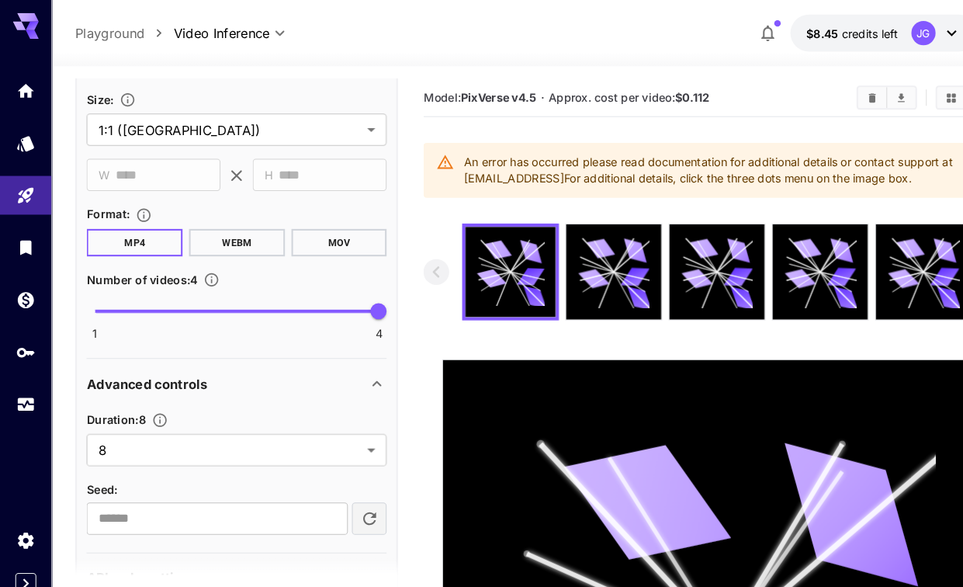
click at [357, 435] on body "**********" at bounding box center [481, 467] width 963 height 935
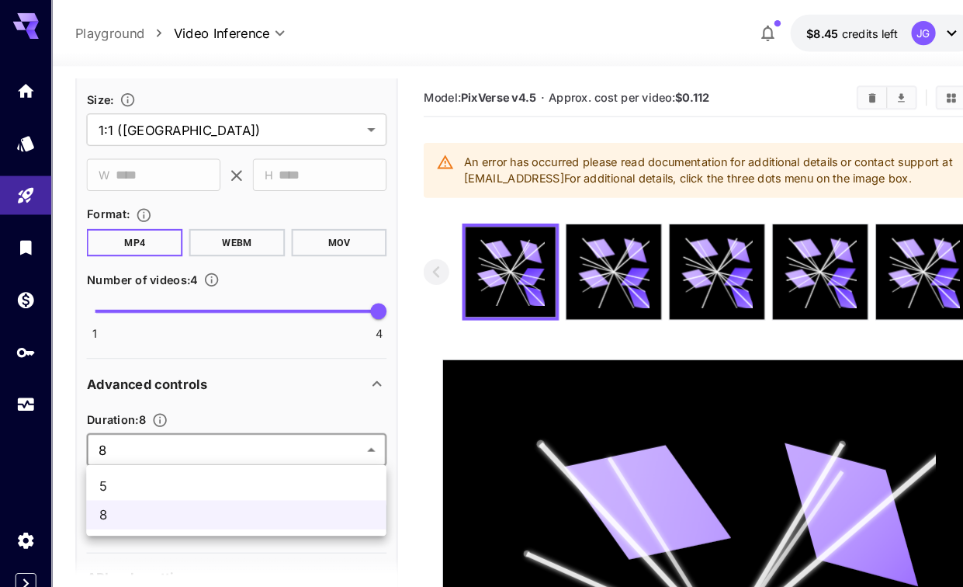
click at [306, 463] on span "5" at bounding box center [227, 467] width 264 height 19
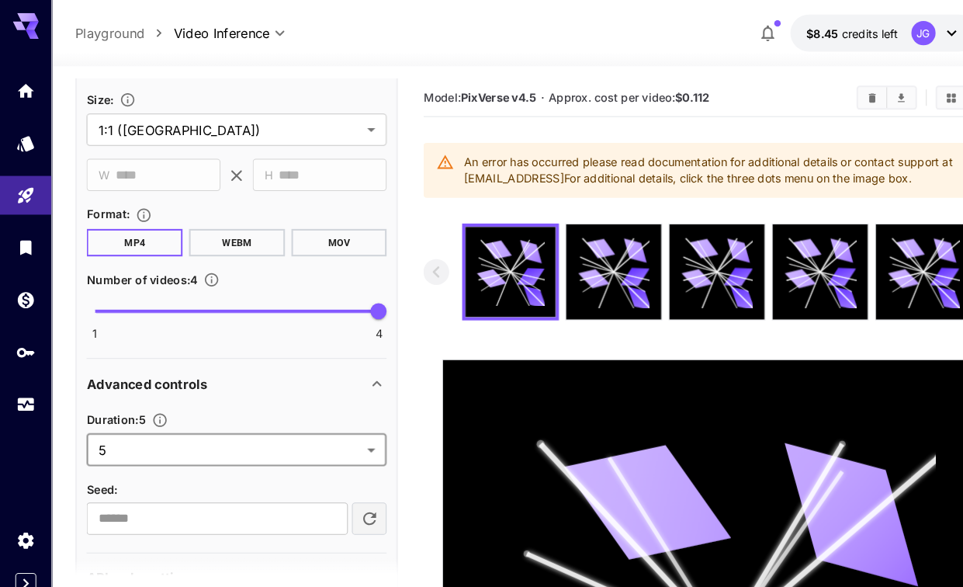
type input "*"
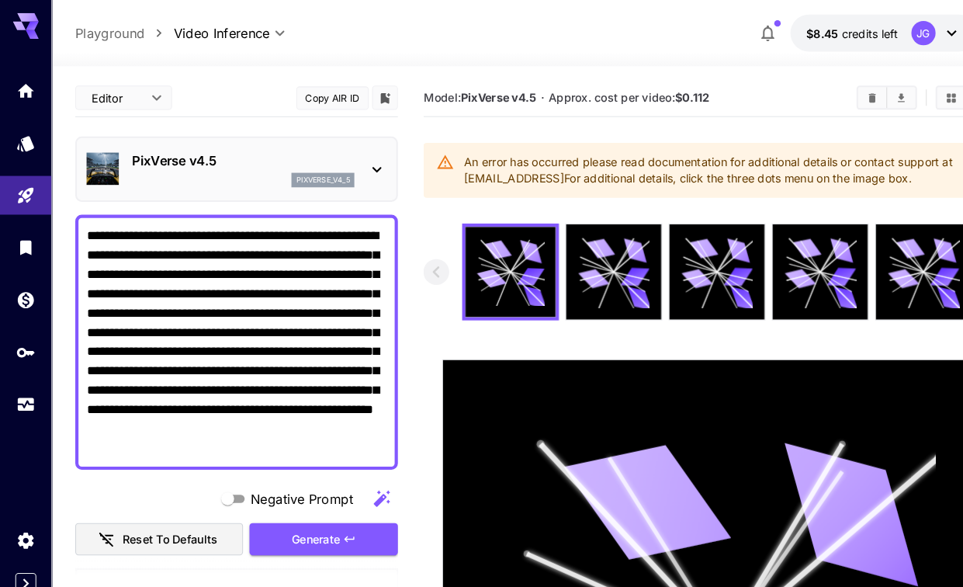
scroll to position [0, 0]
click at [328, 519] on div "Generate" at bounding box center [311, 519] width 143 height 32
click at [283, 510] on div "Generate" at bounding box center [311, 519] width 143 height 32
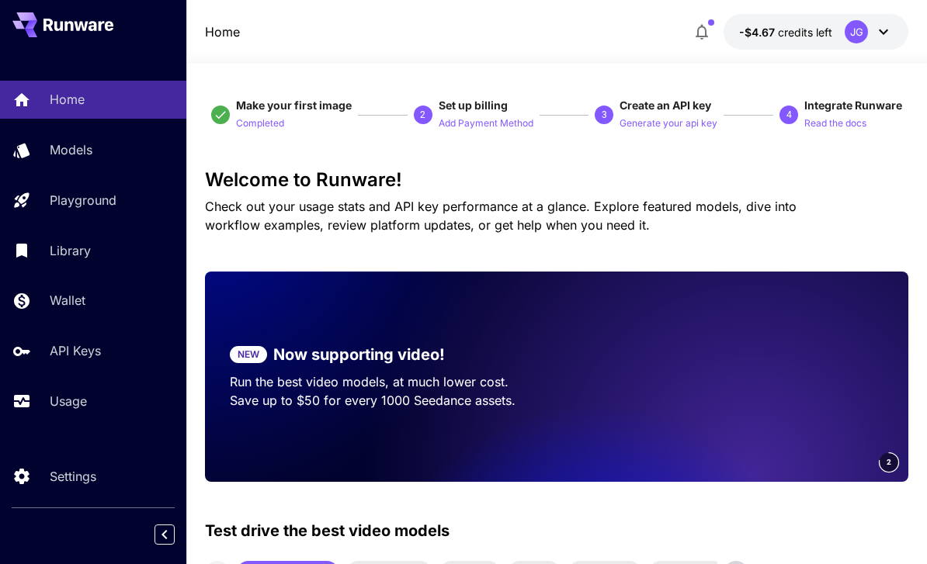
click at [73, 303] on p "Wallet" at bounding box center [68, 300] width 36 height 19
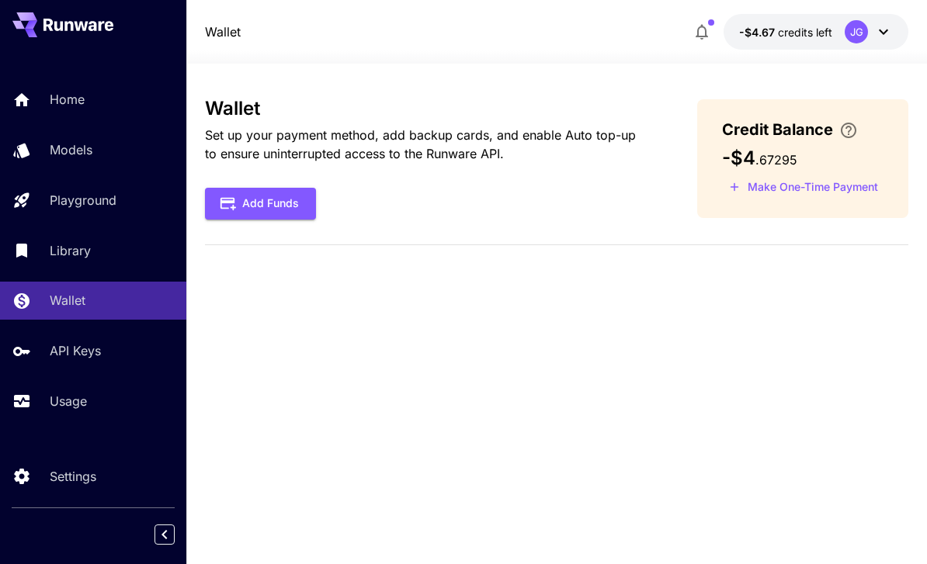
click at [830, 182] on button "Make One-Time Payment" at bounding box center [803, 187] width 163 height 24
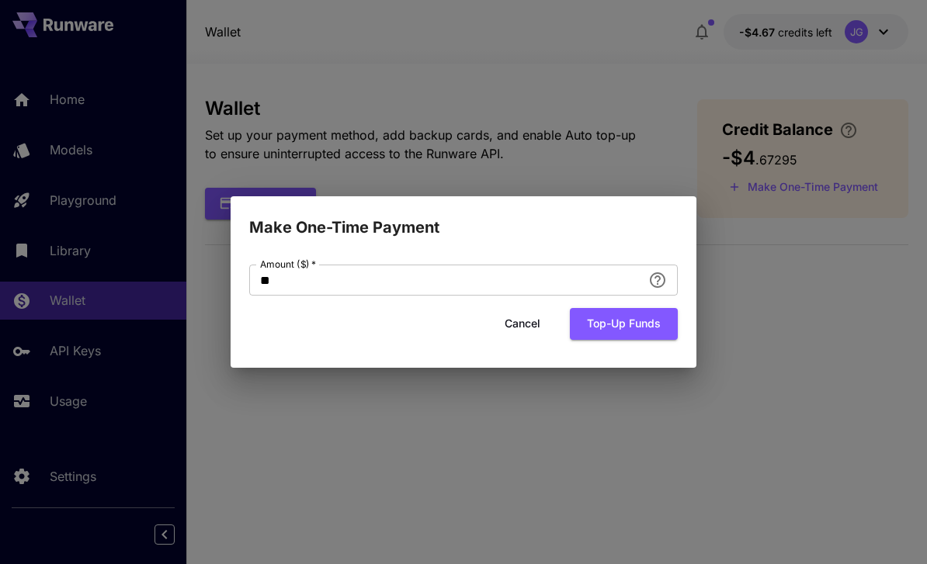
click at [375, 276] on input "**" at bounding box center [445, 280] width 393 height 31
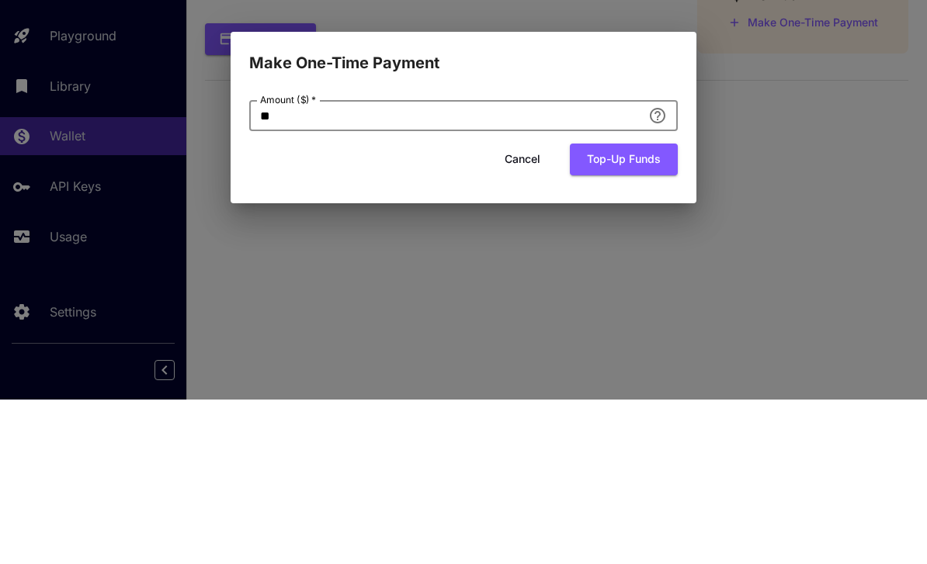
type input "*"
type input "**"
click at [651, 308] on button "Top-up funds" at bounding box center [624, 324] width 108 height 32
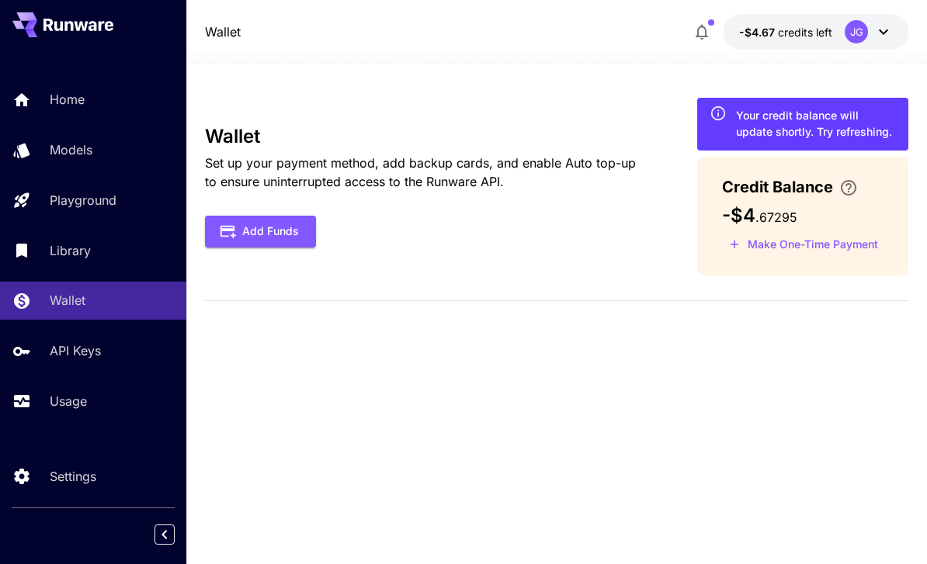
click at [68, 396] on p "Usage" at bounding box center [68, 401] width 37 height 19
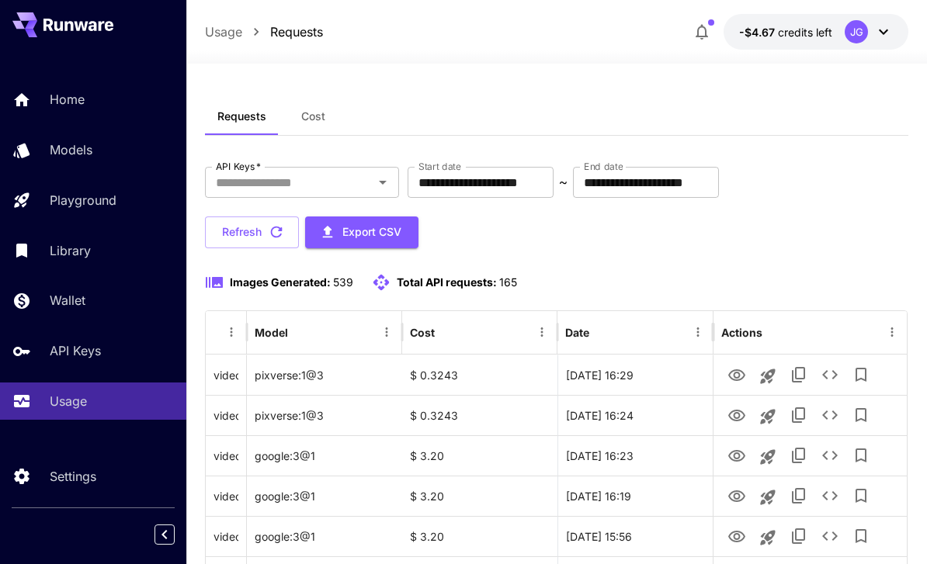
click at [58, 108] on p "Home" at bounding box center [67, 99] width 35 height 19
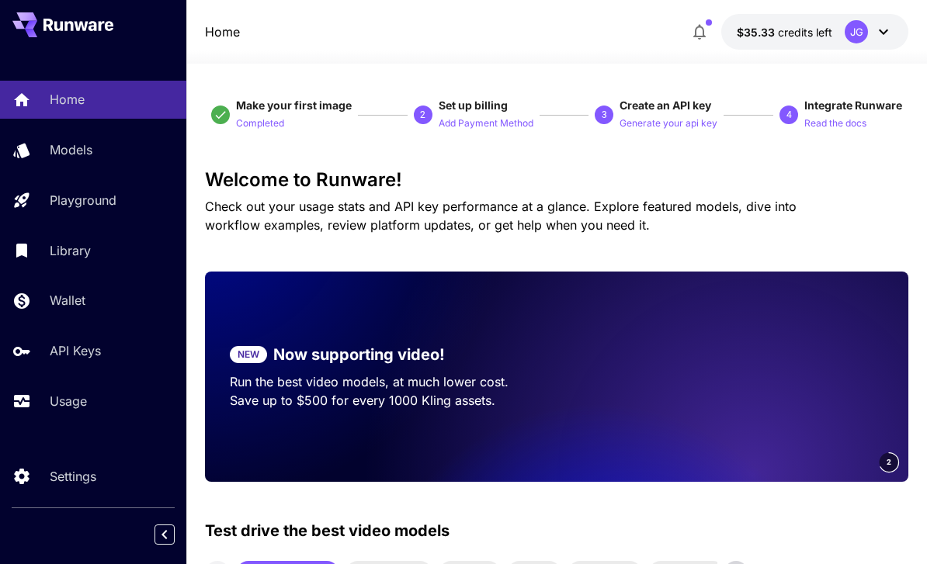
click at [70, 402] on p "Usage" at bounding box center [68, 401] width 37 height 19
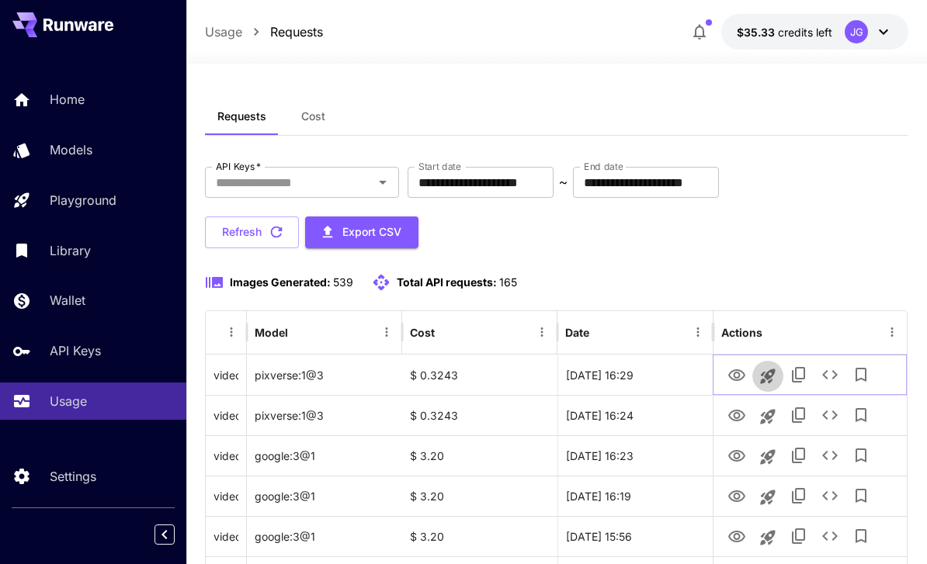
click at [768, 378] on icon "Launch in playground" at bounding box center [767, 376] width 15 height 15
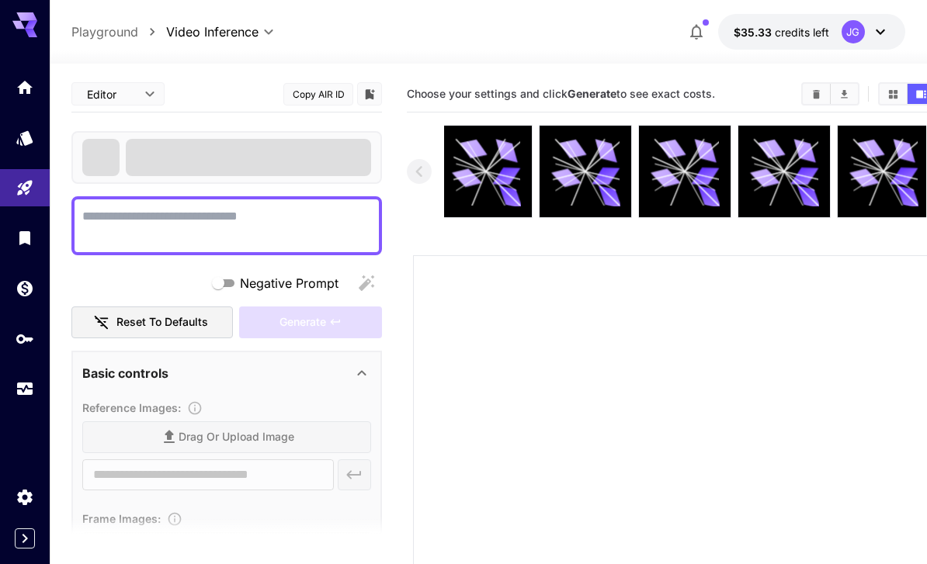
type textarea "**********"
type input "**********"
type input "****"
type input "*"
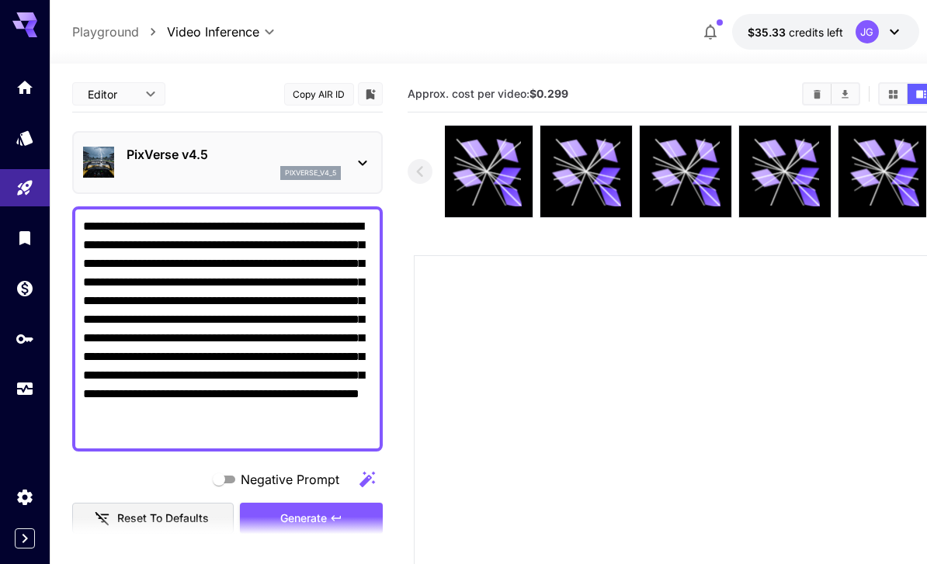
click at [262, 219] on textarea "**********" at bounding box center [227, 329] width 289 height 224
